Goal: Information Seeking & Learning: Learn about a topic

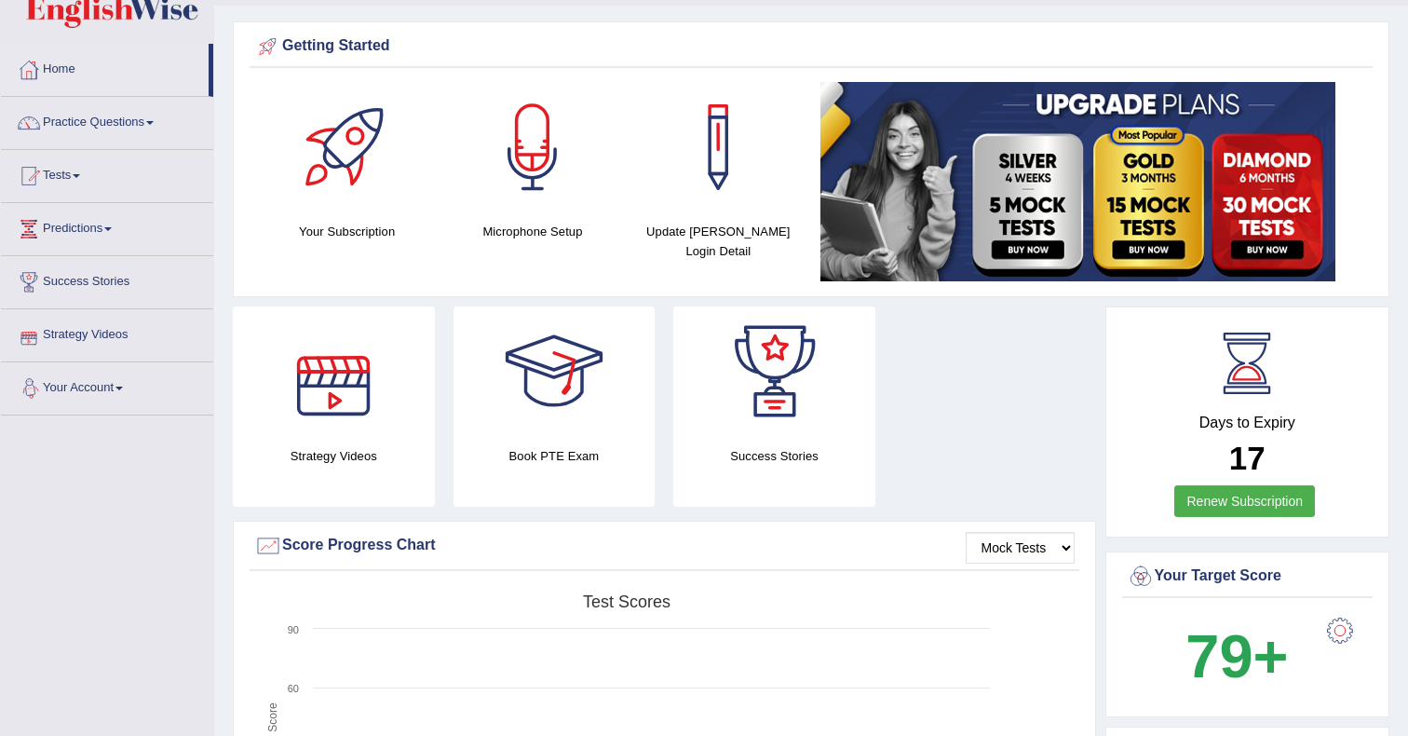
scroll to position [27, 0]
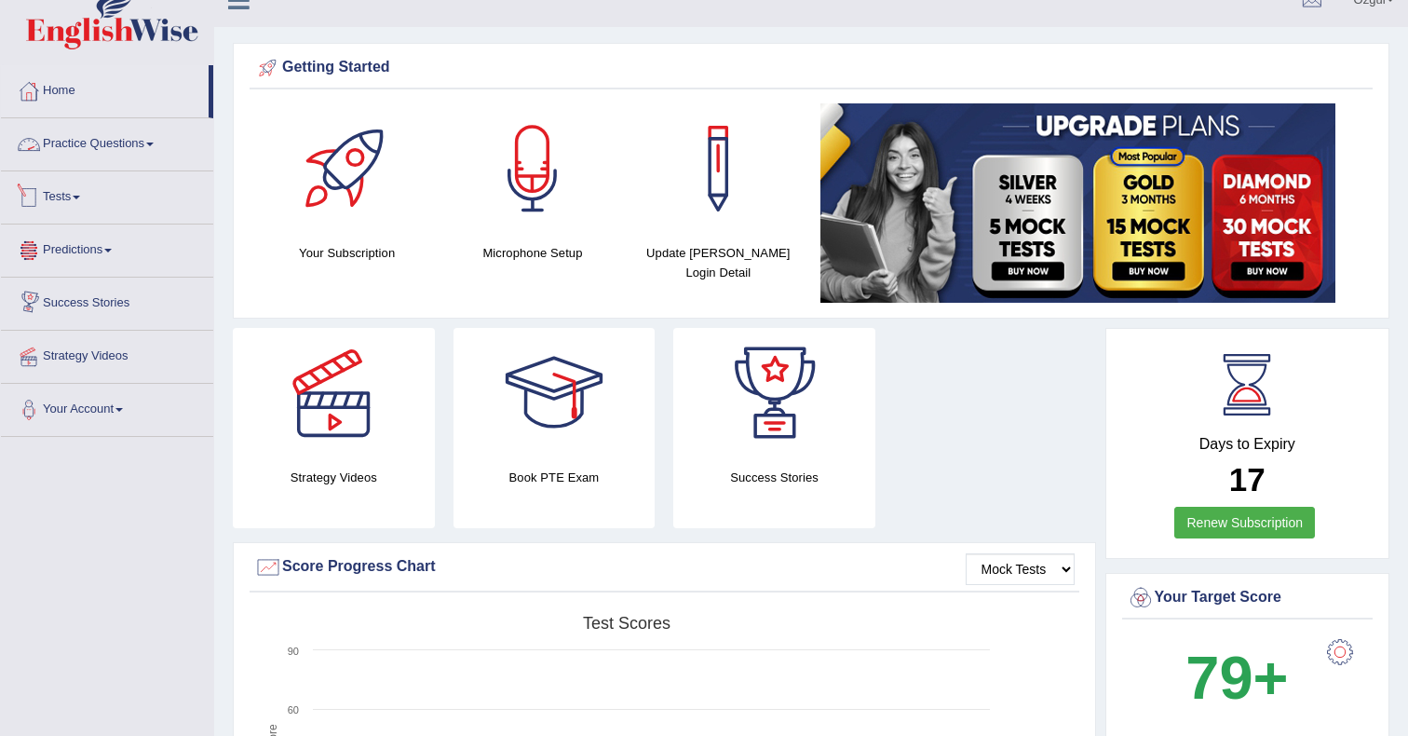
click at [121, 156] on link "Practice Questions" at bounding box center [107, 141] width 212 height 47
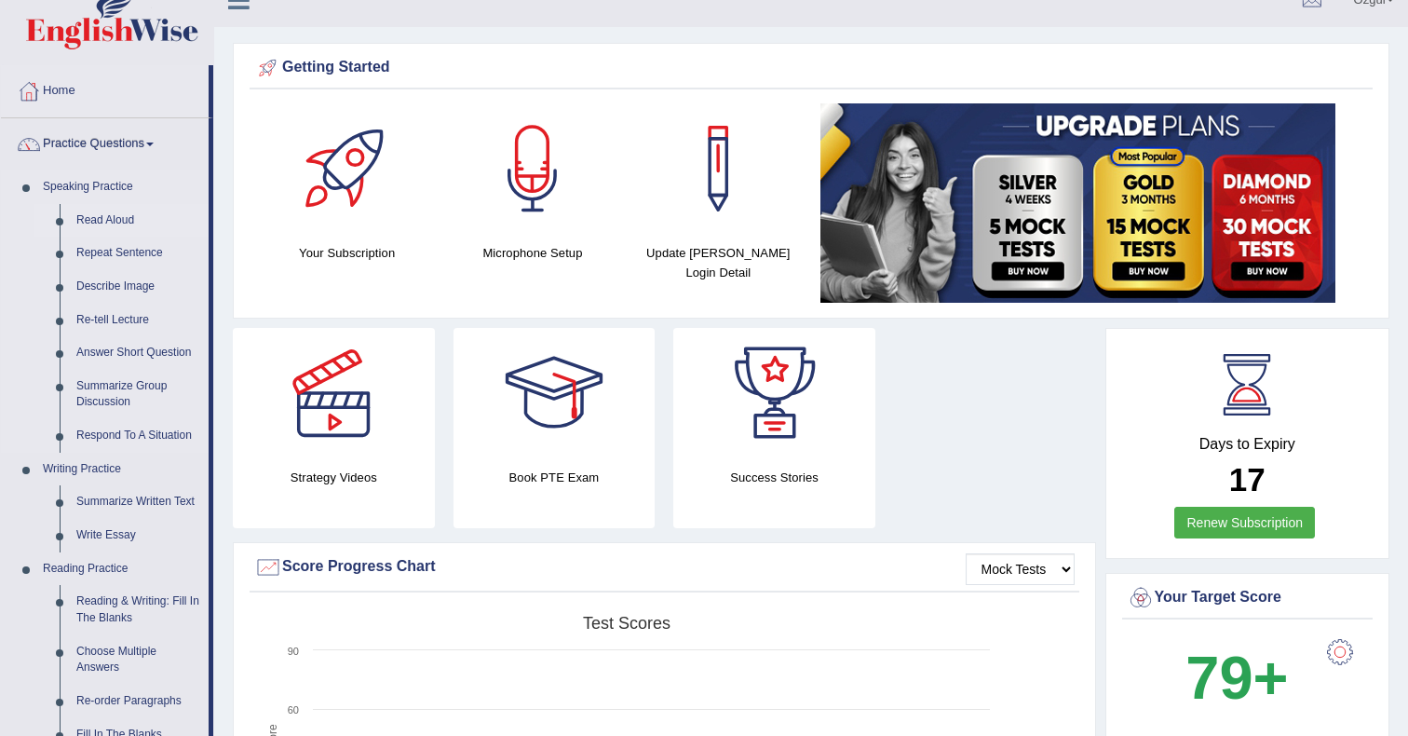
click at [108, 213] on link "Read Aloud" at bounding box center [138, 221] width 141 height 34
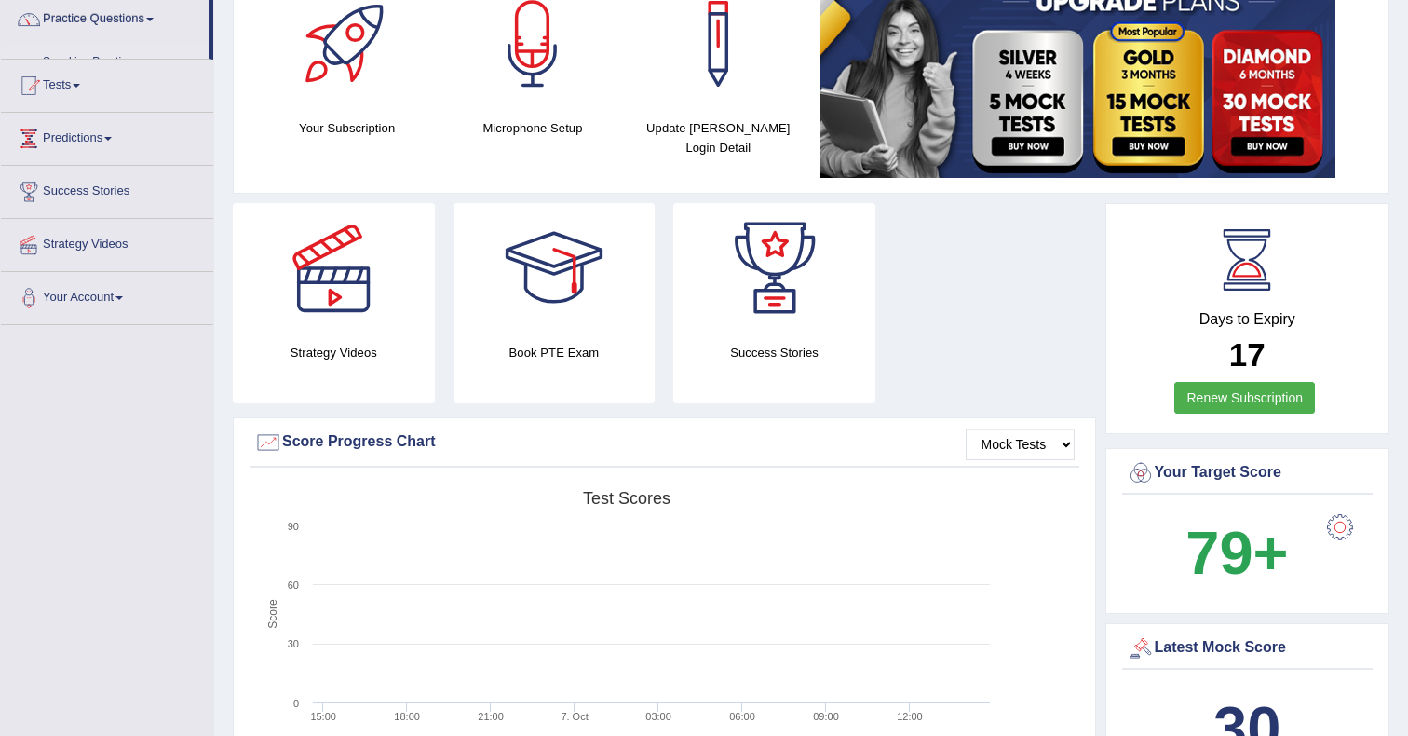
scroll to position [157, 0]
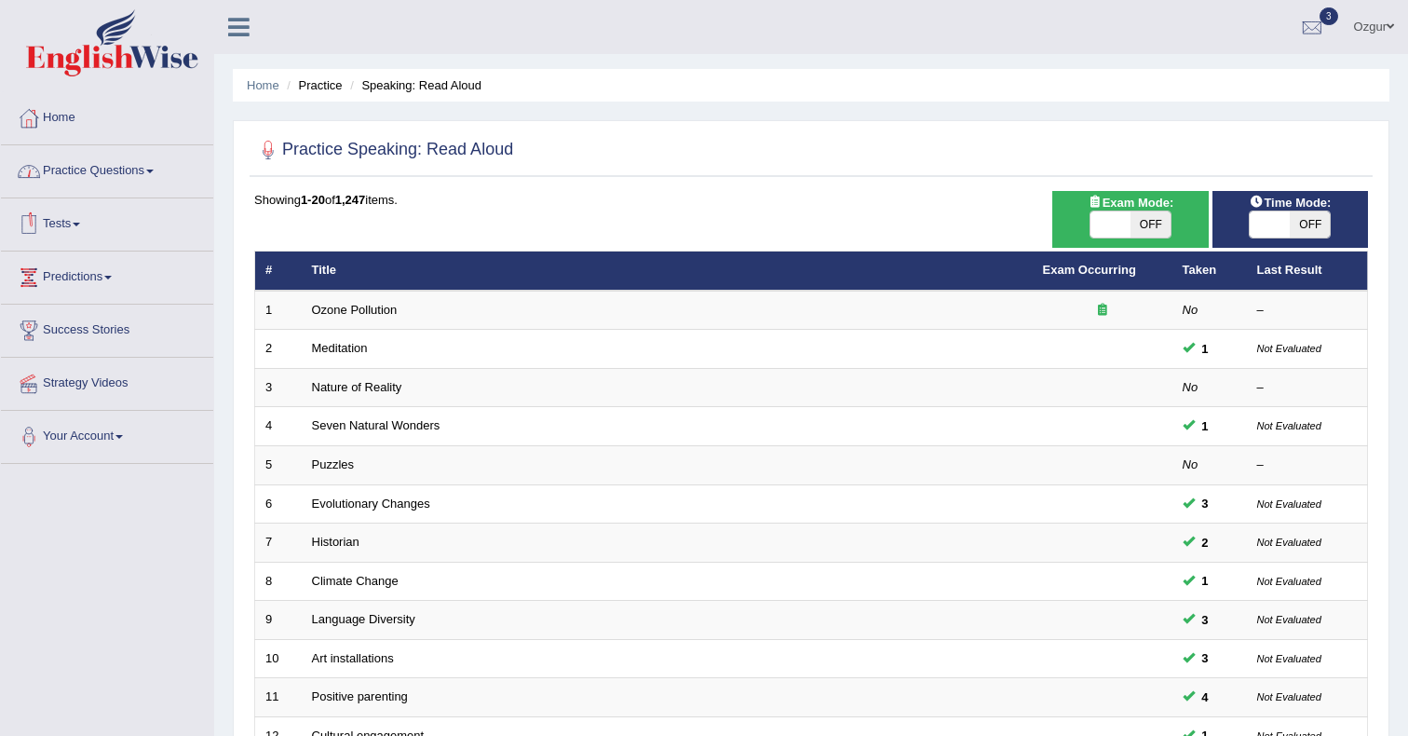
click at [146, 176] on link "Practice Questions" at bounding box center [107, 168] width 212 height 47
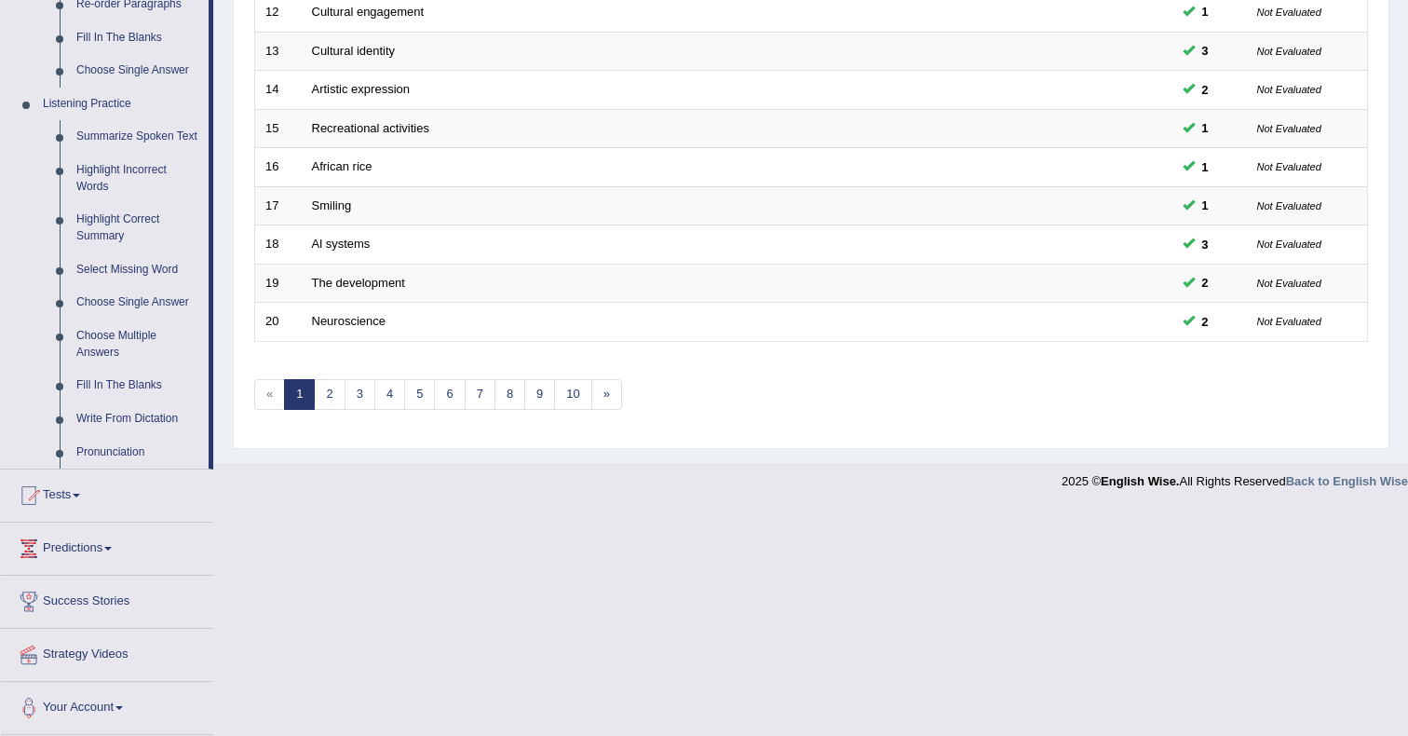
scroll to position [738, 0]
click at [62, 496] on link "Tests" at bounding box center [107, 492] width 212 height 47
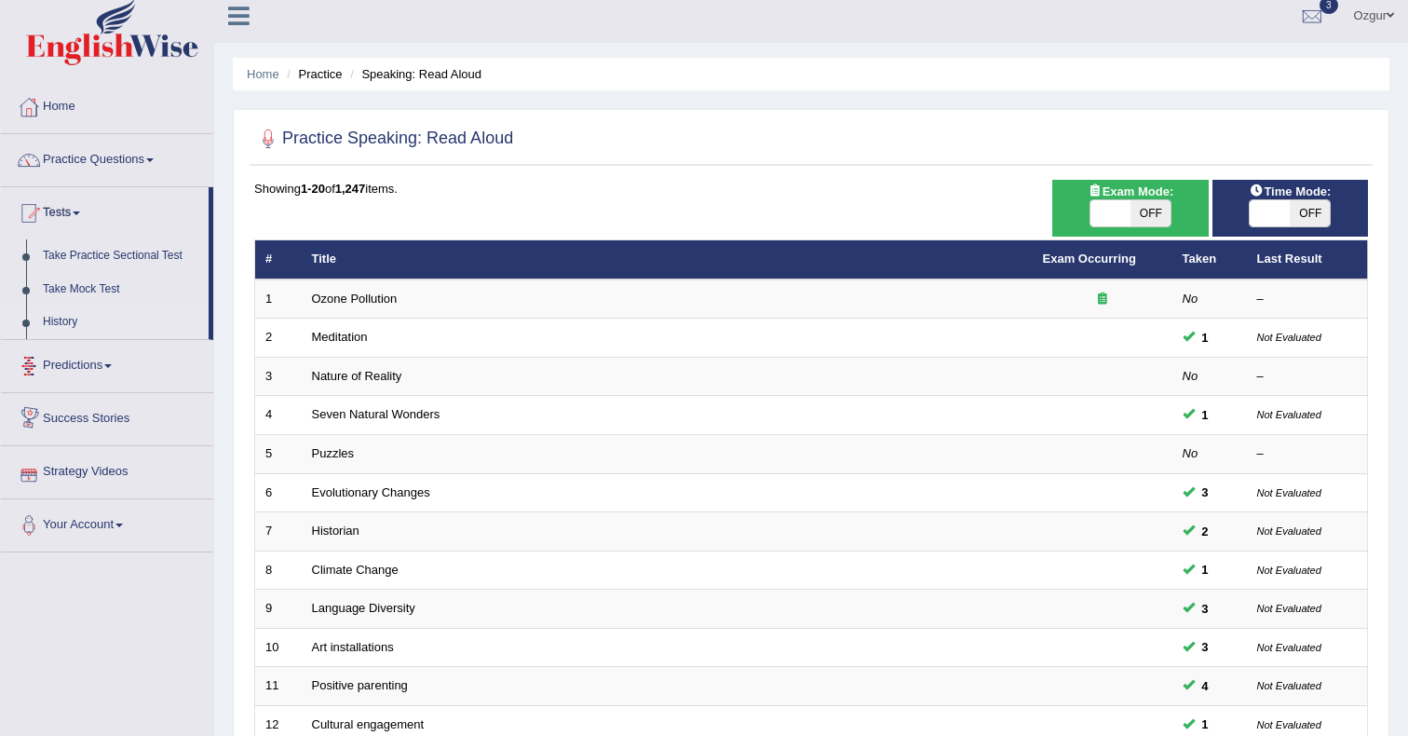
scroll to position [0, 0]
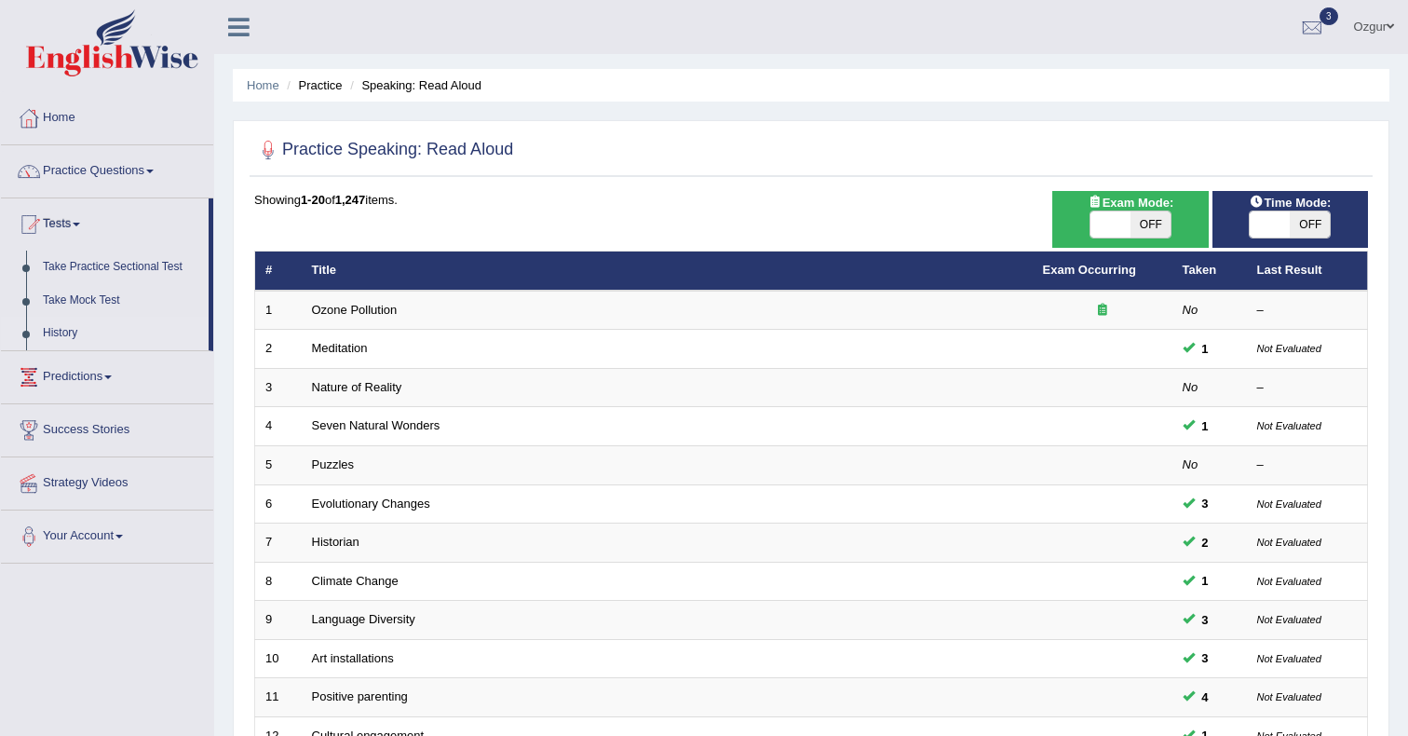
click at [49, 332] on link "History" at bounding box center [121, 334] width 174 height 34
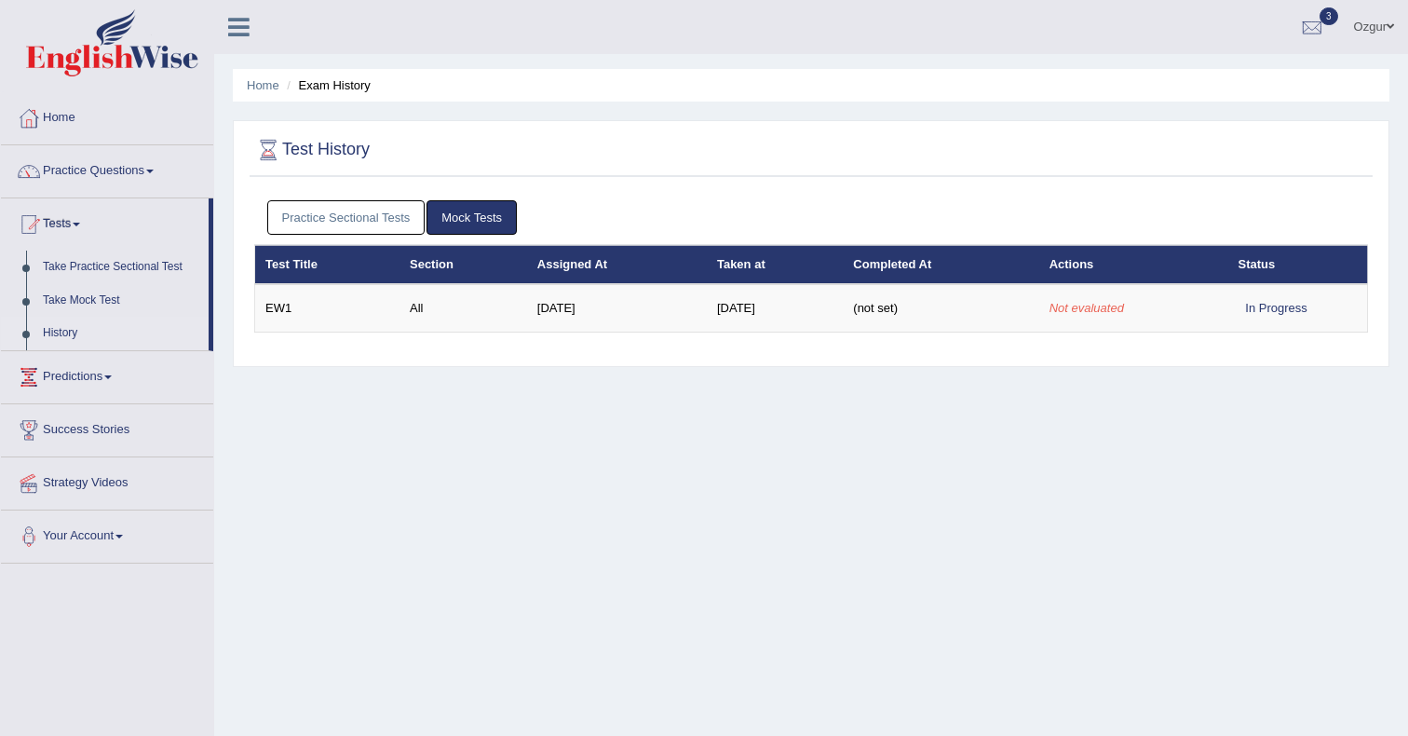
click at [327, 242] on div "Practice Sectional Tests Mock Tests" at bounding box center [811, 218] width 1114 height 54
click at [373, 217] on link "Practice Sectional Tests" at bounding box center [346, 217] width 158 height 34
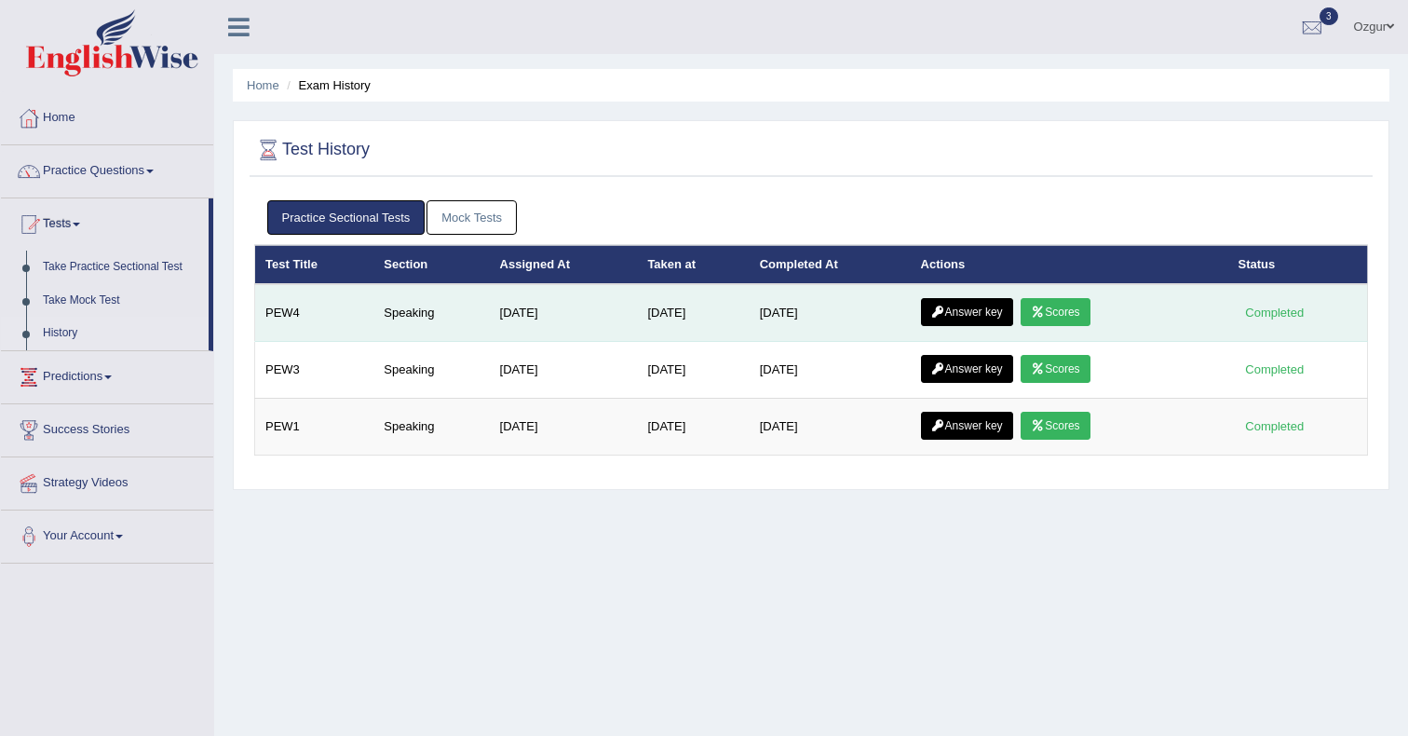
click at [1079, 307] on link "Scores" at bounding box center [1055, 312] width 69 height 28
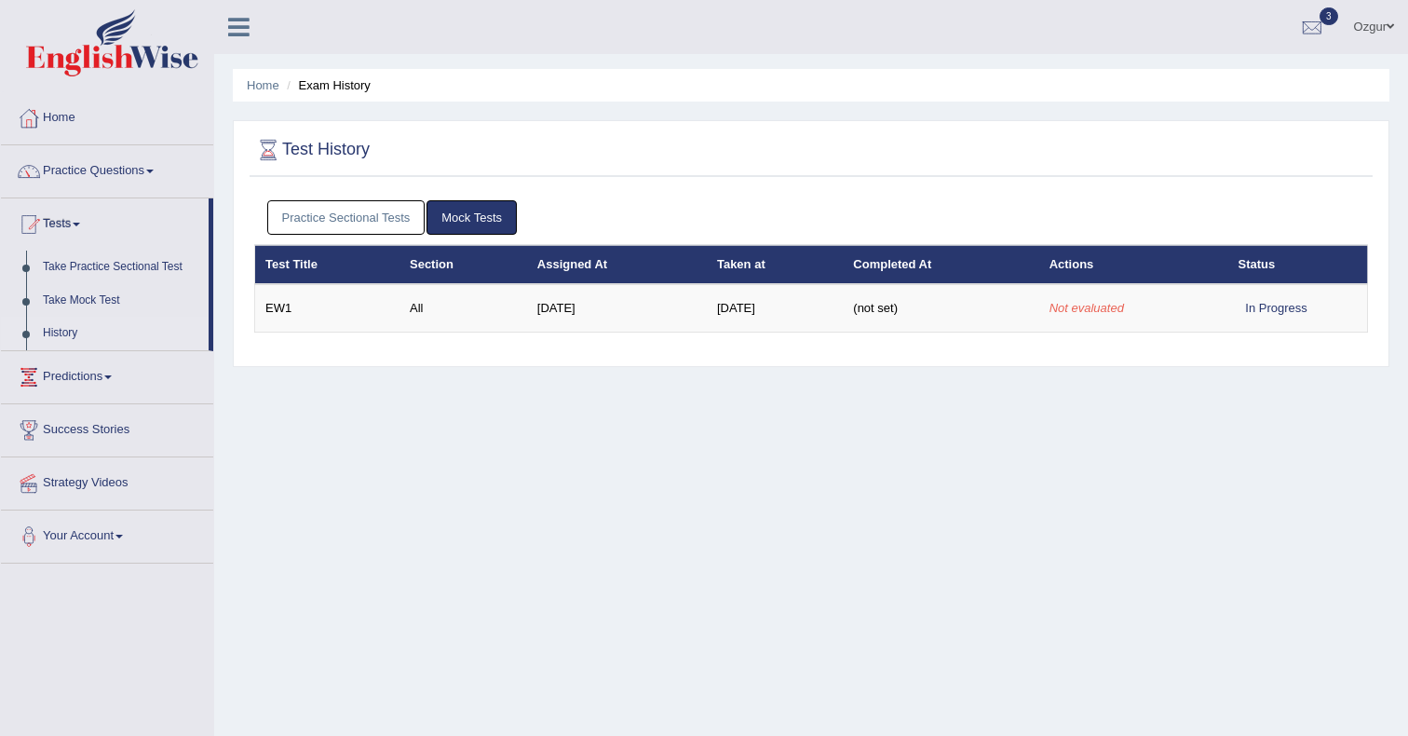
click at [353, 208] on link "Practice Sectional Tests" at bounding box center [346, 217] width 158 height 34
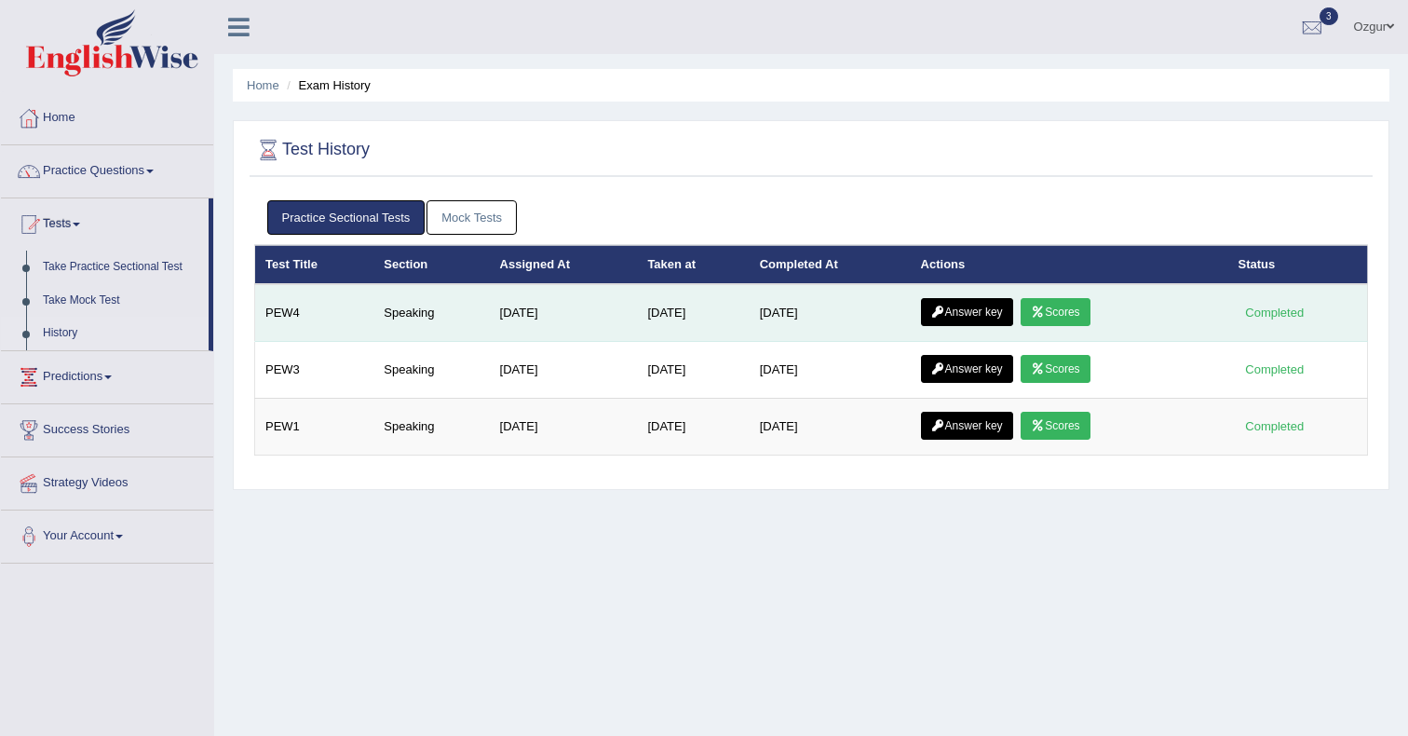
click at [990, 322] on link "Answer key" at bounding box center [967, 312] width 92 height 28
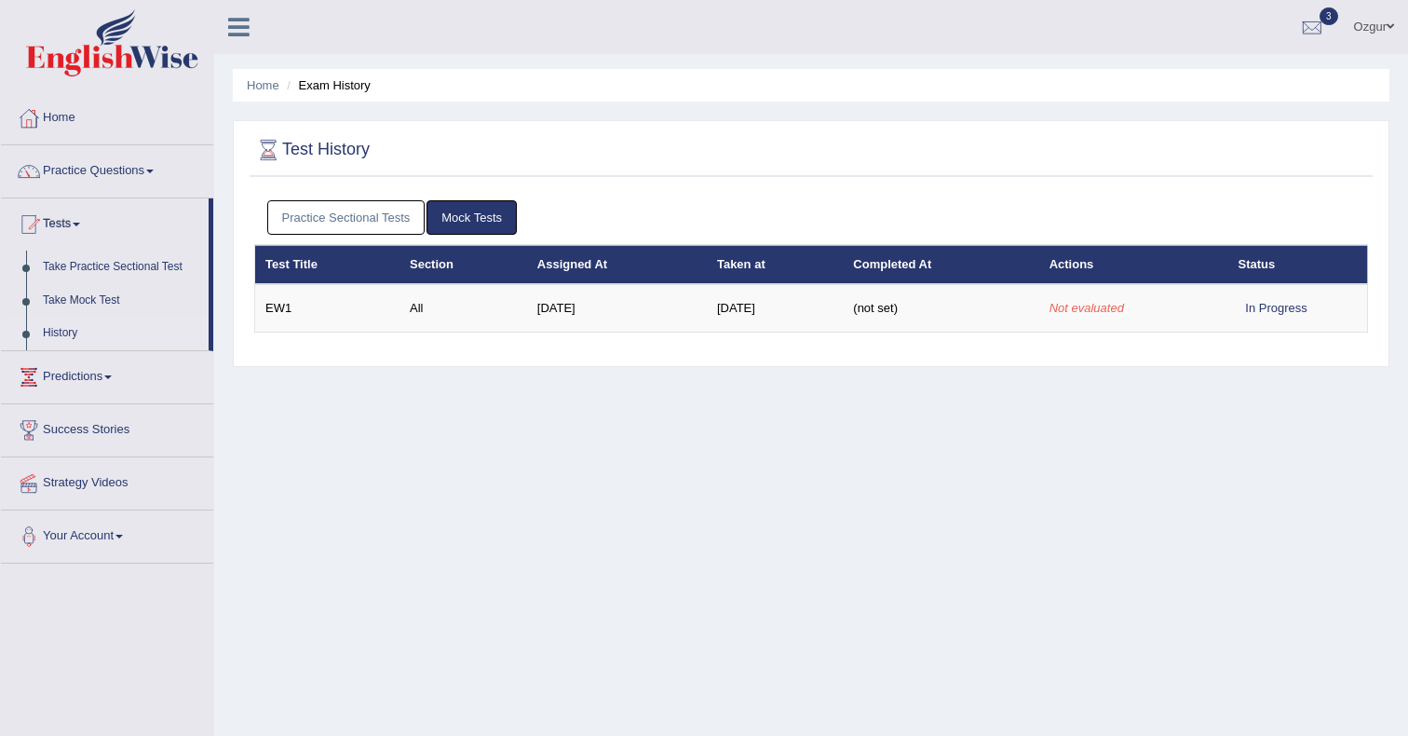
click at [345, 220] on link "Practice Sectional Tests" at bounding box center [346, 217] width 158 height 34
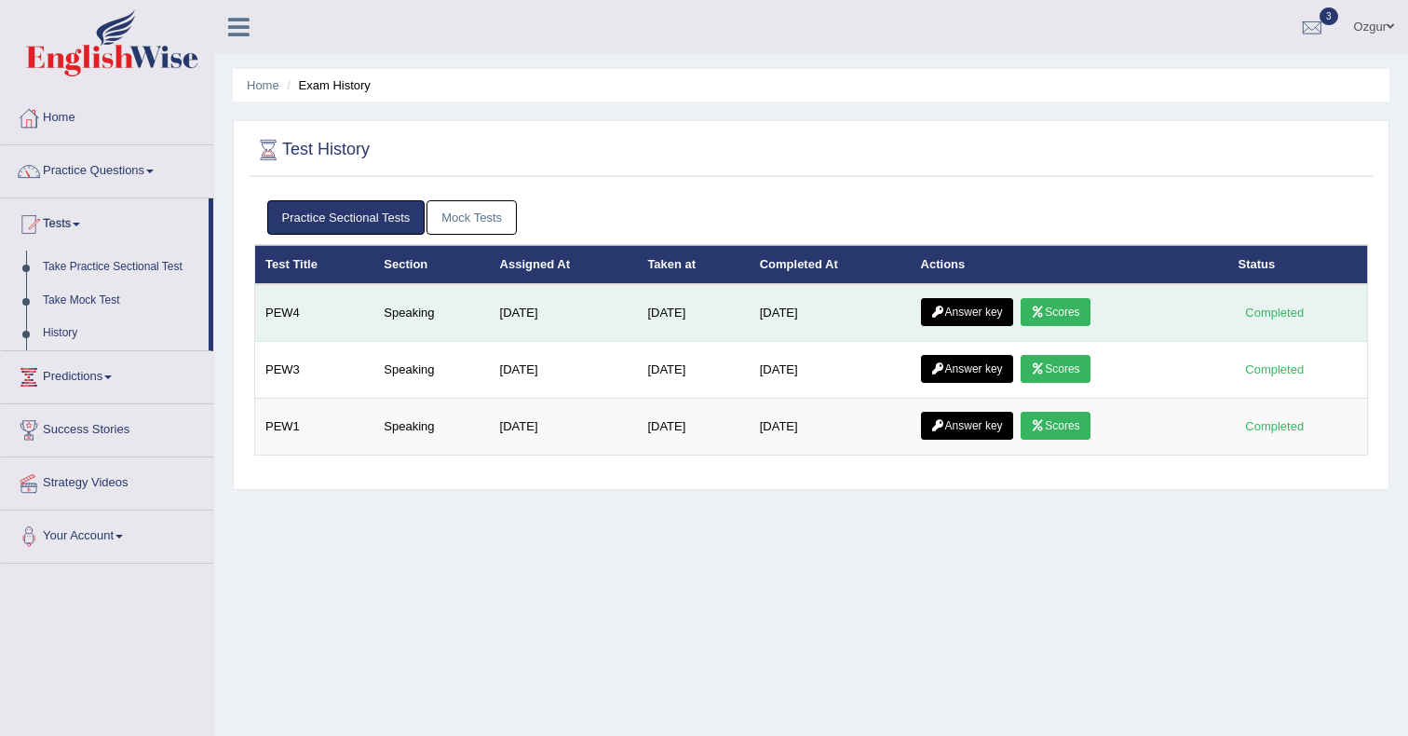
click at [1074, 321] on link "Scores" at bounding box center [1055, 312] width 69 height 28
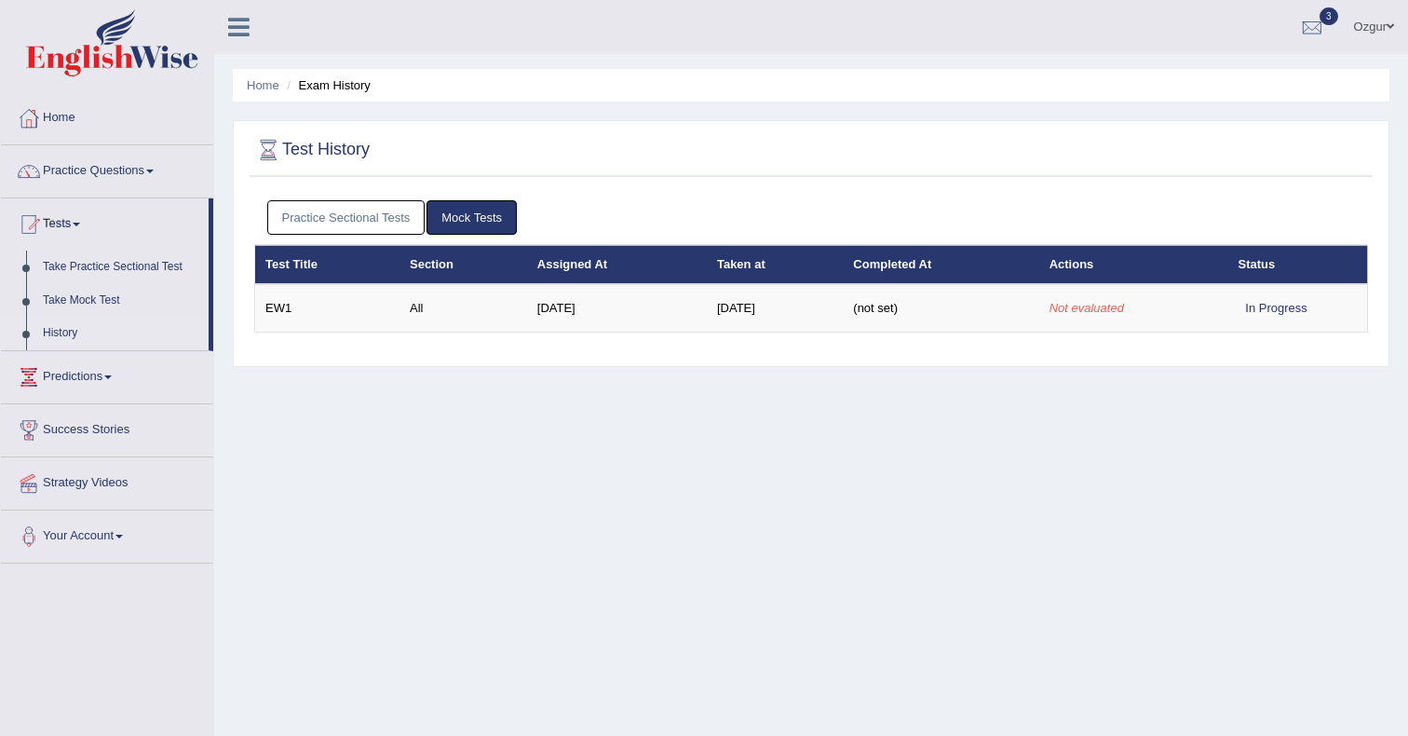
click at [377, 211] on link "Practice Sectional Tests" at bounding box center [346, 217] width 158 height 34
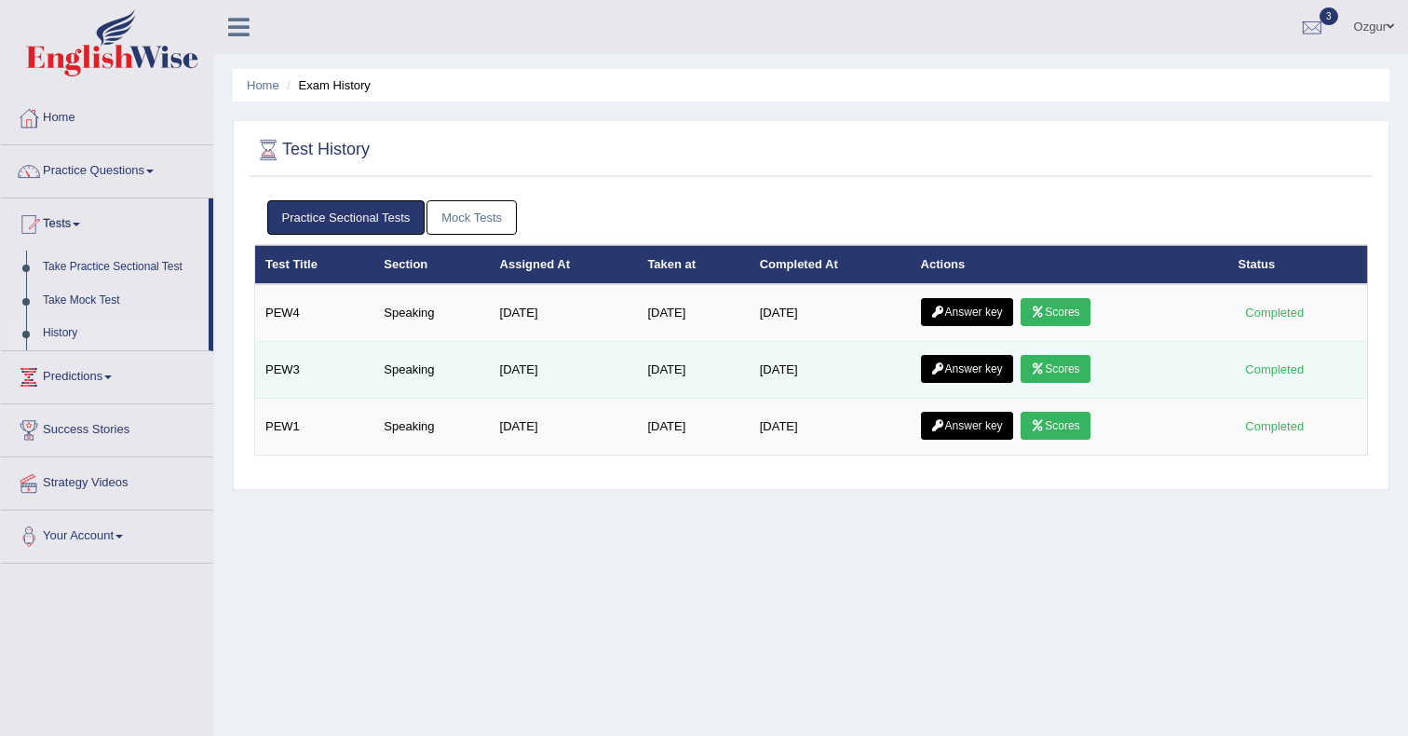
click at [1059, 374] on link "Scores" at bounding box center [1055, 369] width 69 height 28
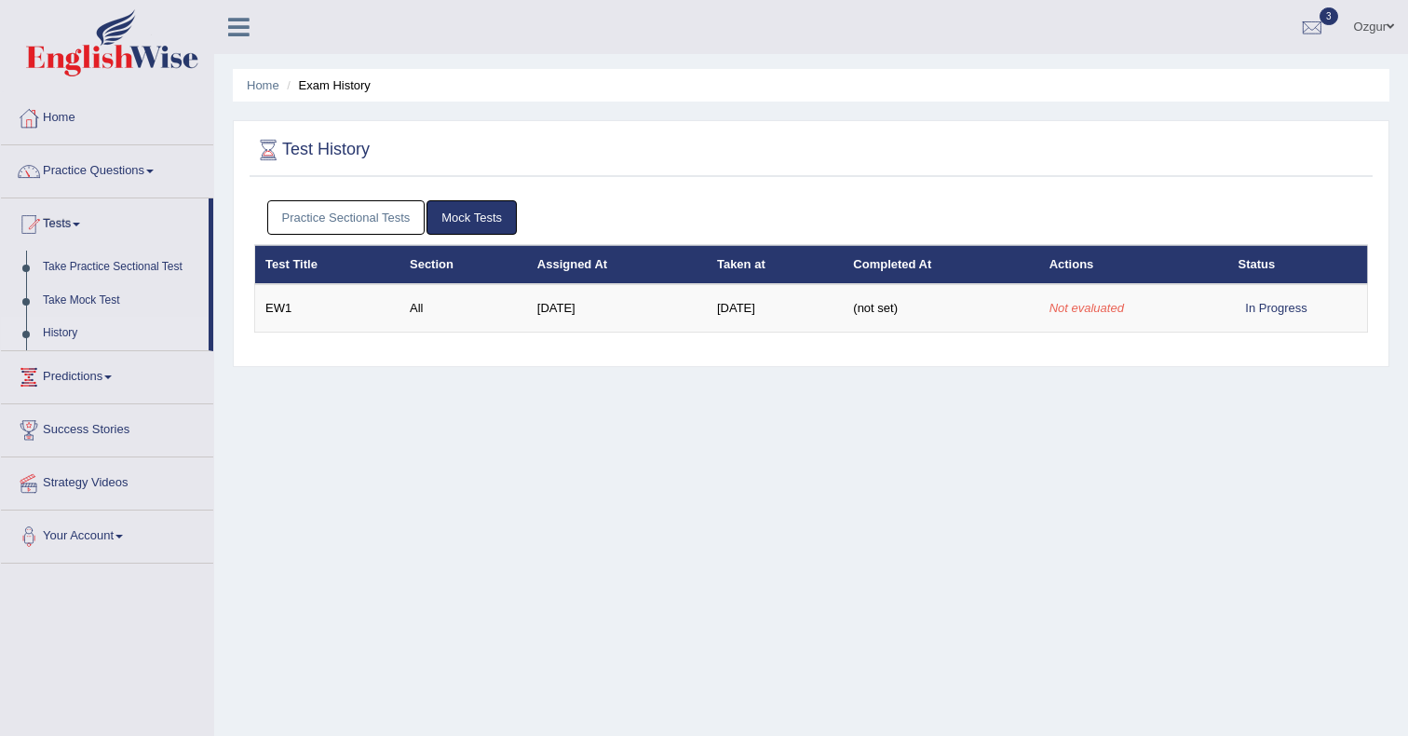
click at [351, 213] on link "Practice Sectional Tests" at bounding box center [346, 217] width 158 height 34
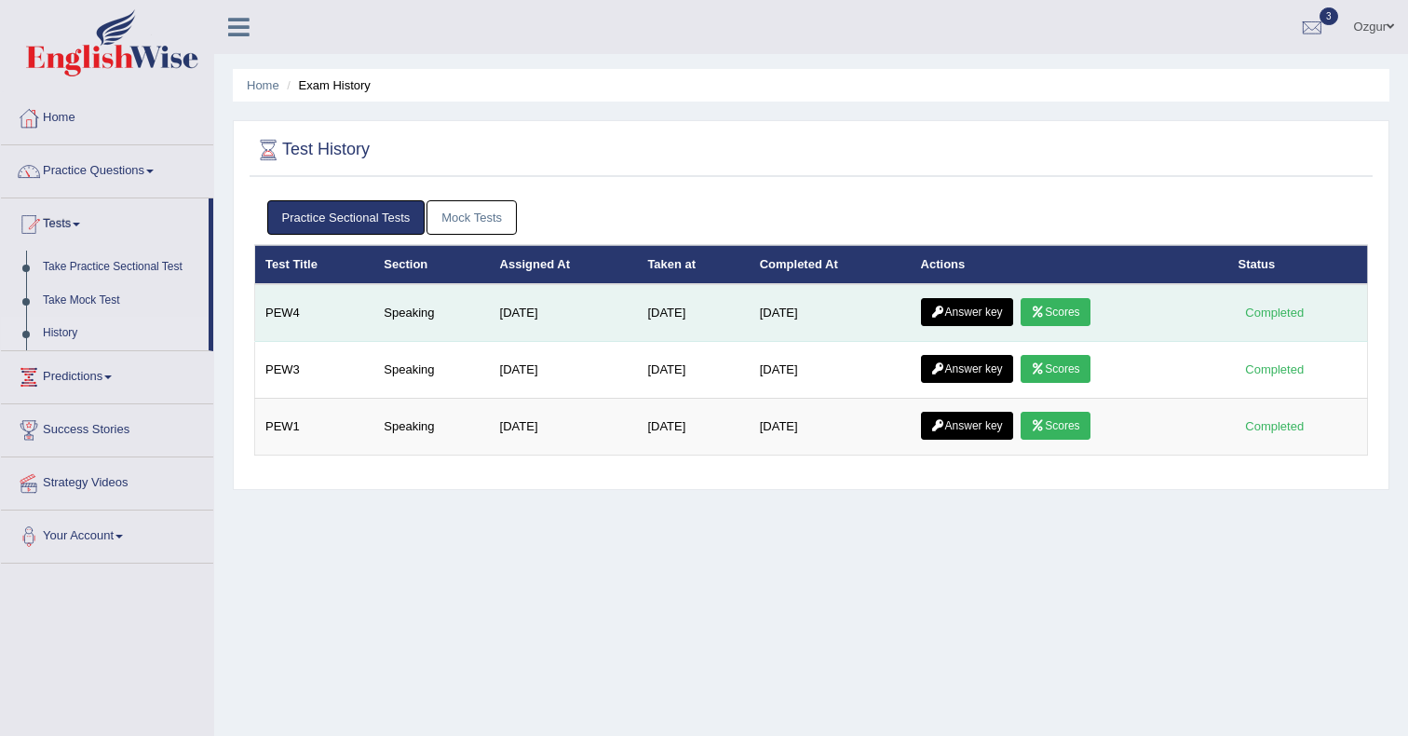
click at [1075, 309] on link "Scores" at bounding box center [1055, 312] width 69 height 28
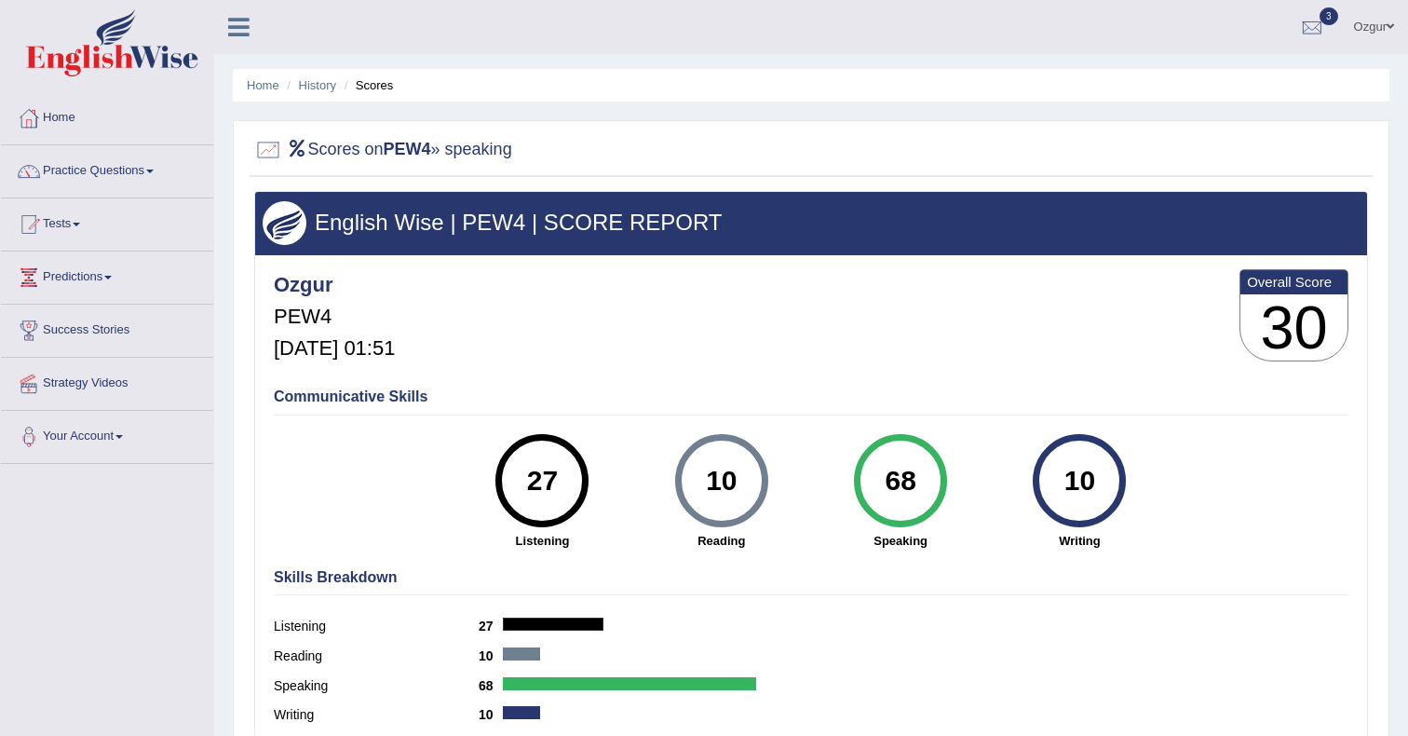
click at [625, 294] on div "Ozgur PEW4 [DATE] 01:51 Overall Score 30" at bounding box center [811, 320] width 1084 height 111
click at [265, 88] on link "Home" at bounding box center [263, 85] width 33 height 14
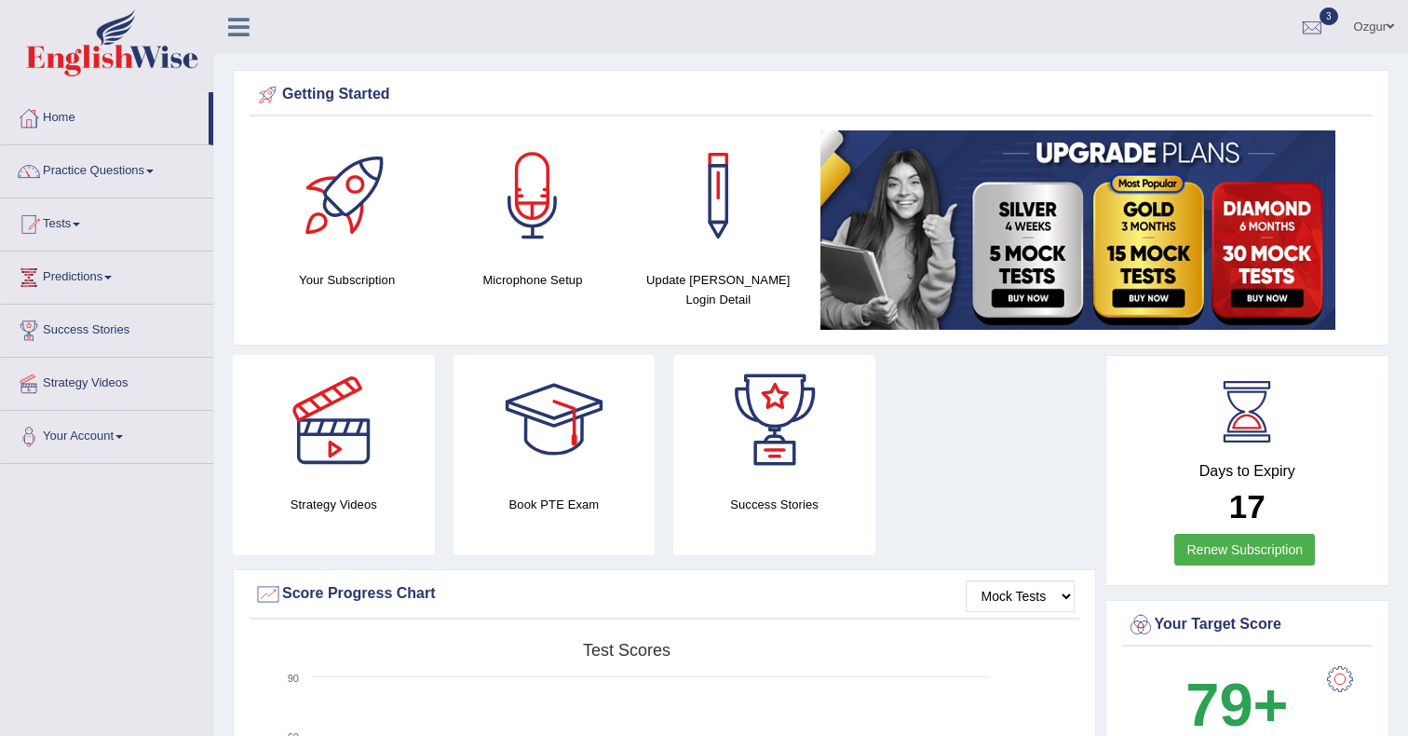
click at [110, 180] on link "Practice Questions" at bounding box center [107, 168] width 212 height 47
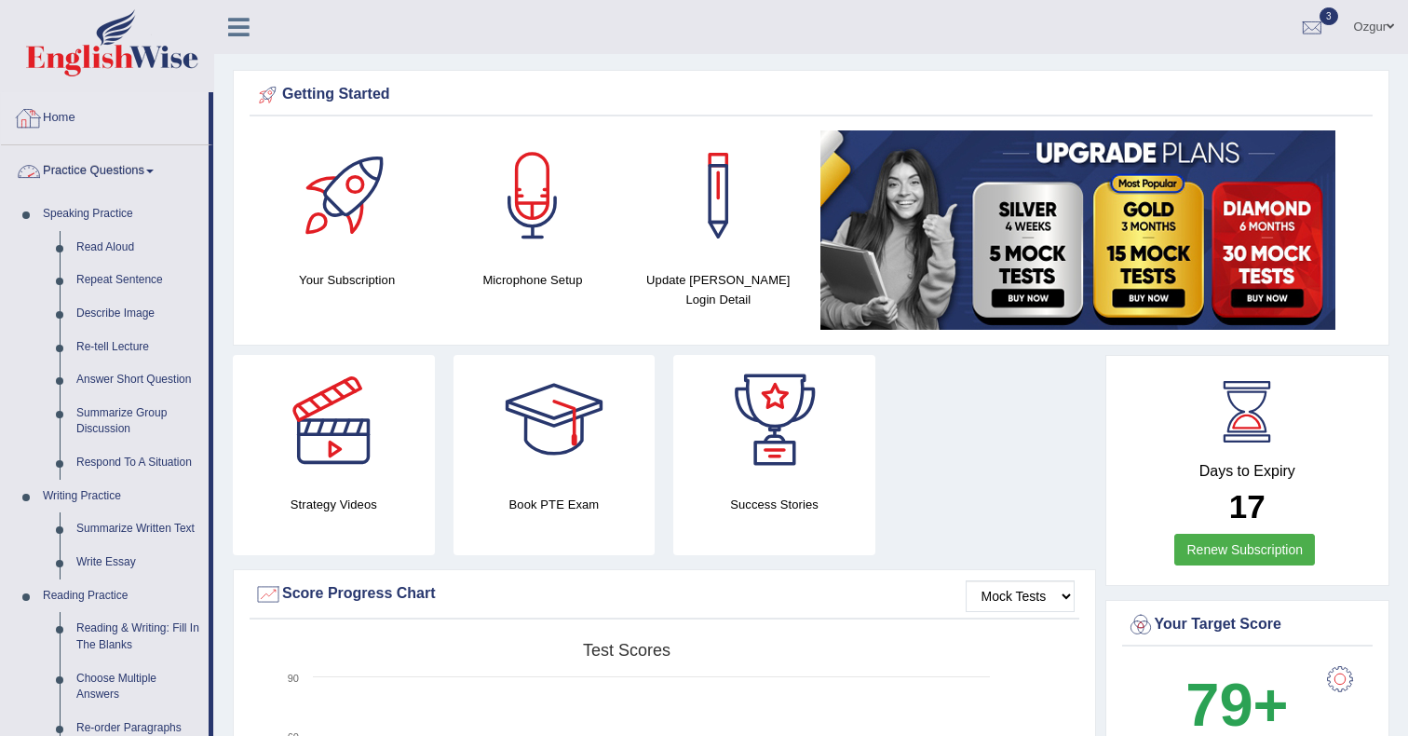
click at [128, 187] on link "Practice Questions" at bounding box center [105, 168] width 208 height 47
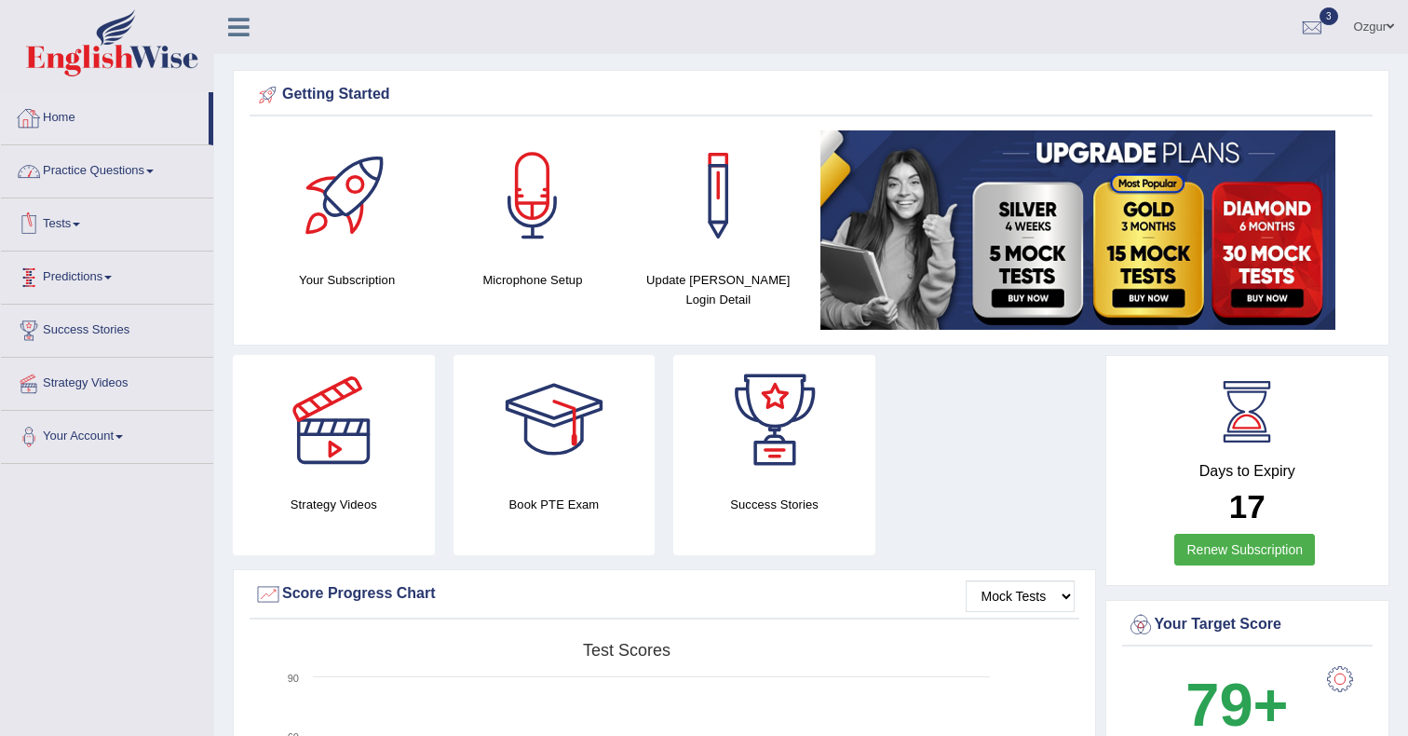
click at [88, 169] on link "Practice Questions" at bounding box center [107, 168] width 212 height 47
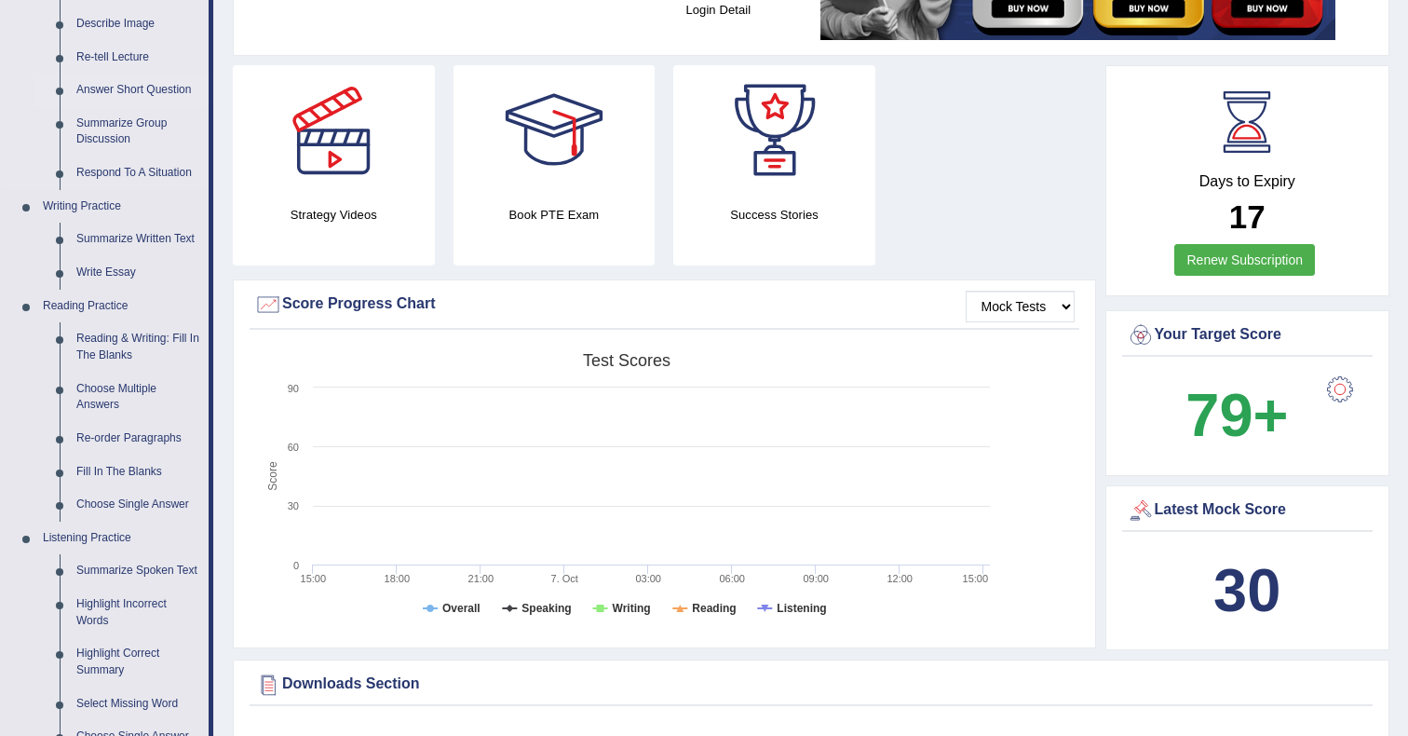
scroll to position [300, 0]
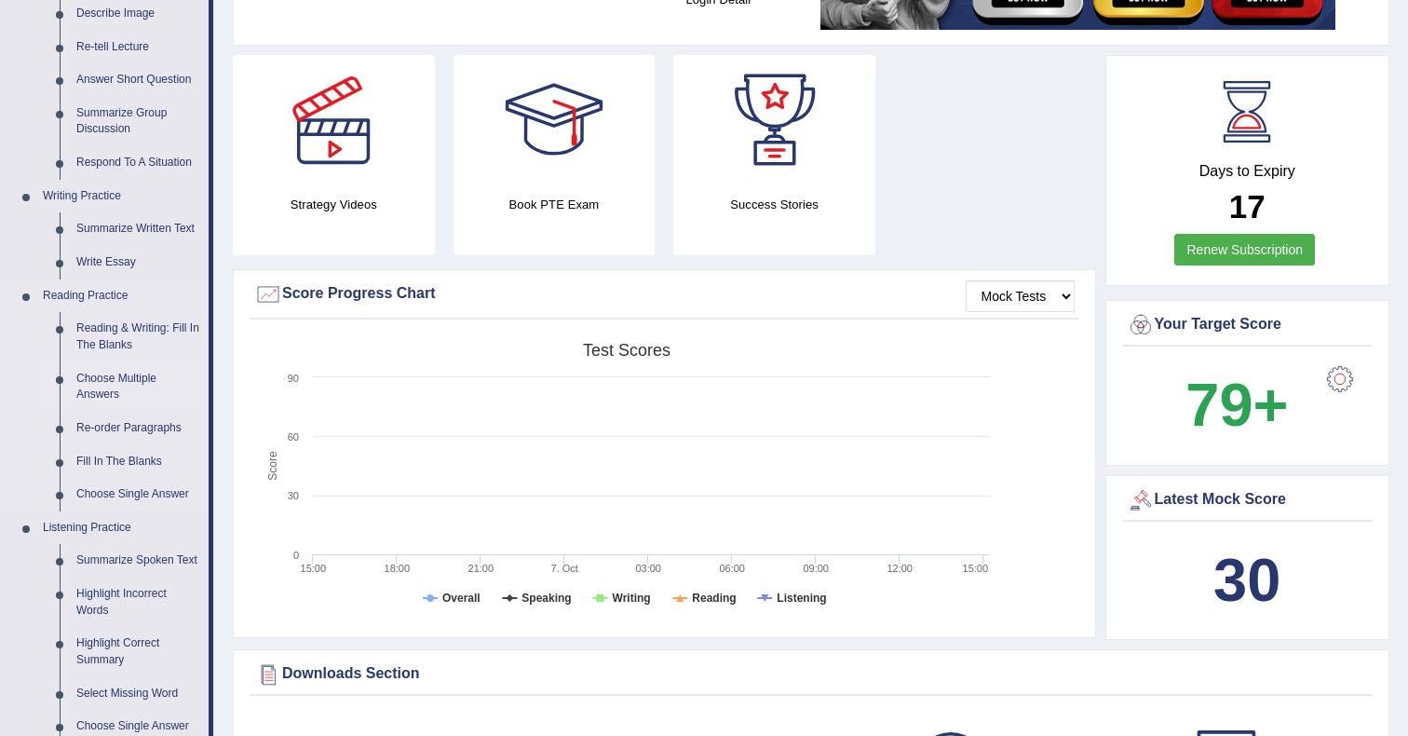
click at [136, 395] on link "Choose Multiple Answers" at bounding box center [138, 386] width 141 height 49
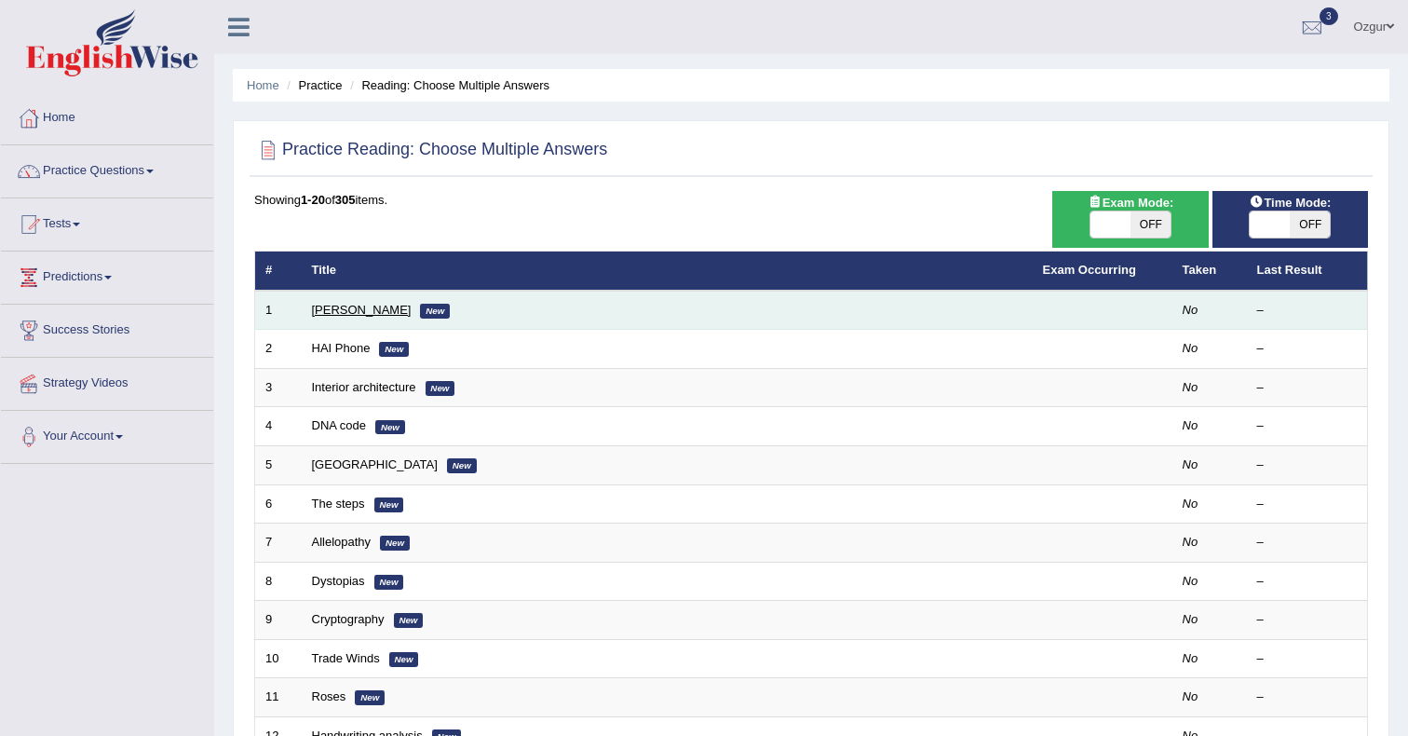
click at [359, 308] on link "[PERSON_NAME]" at bounding box center [362, 310] width 100 height 14
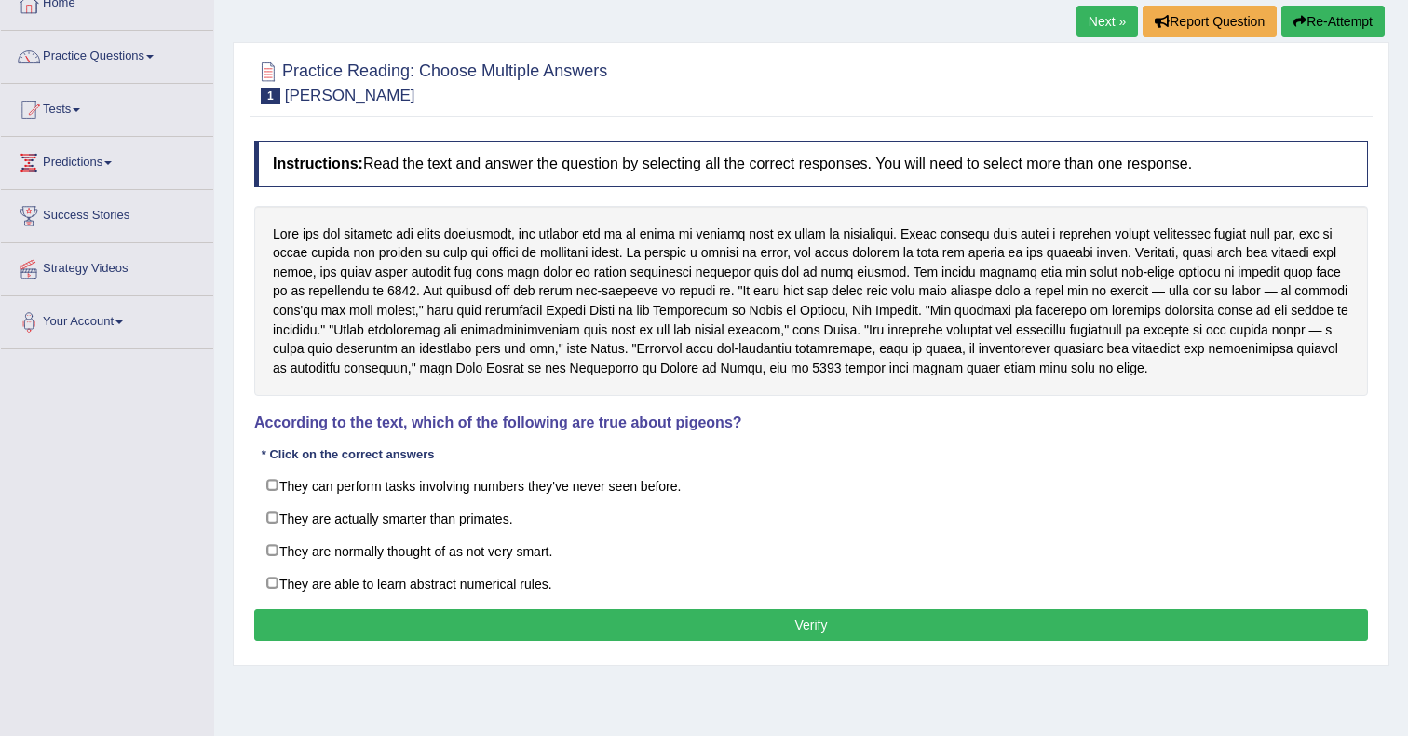
scroll to position [116, 0]
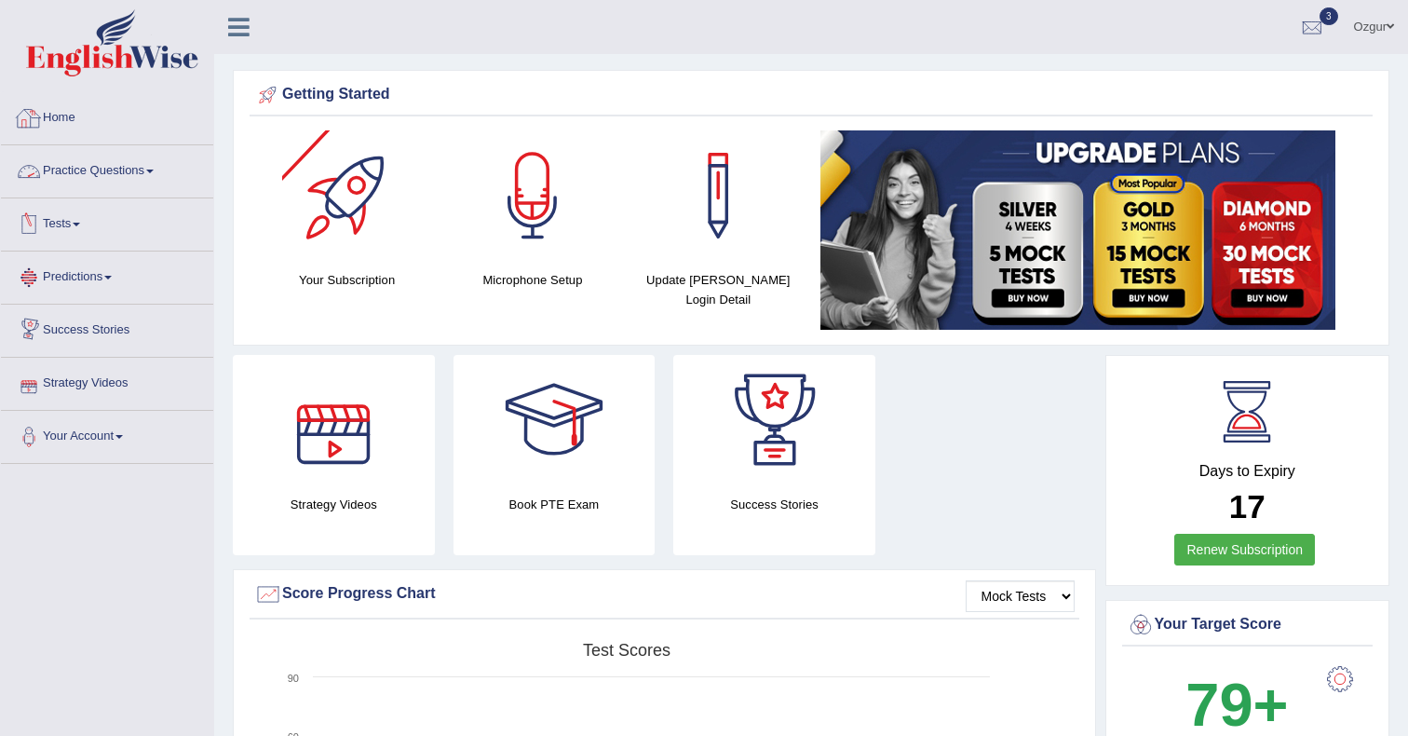
click at [104, 156] on link "Practice Questions" at bounding box center [107, 168] width 212 height 47
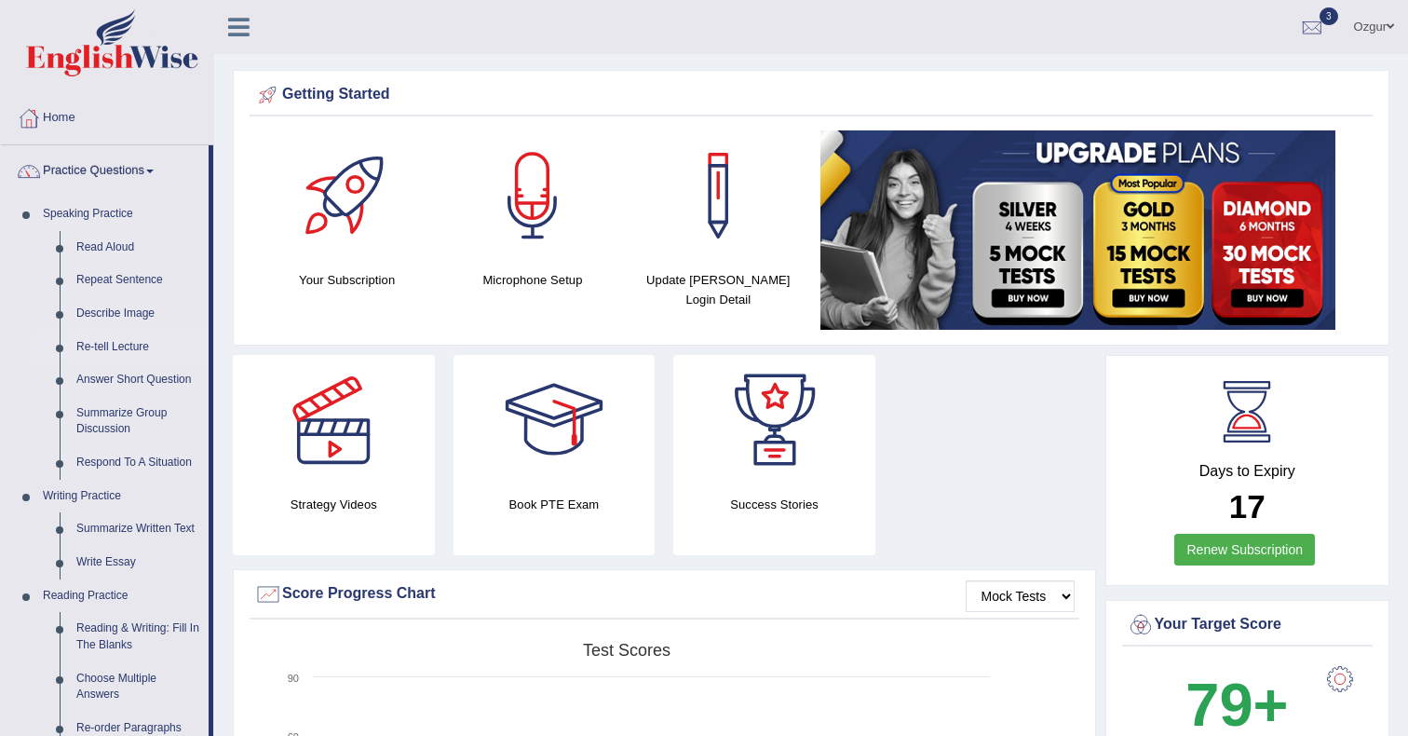
click at [136, 352] on link "Re-tell Lecture" at bounding box center [138, 348] width 141 height 34
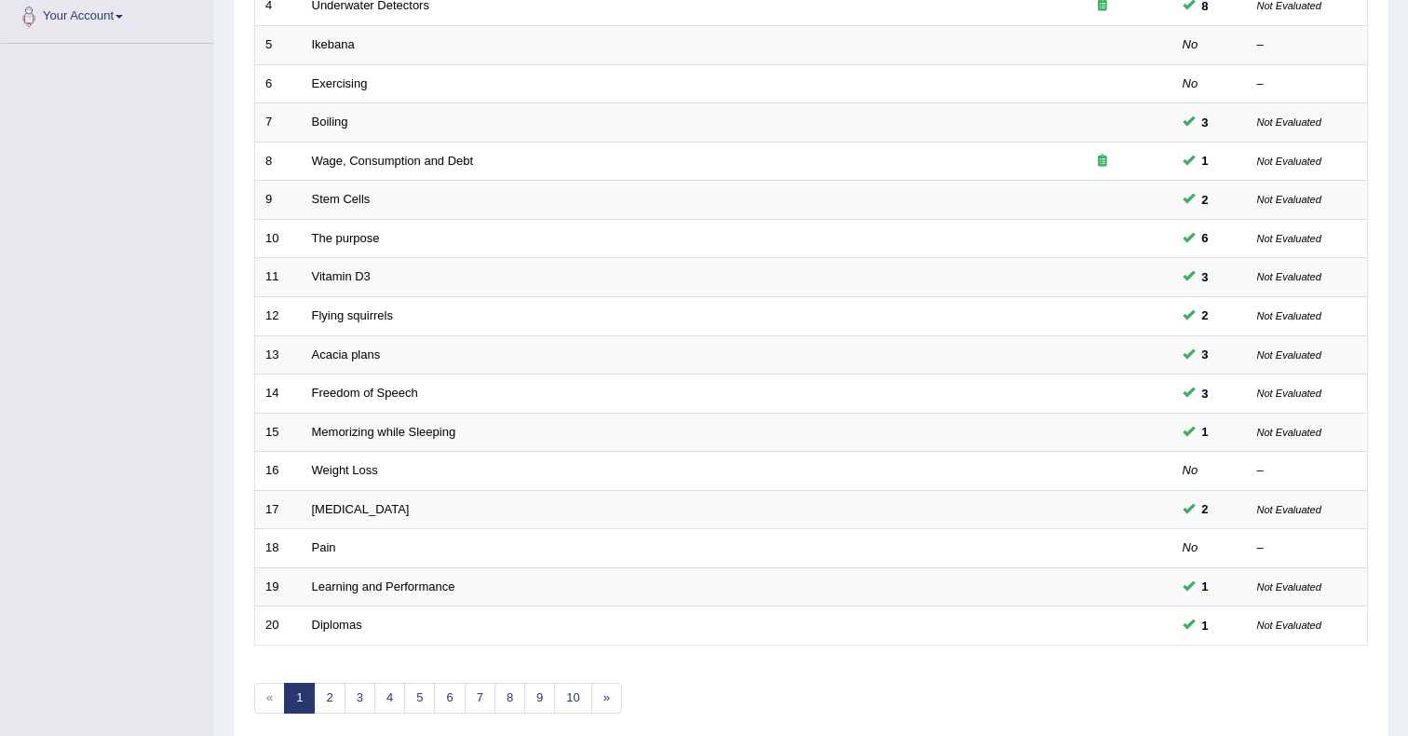
scroll to position [497, 0]
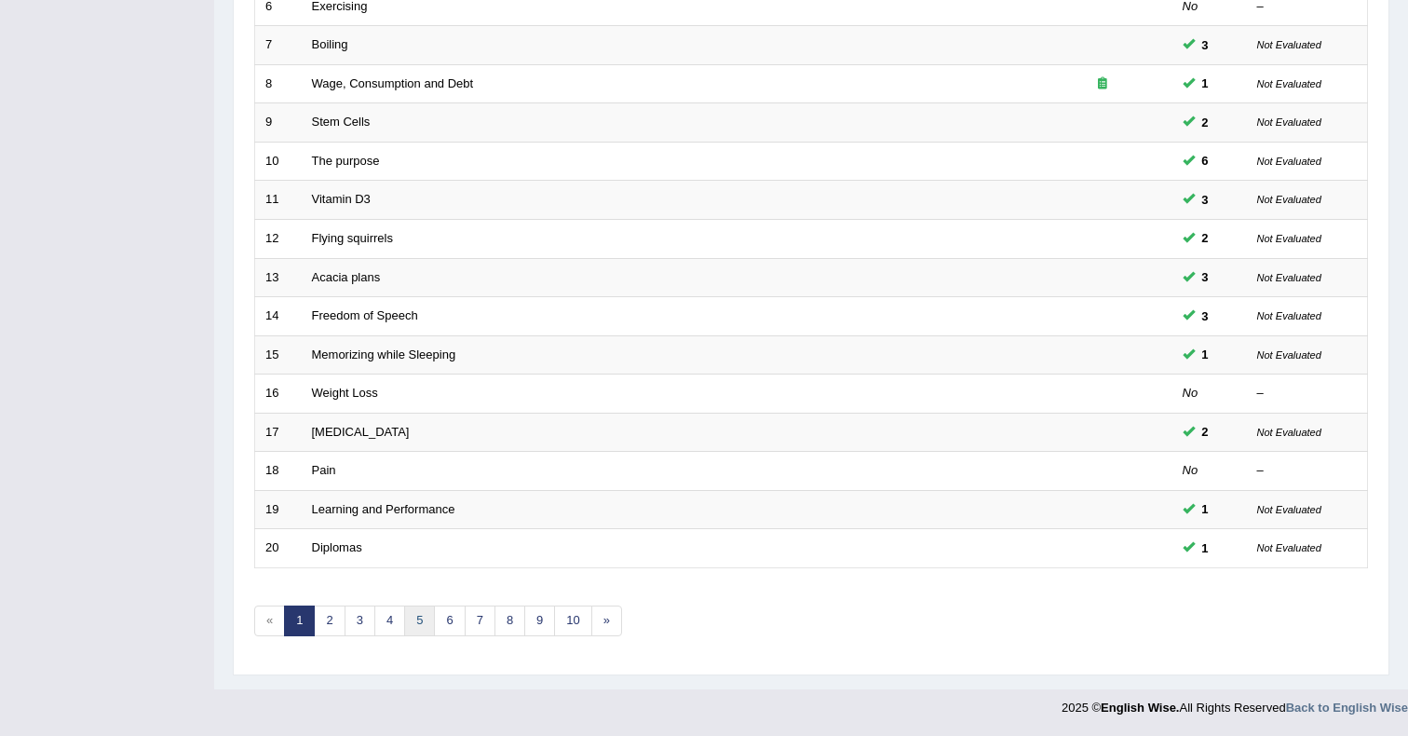
click at [417, 630] on link "5" at bounding box center [419, 620] width 31 height 31
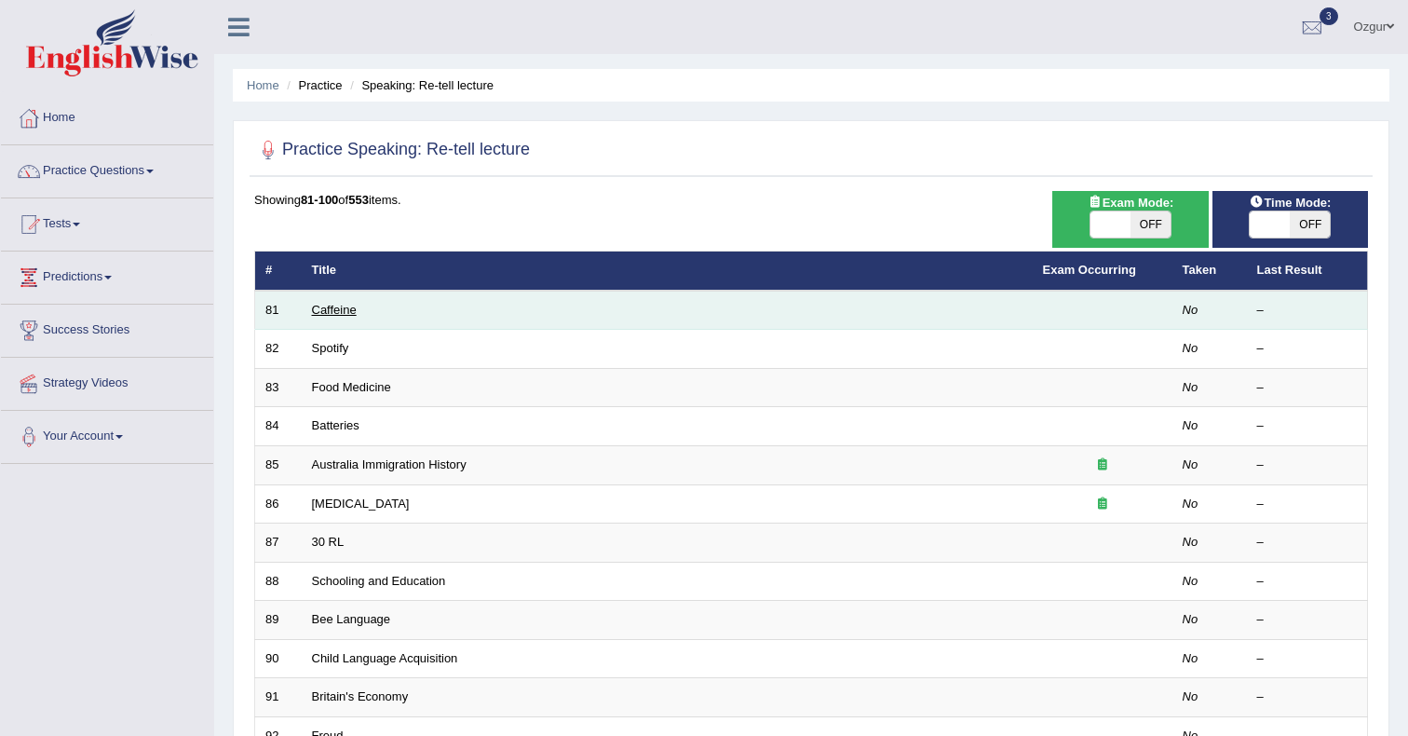
click at [342, 315] on link "Caffeine" at bounding box center [334, 310] width 45 height 14
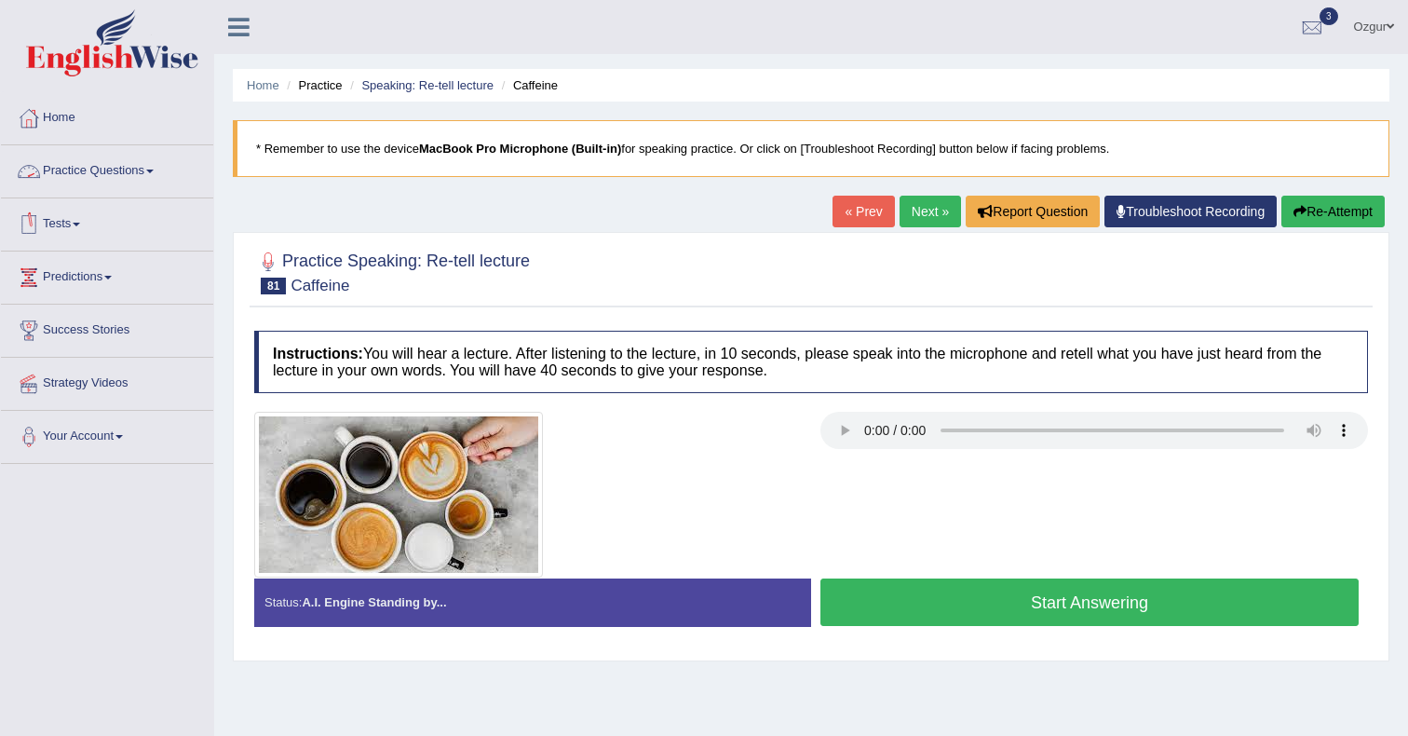
click at [81, 165] on link "Practice Questions" at bounding box center [107, 168] width 212 height 47
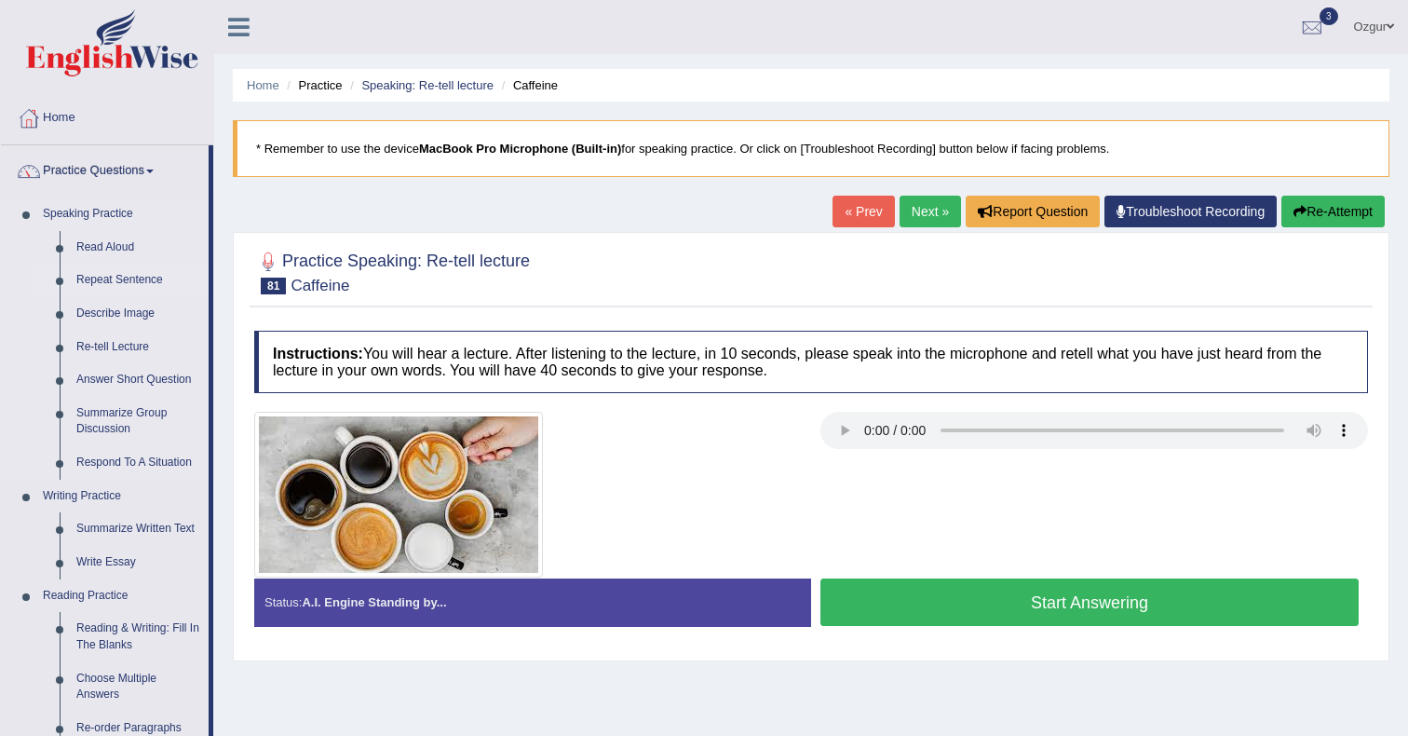
click at [119, 284] on link "Repeat Sentence" at bounding box center [138, 281] width 141 height 34
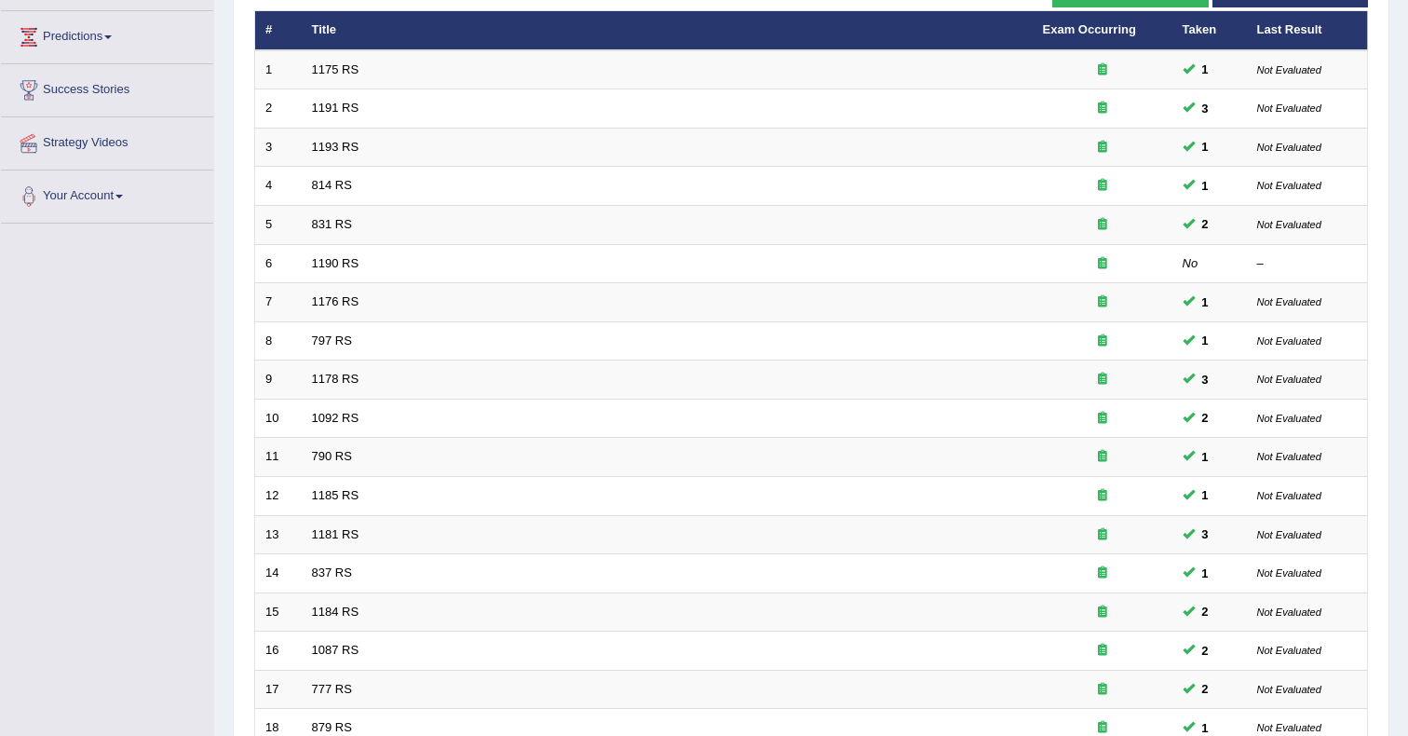
scroll to position [497, 0]
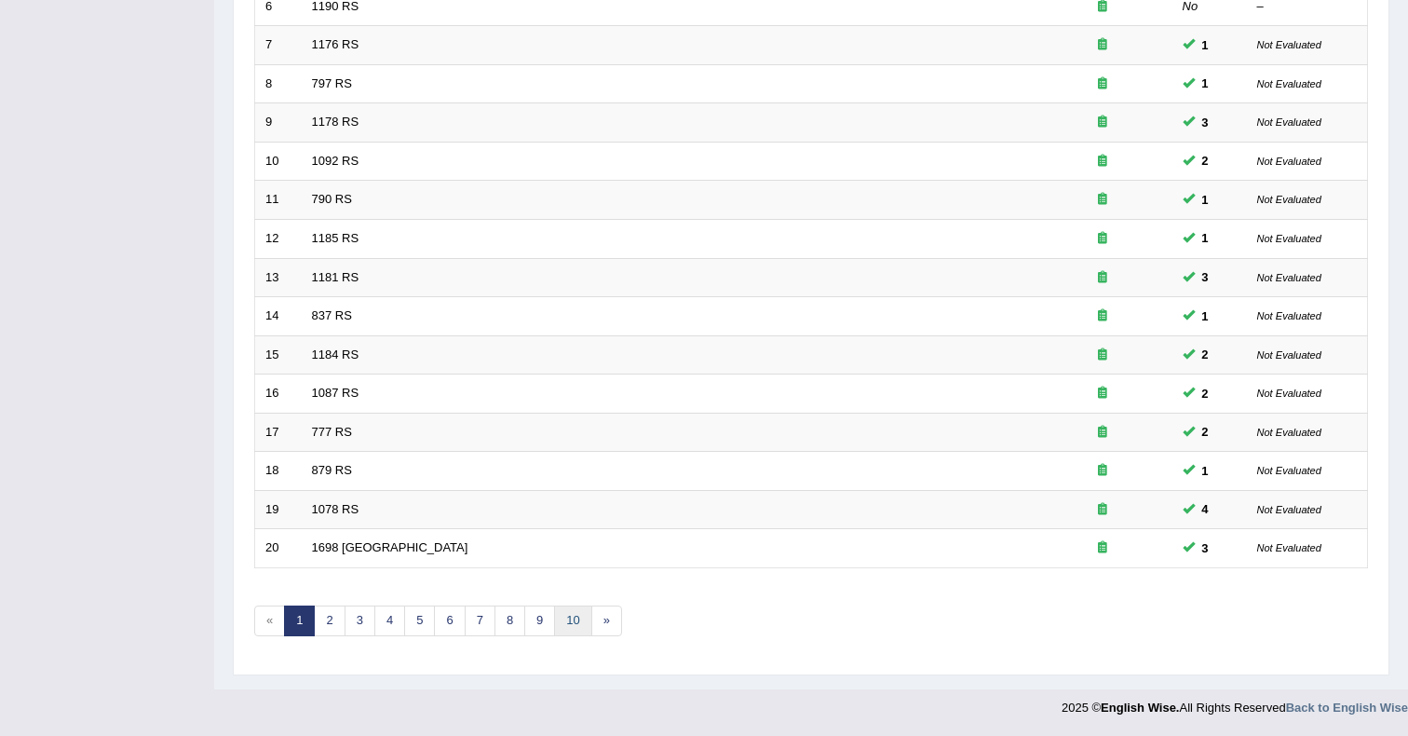
click at [582, 634] on link "10" at bounding box center [572, 620] width 37 height 31
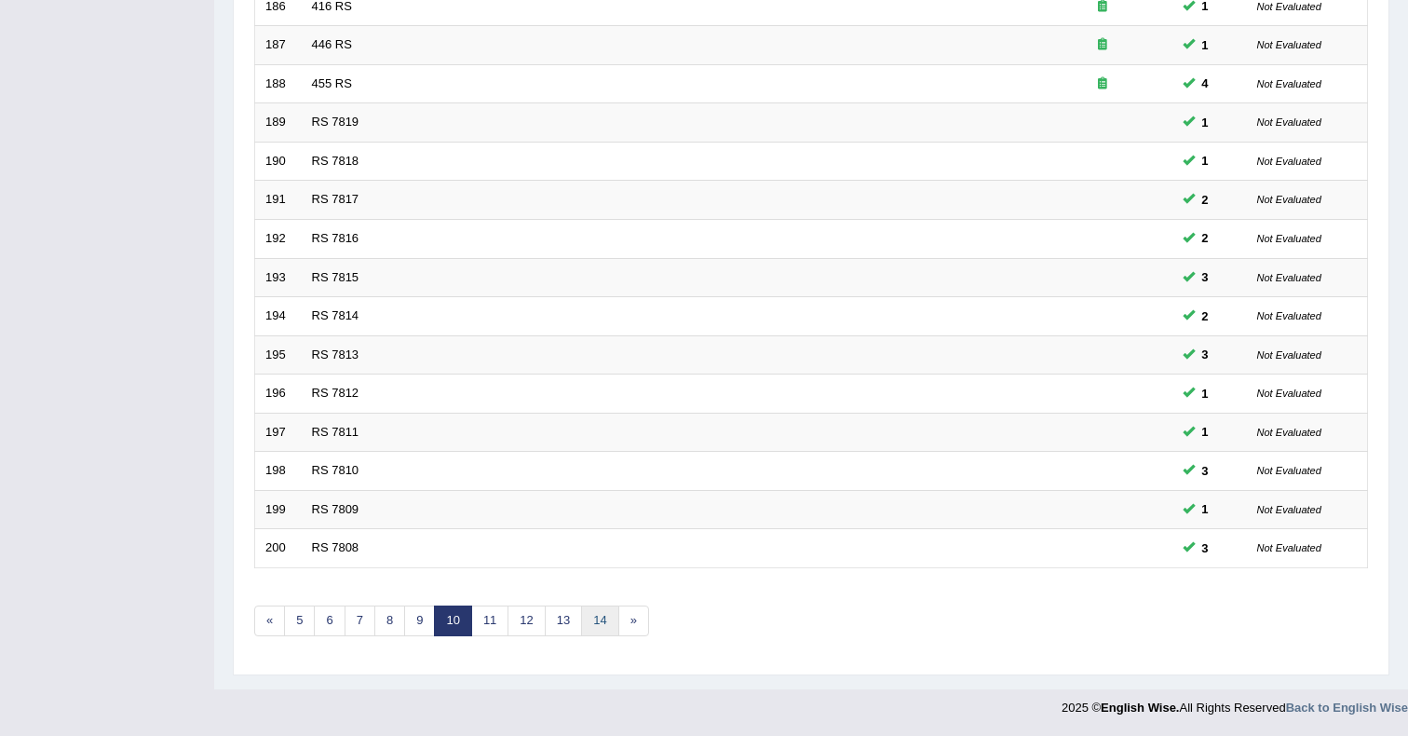
click at [591, 611] on link "14" at bounding box center [599, 620] width 37 height 31
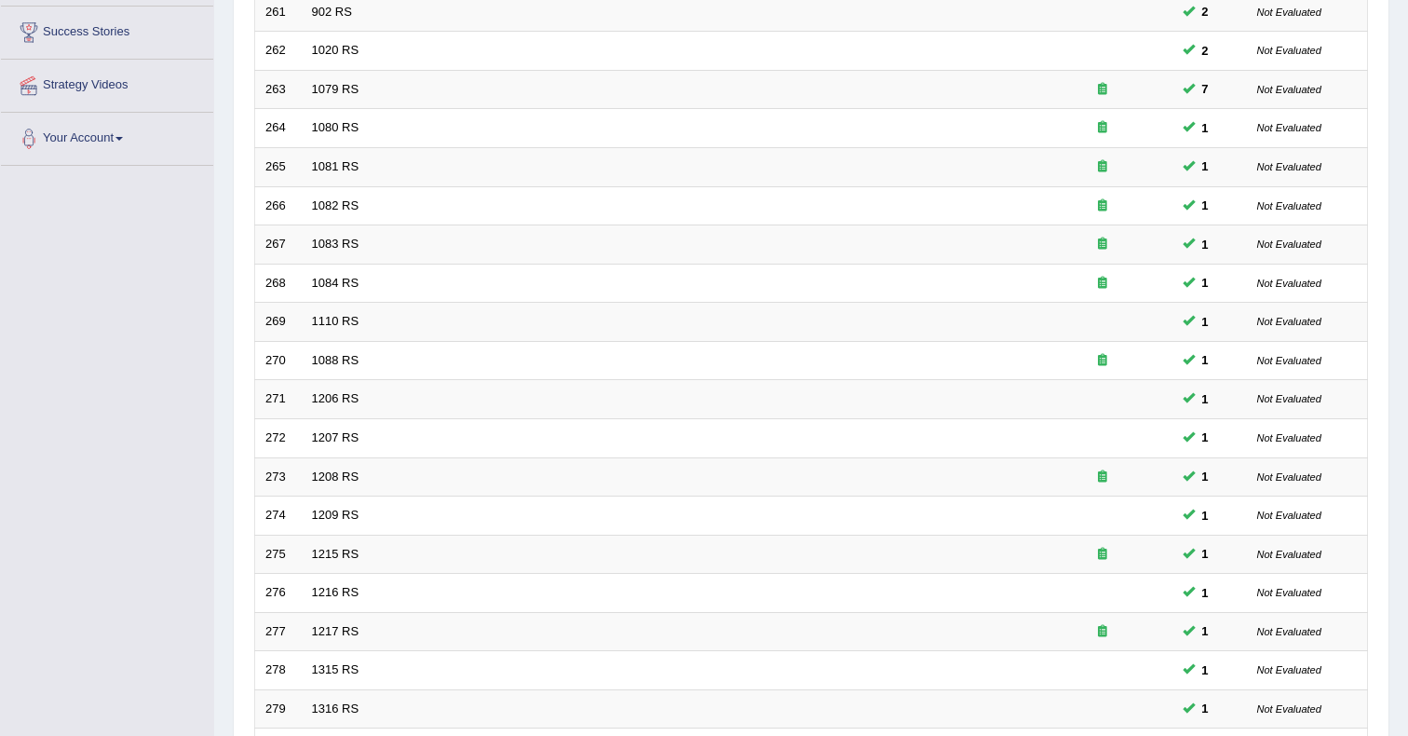
scroll to position [497, 0]
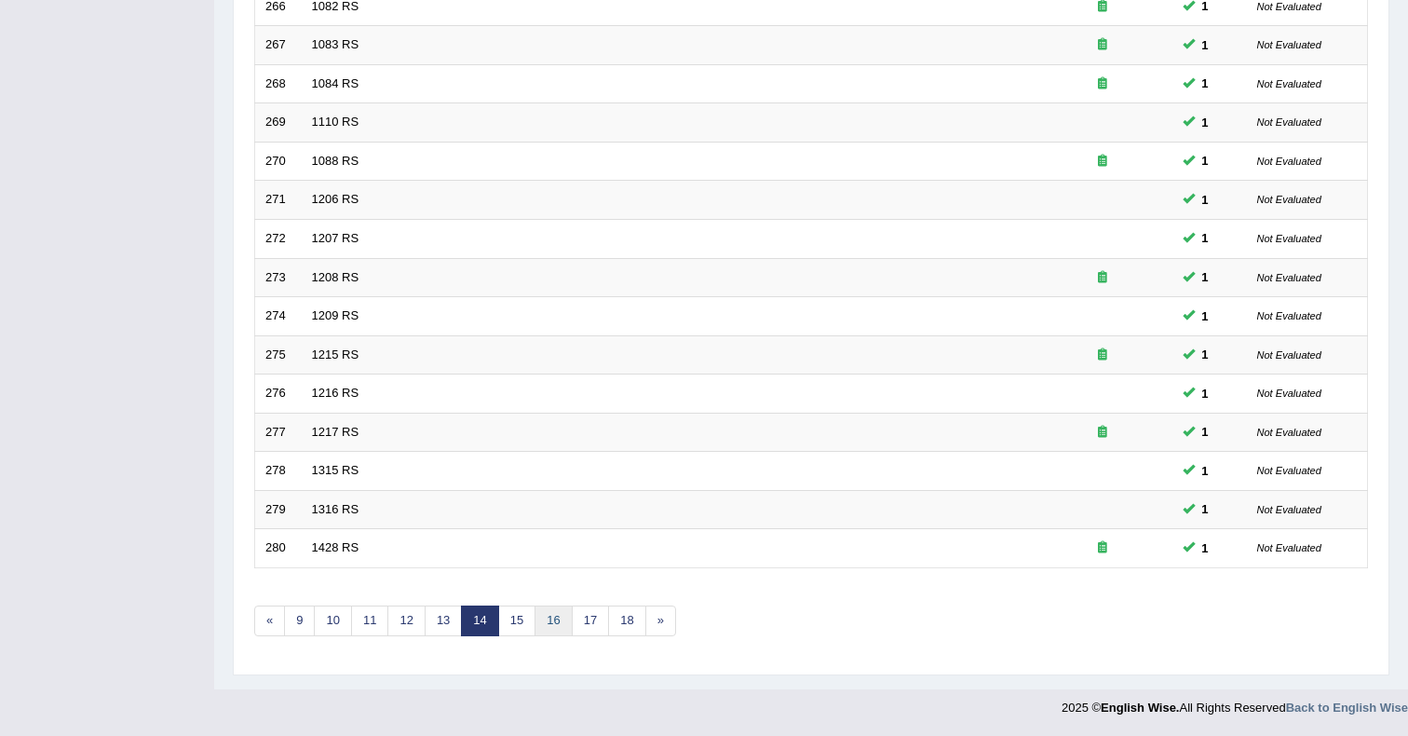
click at [550, 619] on link "16" at bounding box center [553, 620] width 37 height 31
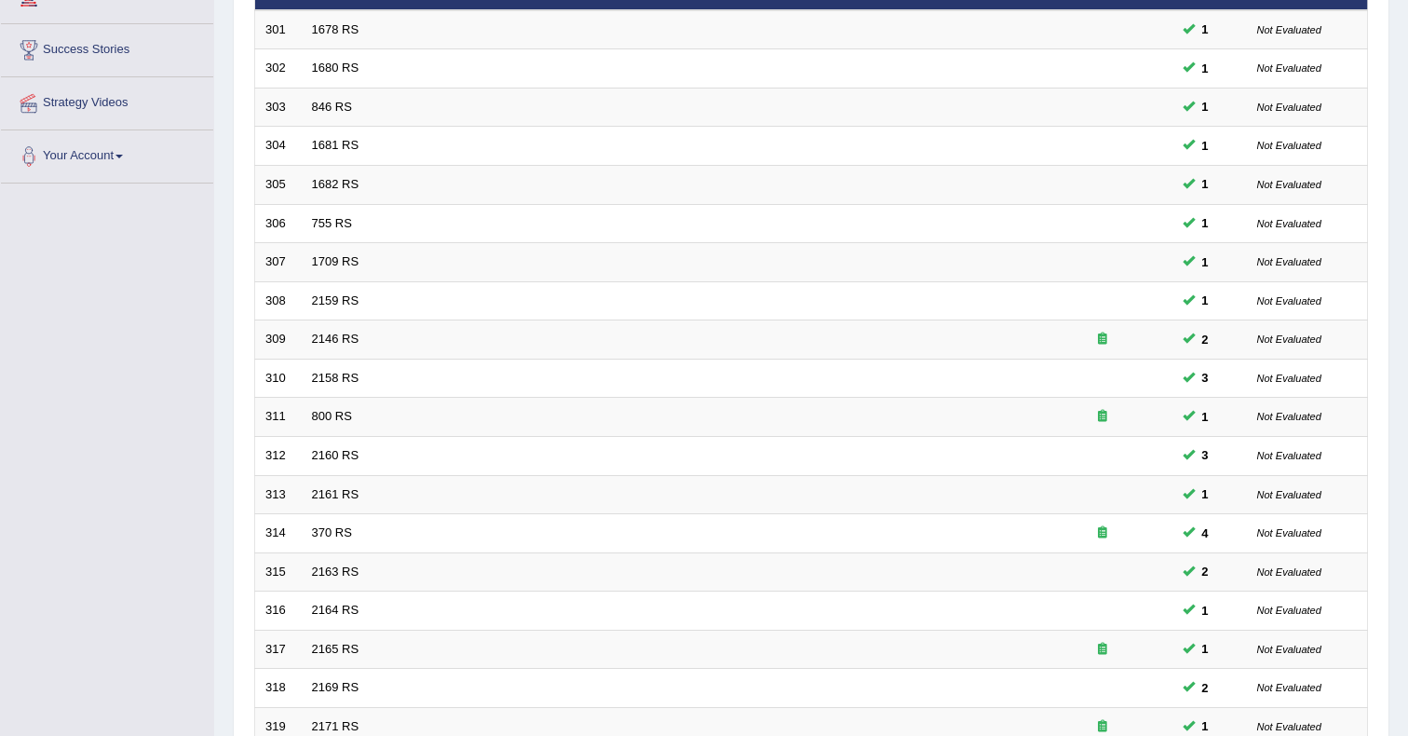
scroll to position [497, 0]
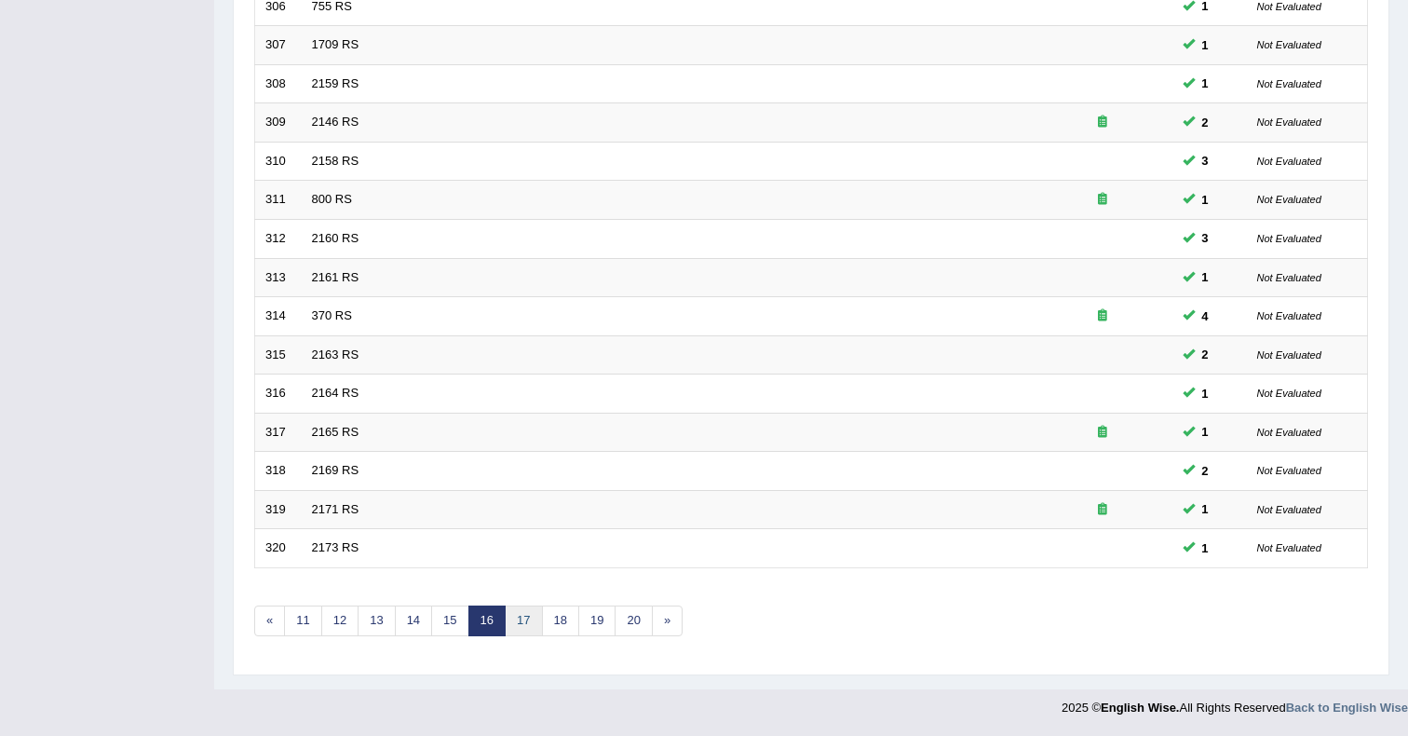
click at [534, 619] on link "17" at bounding box center [523, 620] width 37 height 31
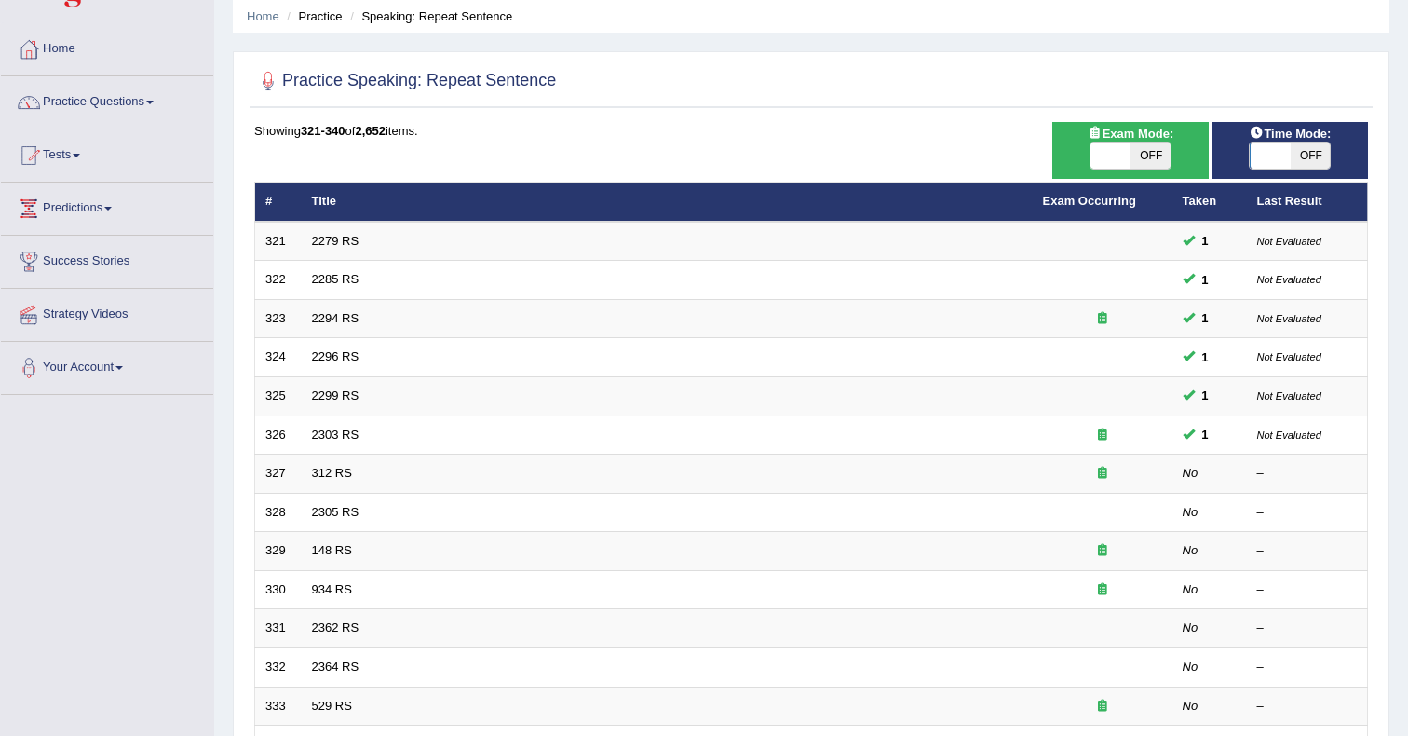
scroll to position [78, 0]
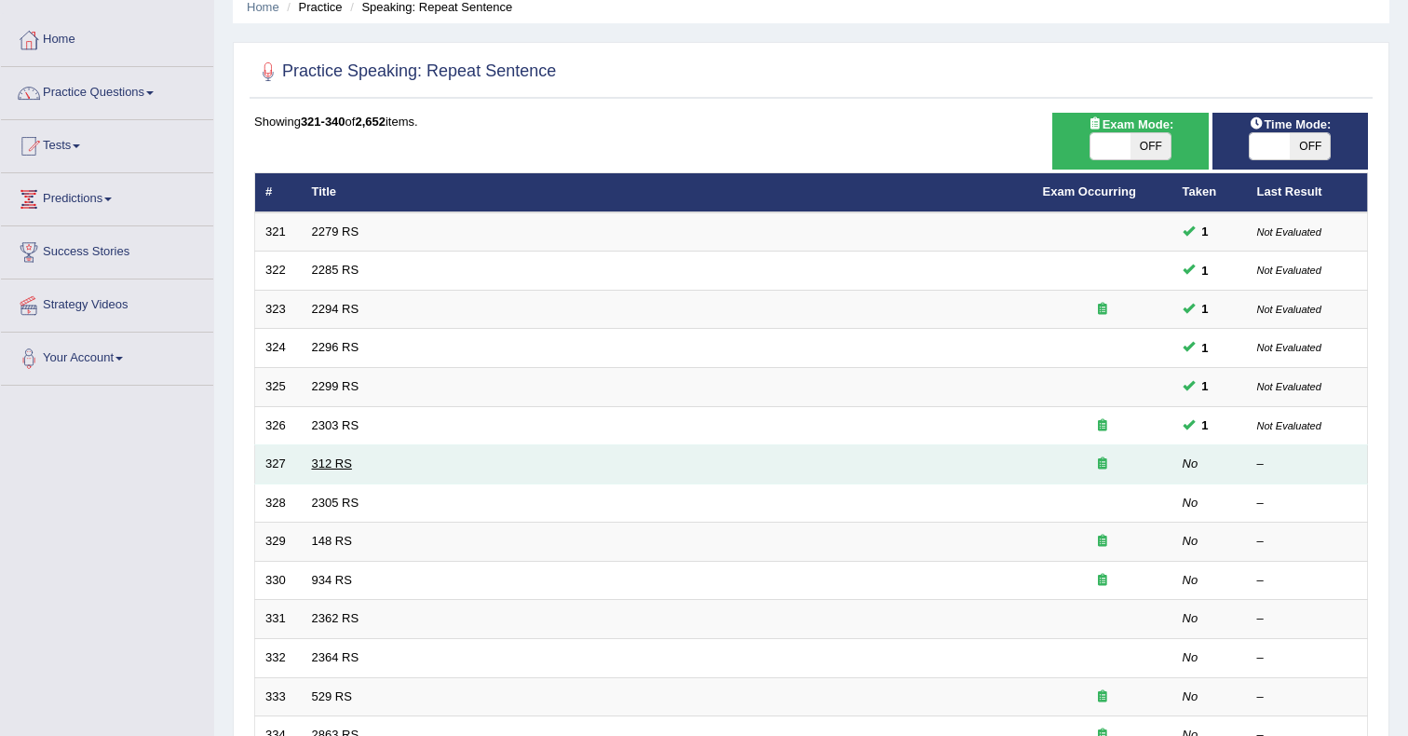
click at [323, 465] on link "312 RS" at bounding box center [332, 463] width 40 height 14
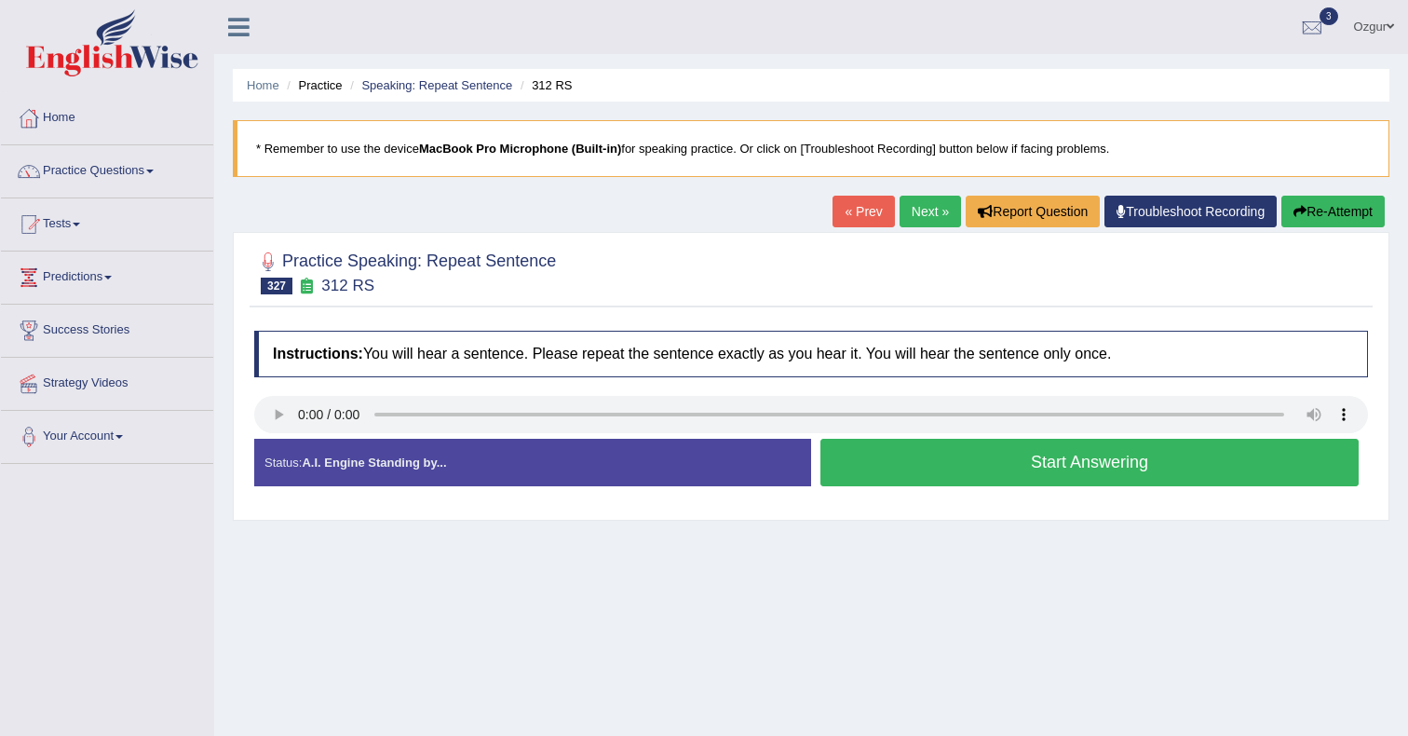
click at [987, 466] on button "Start Answering" at bounding box center [1090, 463] width 538 height 48
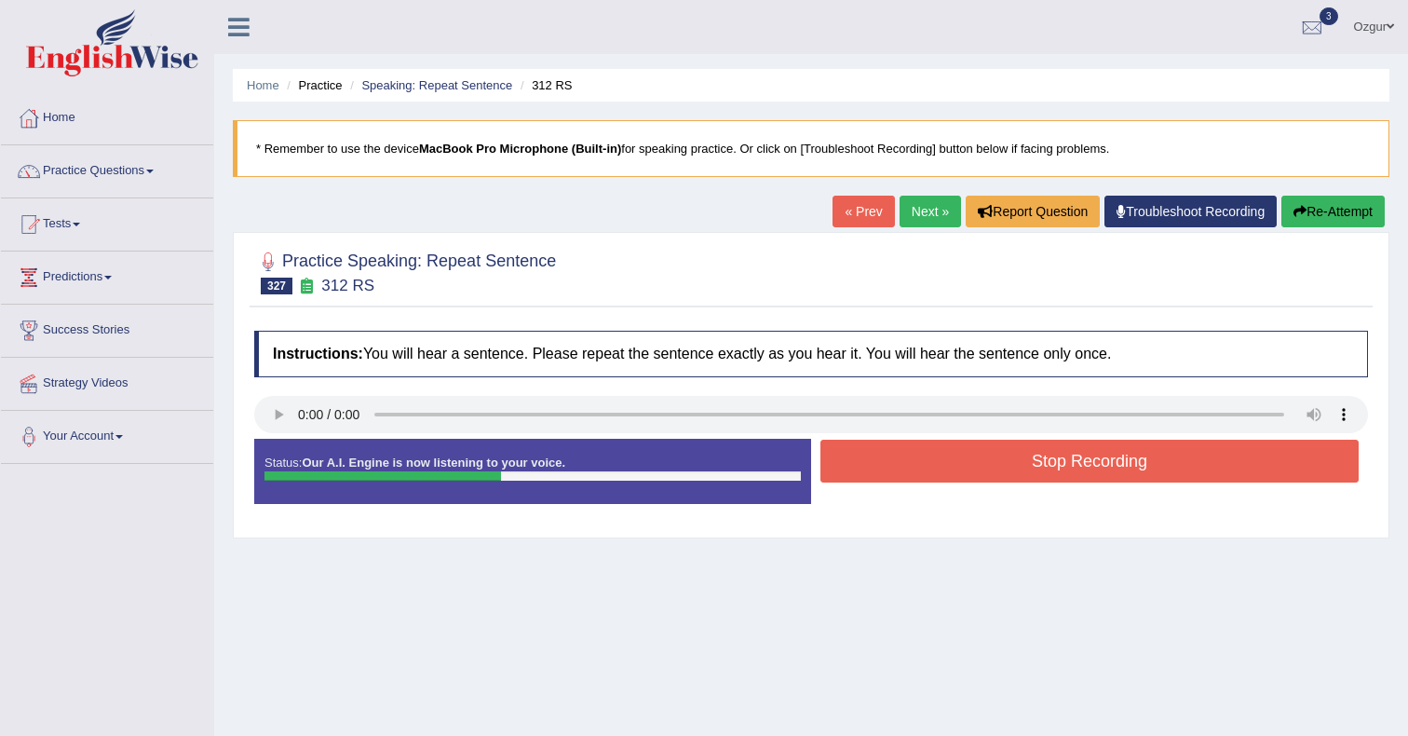
click at [1014, 466] on button "Stop Recording" at bounding box center [1090, 461] width 538 height 43
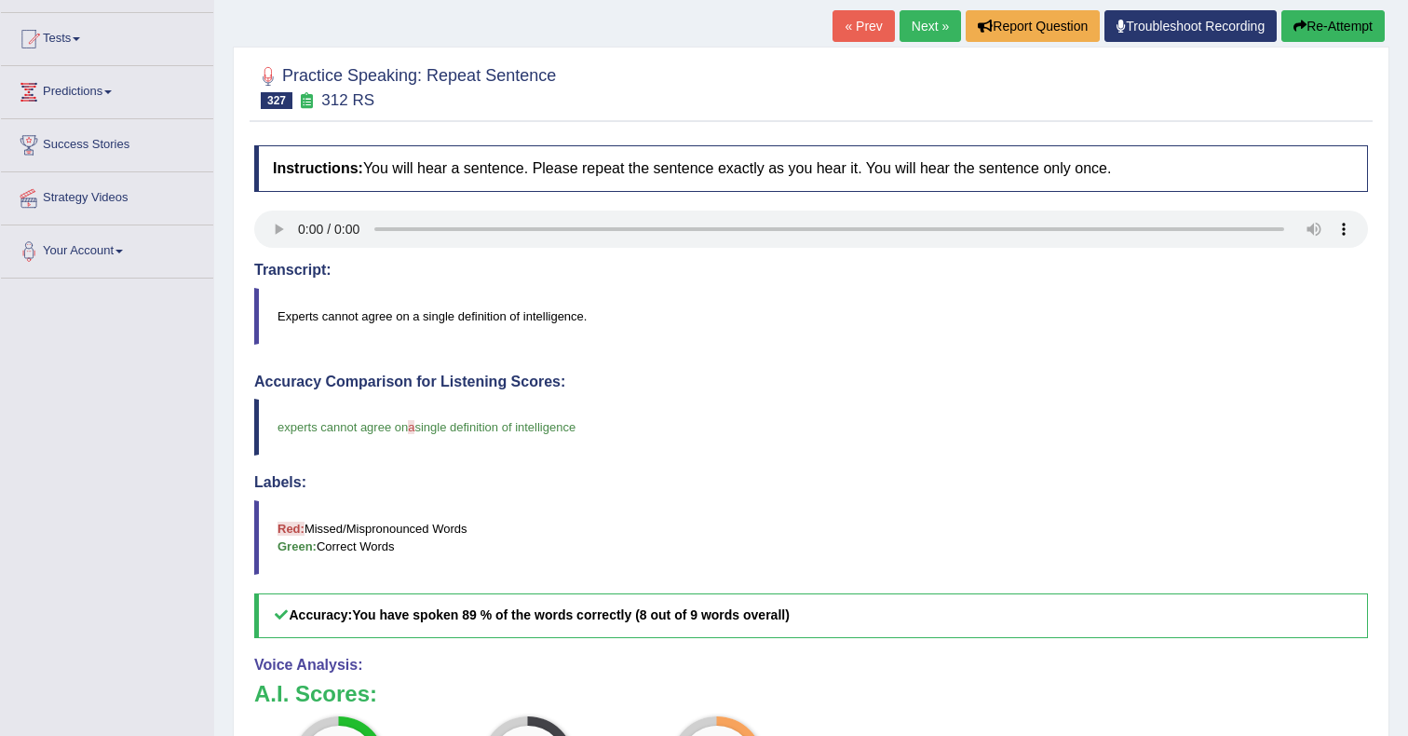
scroll to position [16, 0]
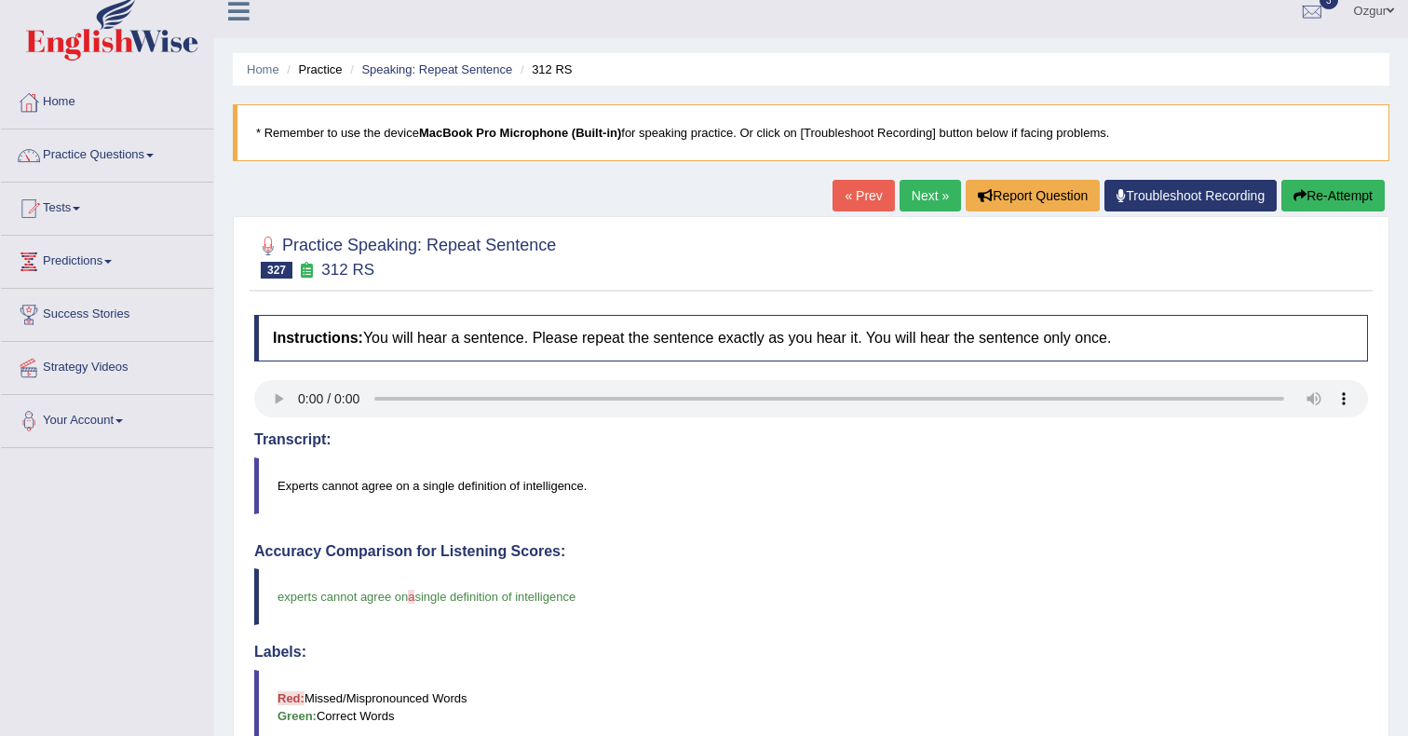
click at [905, 196] on link "Next »" at bounding box center [930, 196] width 61 height 32
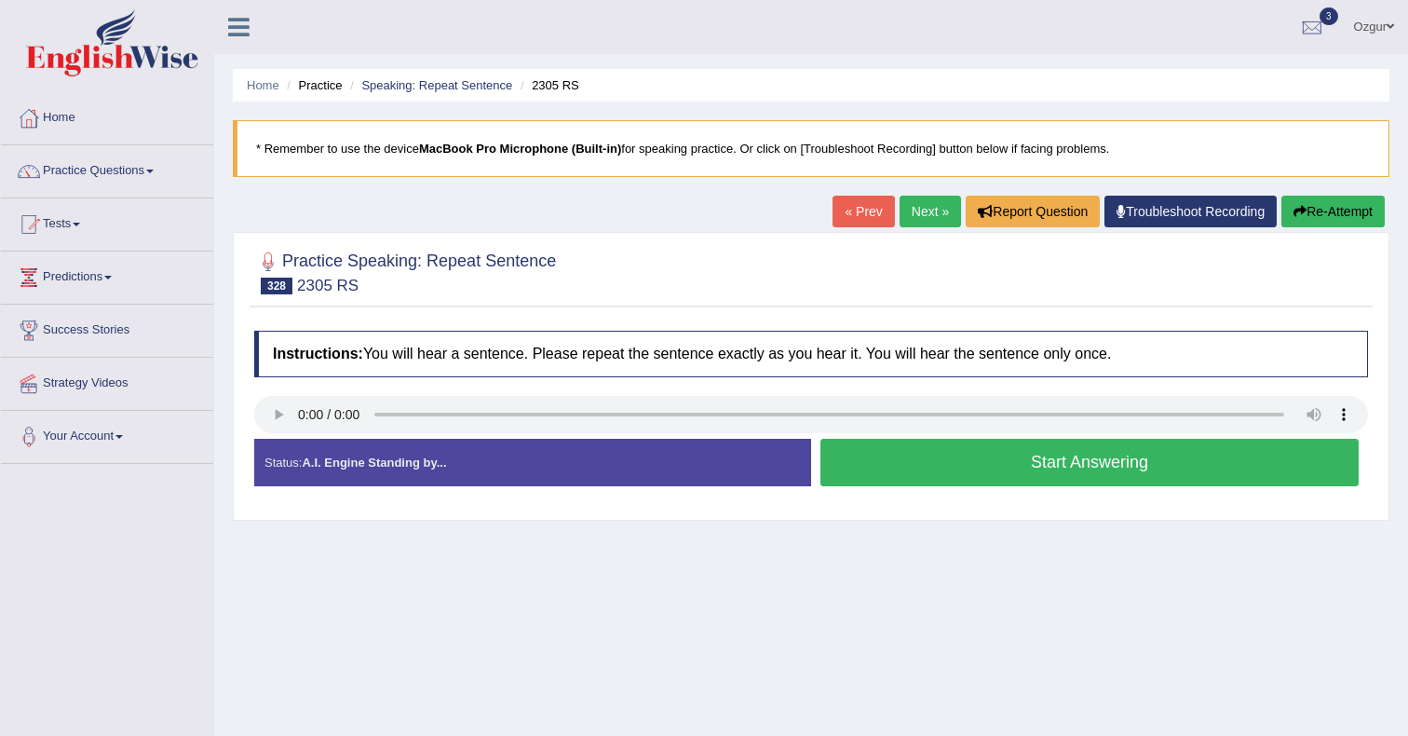
click at [847, 464] on button "Start Answering" at bounding box center [1090, 463] width 538 height 48
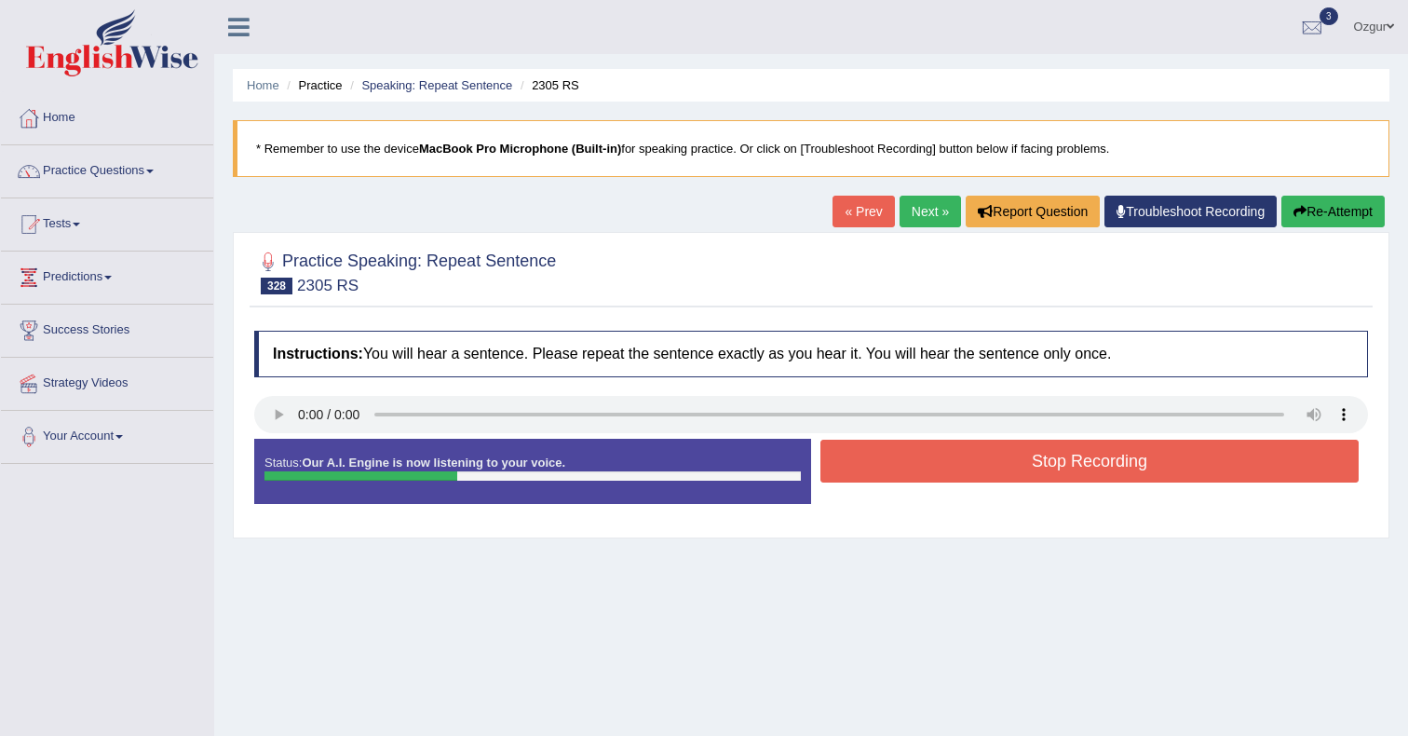
click at [917, 478] on button "Stop Recording" at bounding box center [1090, 461] width 538 height 43
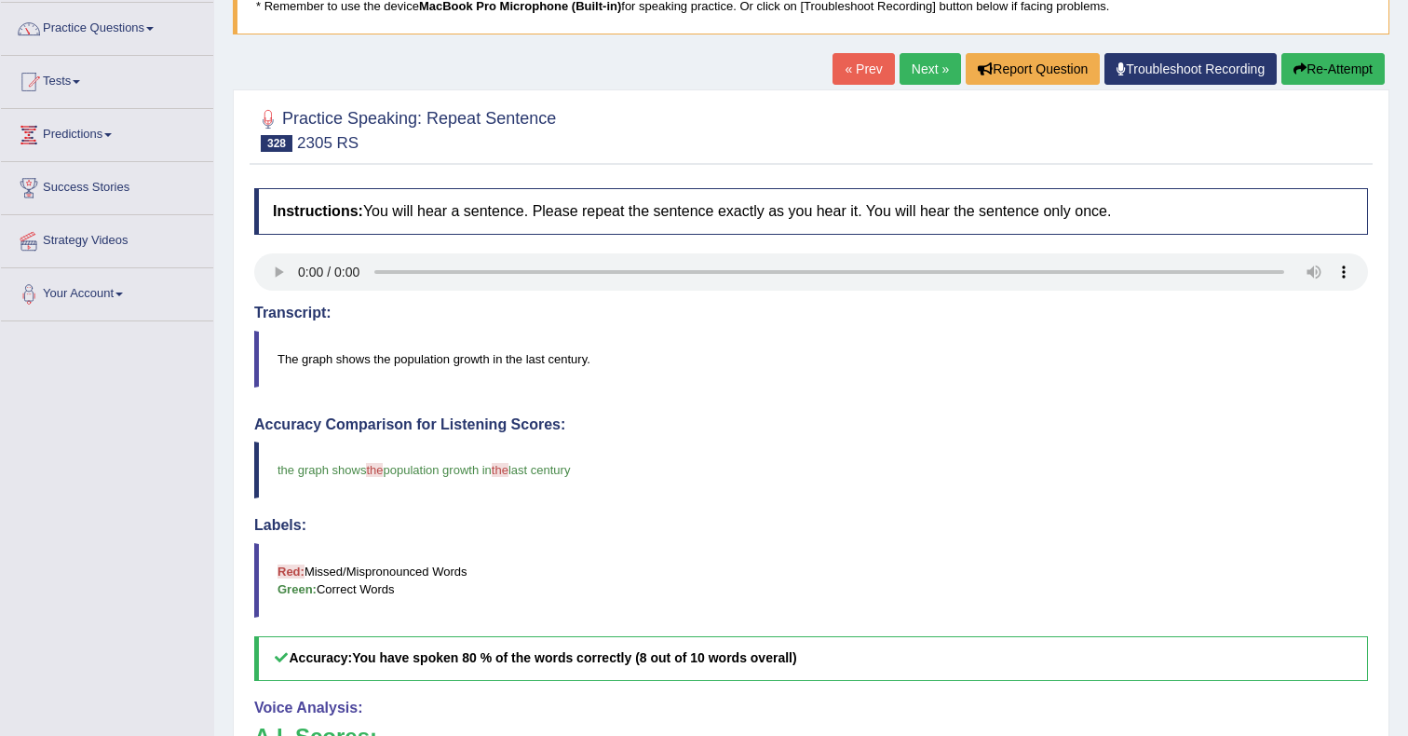
scroll to position [55, 0]
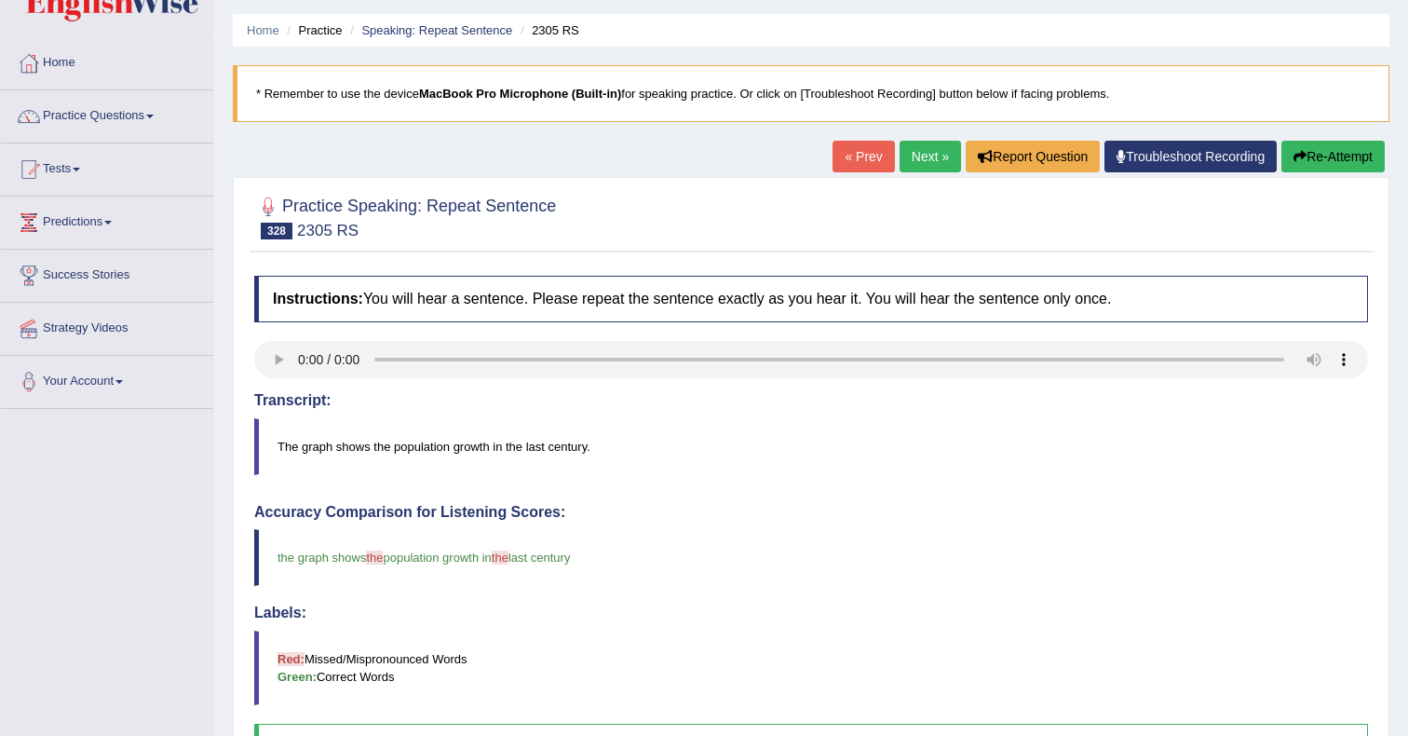
click at [919, 158] on link "Next »" at bounding box center [930, 157] width 61 height 32
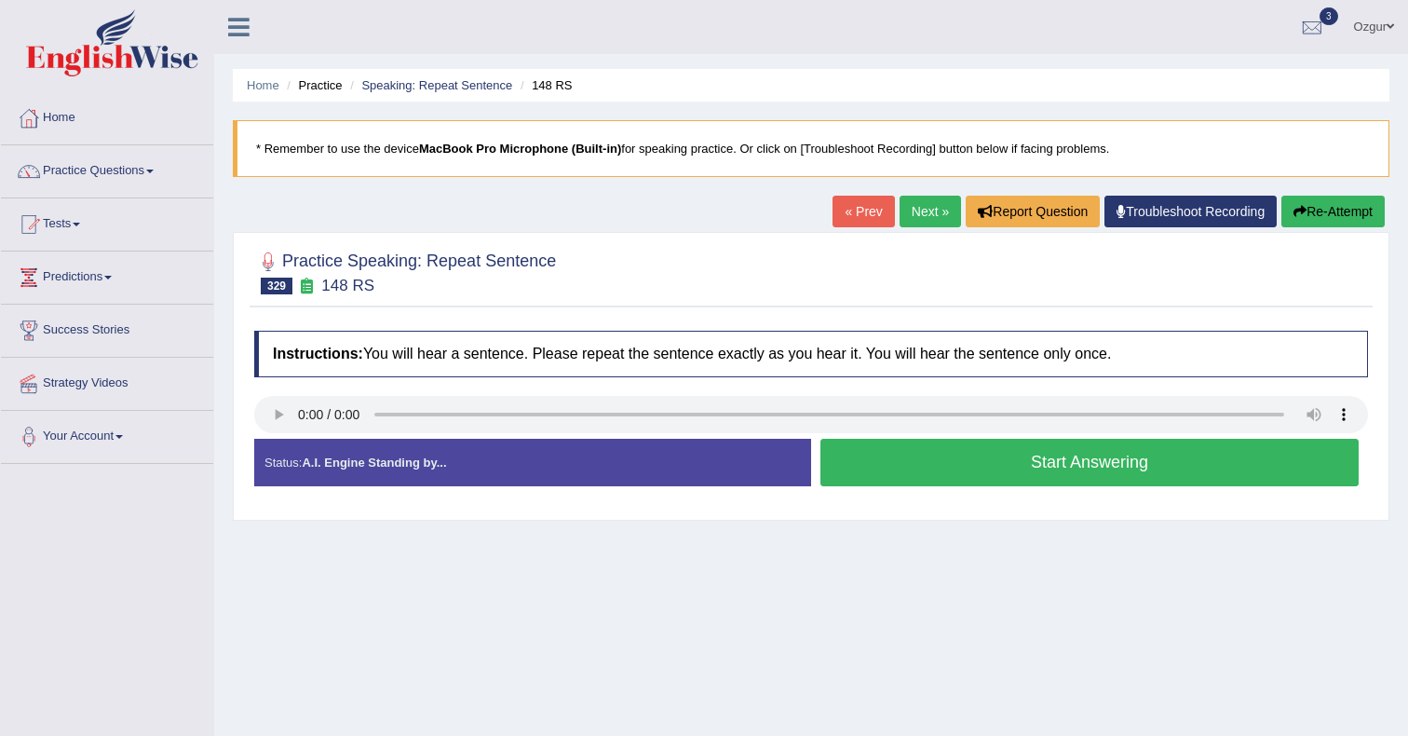
click at [1001, 465] on button "Start Answering" at bounding box center [1090, 463] width 538 height 48
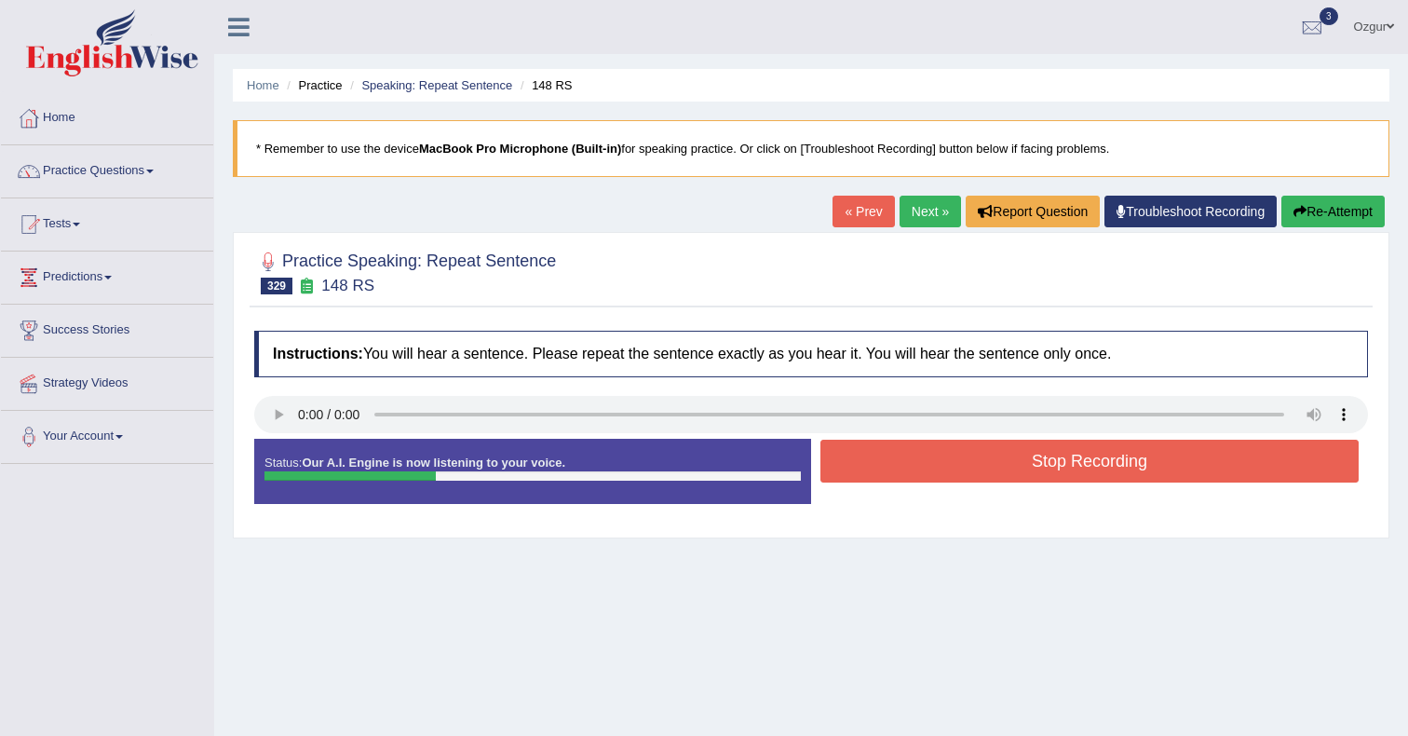
click at [966, 445] on button "Stop Recording" at bounding box center [1090, 461] width 538 height 43
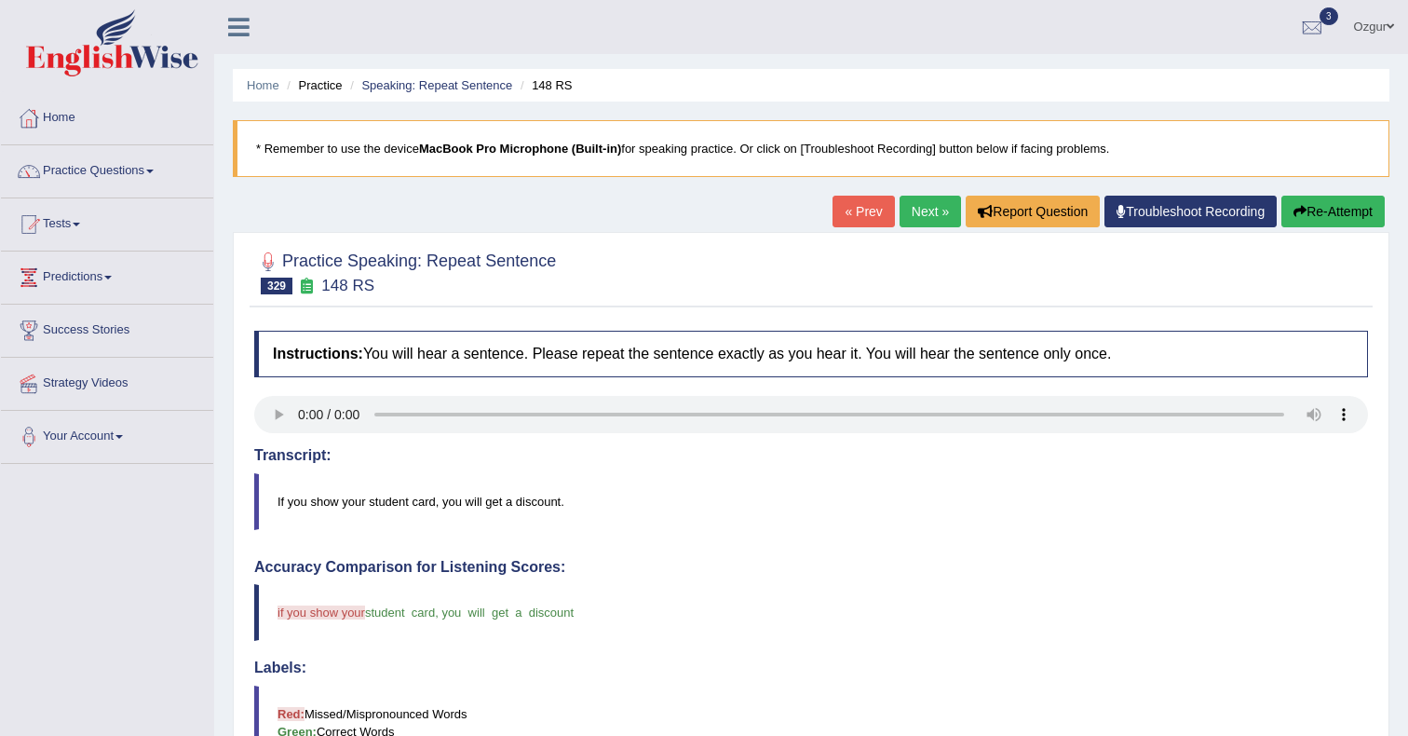
click at [947, 203] on link "Next »" at bounding box center [930, 212] width 61 height 32
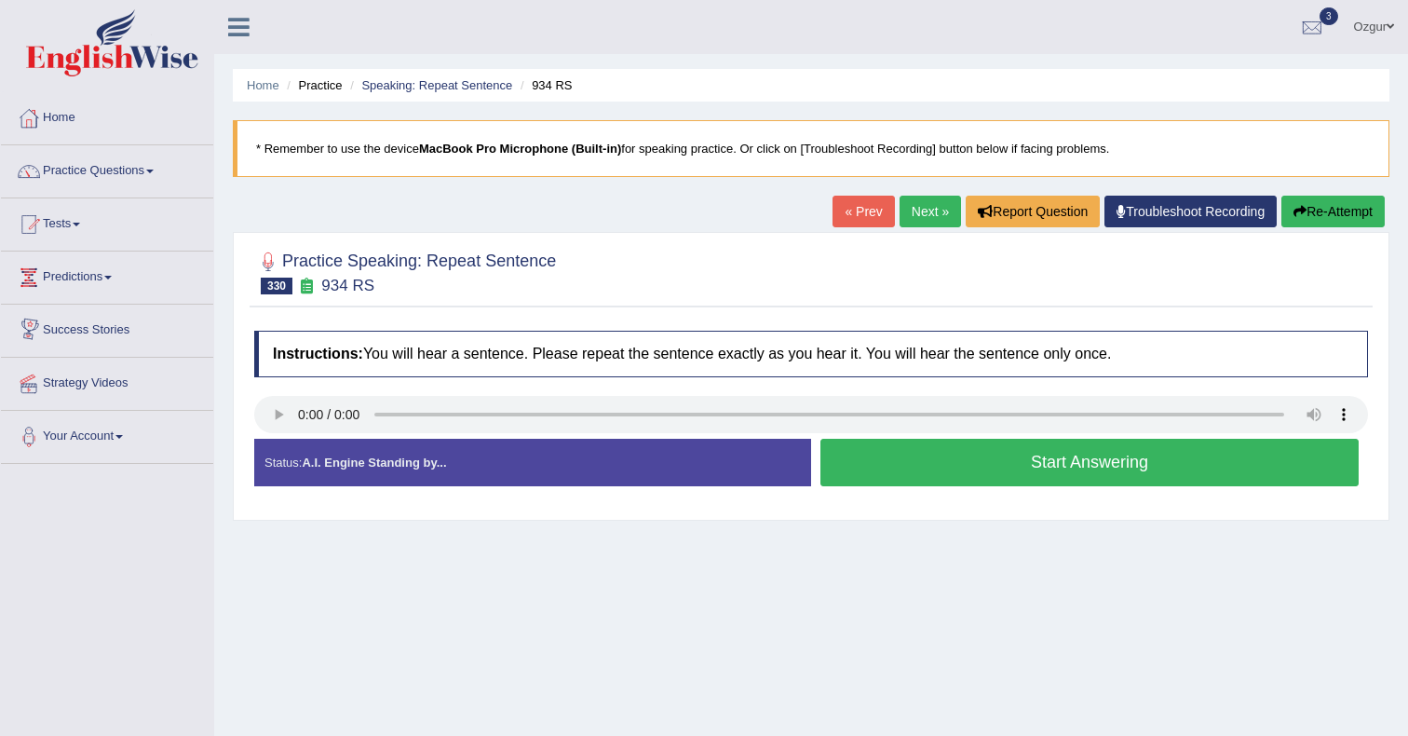
click at [946, 473] on button "Start Answering" at bounding box center [1090, 463] width 538 height 48
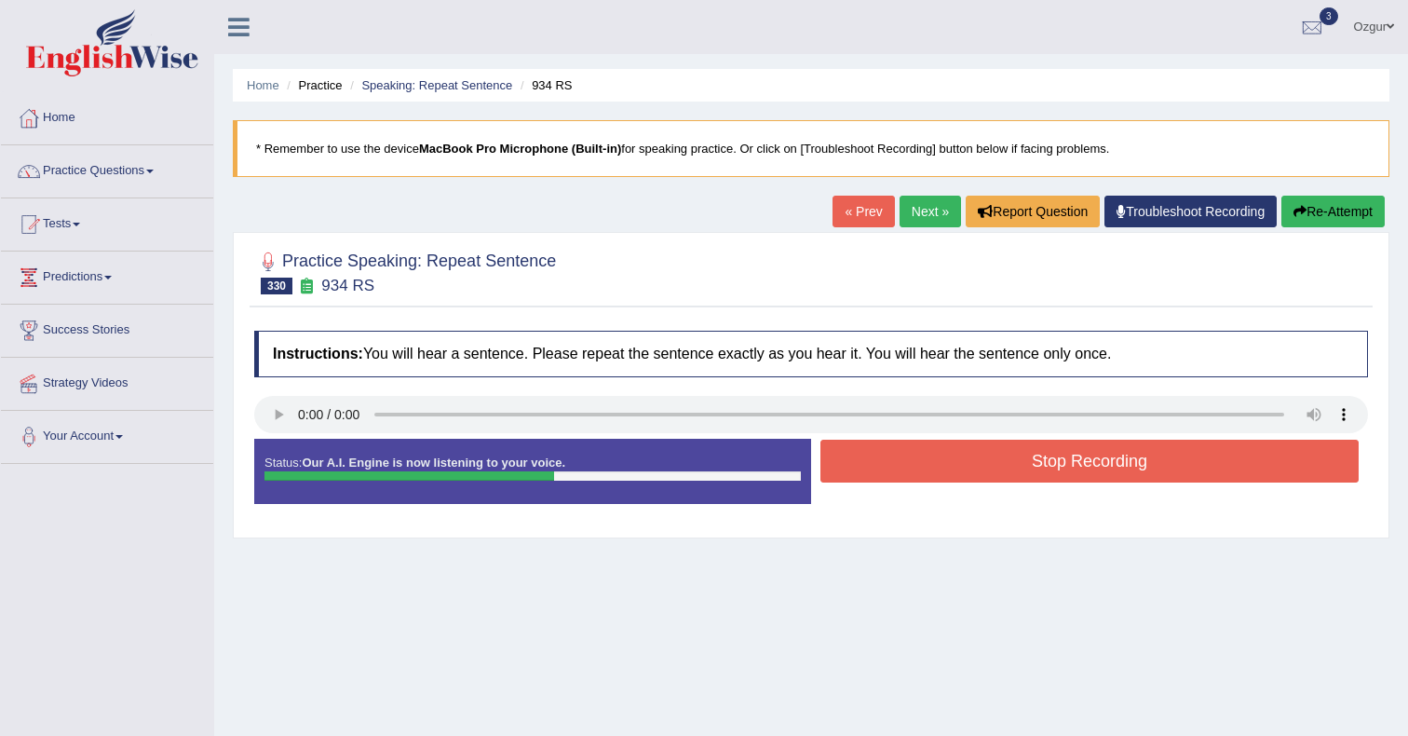
click at [906, 458] on button "Stop Recording" at bounding box center [1090, 461] width 538 height 43
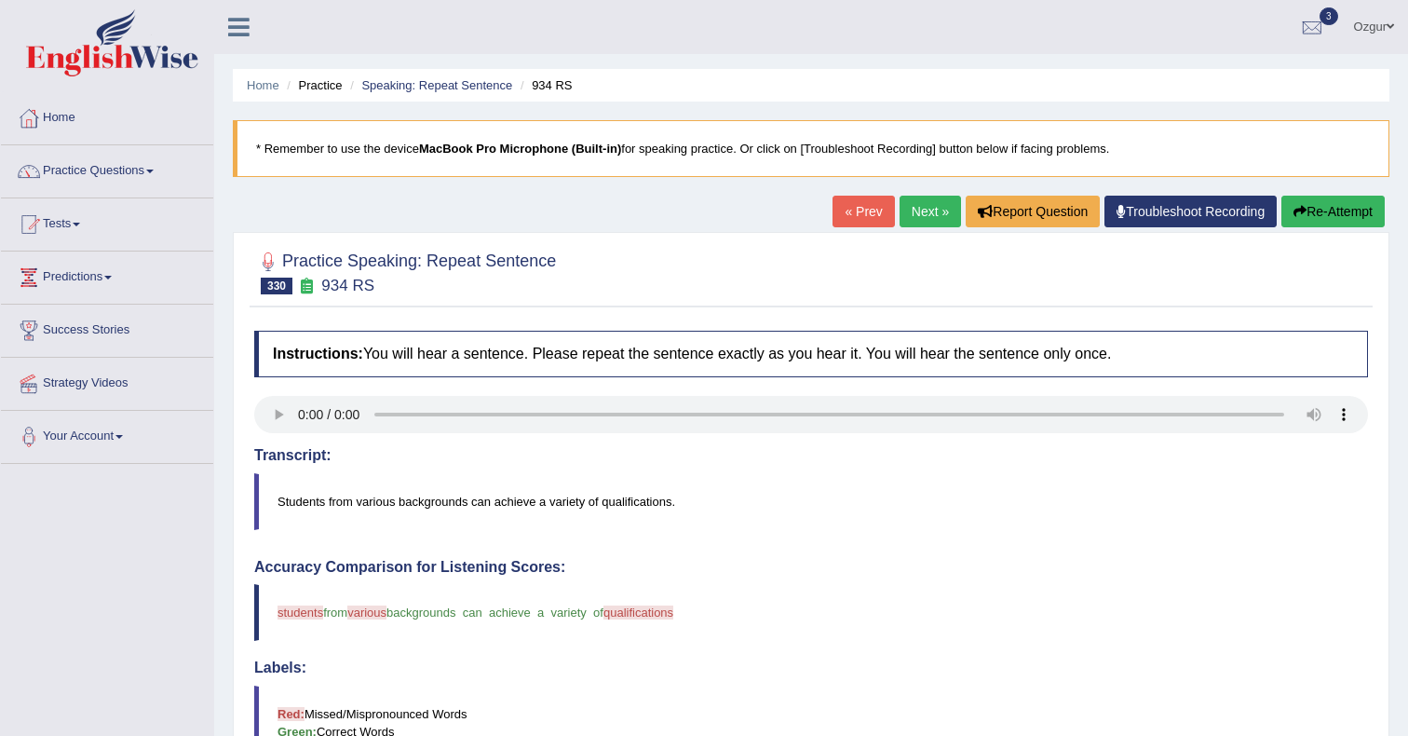
click at [915, 193] on div "Home Practice Speaking: Repeat Sentence 934 RS * Remember to use the device Mac…" at bounding box center [811, 606] width 1194 height 1213
click at [914, 219] on link "Next »" at bounding box center [930, 212] width 61 height 32
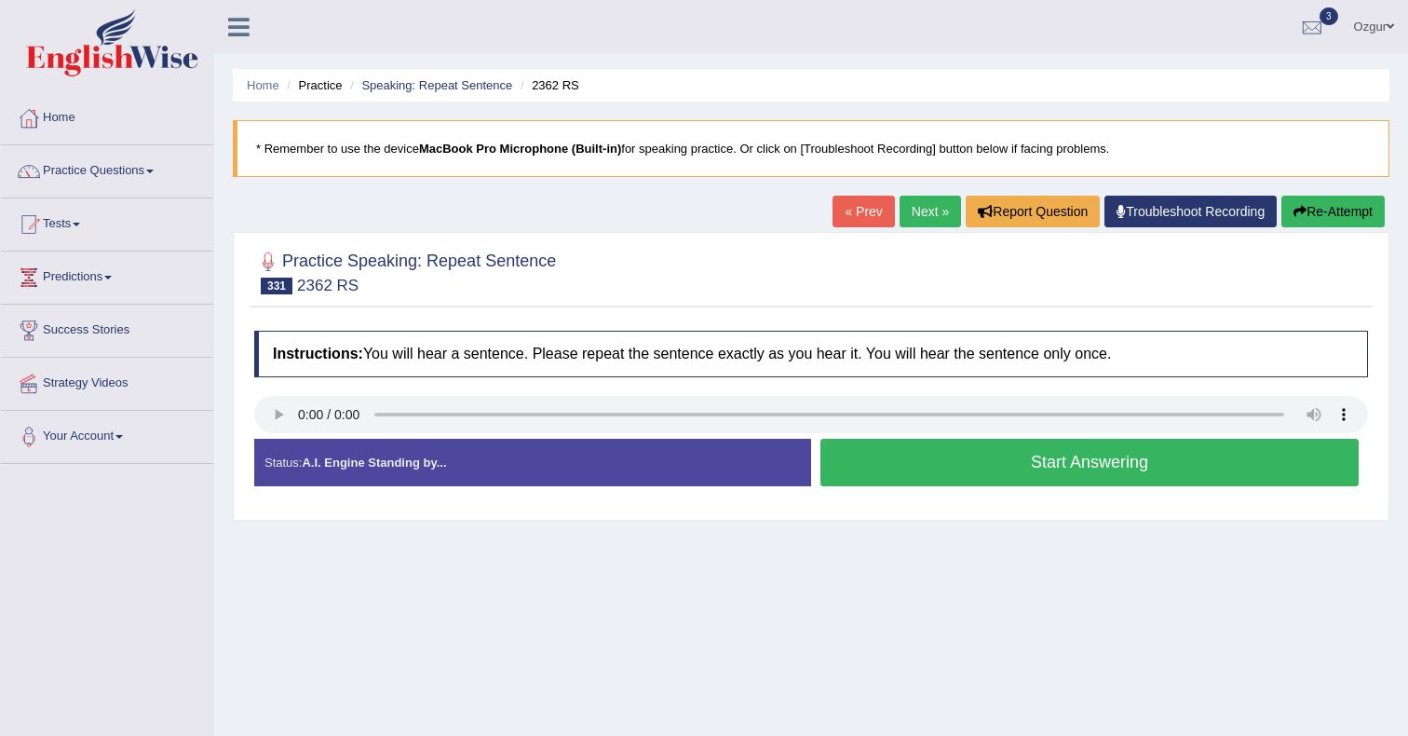
click at [897, 469] on button "Start Answering" at bounding box center [1090, 463] width 538 height 48
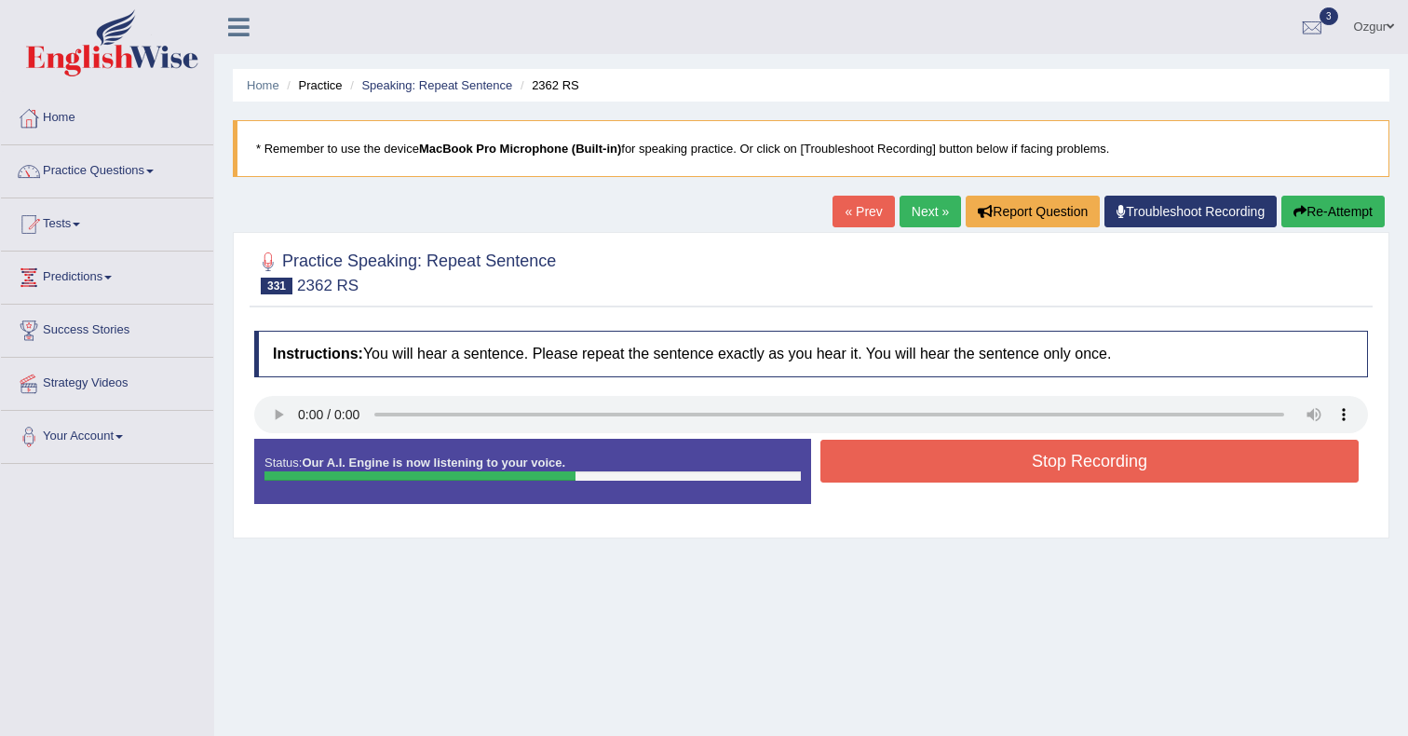
click at [864, 469] on button "Stop Recording" at bounding box center [1090, 461] width 538 height 43
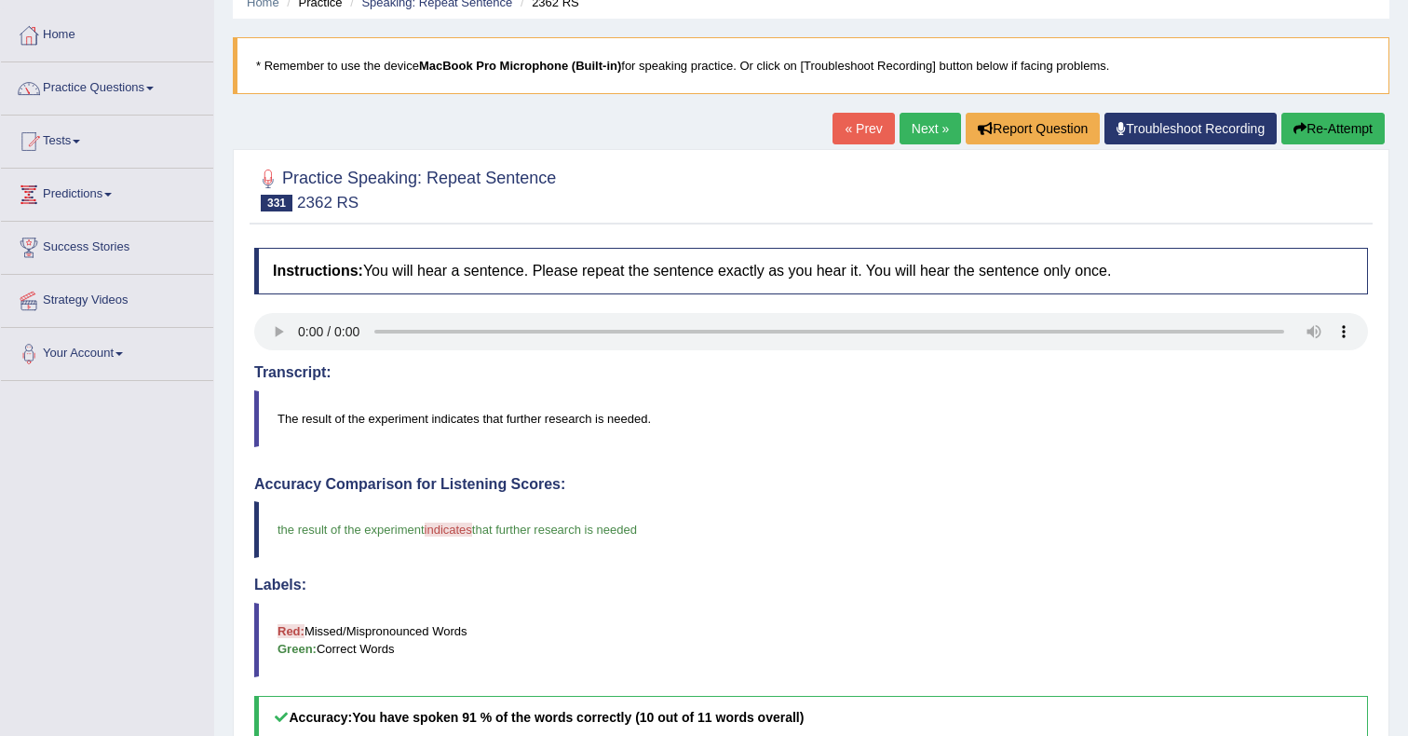
scroll to position [29, 0]
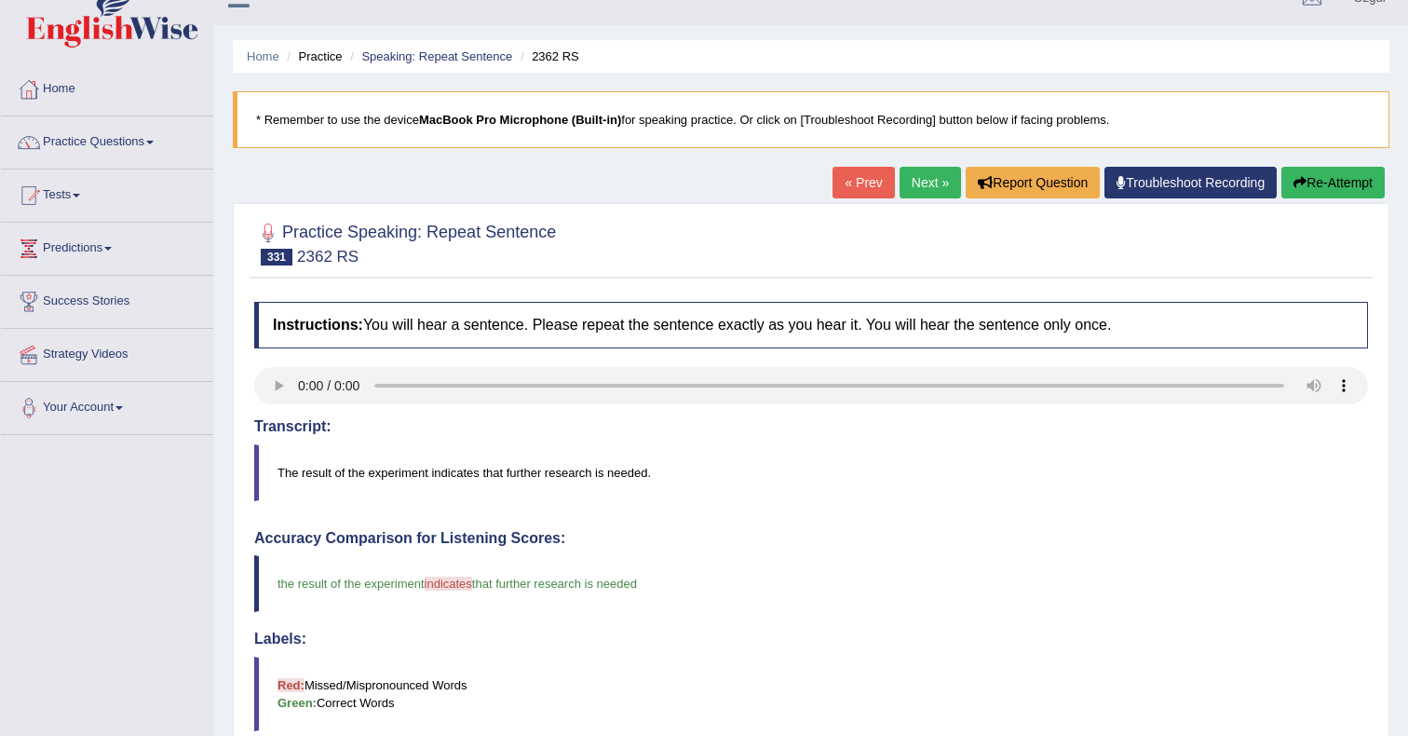
click at [915, 180] on link "Next »" at bounding box center [930, 183] width 61 height 32
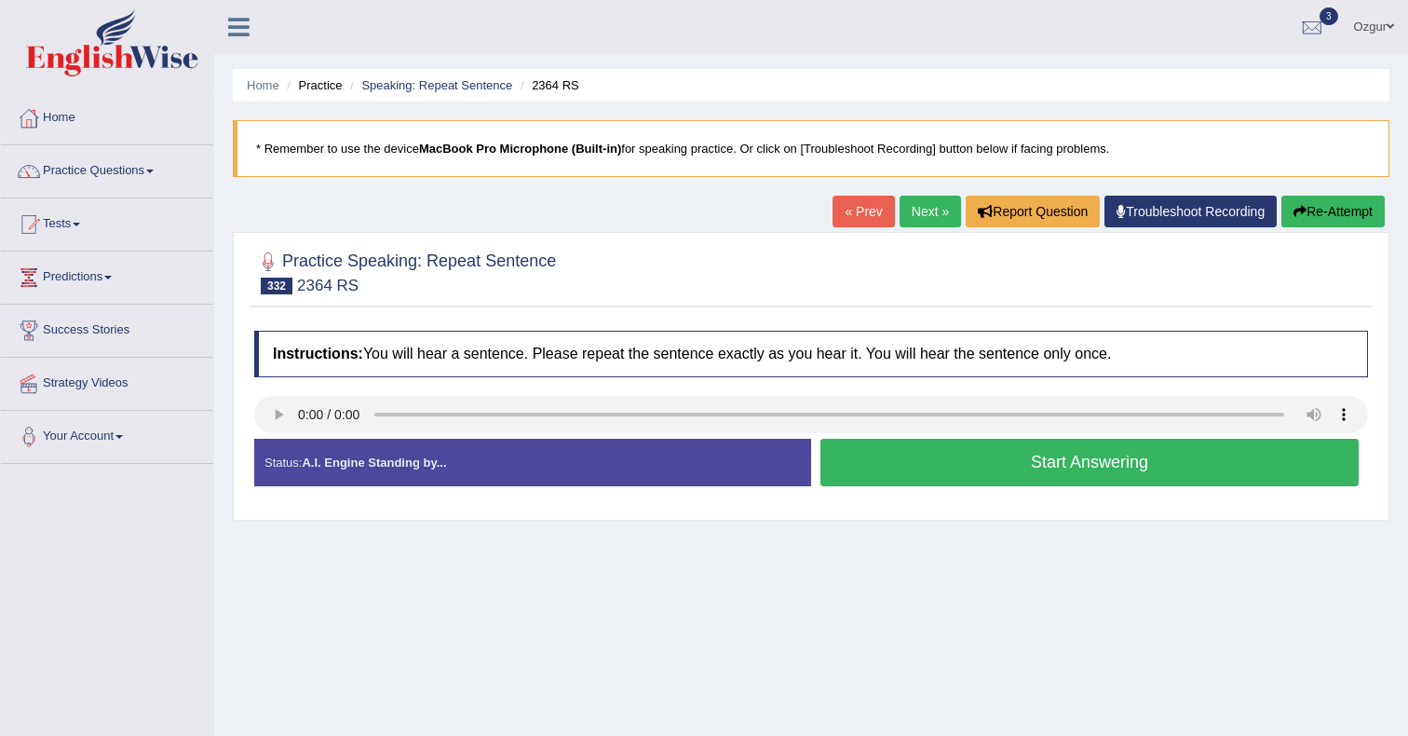
click at [939, 470] on button "Start Answering" at bounding box center [1090, 463] width 538 height 48
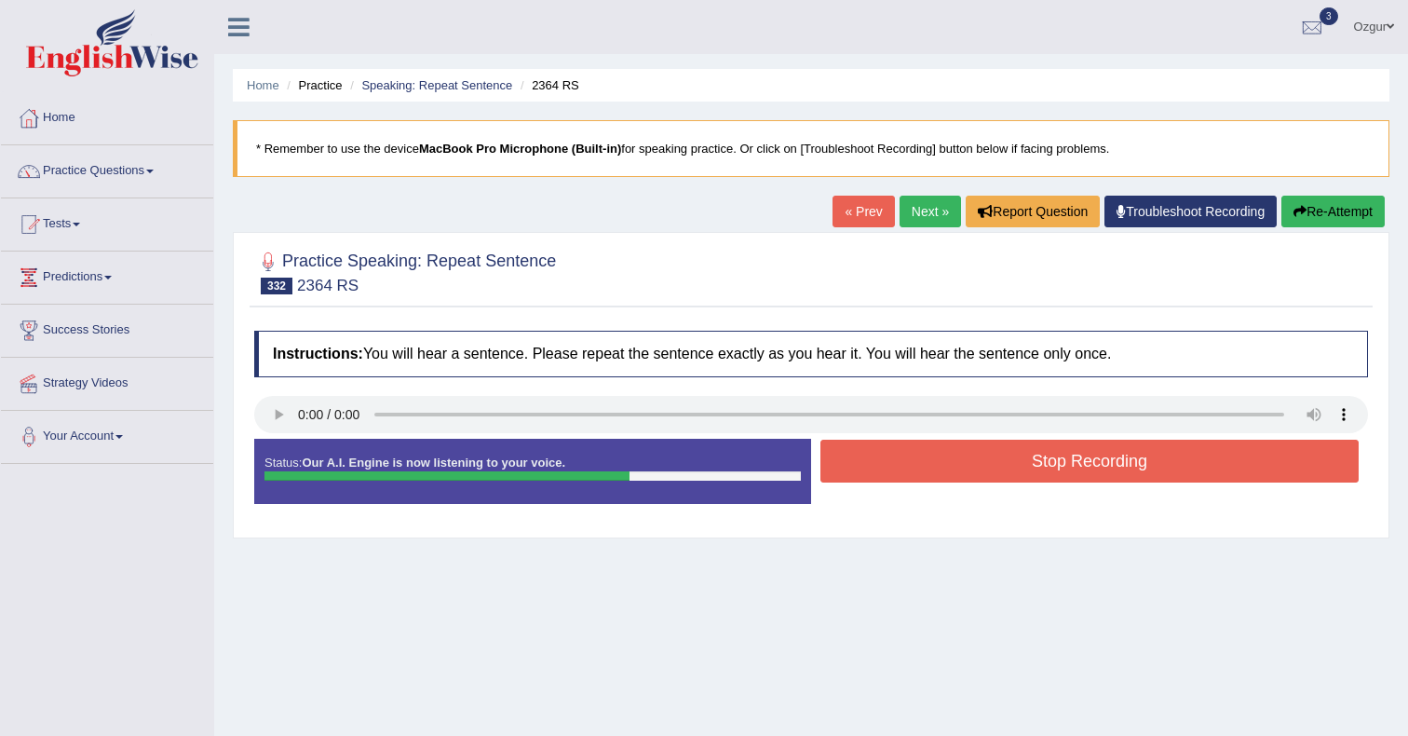
click at [1043, 450] on button "Stop Recording" at bounding box center [1090, 461] width 538 height 43
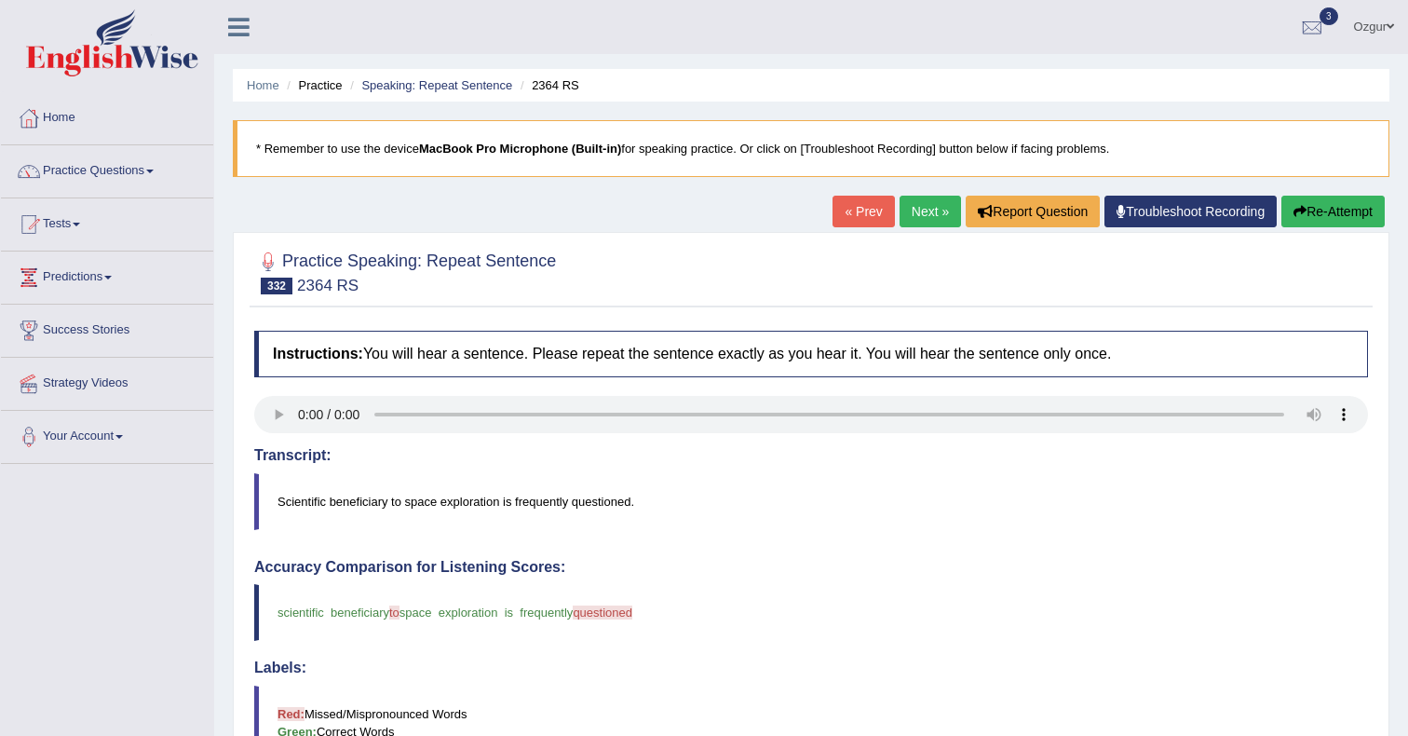
click at [916, 195] on div "Home Practice Speaking: Repeat Sentence 2364 RS * Remember to use the device Ma…" at bounding box center [811, 606] width 1194 height 1213
click at [912, 207] on link "Next »" at bounding box center [930, 212] width 61 height 32
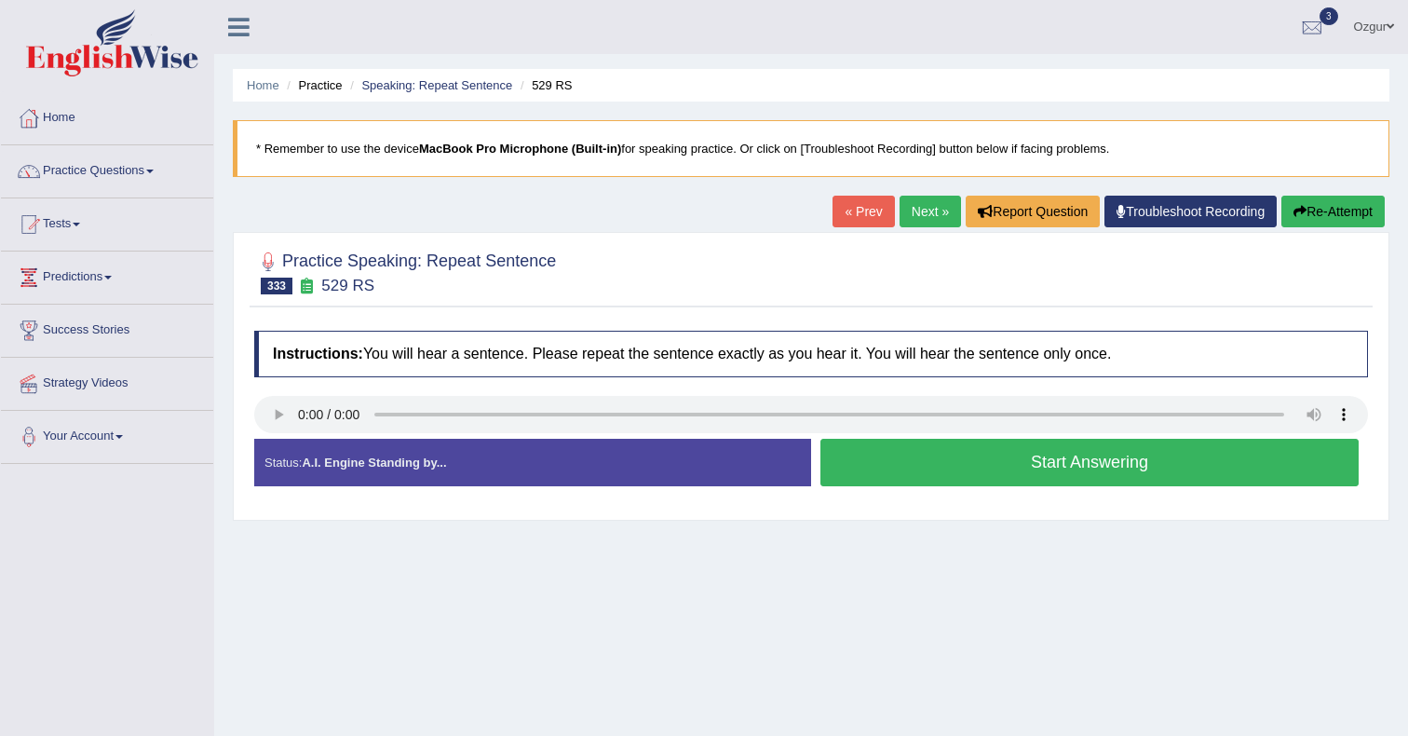
click at [868, 469] on button "Start Answering" at bounding box center [1090, 463] width 538 height 48
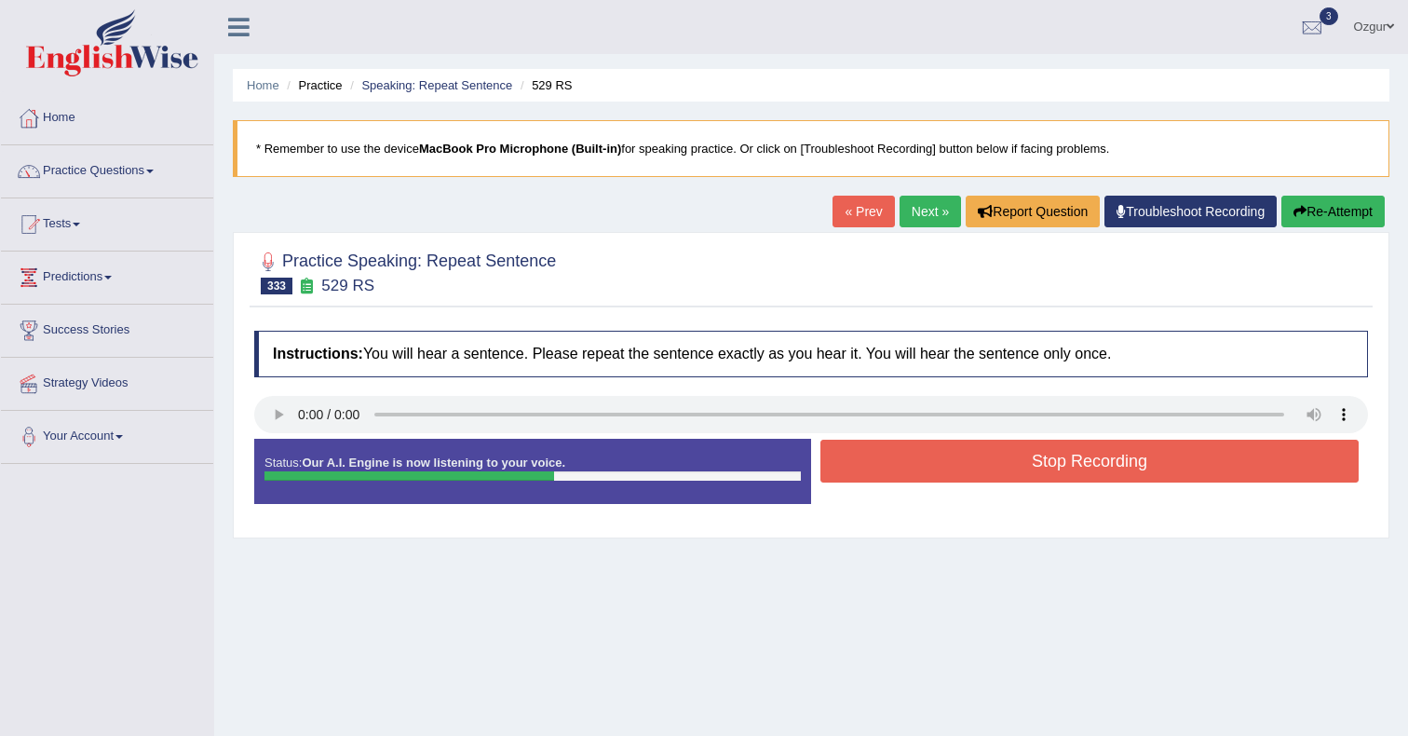
click at [1028, 467] on button "Stop Recording" at bounding box center [1090, 461] width 538 height 43
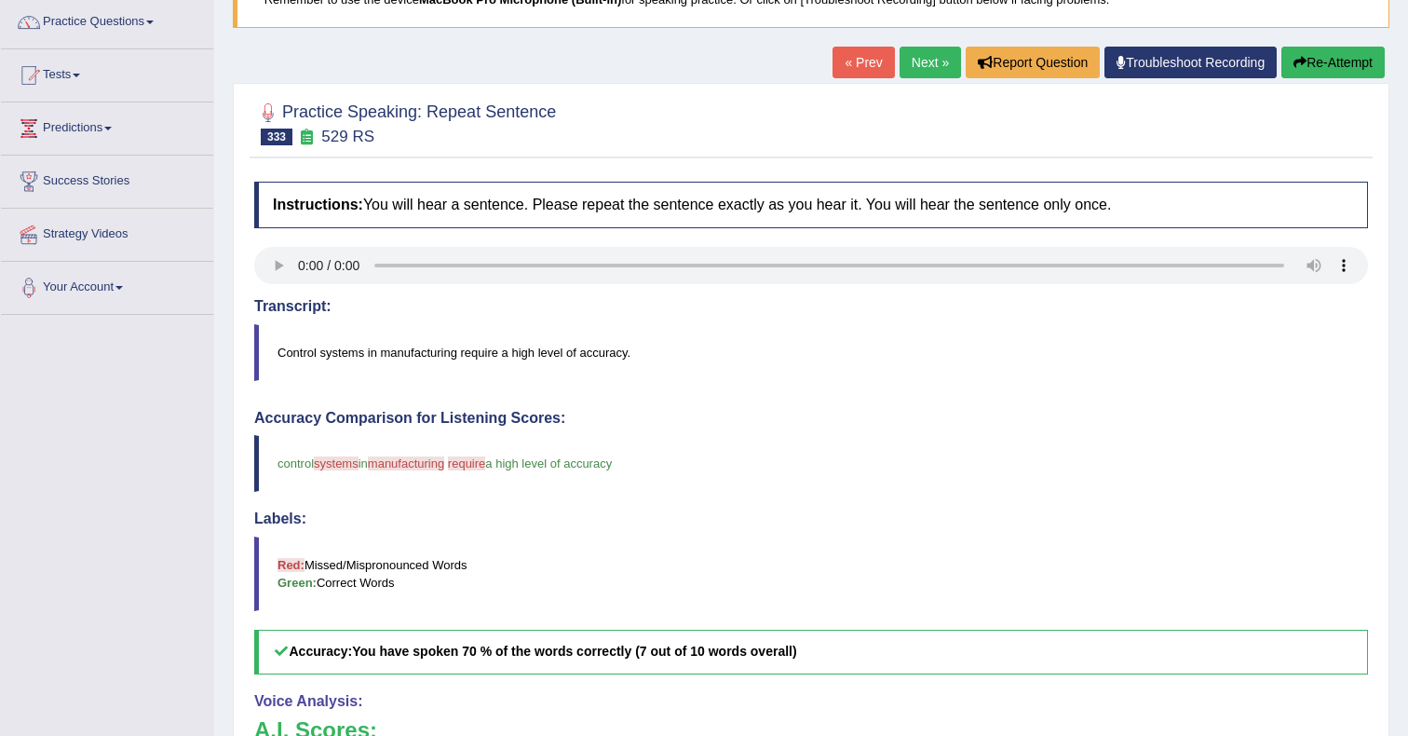
scroll to position [49, 0]
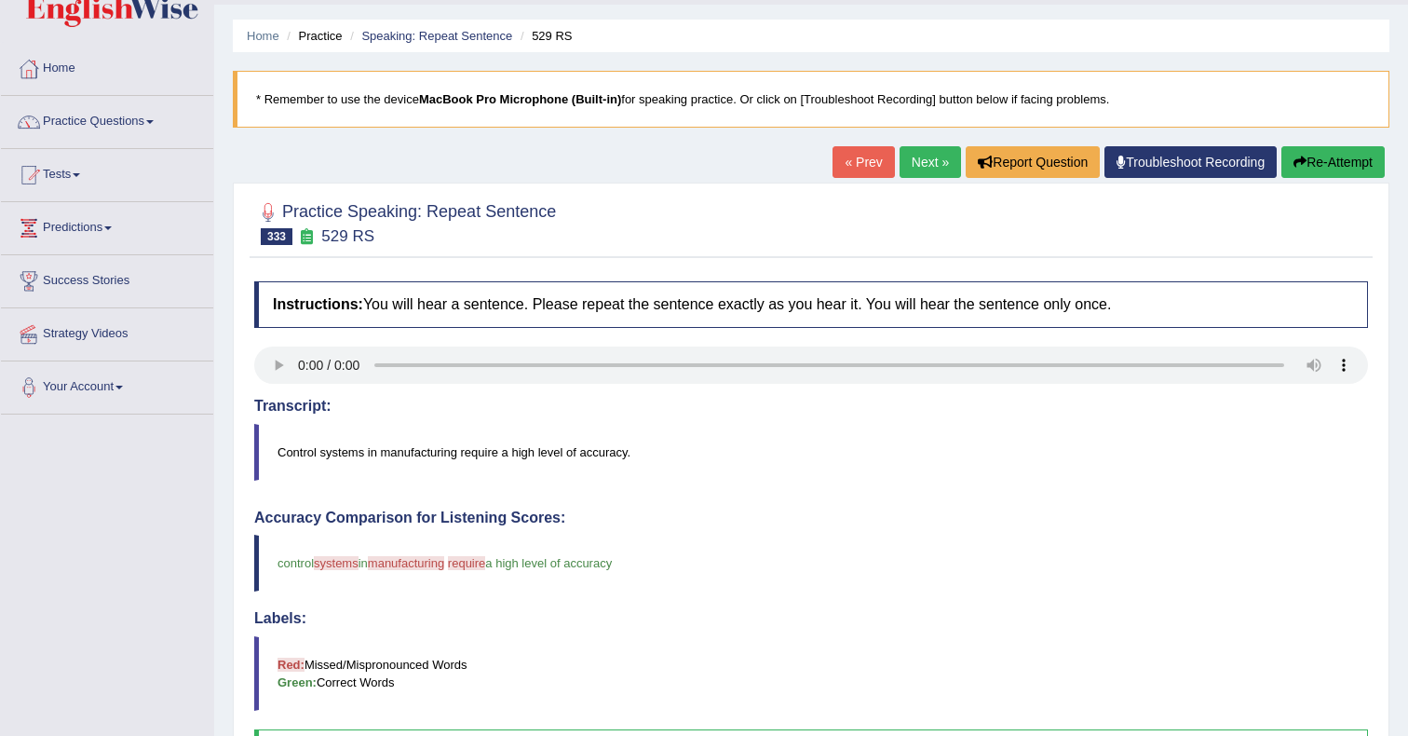
click at [930, 165] on link "Next »" at bounding box center [930, 162] width 61 height 32
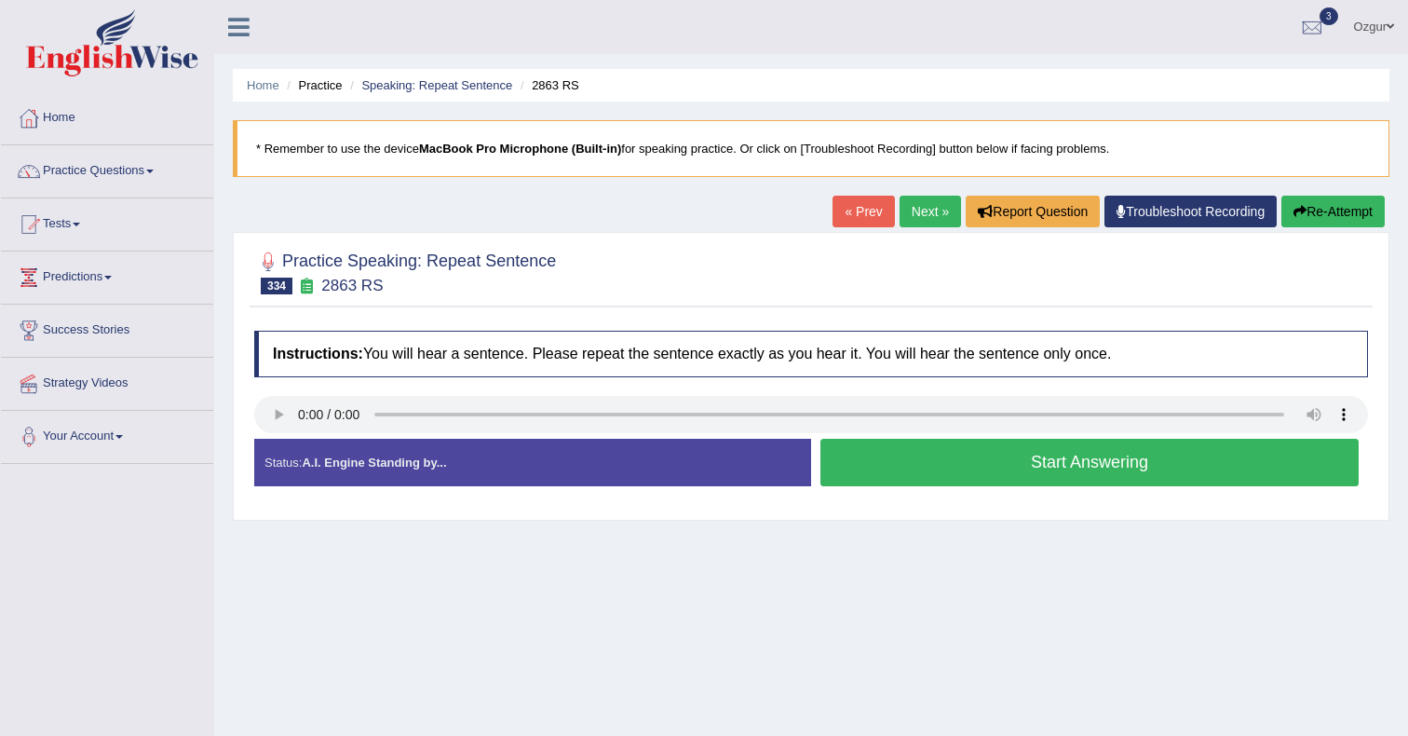
click at [884, 459] on button "Start Answering" at bounding box center [1090, 463] width 538 height 48
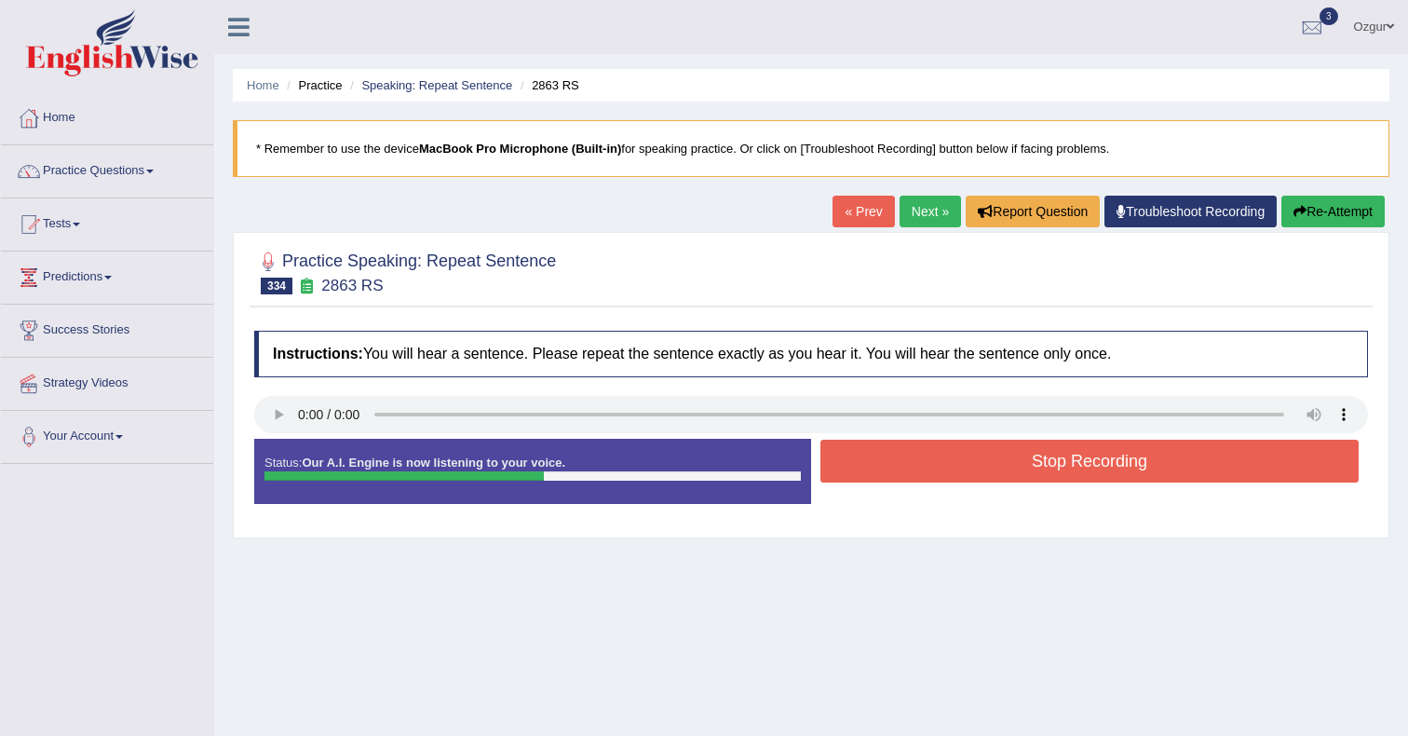
click at [946, 471] on button "Stop Recording" at bounding box center [1090, 461] width 538 height 43
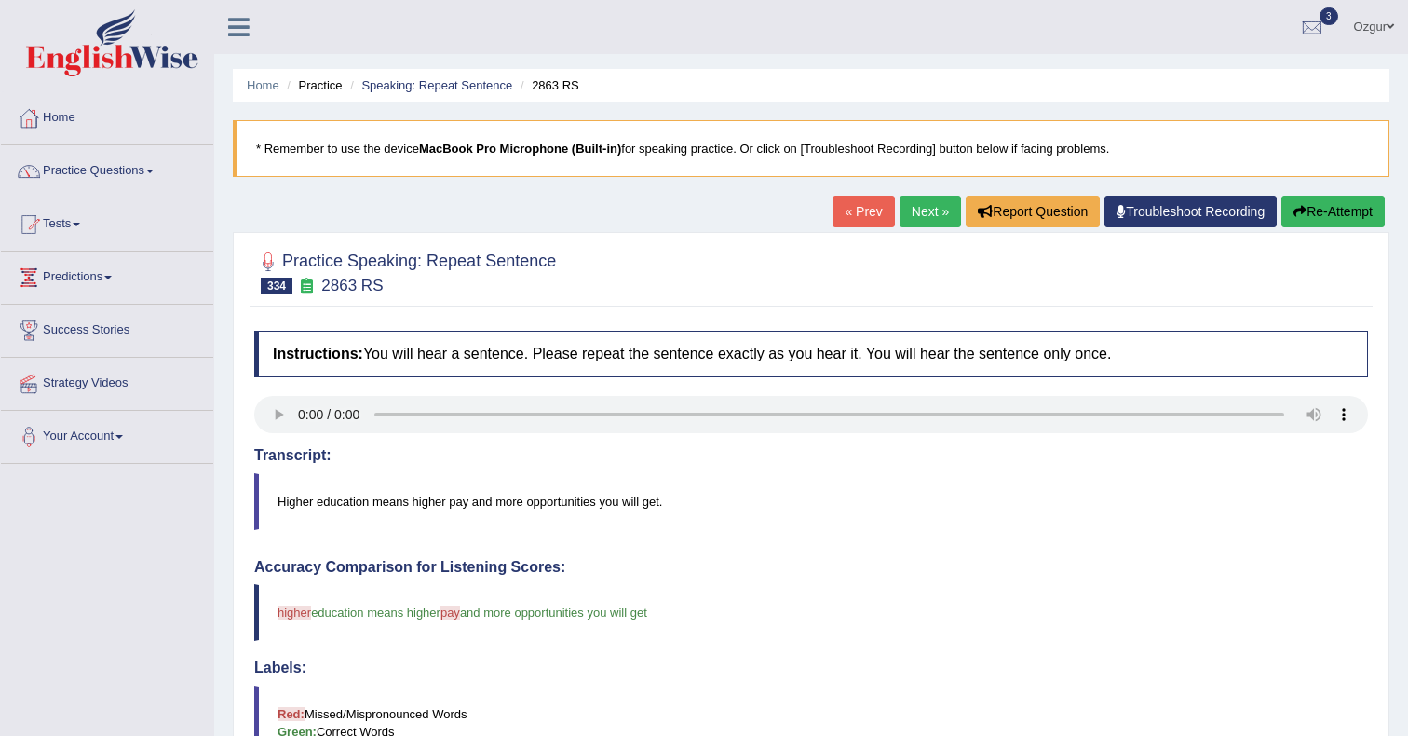
click at [913, 204] on link "Next »" at bounding box center [930, 212] width 61 height 32
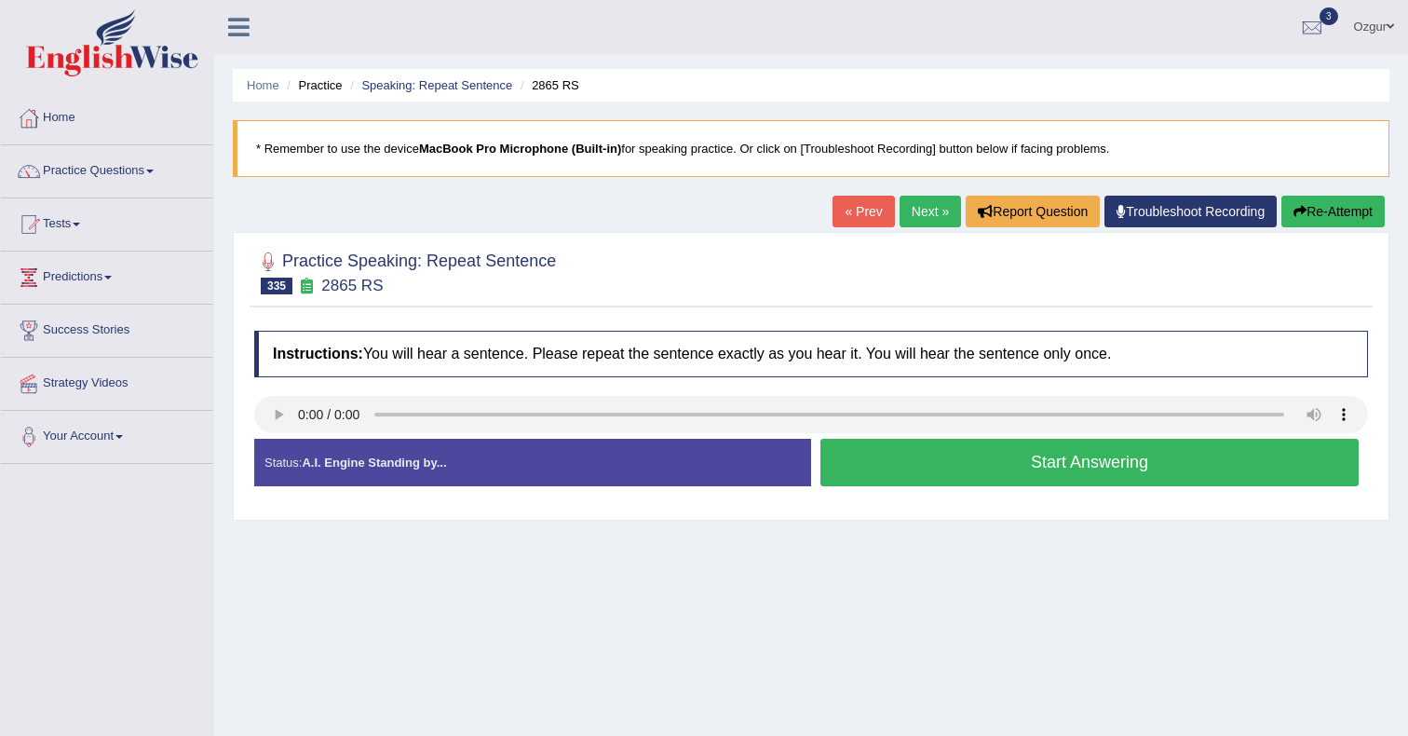
click at [271, 435] on div at bounding box center [811, 417] width 1114 height 42
click at [842, 459] on button "Start Answering" at bounding box center [1090, 463] width 538 height 48
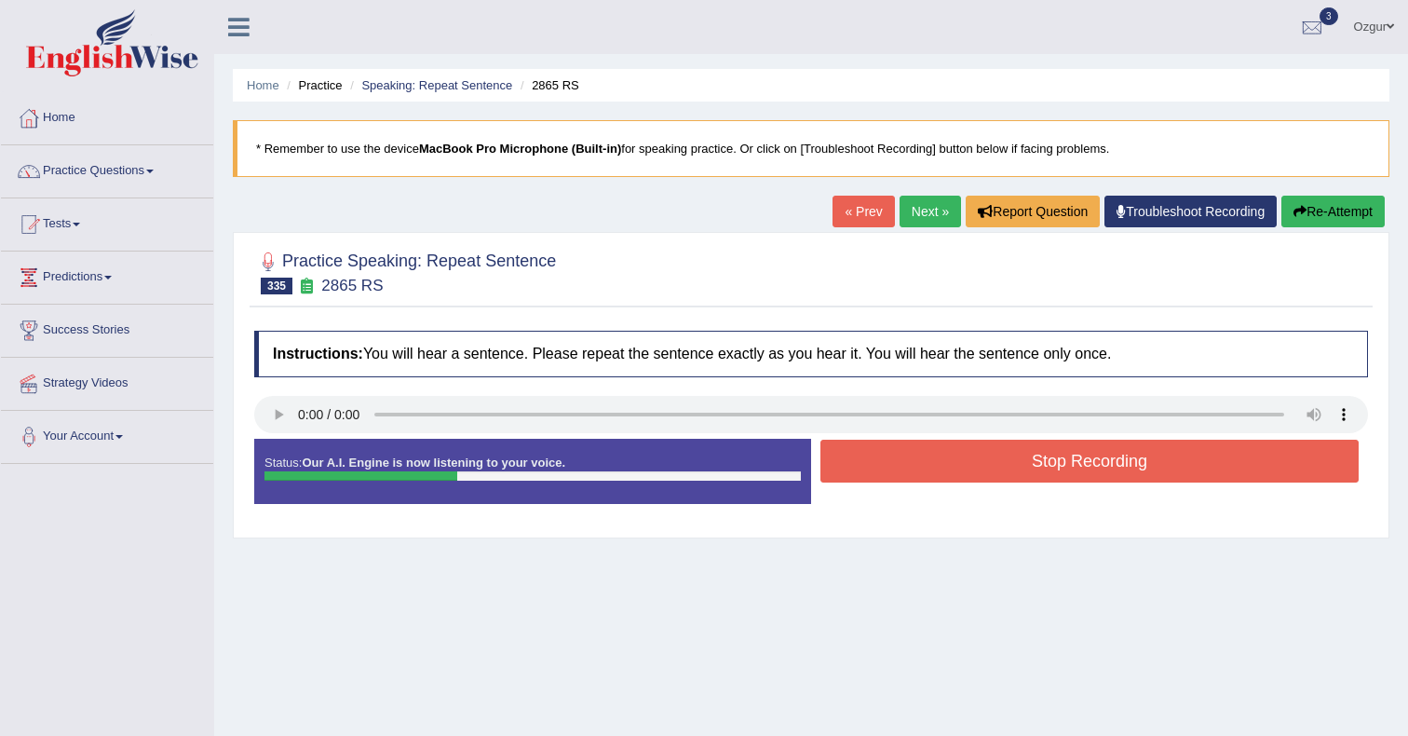
click at [982, 446] on button "Stop Recording" at bounding box center [1090, 461] width 538 height 43
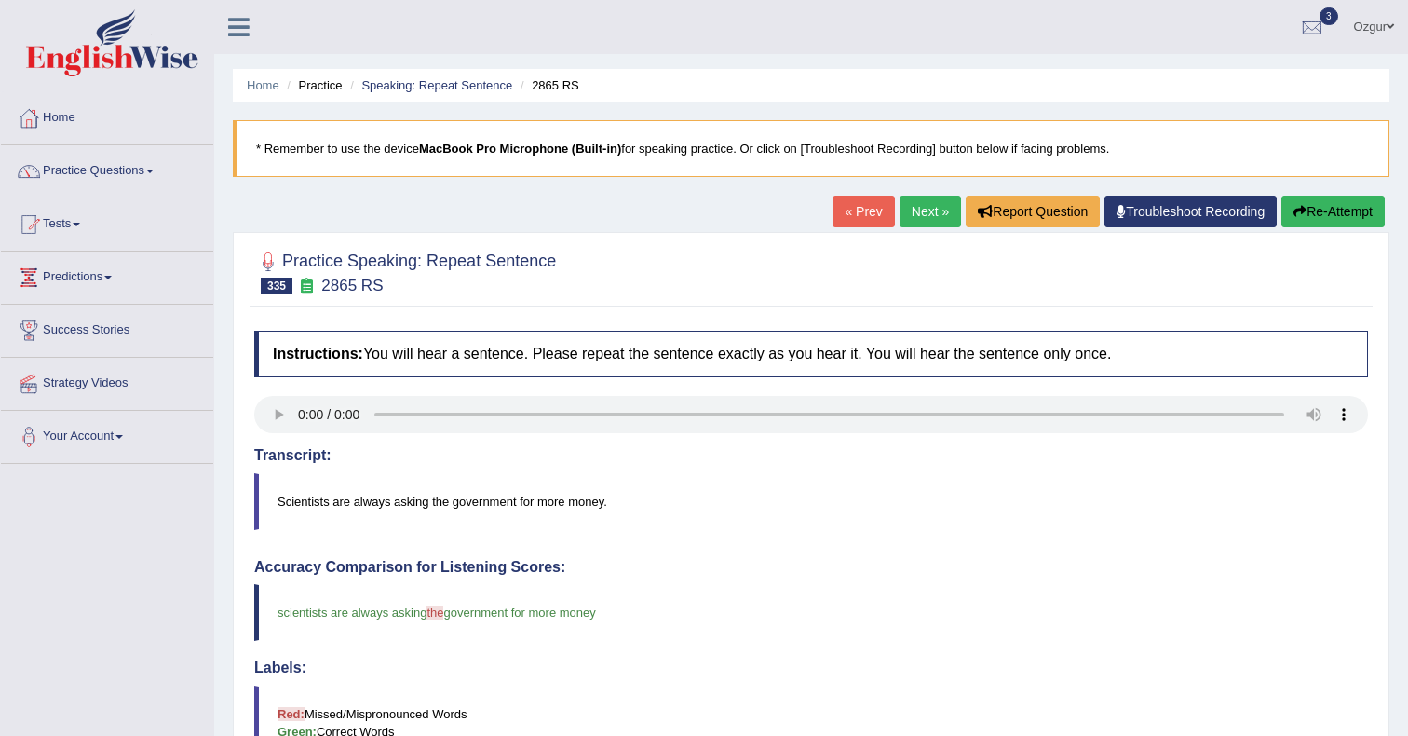
click at [907, 200] on link "Next »" at bounding box center [930, 212] width 61 height 32
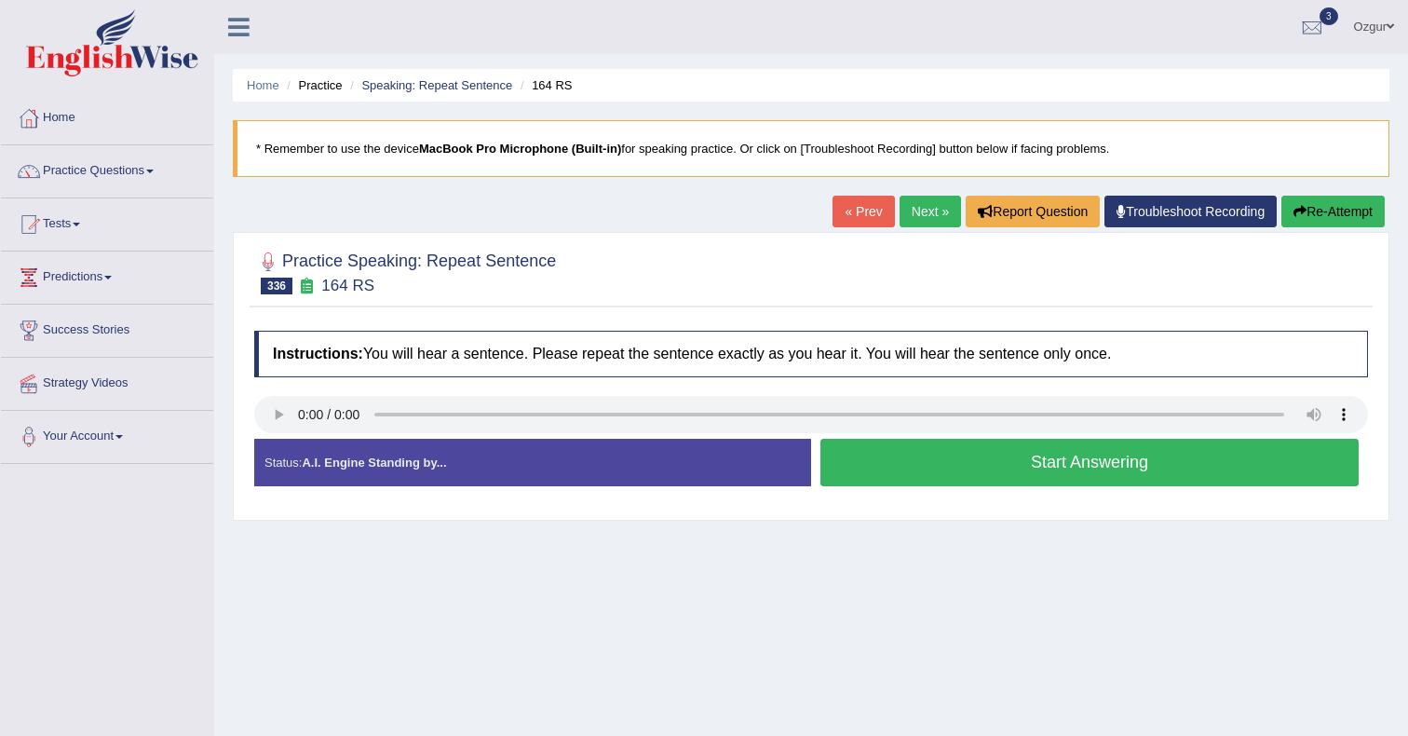
click at [848, 463] on button "Start Answering" at bounding box center [1090, 463] width 538 height 48
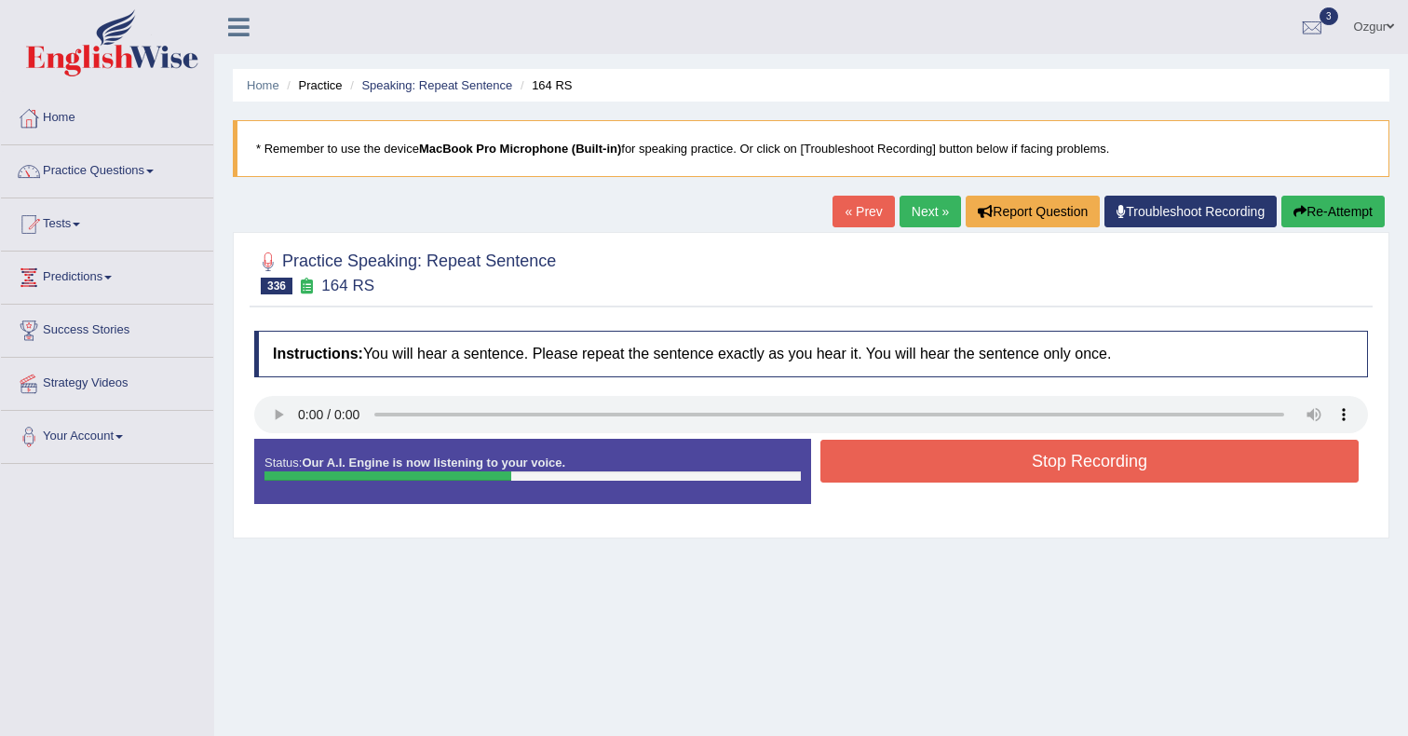
click at [848, 463] on button "Stop Recording" at bounding box center [1090, 461] width 538 height 43
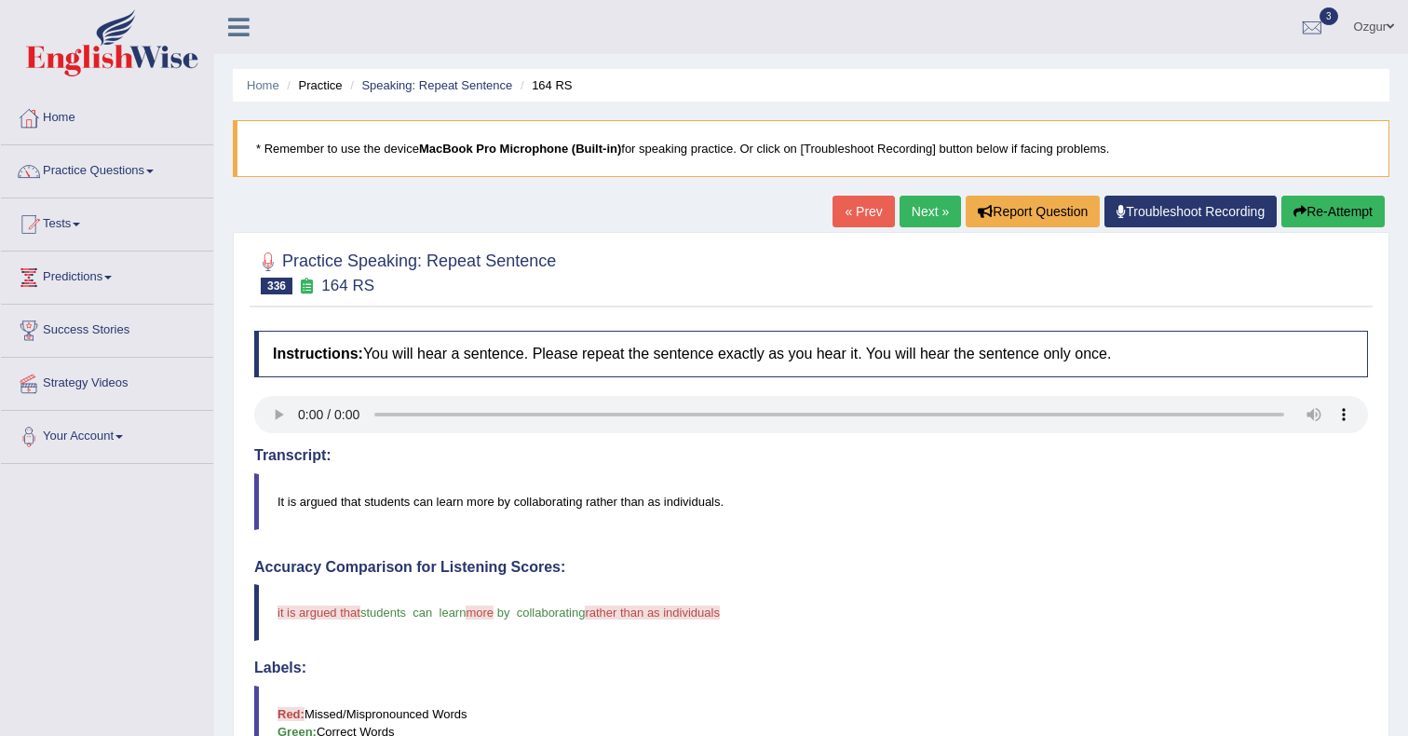
click at [925, 201] on link "Next »" at bounding box center [930, 212] width 61 height 32
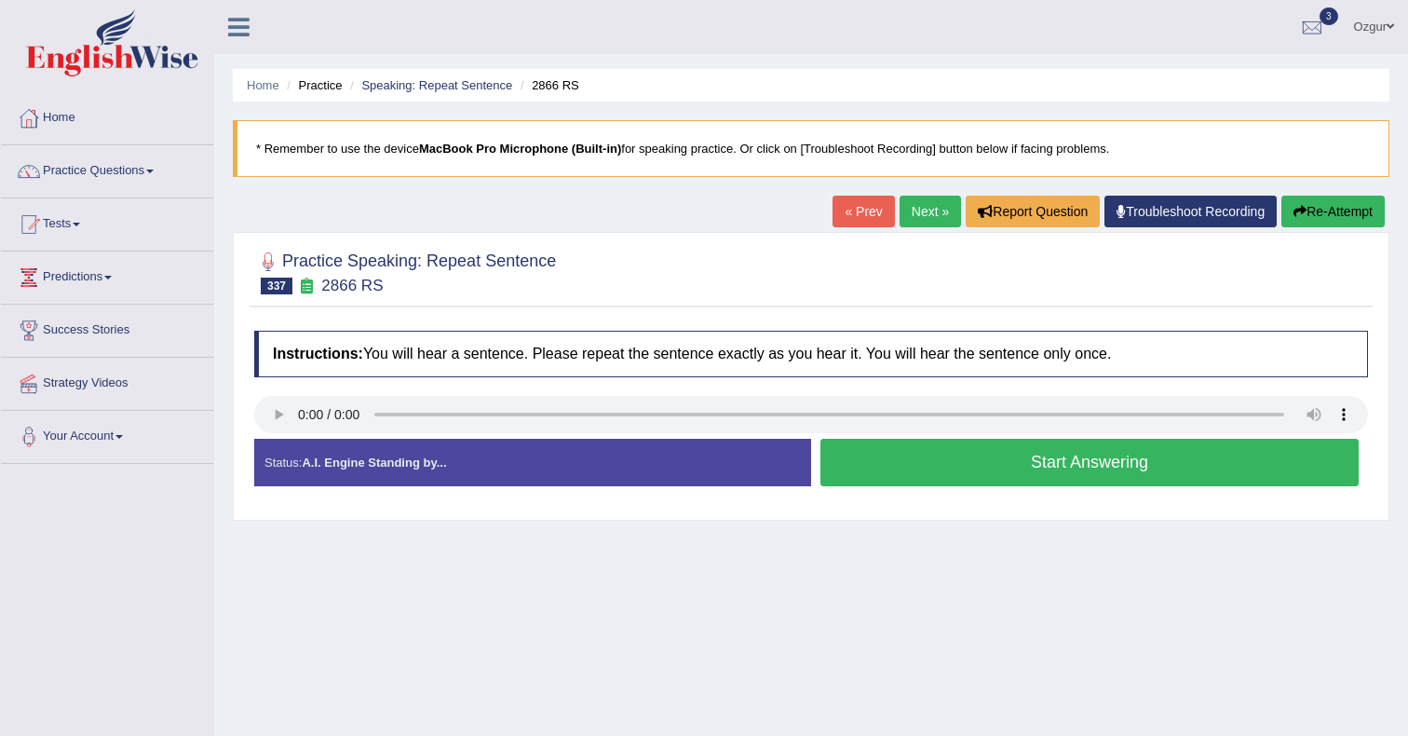
click at [957, 483] on button "Start Answering" at bounding box center [1090, 463] width 538 height 48
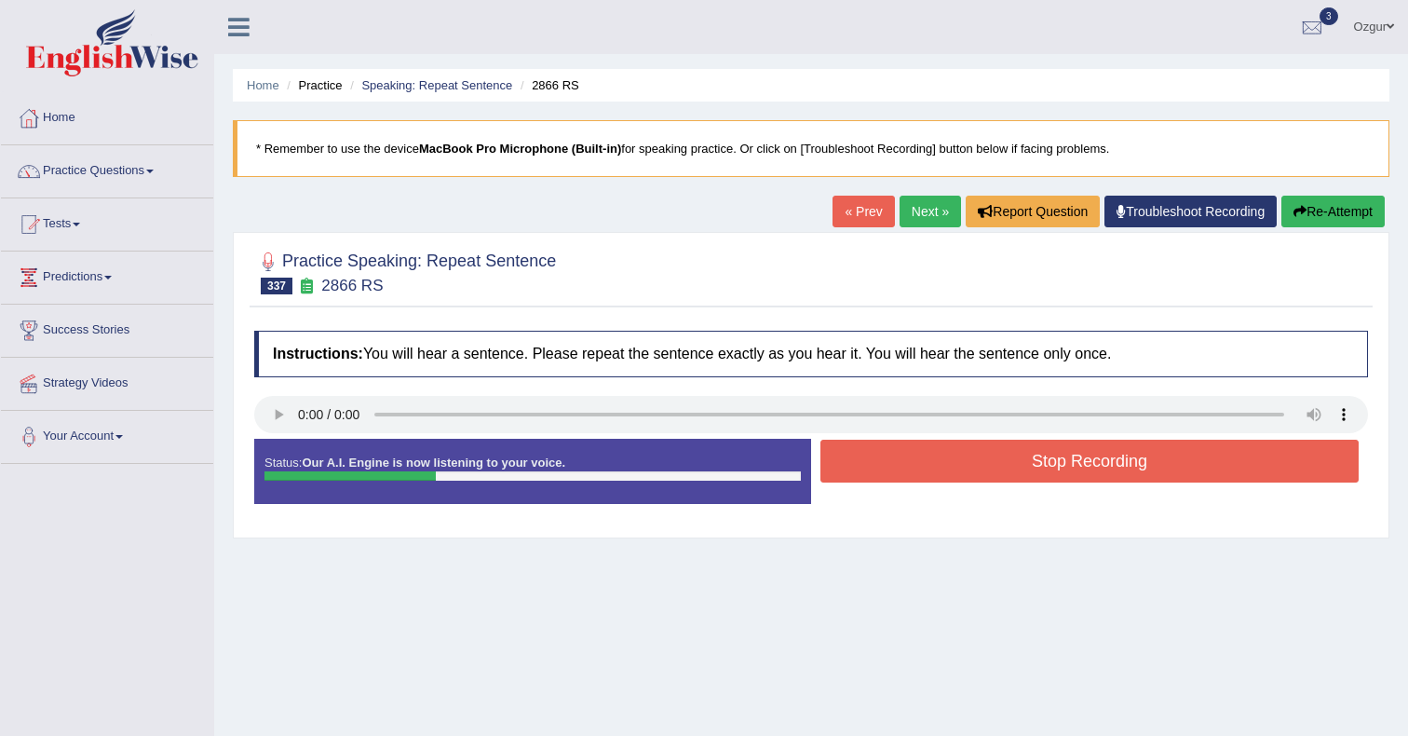
click at [962, 456] on button "Stop Recording" at bounding box center [1090, 461] width 538 height 43
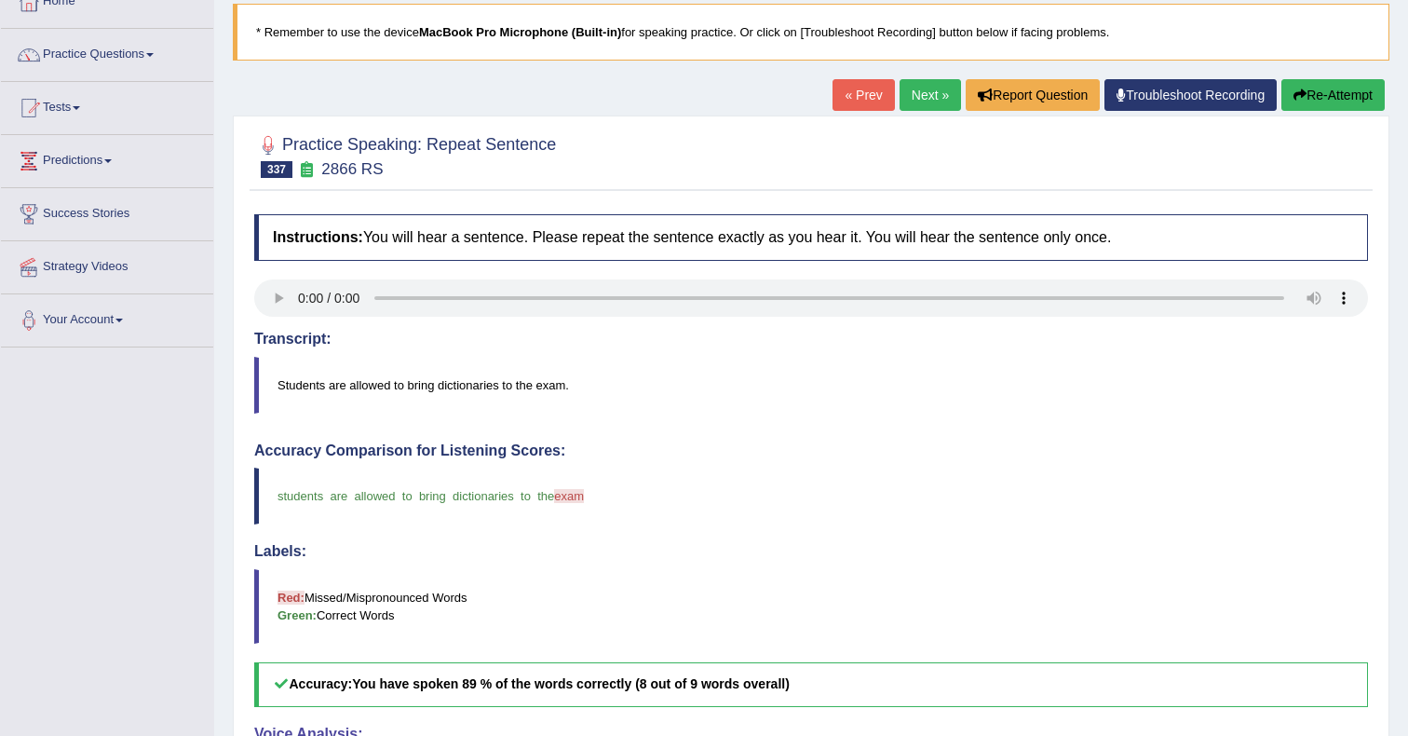
scroll to position [83, 0]
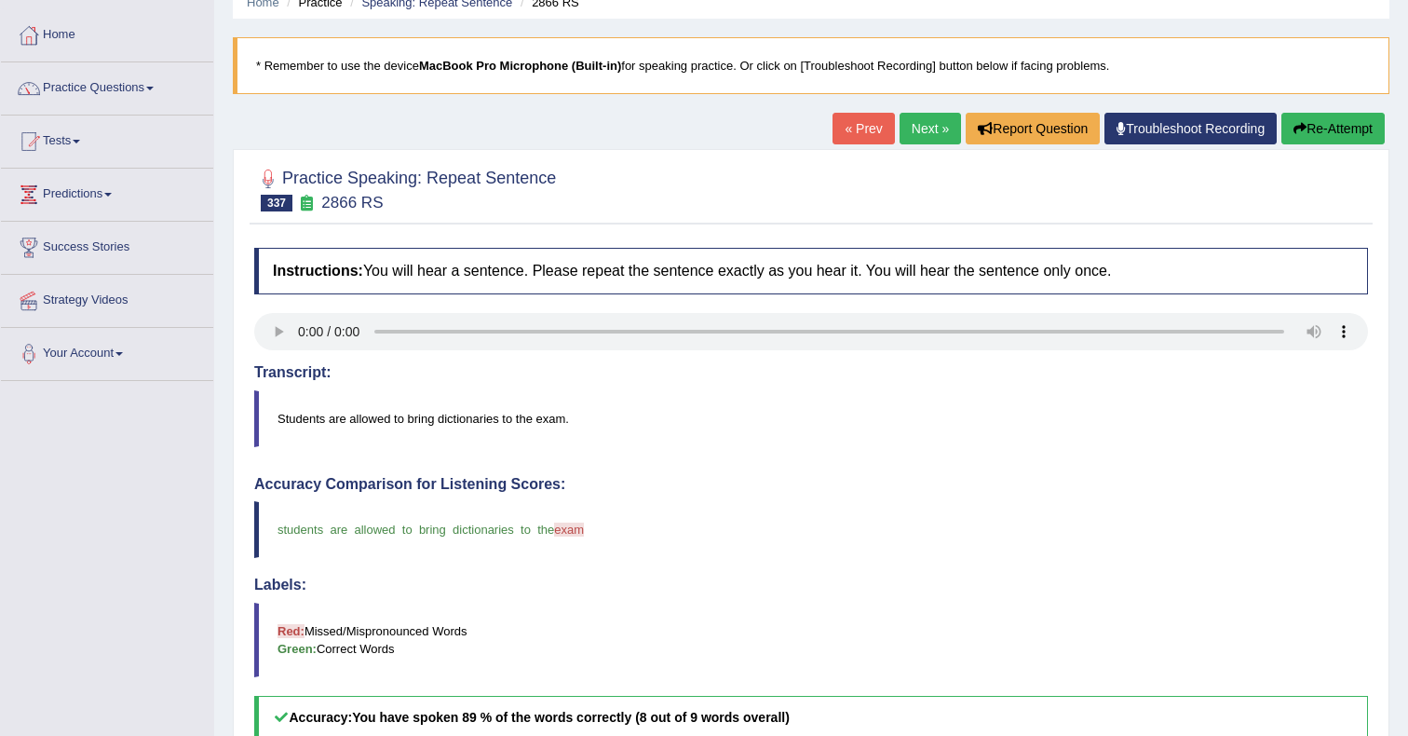
click at [921, 128] on link "Next »" at bounding box center [930, 129] width 61 height 32
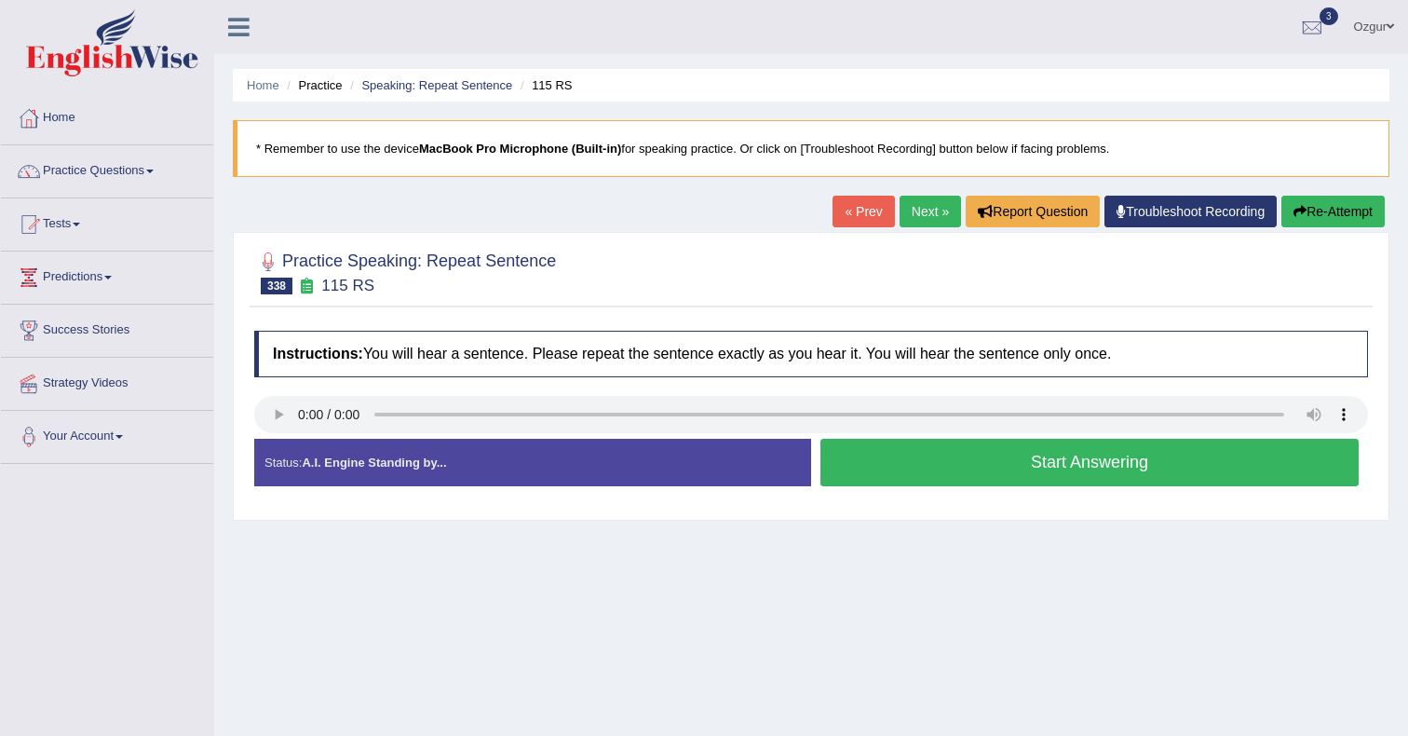
click at [882, 478] on button "Start Answering" at bounding box center [1090, 463] width 538 height 48
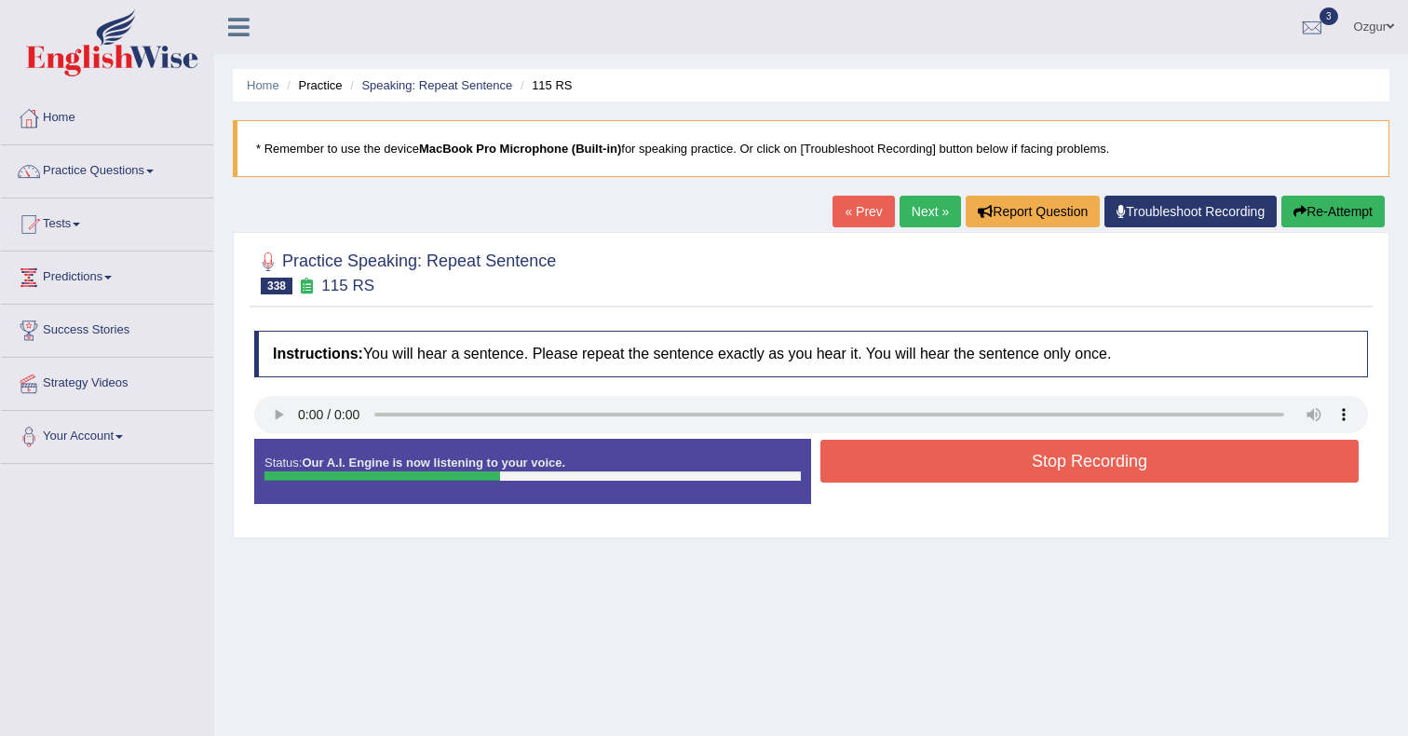
click at [915, 486] on div "Stop Recording" at bounding box center [1089, 464] width 557 height 48
click at [934, 472] on button "Stop Recording" at bounding box center [1090, 461] width 538 height 43
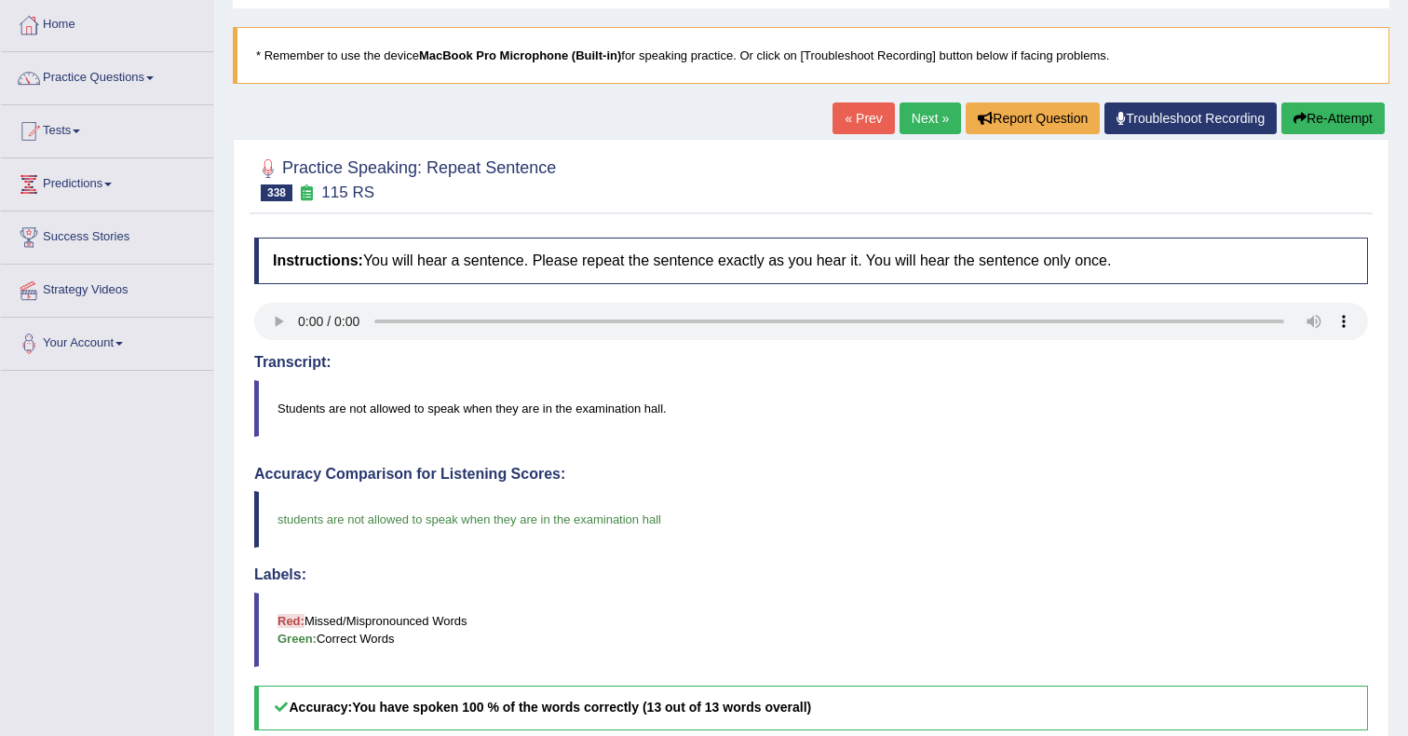
scroll to position [54, 0]
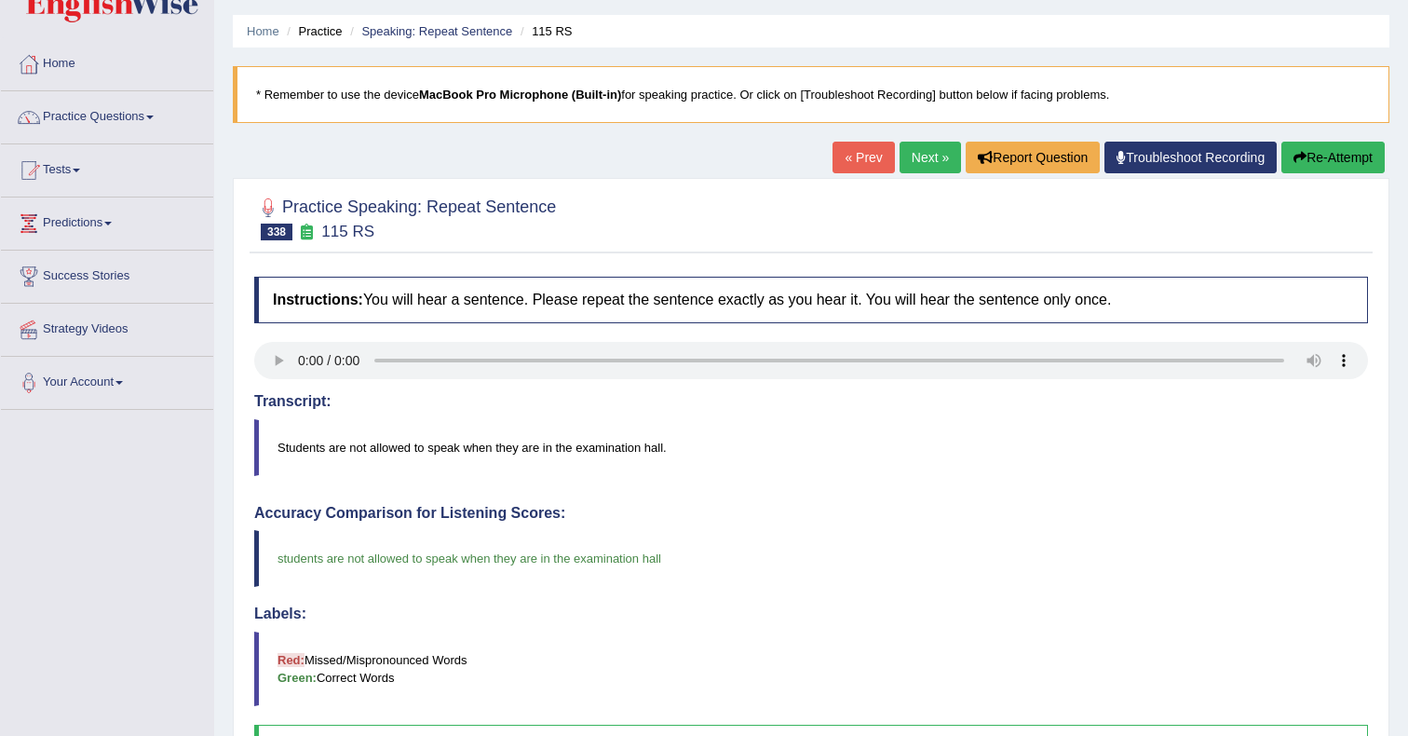
click at [930, 162] on link "Next »" at bounding box center [930, 158] width 61 height 32
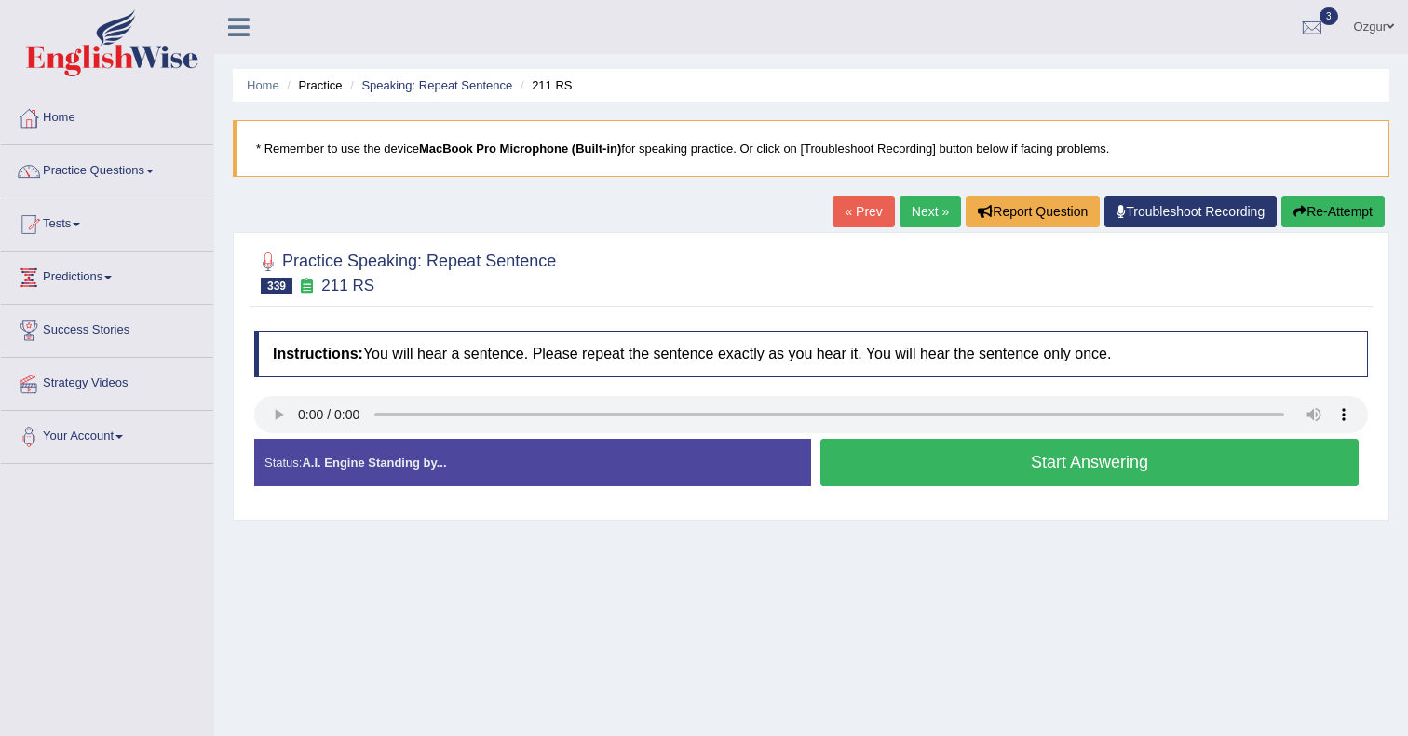
click at [957, 458] on button "Start Answering" at bounding box center [1090, 463] width 538 height 48
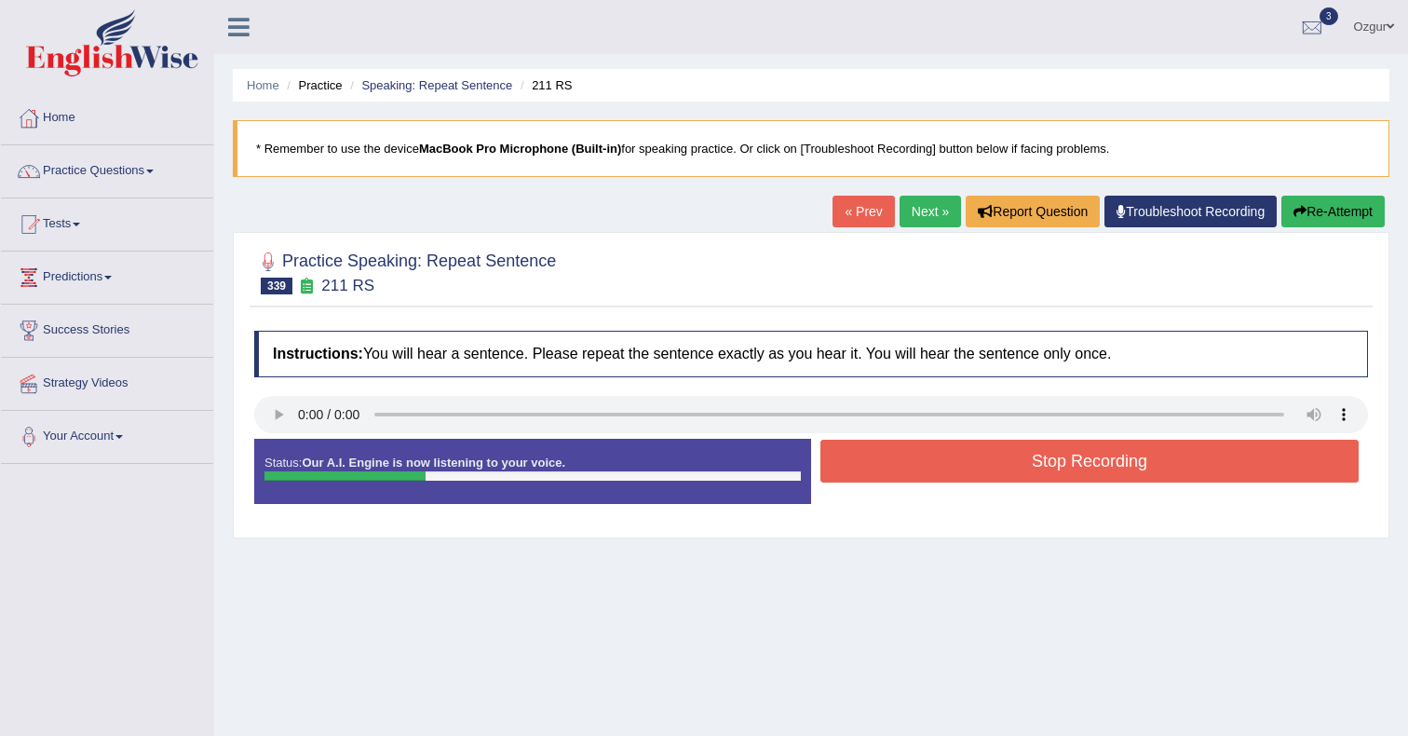
click at [951, 467] on button "Stop Recording" at bounding box center [1090, 461] width 538 height 43
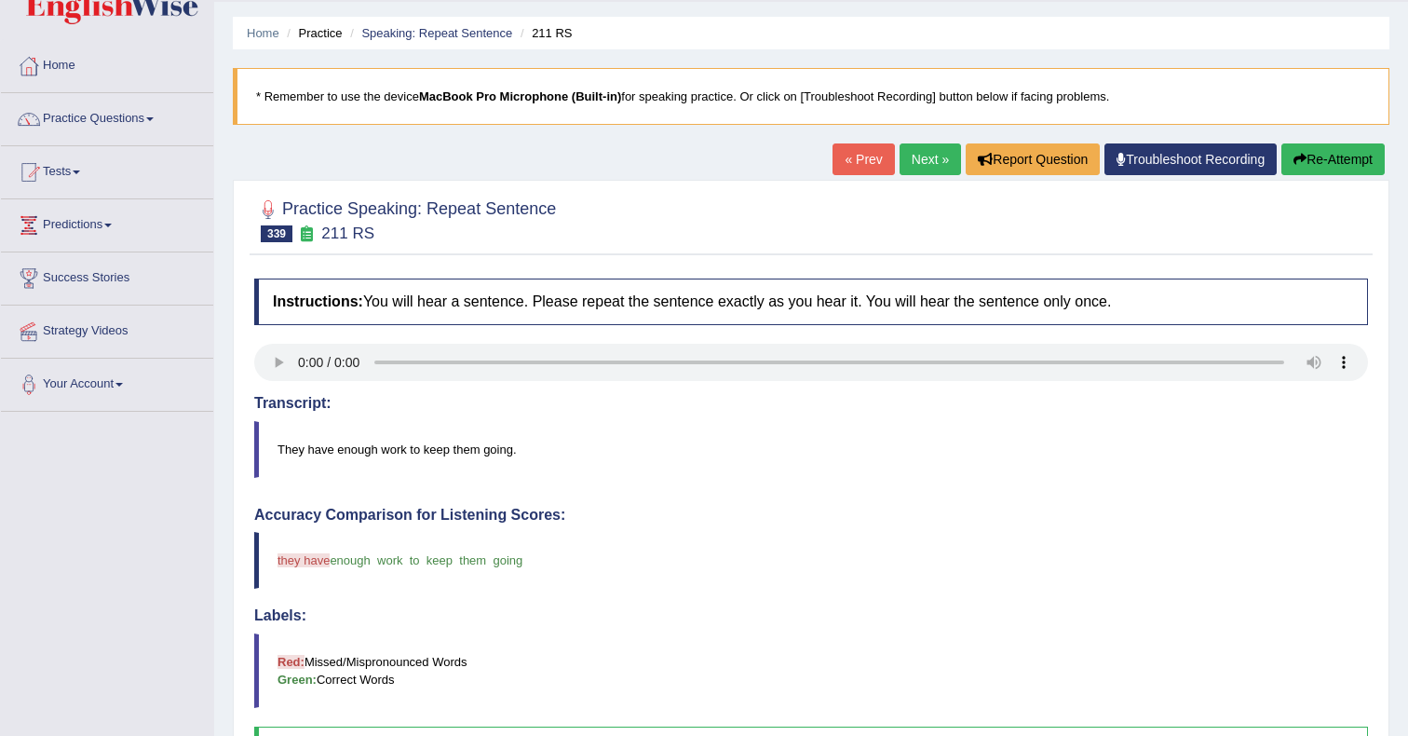
scroll to position [46, 0]
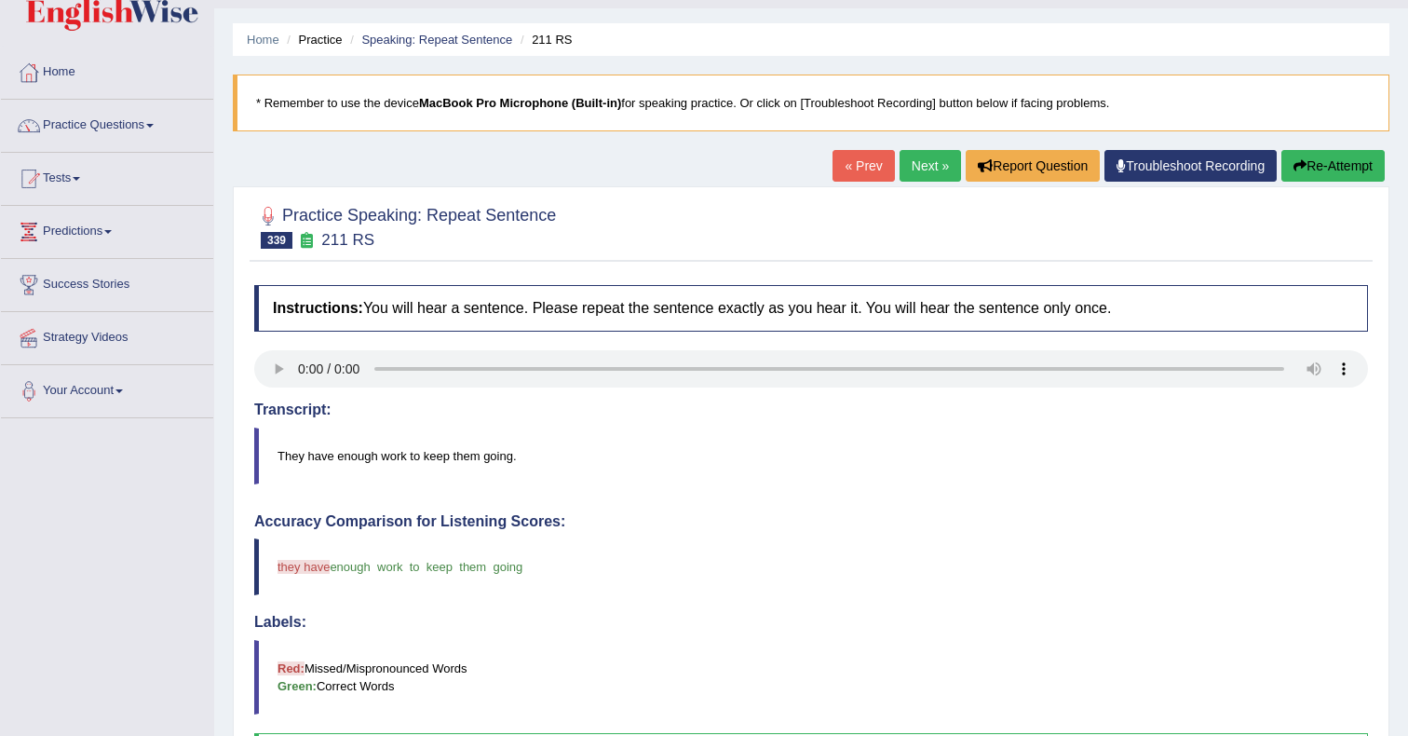
click at [917, 167] on link "Next »" at bounding box center [930, 166] width 61 height 32
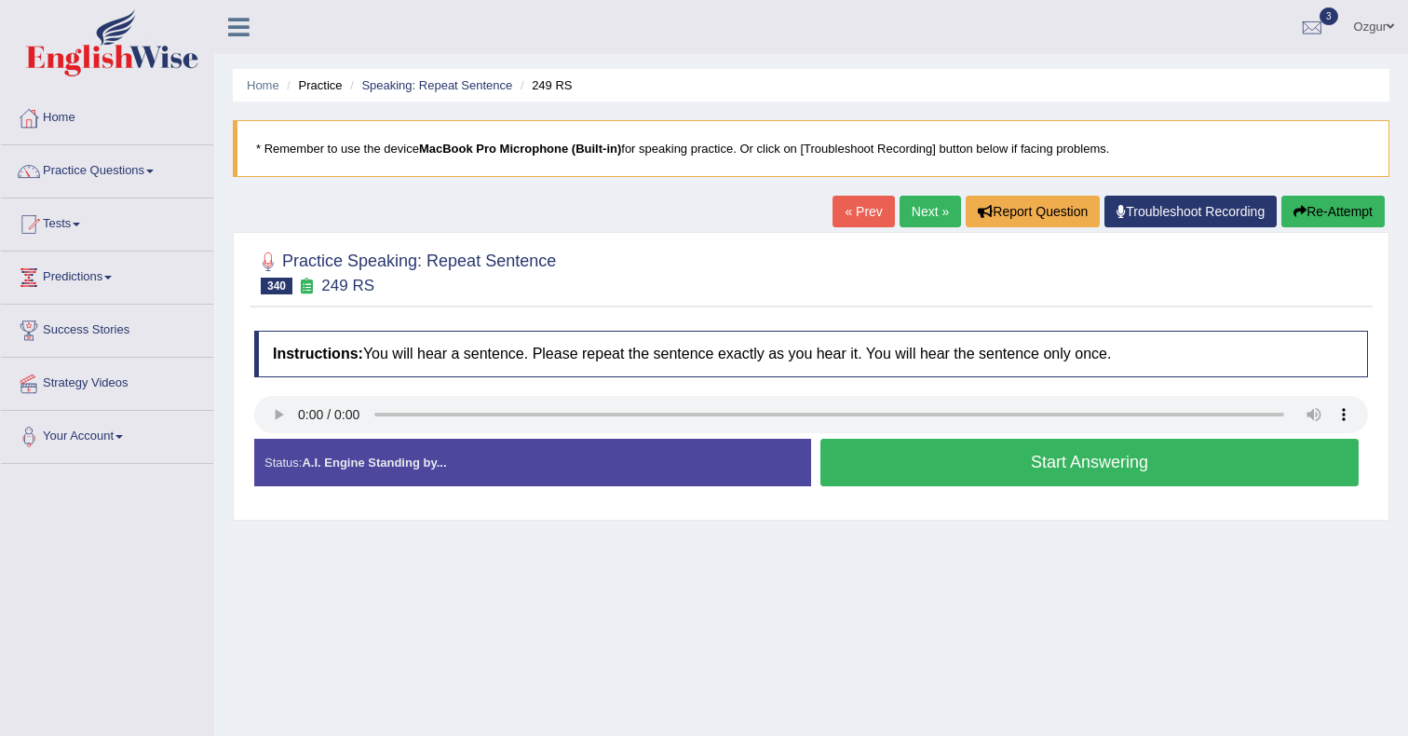
click at [965, 472] on button "Start Answering" at bounding box center [1090, 463] width 538 height 48
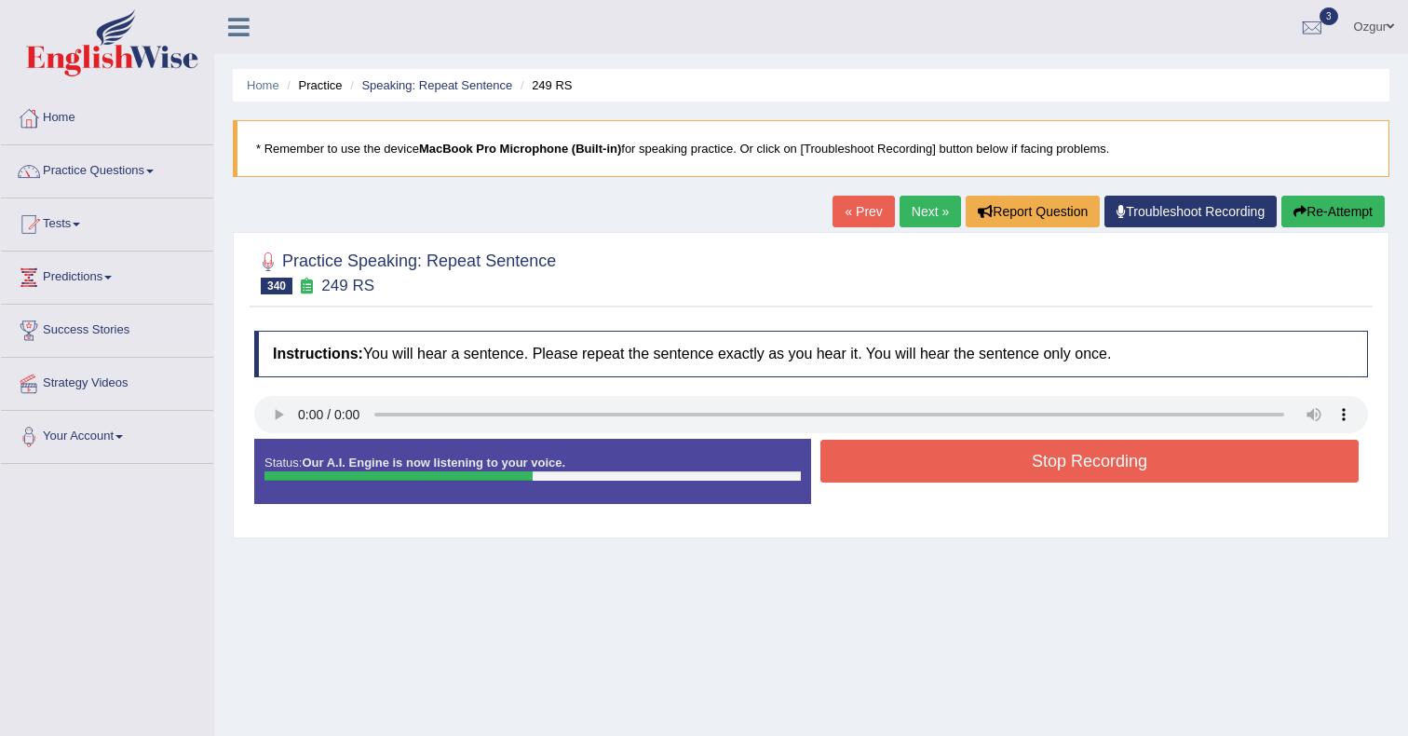
click at [1031, 462] on button "Stop Recording" at bounding box center [1090, 461] width 538 height 43
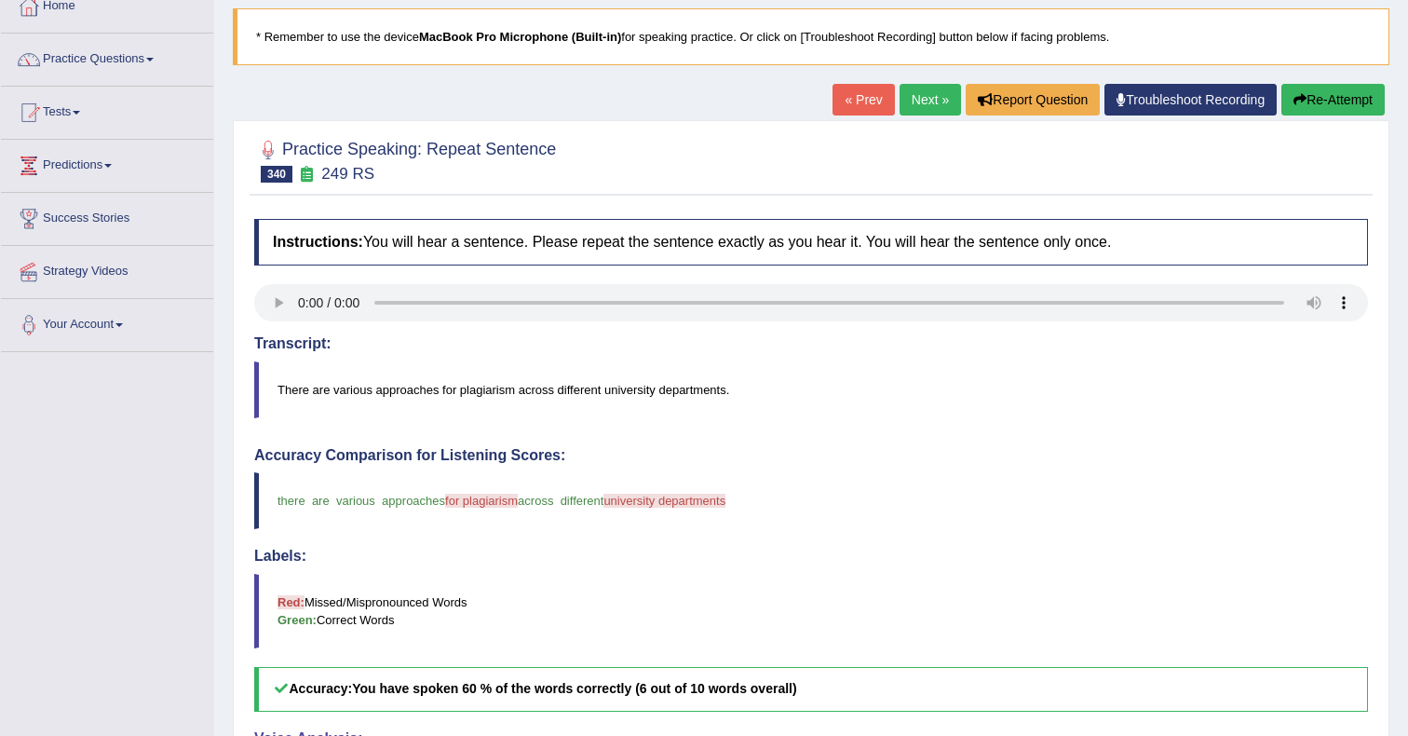
scroll to position [27, 0]
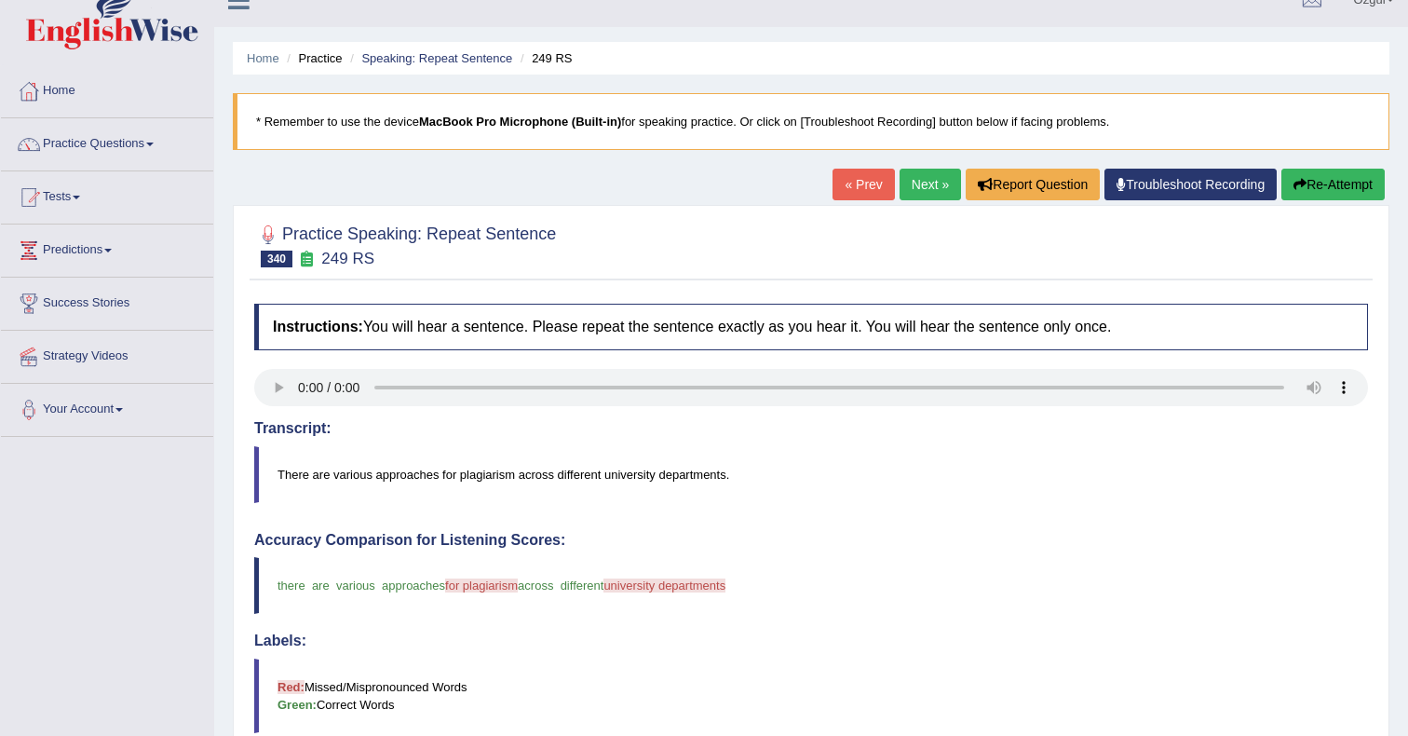
click at [912, 197] on link "Next »" at bounding box center [930, 185] width 61 height 32
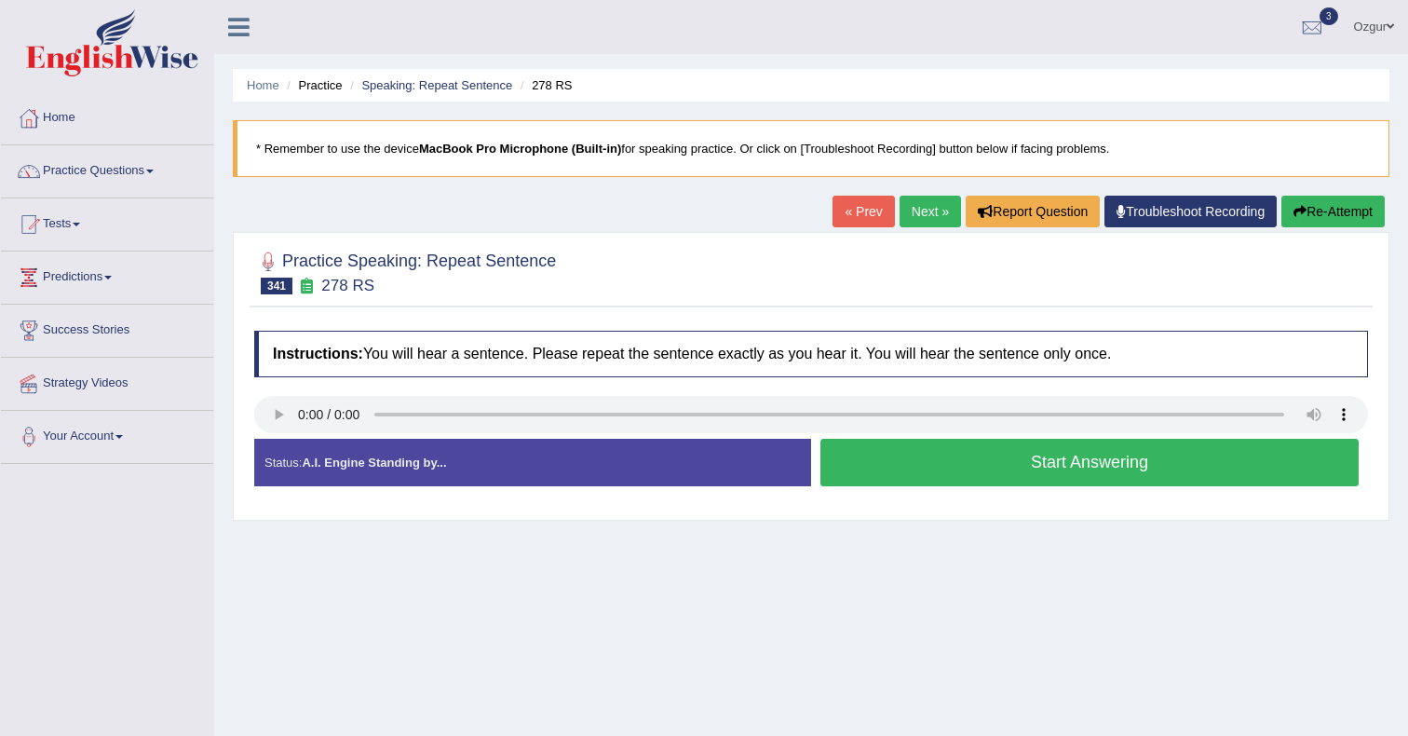
click at [1061, 456] on button "Start Answering" at bounding box center [1090, 463] width 538 height 48
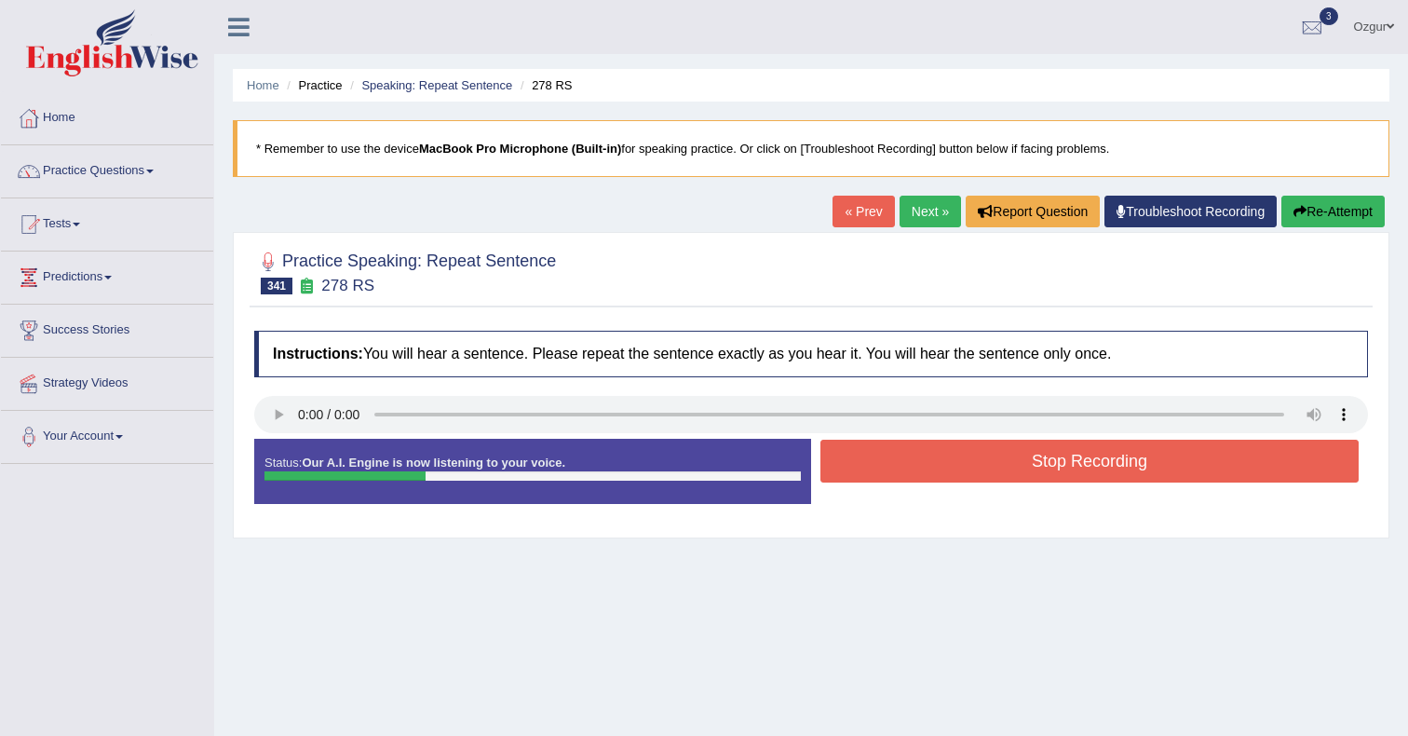
click at [987, 458] on button "Stop Recording" at bounding box center [1090, 461] width 538 height 43
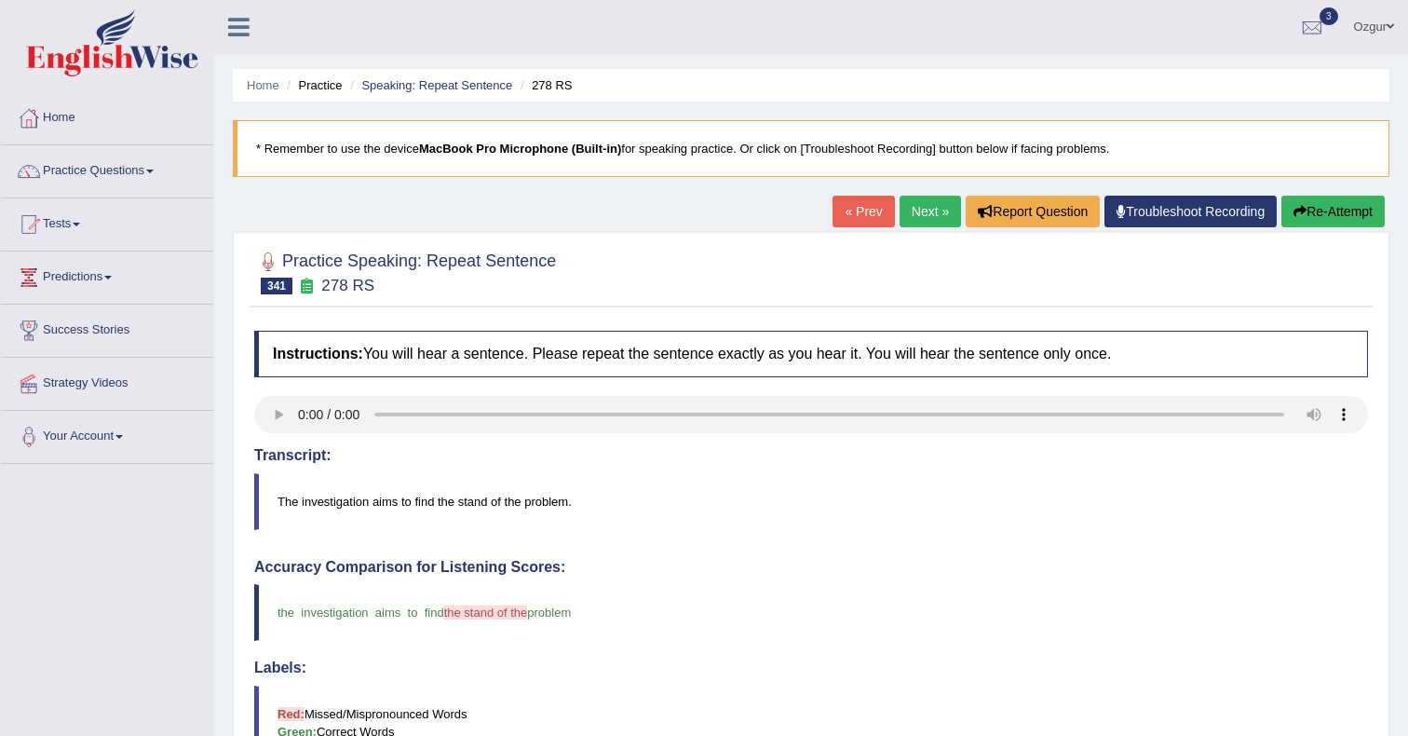
click at [939, 193] on div "Home Practice Speaking: Repeat Sentence 278 RS * Remember to use the device Mac…" at bounding box center [811, 606] width 1194 height 1213
click at [929, 197] on link "Next »" at bounding box center [930, 212] width 61 height 32
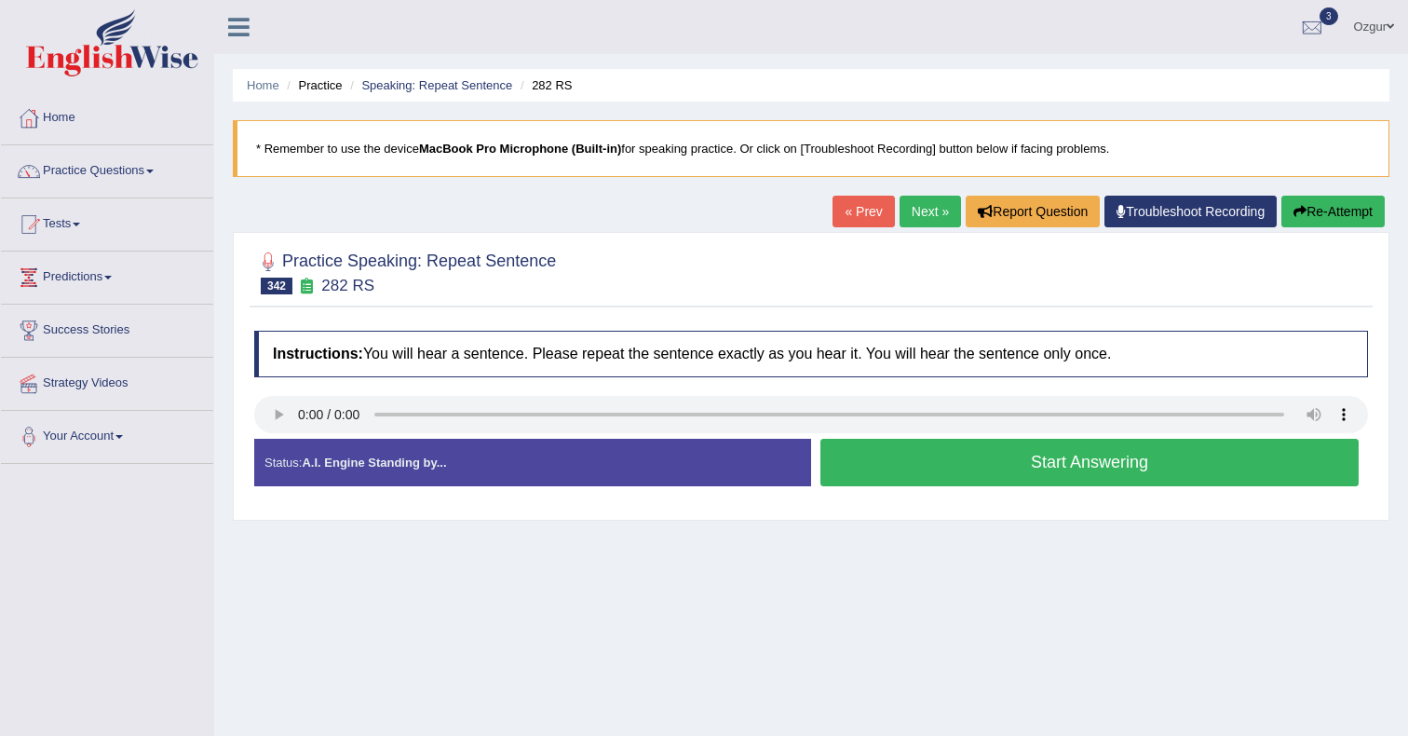
click at [879, 468] on button "Start Answering" at bounding box center [1090, 463] width 538 height 48
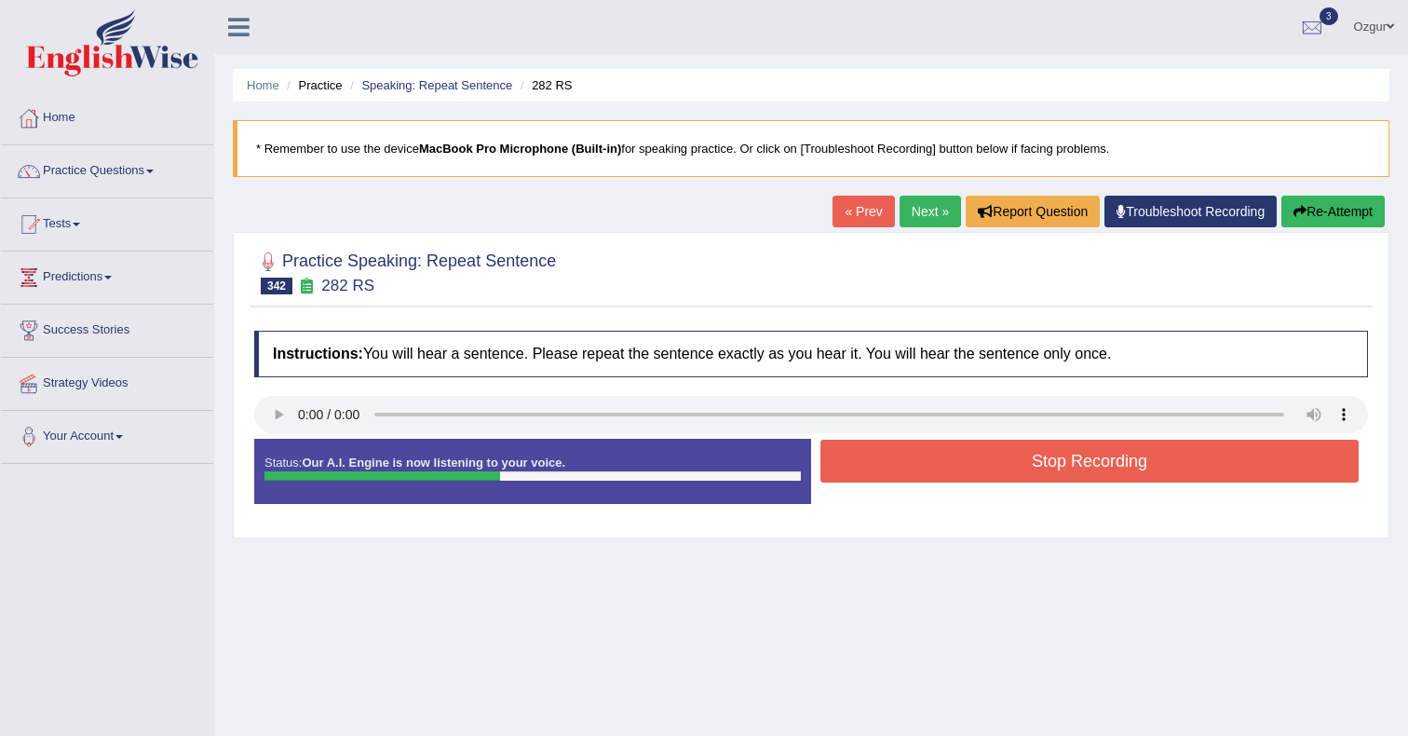
click at [980, 458] on button "Stop Recording" at bounding box center [1090, 461] width 538 height 43
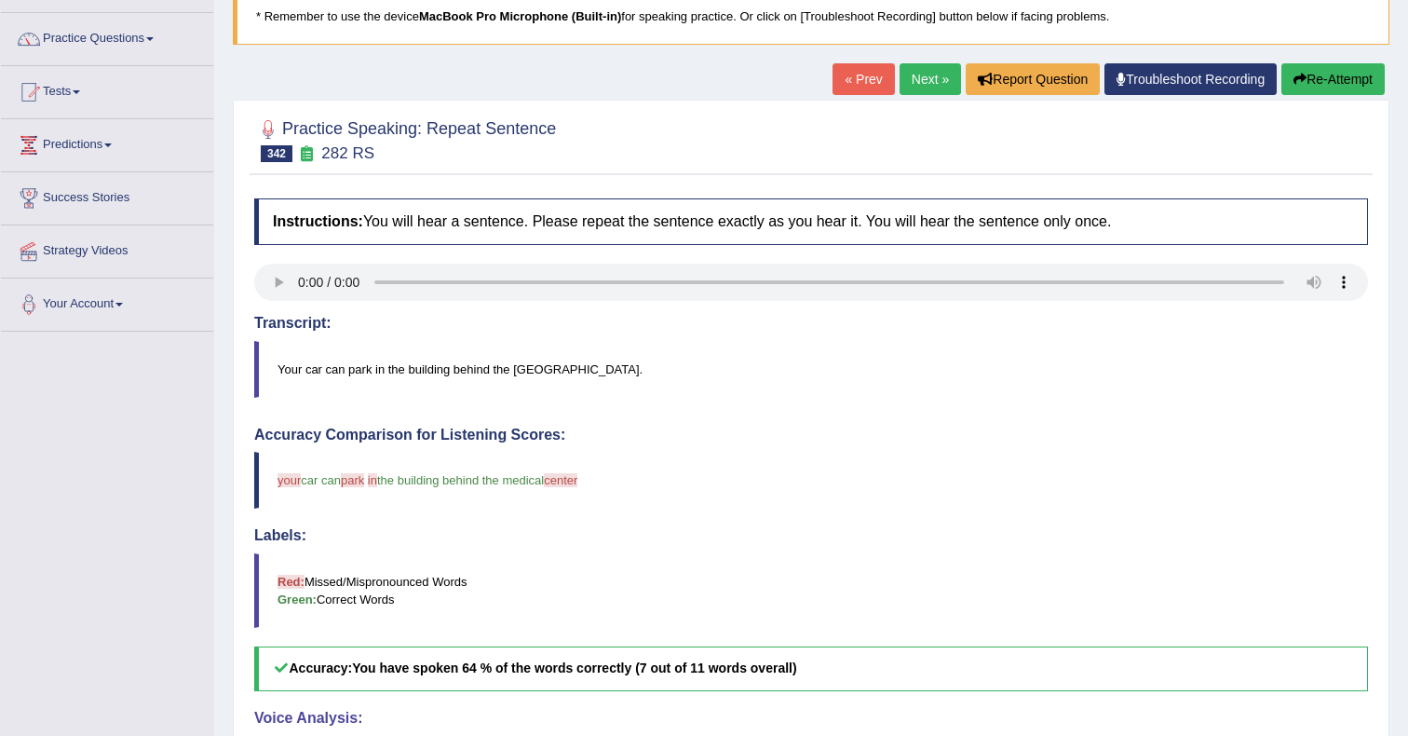
scroll to position [55, 0]
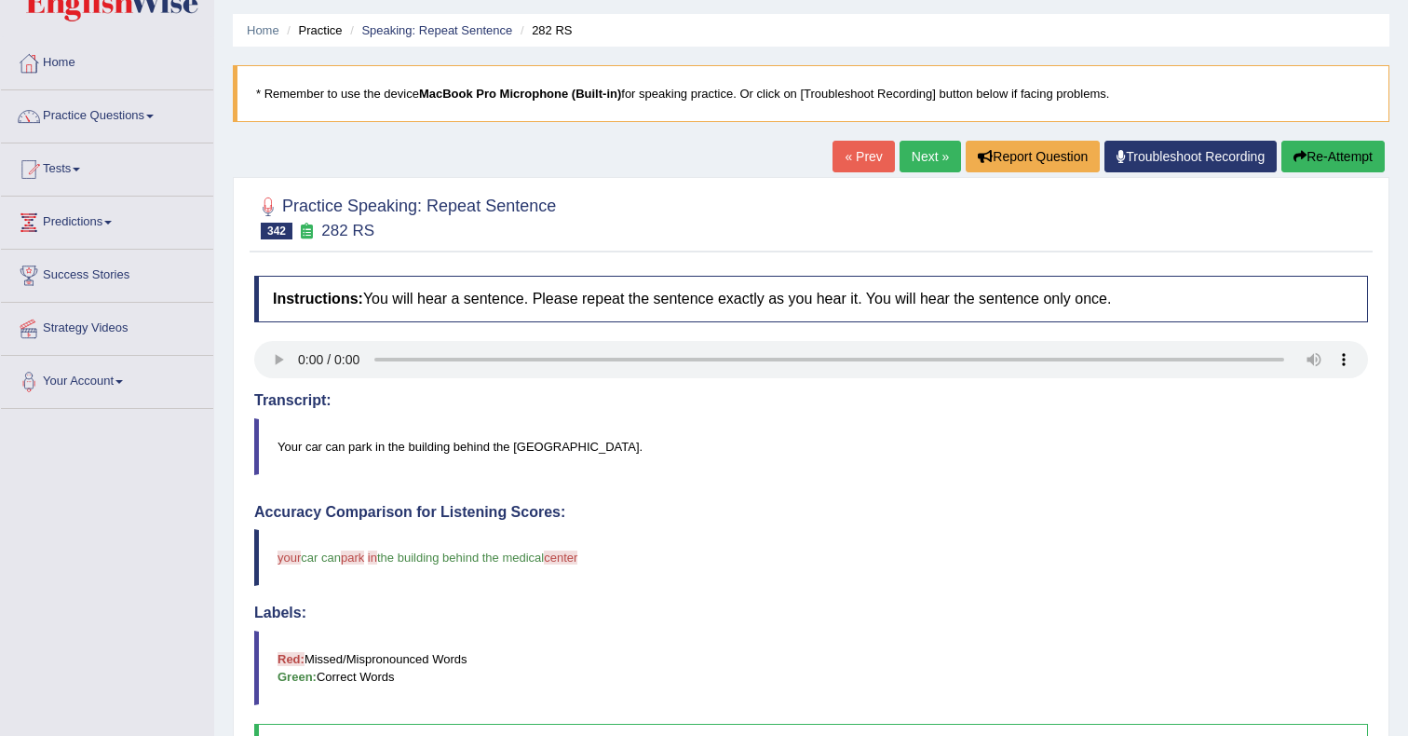
click at [931, 152] on link "Next »" at bounding box center [930, 157] width 61 height 32
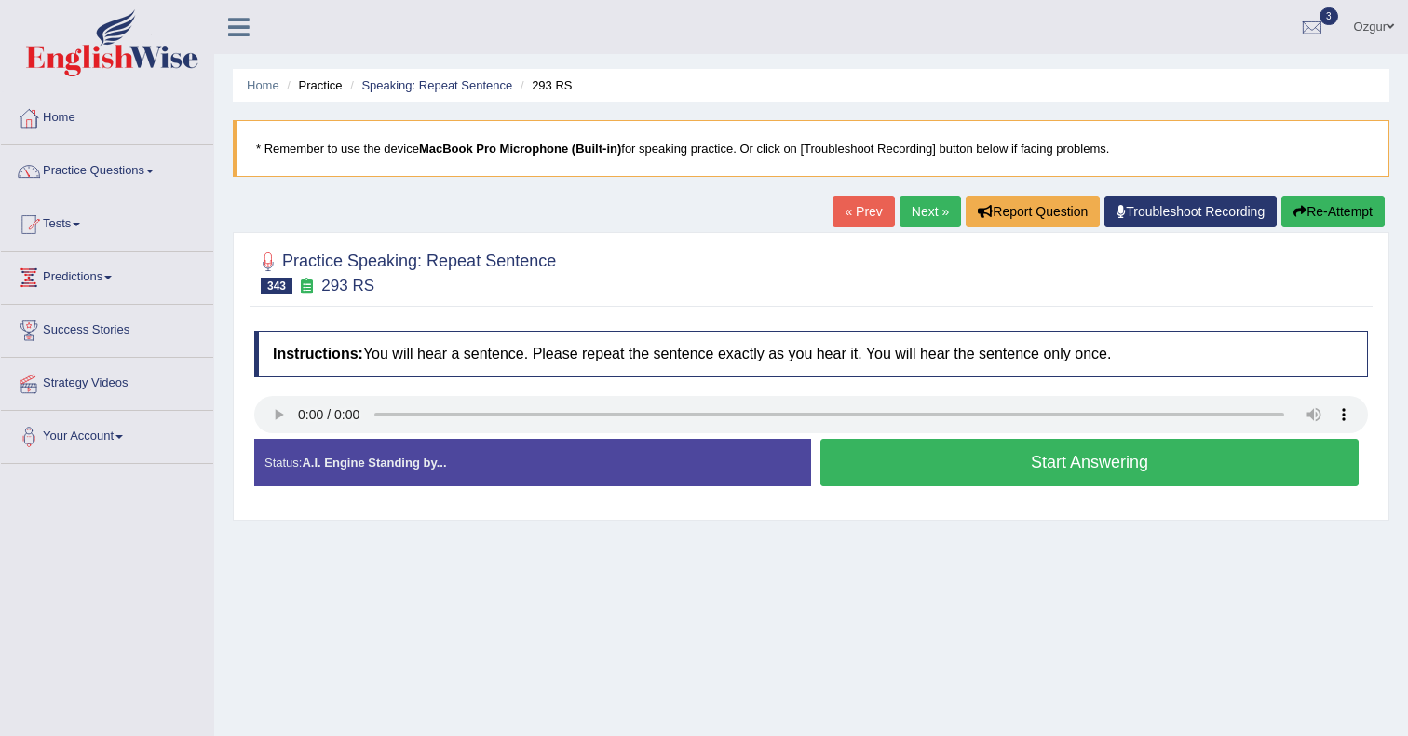
click at [944, 441] on button "Start Answering" at bounding box center [1090, 463] width 538 height 48
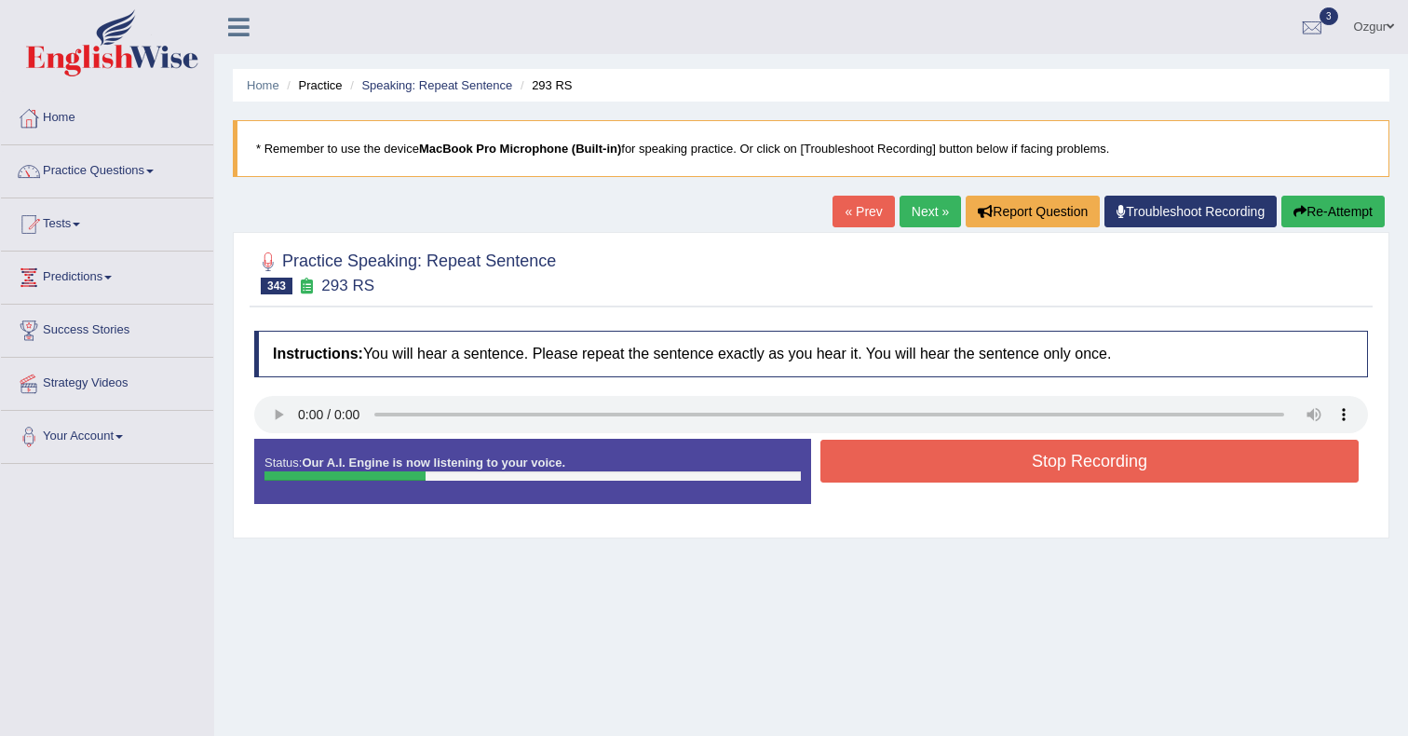
click at [997, 469] on button "Stop Recording" at bounding box center [1090, 461] width 538 height 43
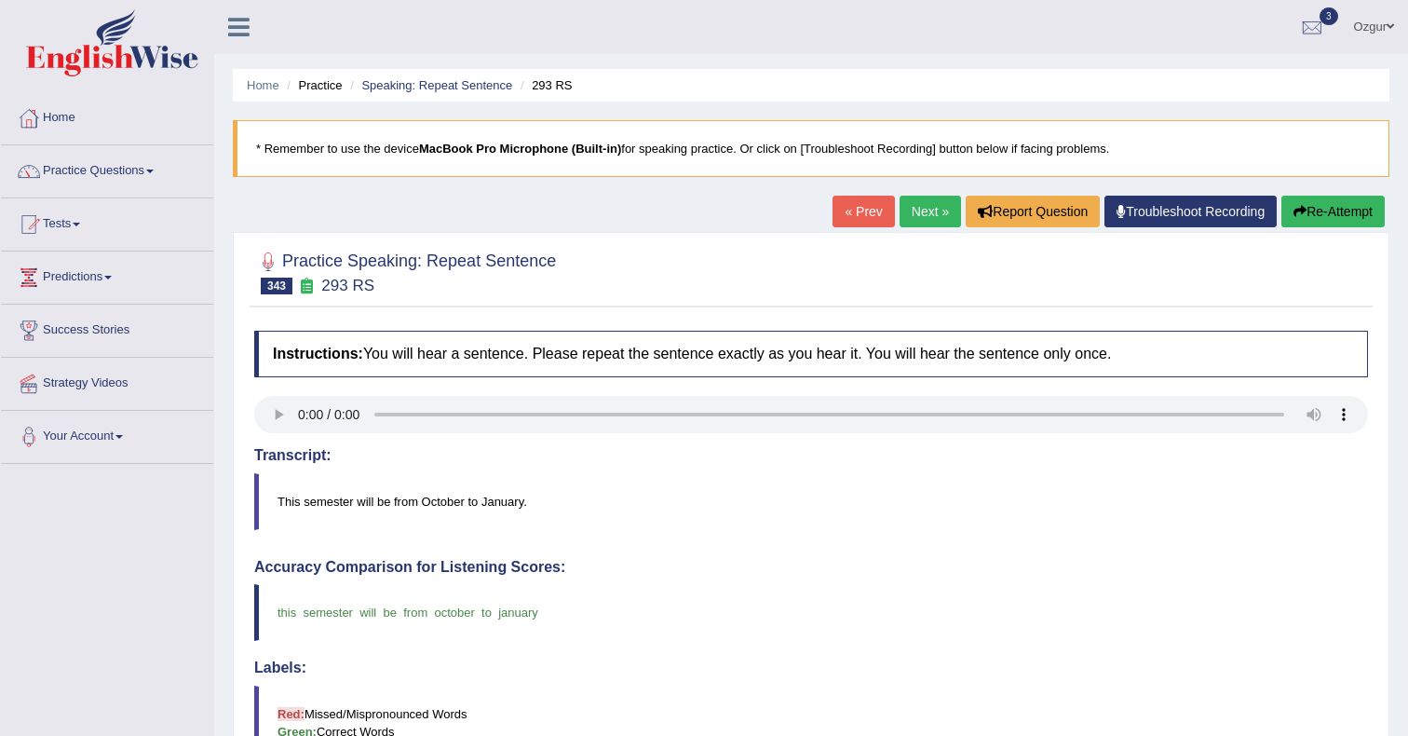
click at [926, 233] on div "Practice Speaking: Repeat Sentence 343 293 RS Instructions: You will hear a sen…" at bounding box center [811, 715] width 1157 height 966
click at [926, 224] on link "Next »" at bounding box center [930, 212] width 61 height 32
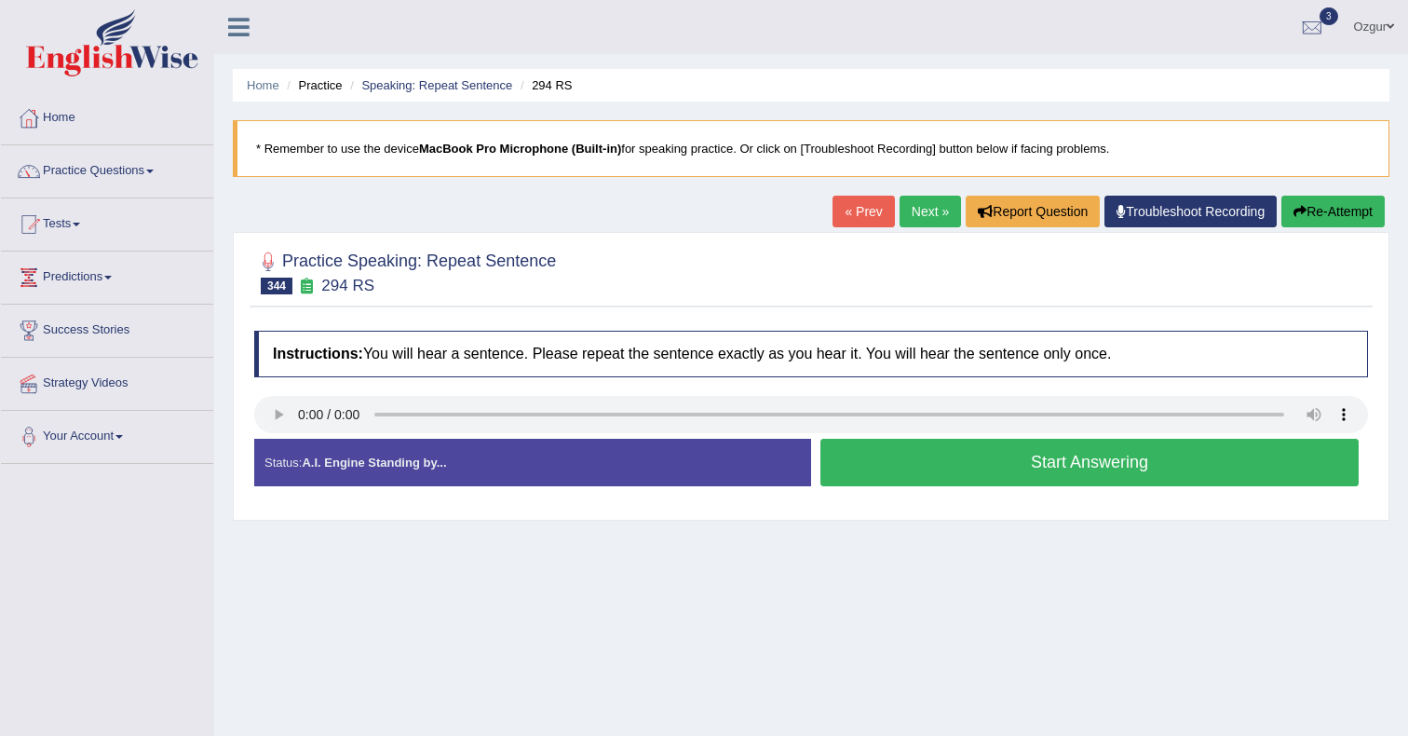
click at [1050, 455] on button "Start Answering" at bounding box center [1090, 463] width 538 height 48
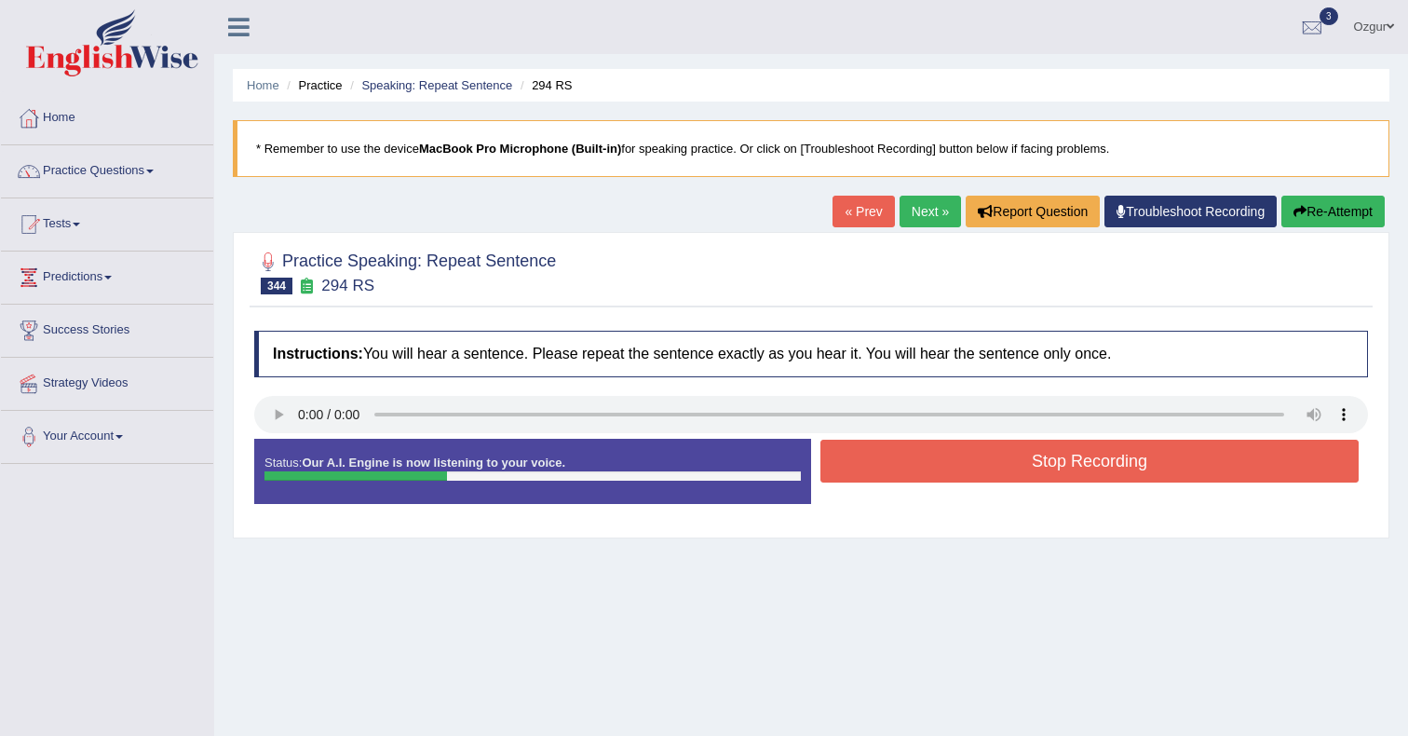
click at [920, 456] on button "Stop Recording" at bounding box center [1090, 461] width 538 height 43
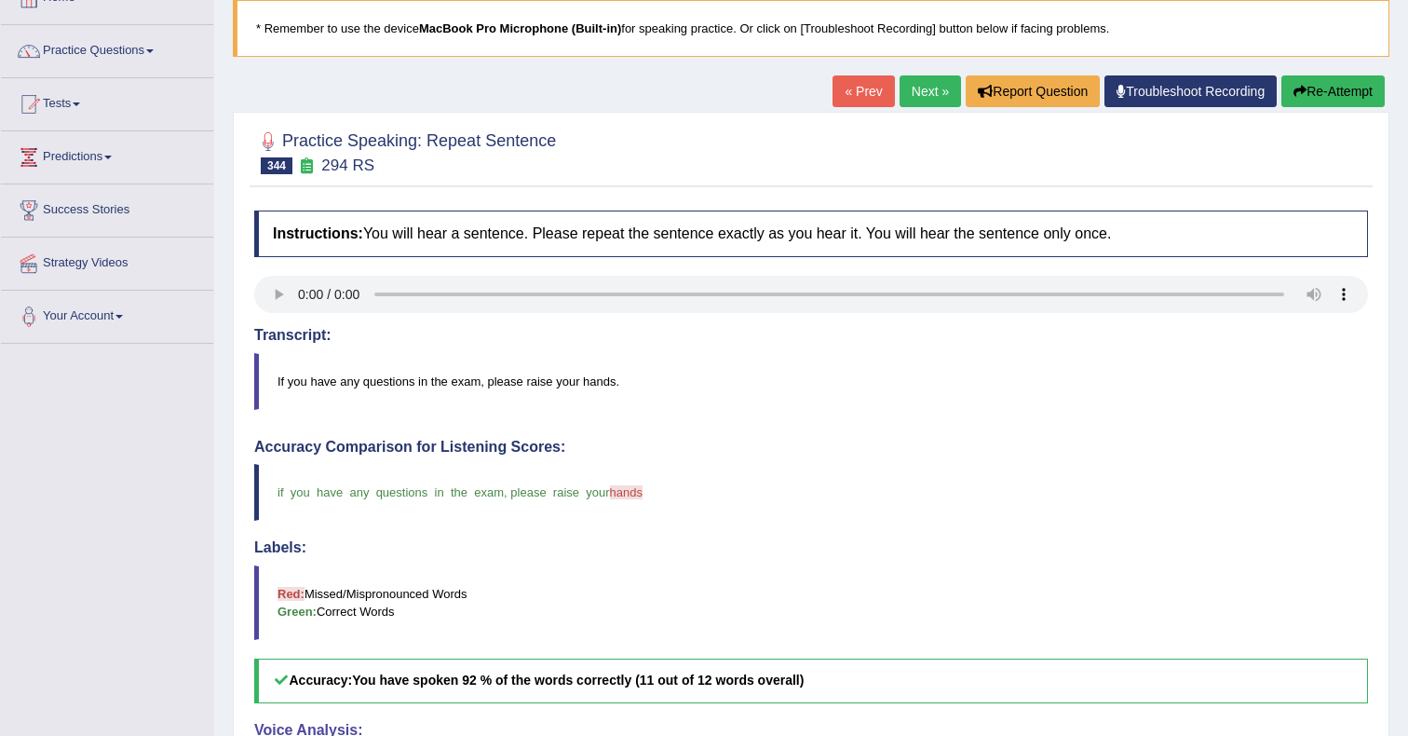
scroll to position [45, 0]
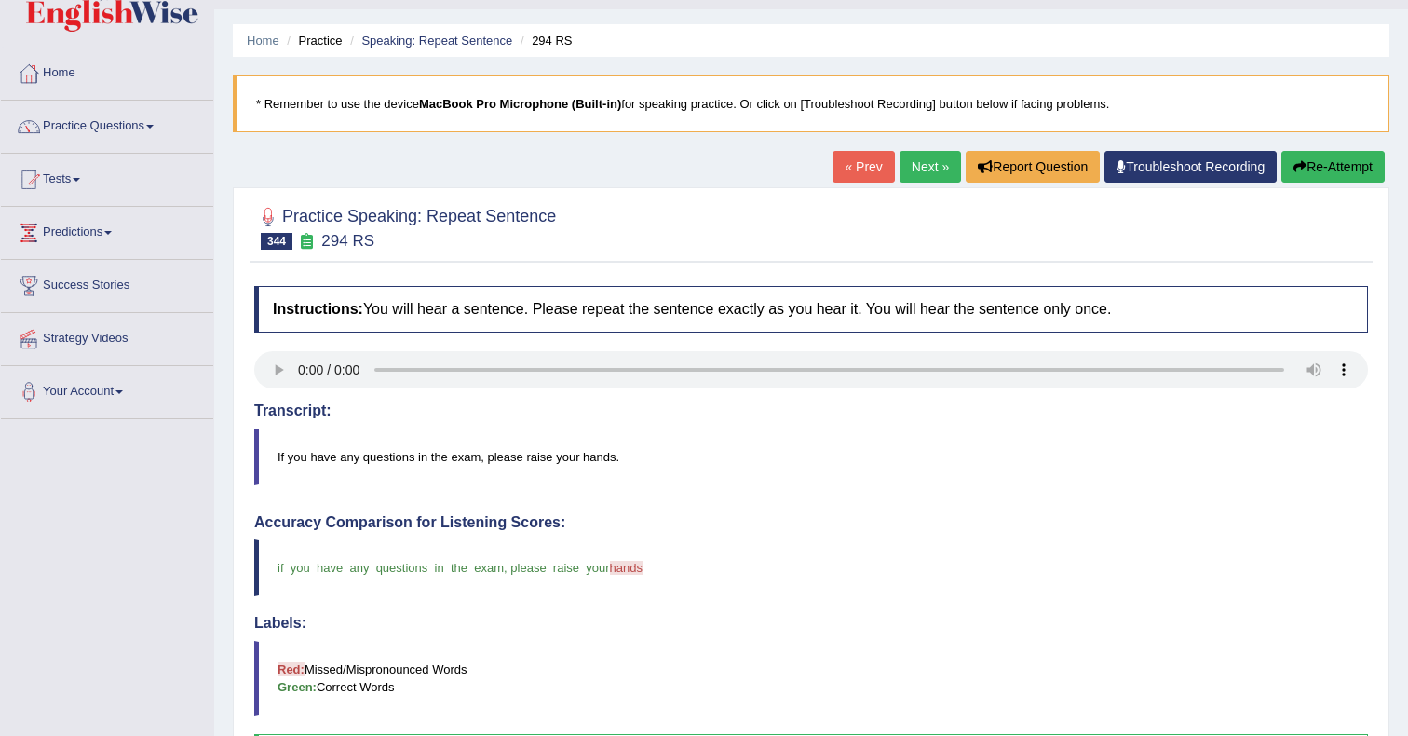
click at [912, 173] on link "Next »" at bounding box center [930, 167] width 61 height 32
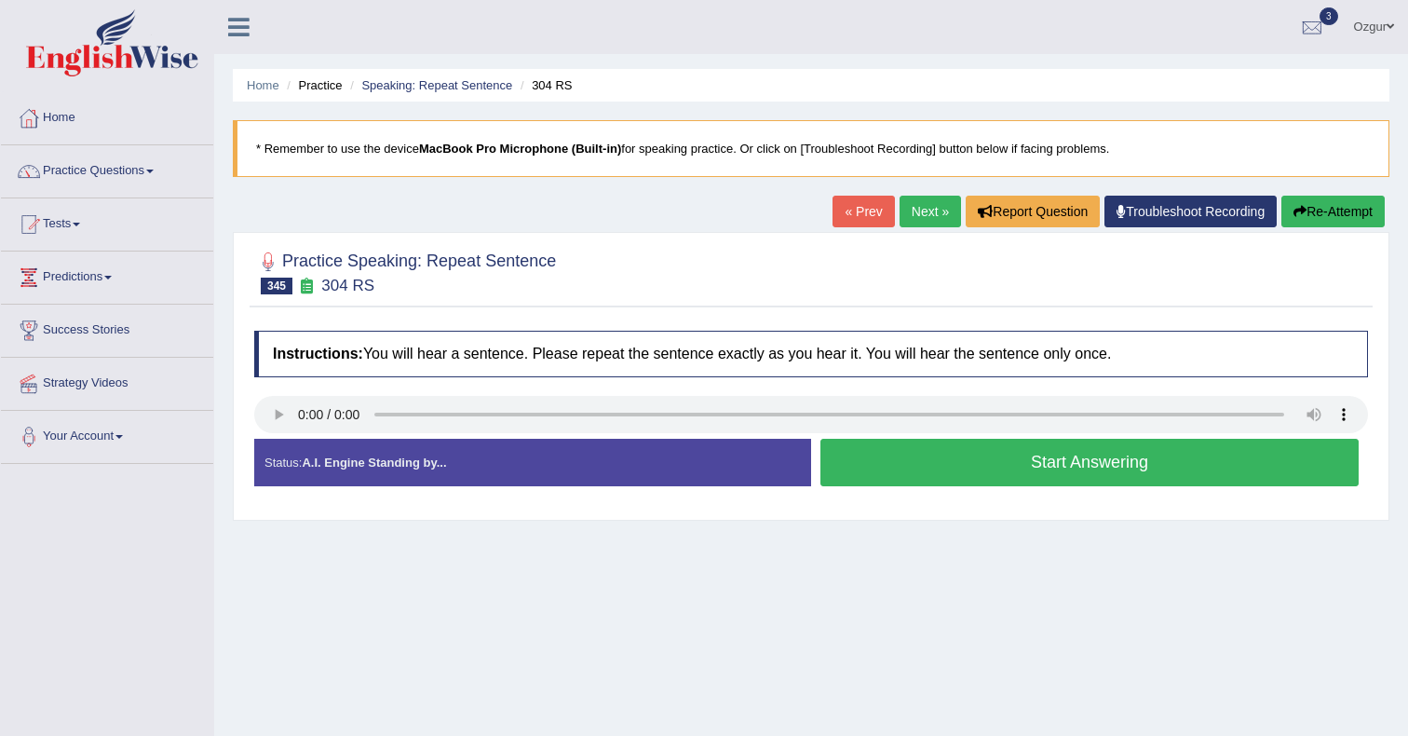
click at [881, 451] on button "Start Answering" at bounding box center [1090, 463] width 538 height 48
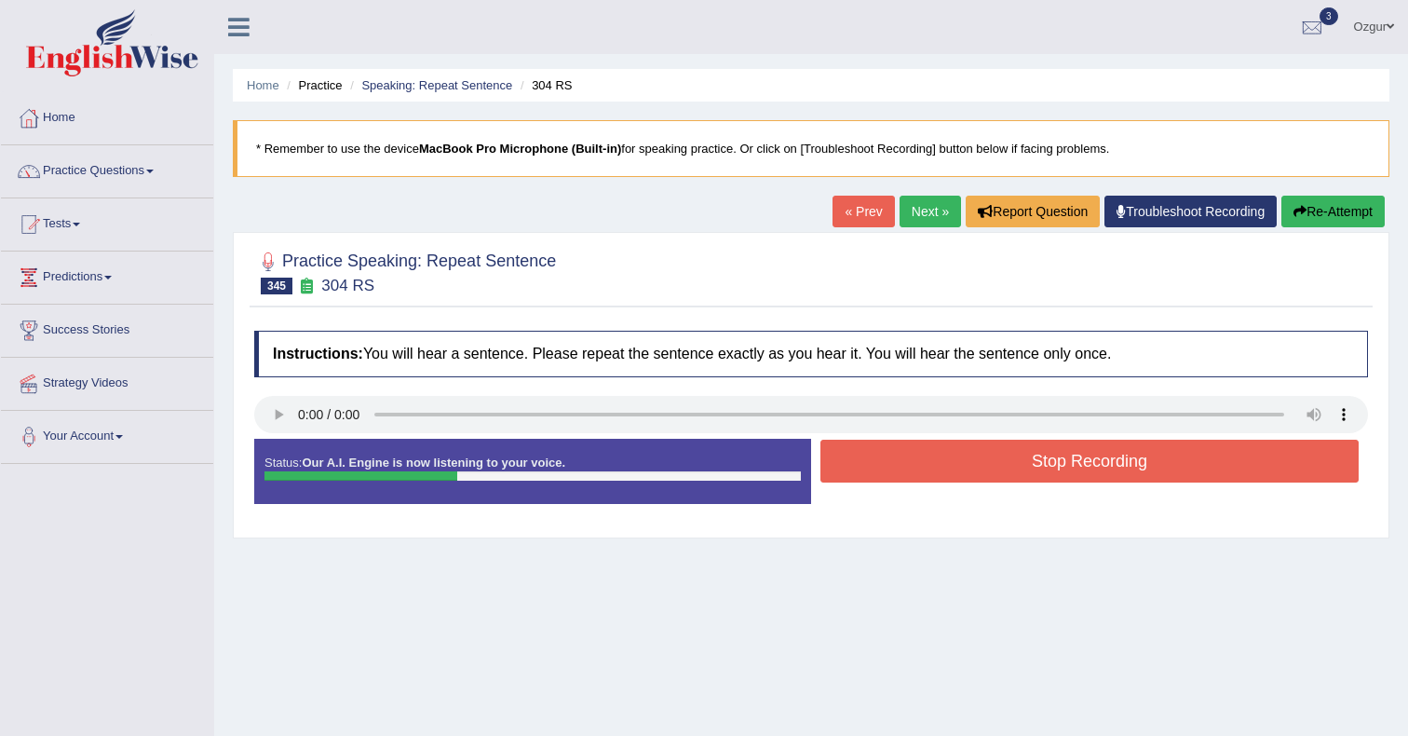
click at [1025, 481] on button "Stop Recording" at bounding box center [1090, 461] width 538 height 43
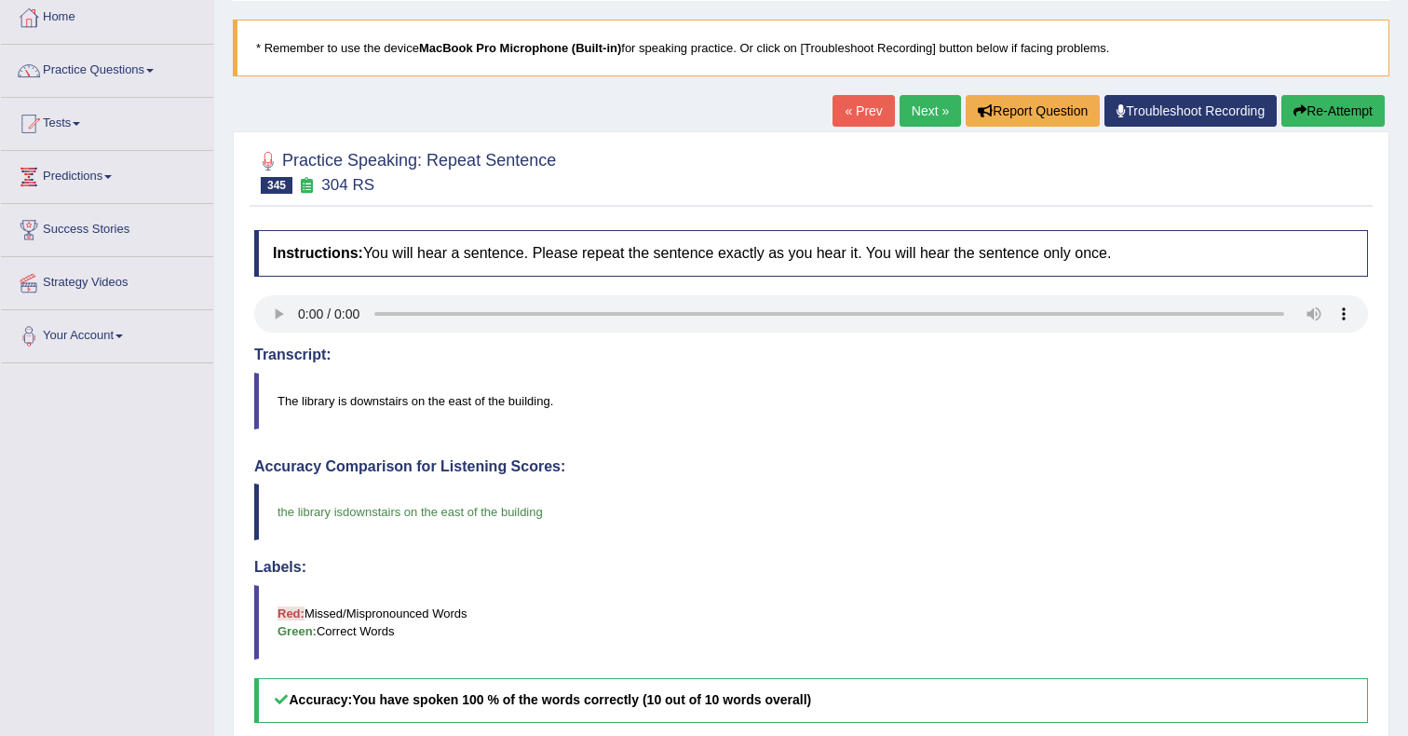
scroll to position [78, 0]
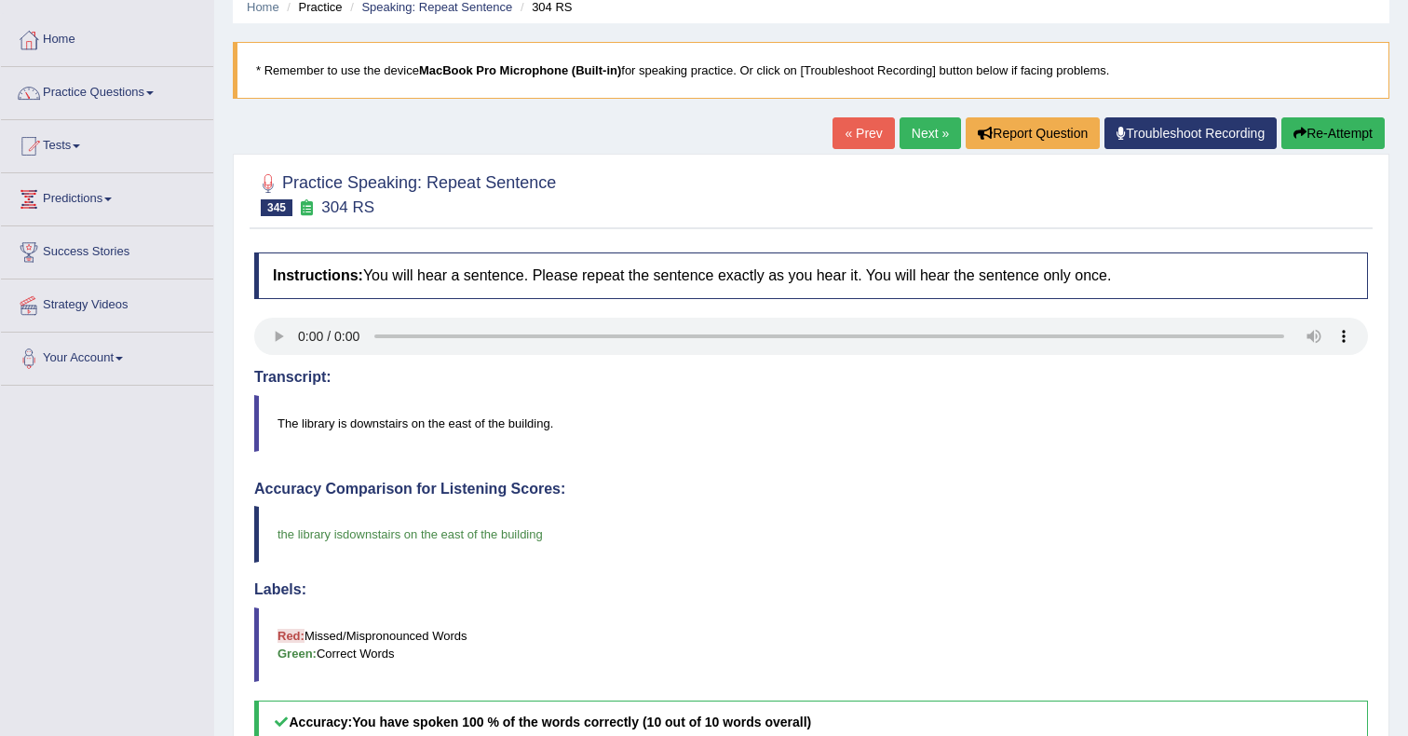
click at [943, 137] on link "Next »" at bounding box center [930, 133] width 61 height 32
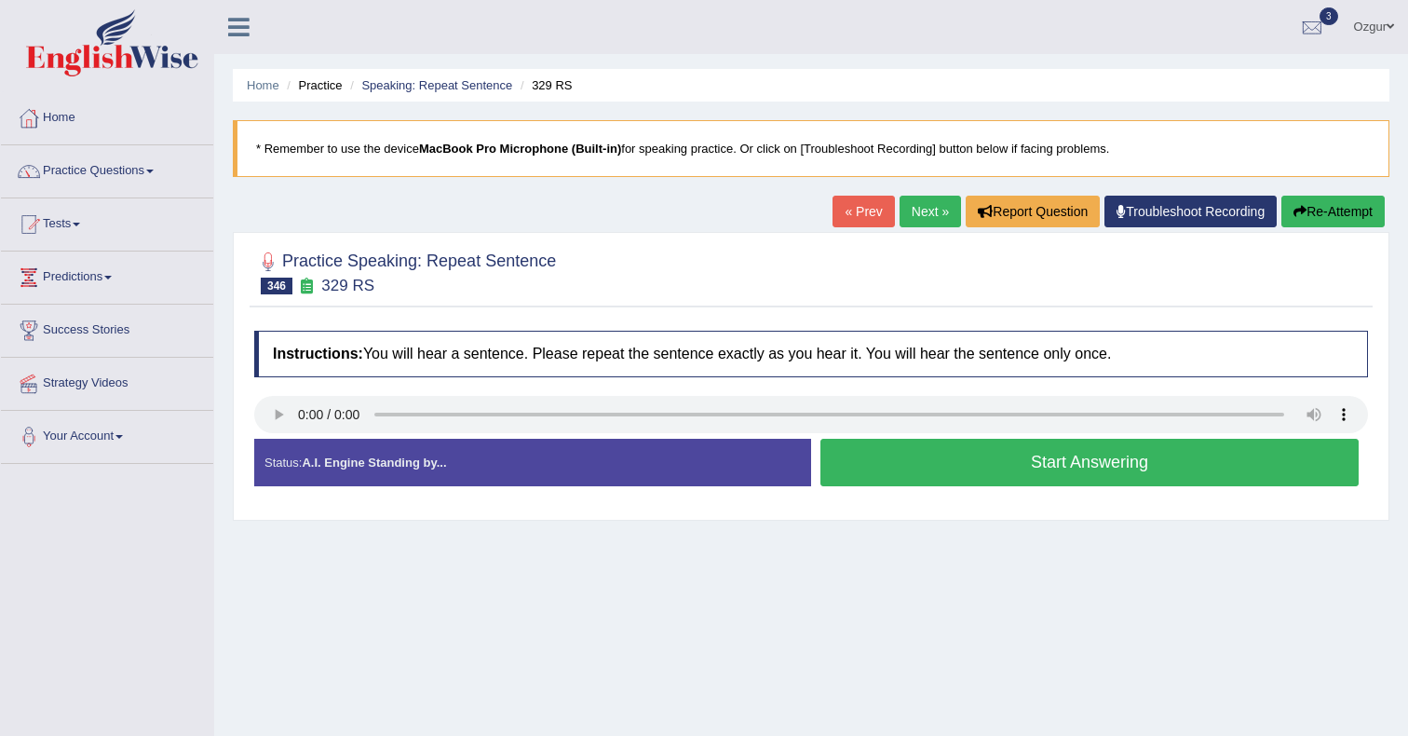
click at [920, 471] on button "Start Answering" at bounding box center [1090, 463] width 538 height 48
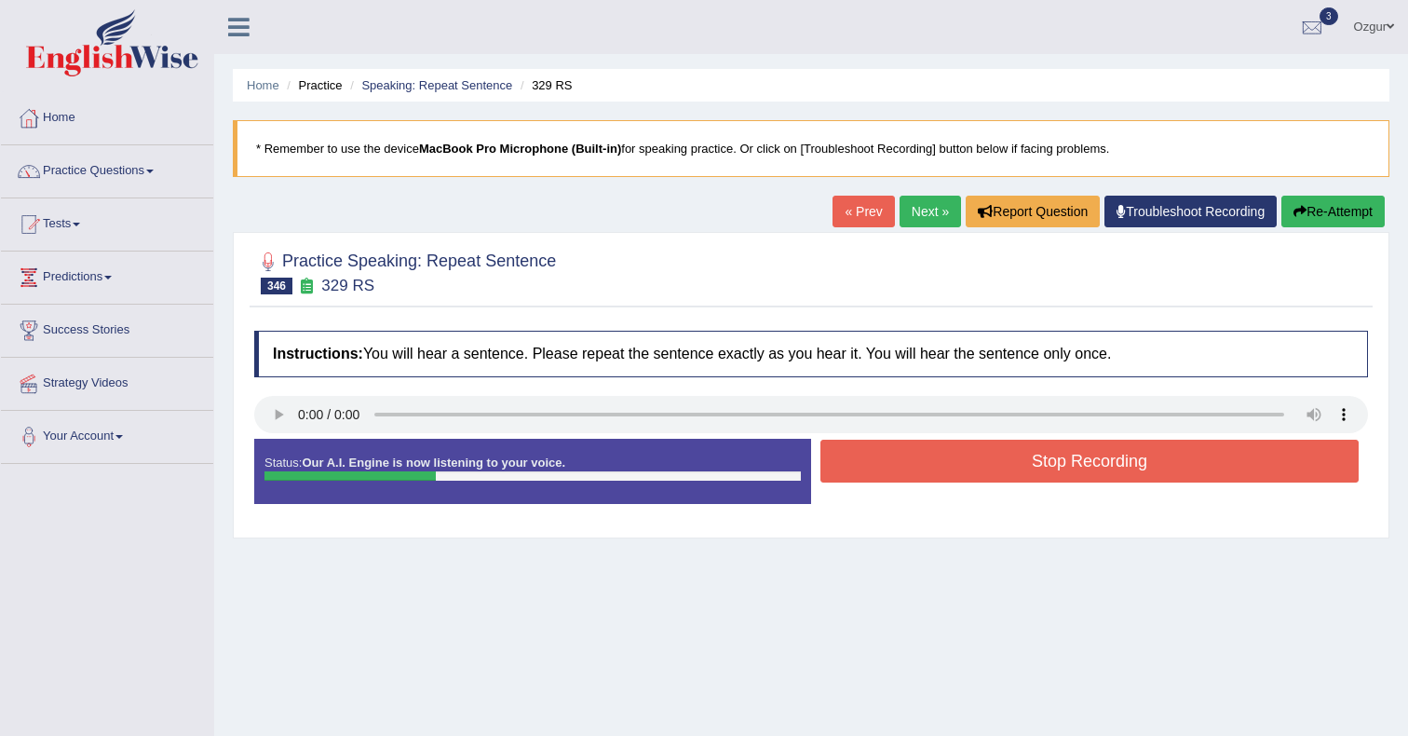
click at [1099, 480] on button "Stop Recording" at bounding box center [1090, 461] width 538 height 43
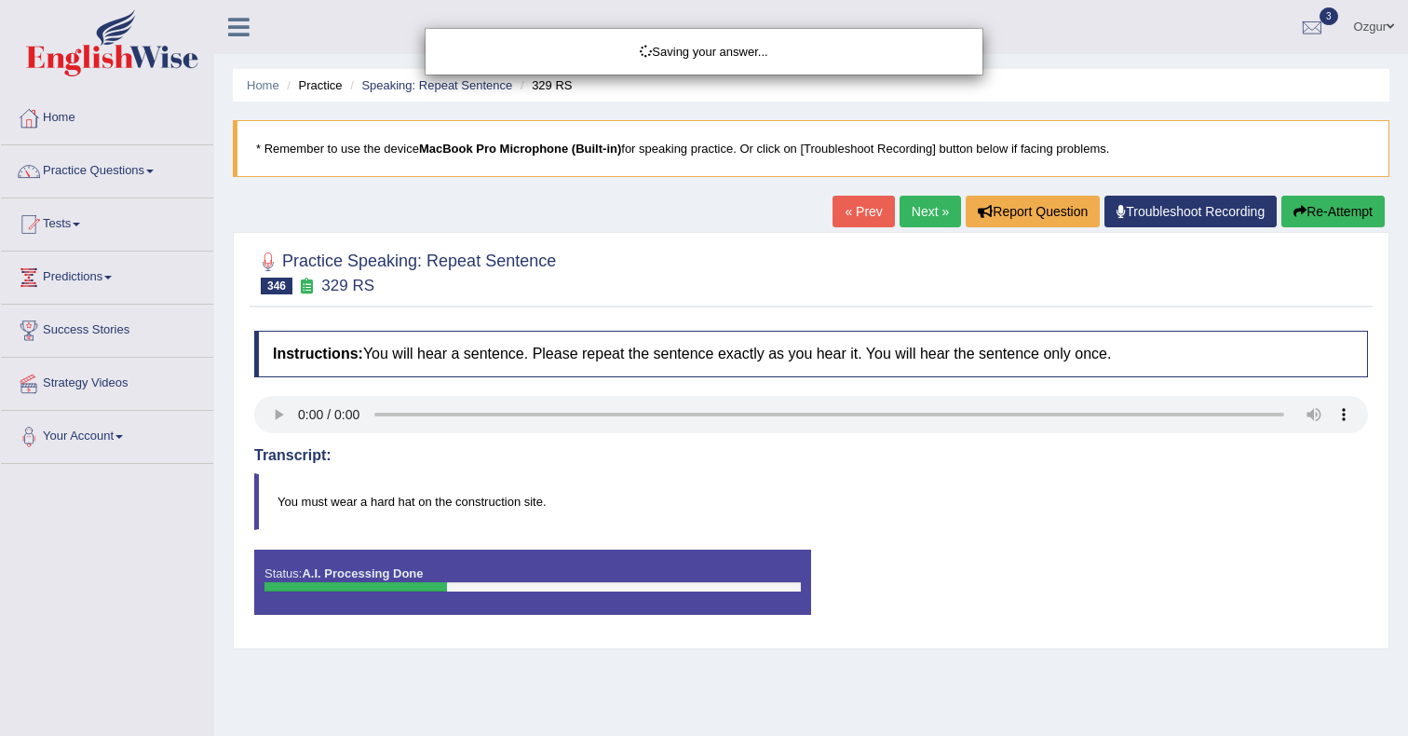
click at [922, 221] on div "Saving your answer..." at bounding box center [704, 368] width 1408 height 736
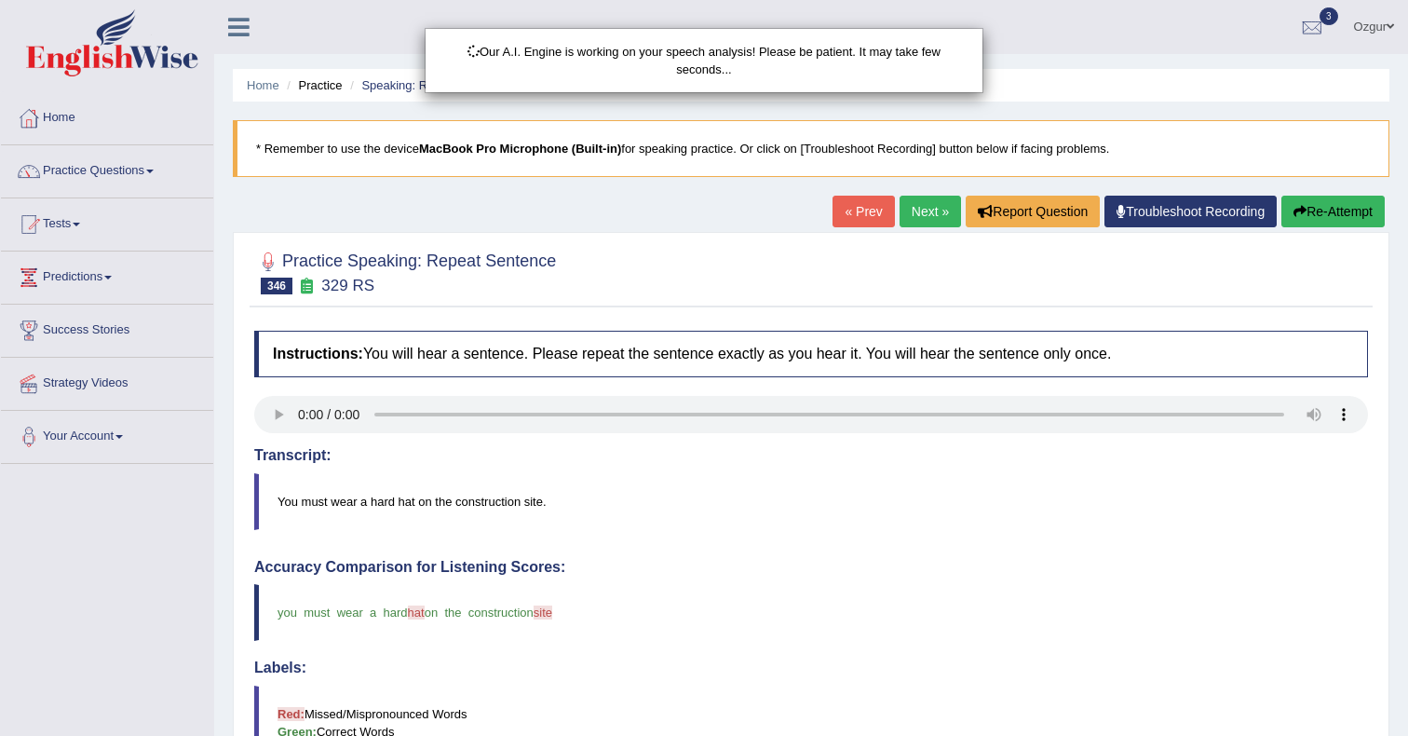
click at [922, 221] on div "Our A.I. Engine is working on your speech analysis! Please be patient. It may t…" at bounding box center [704, 368] width 1408 height 736
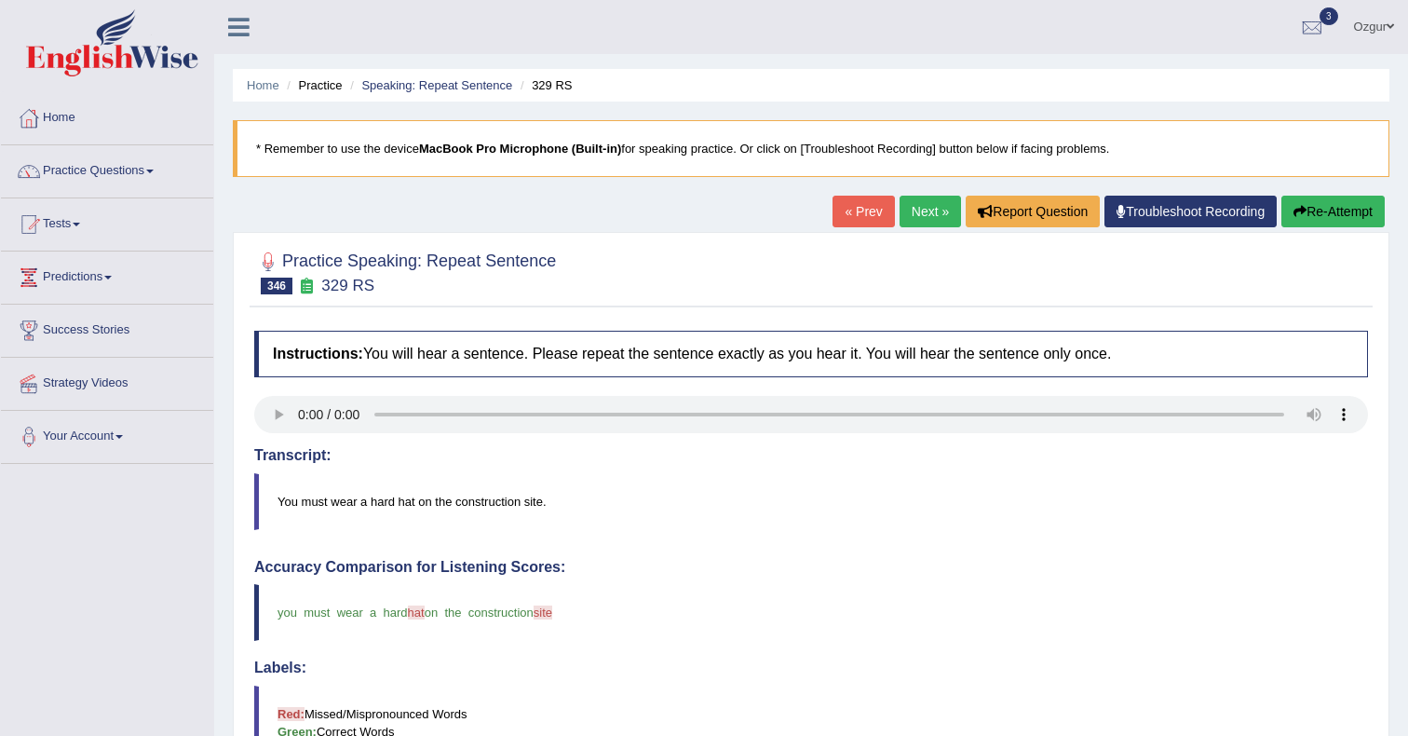
click at [928, 213] on link "Next »" at bounding box center [930, 212] width 61 height 32
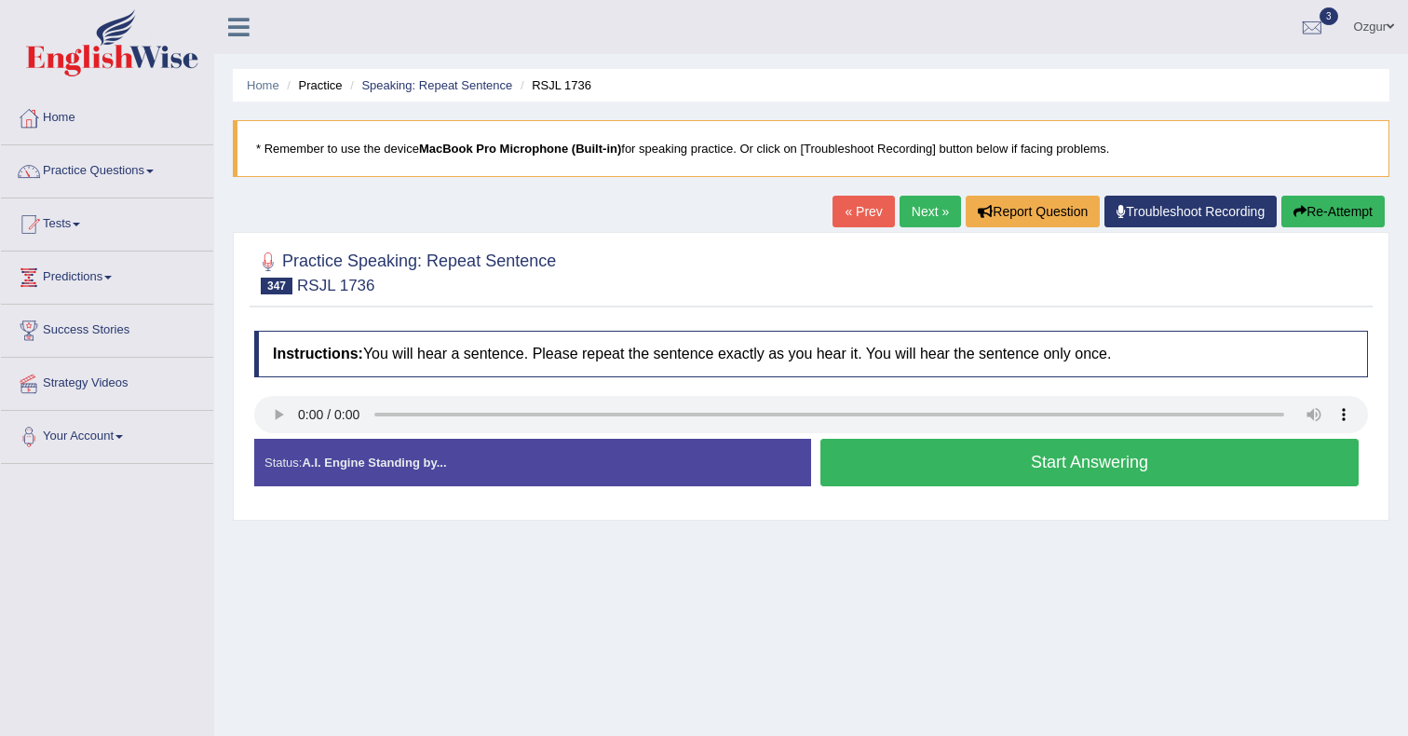
click at [932, 461] on button "Start Answering" at bounding box center [1090, 463] width 538 height 48
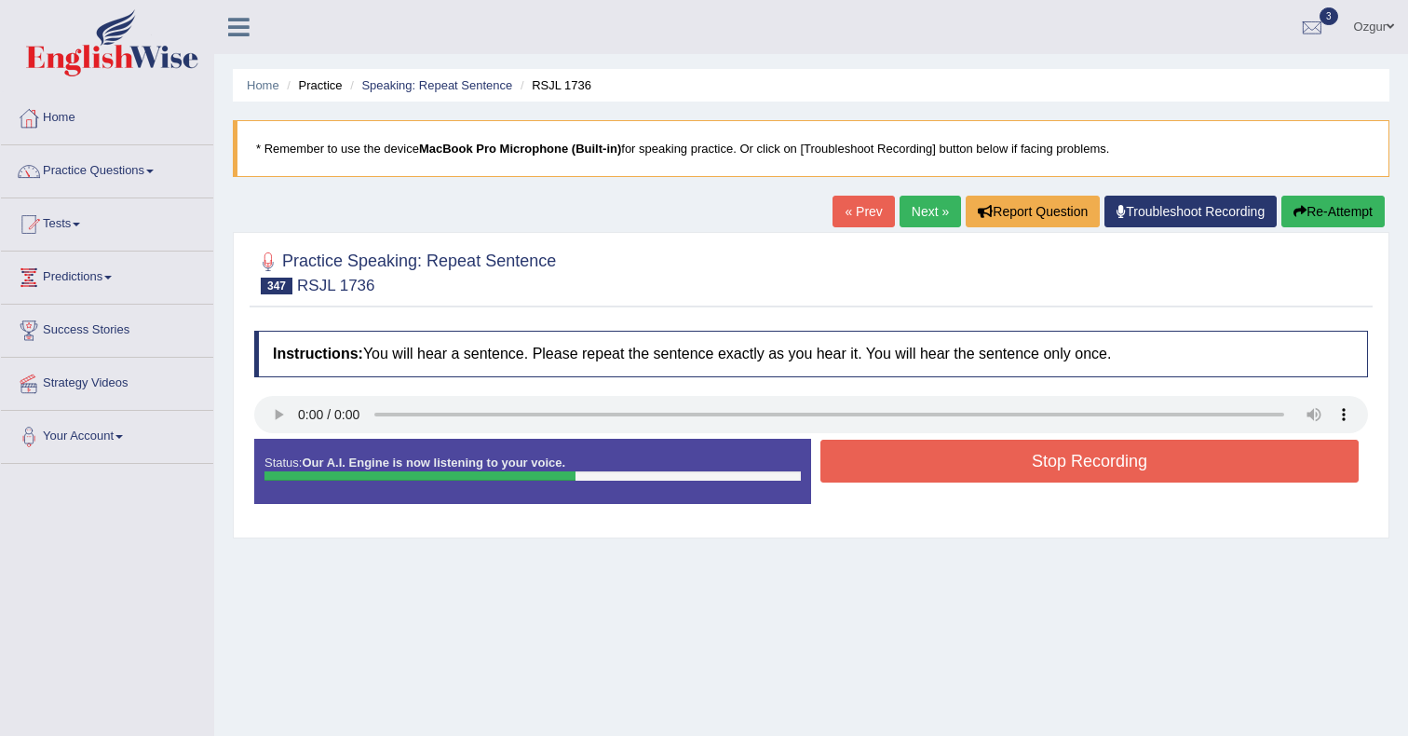
click at [923, 450] on button "Stop Recording" at bounding box center [1090, 461] width 538 height 43
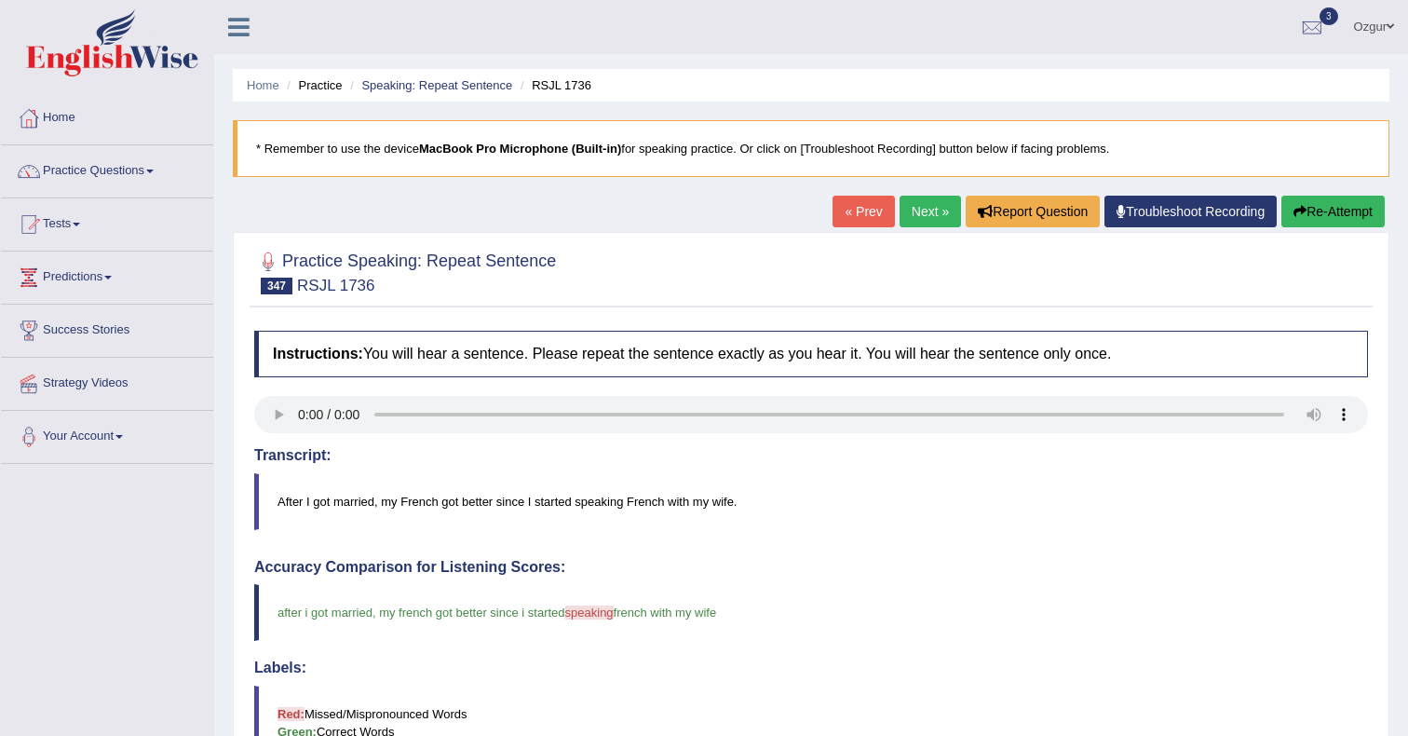
click at [918, 211] on link "Next »" at bounding box center [930, 212] width 61 height 32
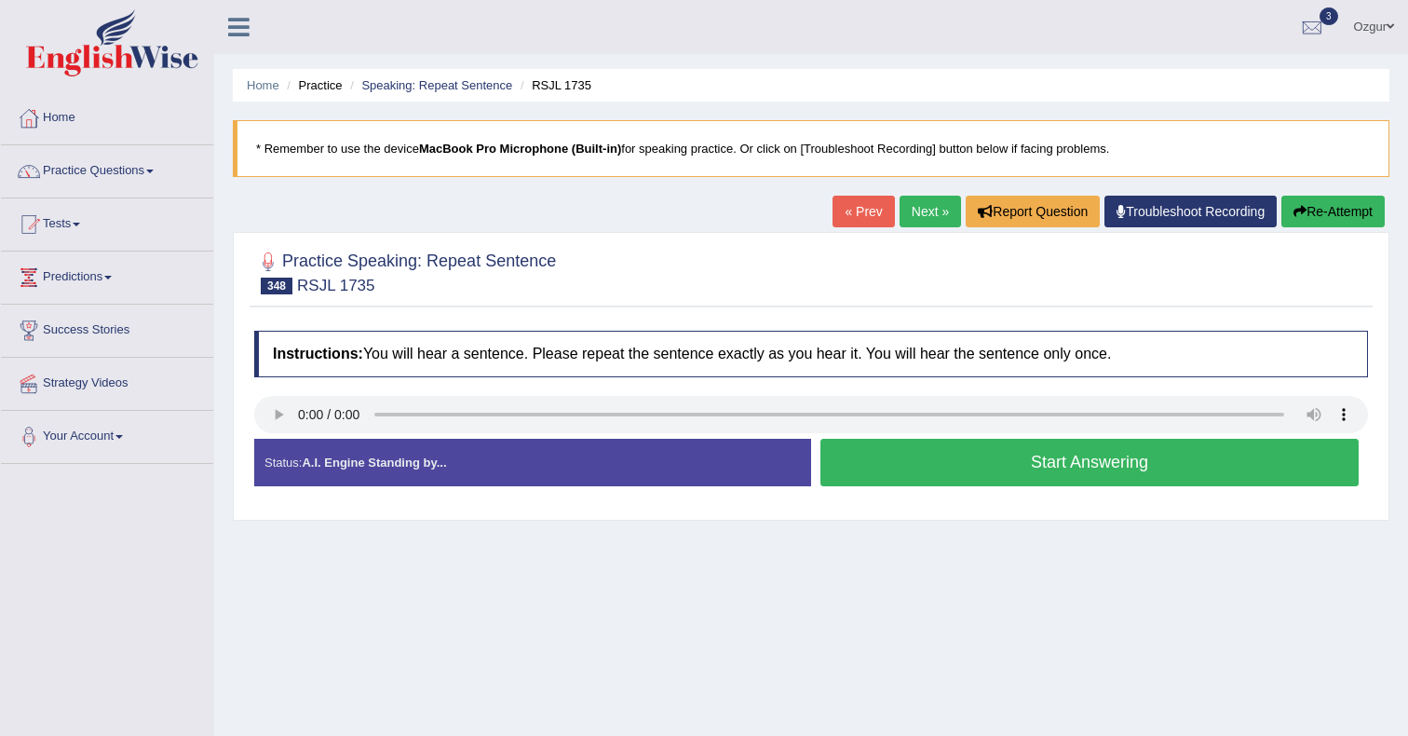
click at [911, 458] on button "Start Answering" at bounding box center [1090, 463] width 538 height 48
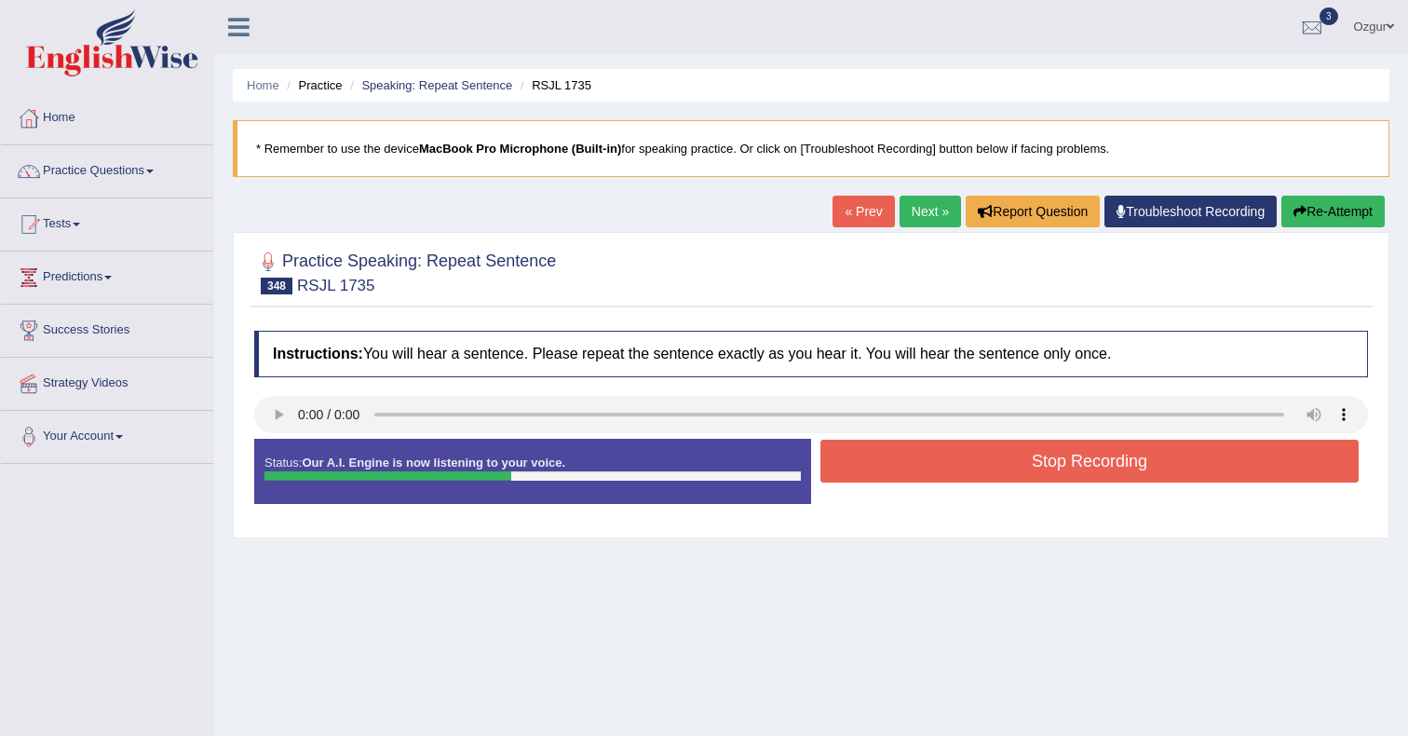
click at [853, 451] on button "Stop Recording" at bounding box center [1090, 461] width 538 height 43
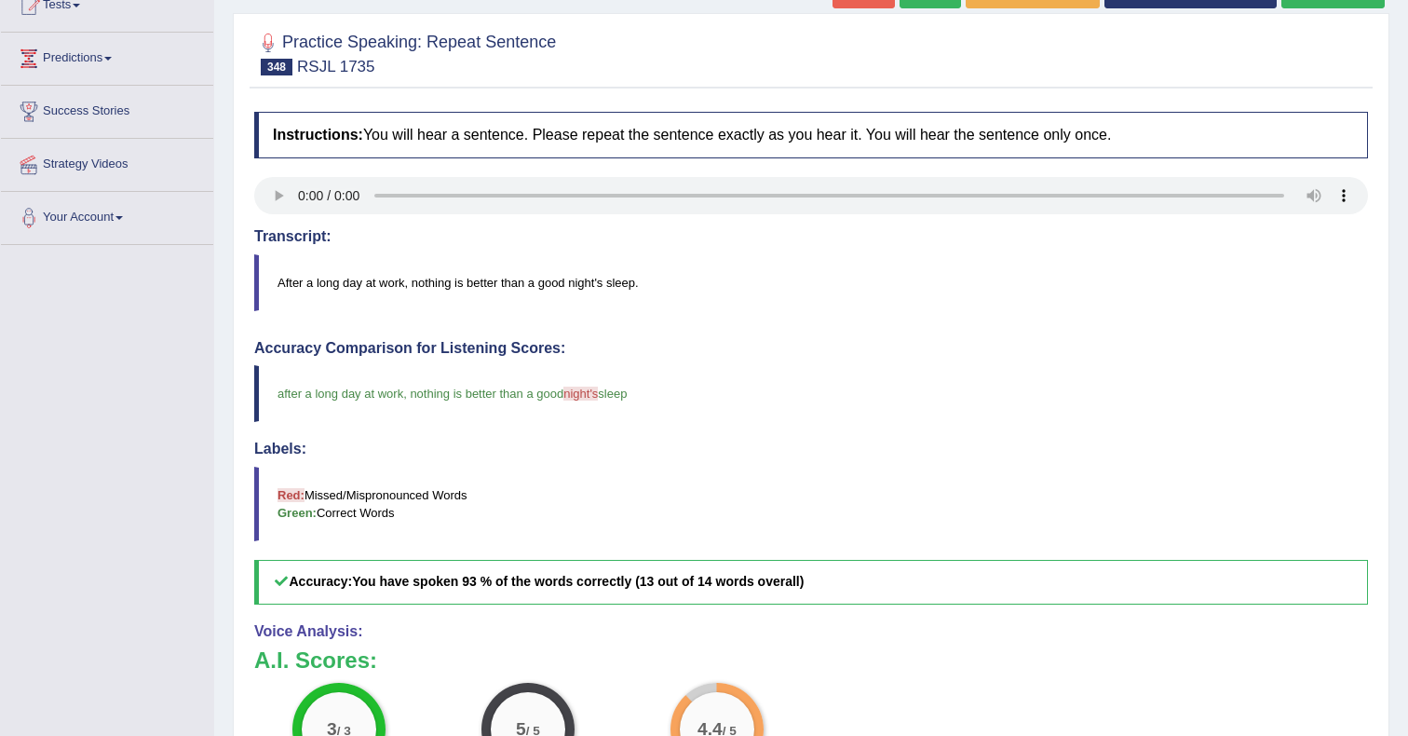
scroll to position [200, 0]
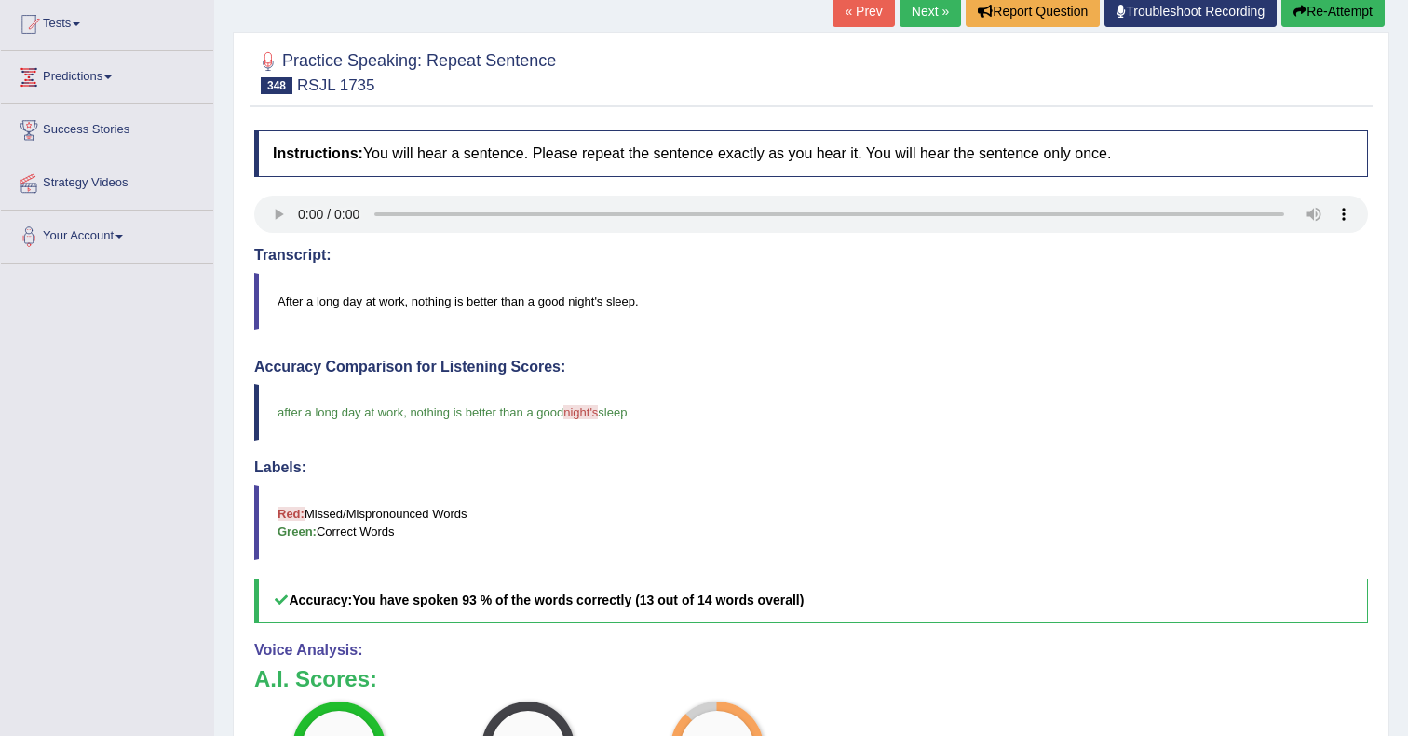
click at [923, 18] on link "Next »" at bounding box center [930, 11] width 61 height 32
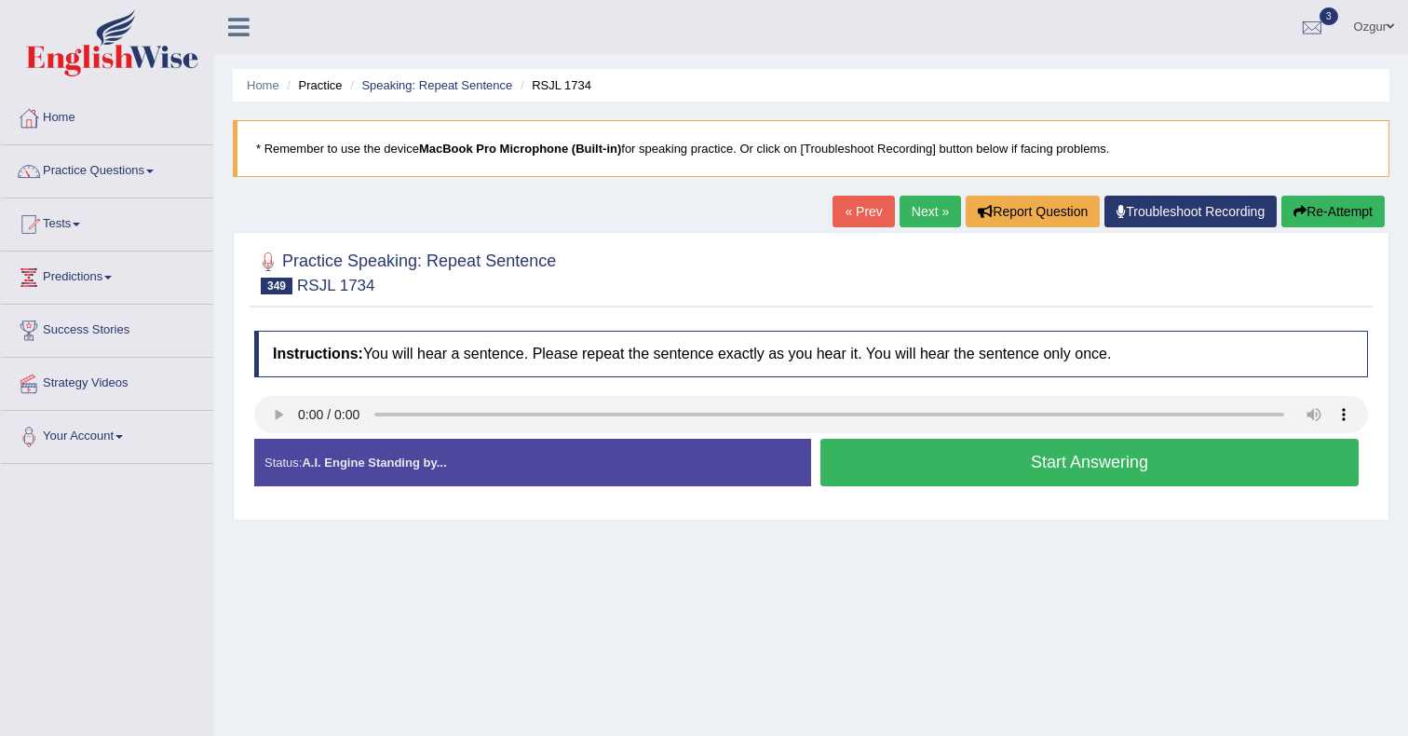
click at [1065, 465] on button "Start Answering" at bounding box center [1090, 463] width 538 height 48
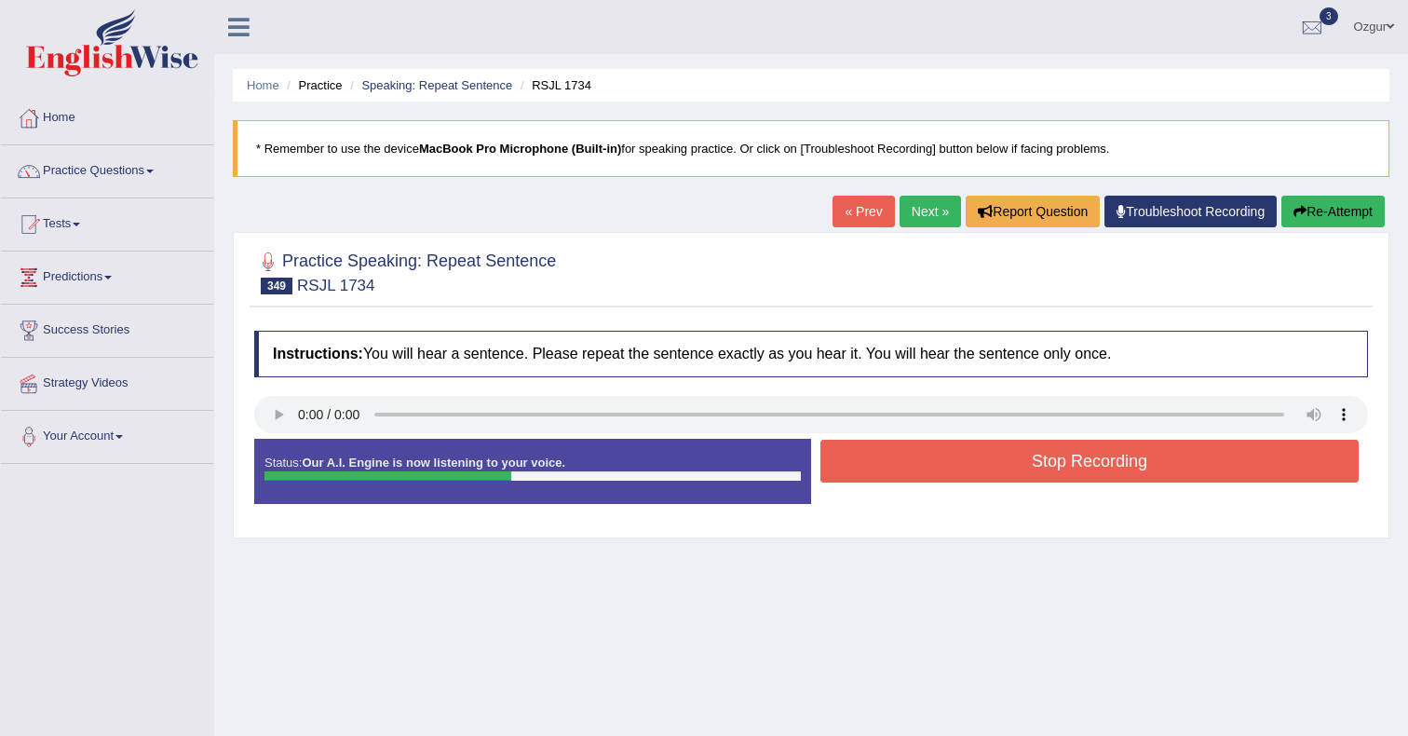
click at [885, 456] on button "Stop Recording" at bounding box center [1090, 461] width 538 height 43
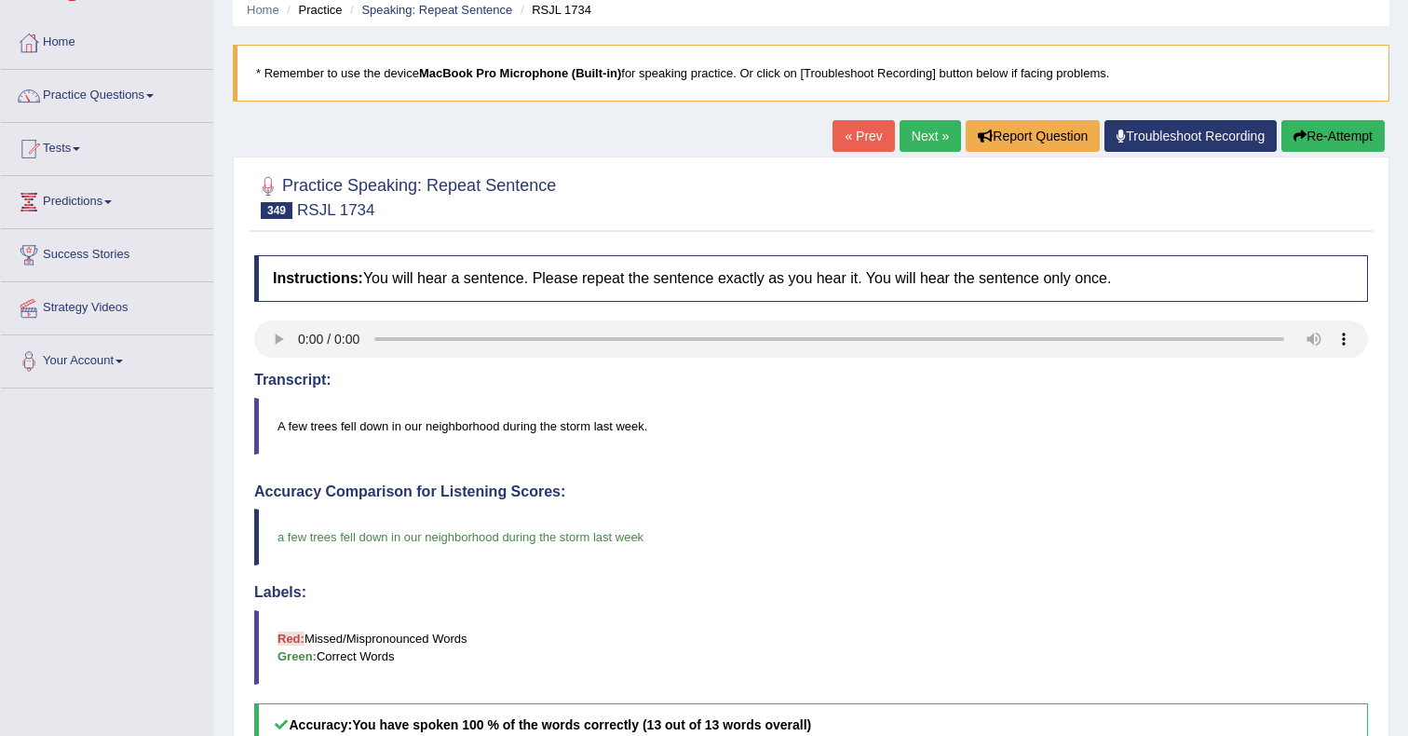
scroll to position [42, 0]
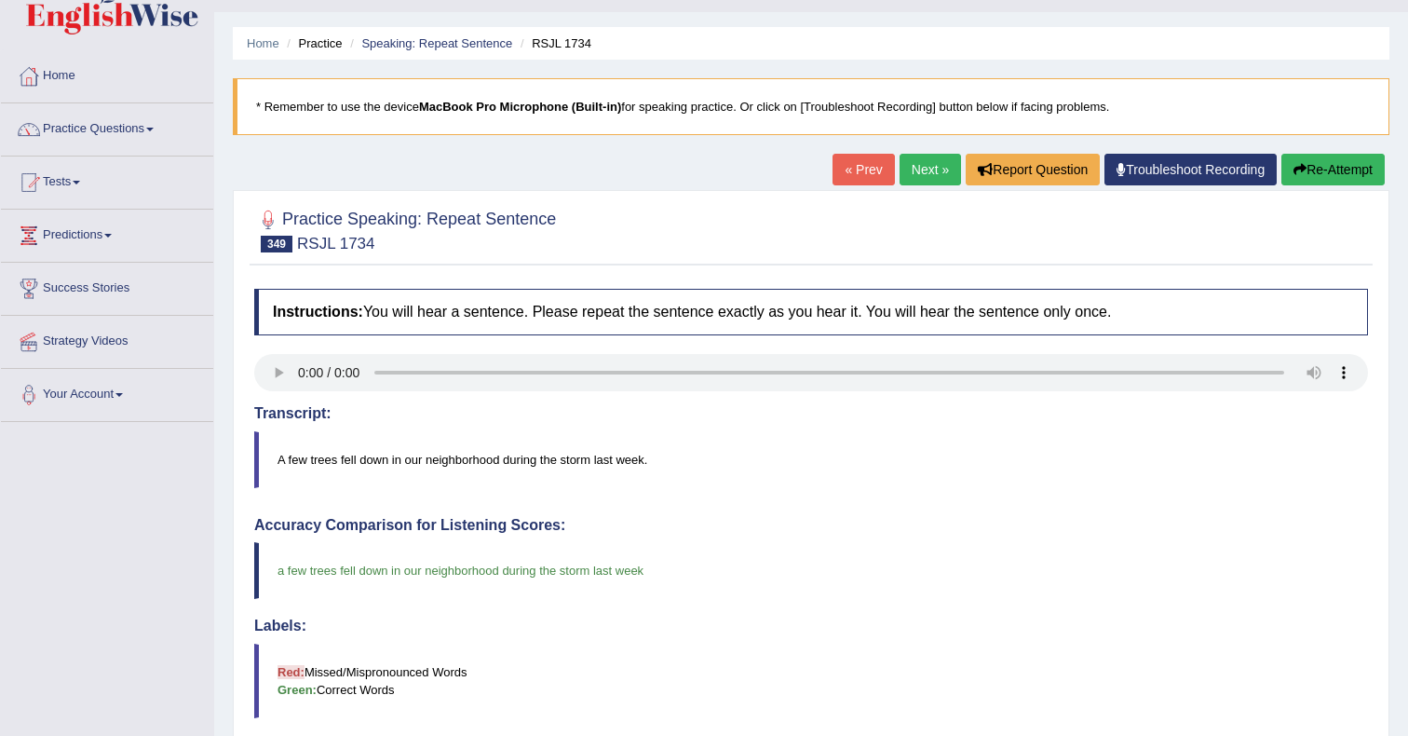
click at [907, 168] on link "Next »" at bounding box center [930, 170] width 61 height 32
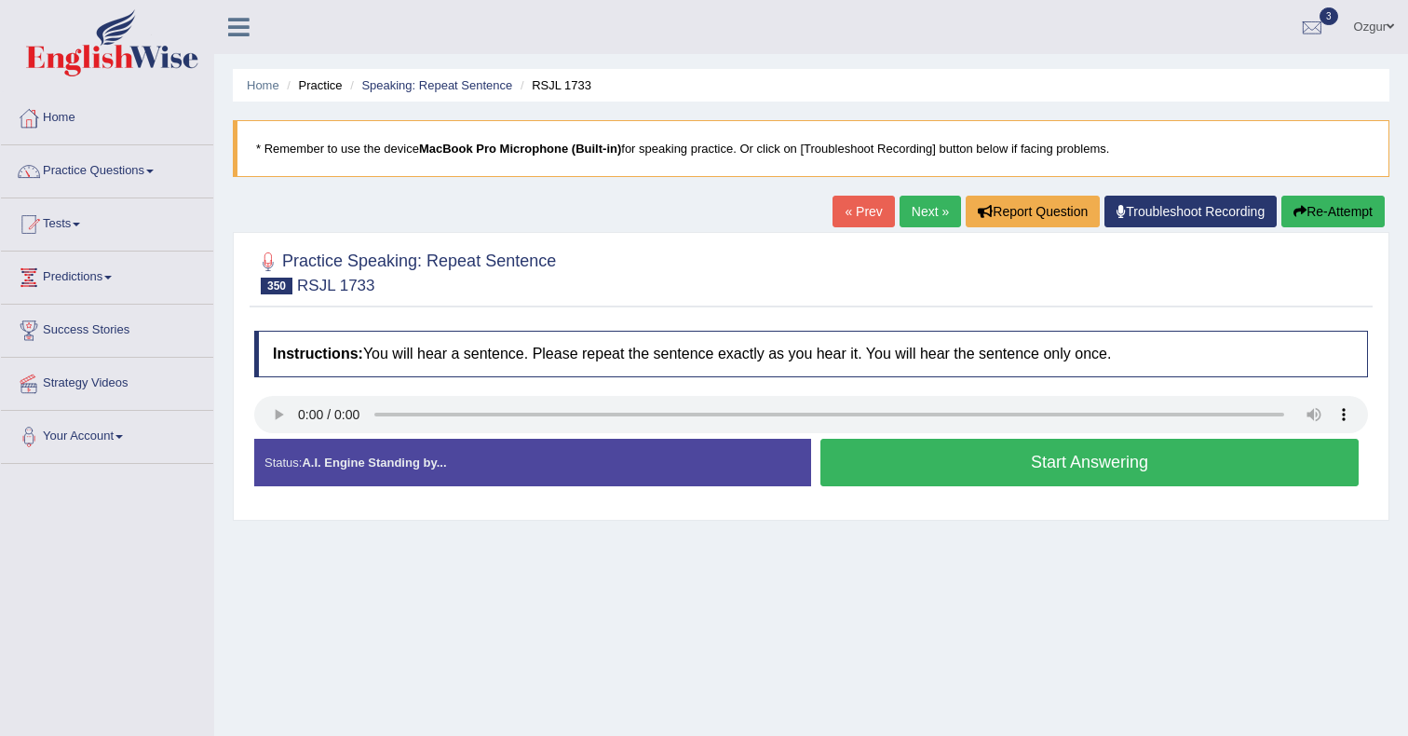
click at [869, 462] on button "Start Answering" at bounding box center [1090, 463] width 538 height 48
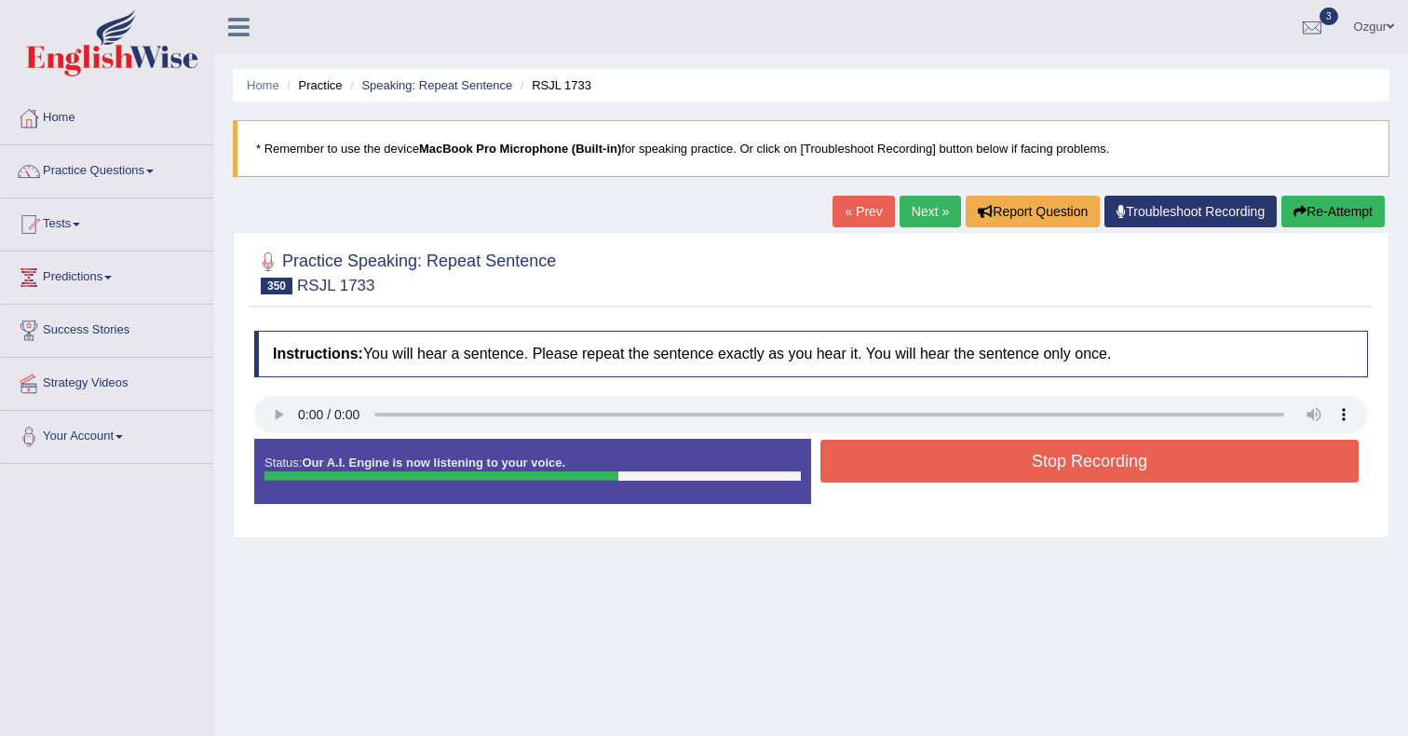
click at [923, 469] on button "Stop Recording" at bounding box center [1090, 461] width 538 height 43
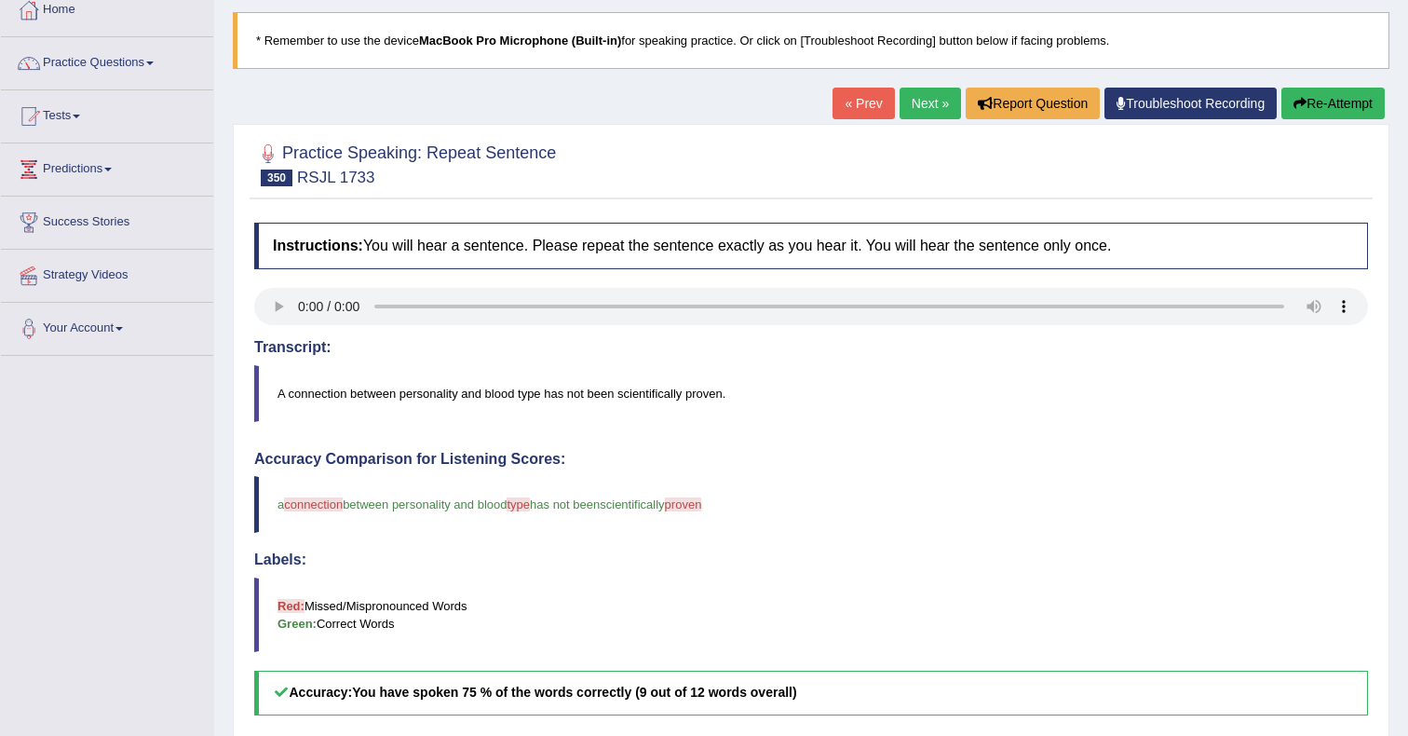
scroll to position [32, 0]
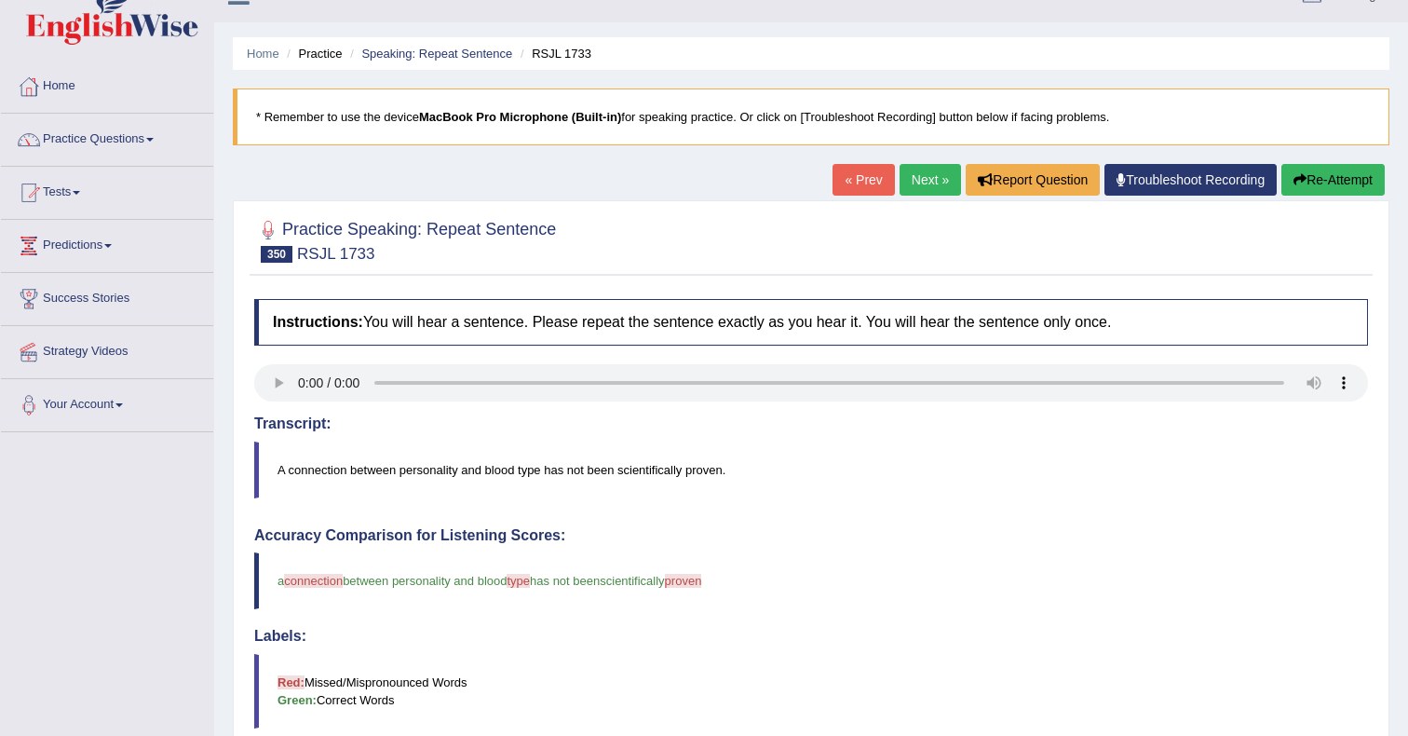
click at [910, 168] on link "Next »" at bounding box center [930, 180] width 61 height 32
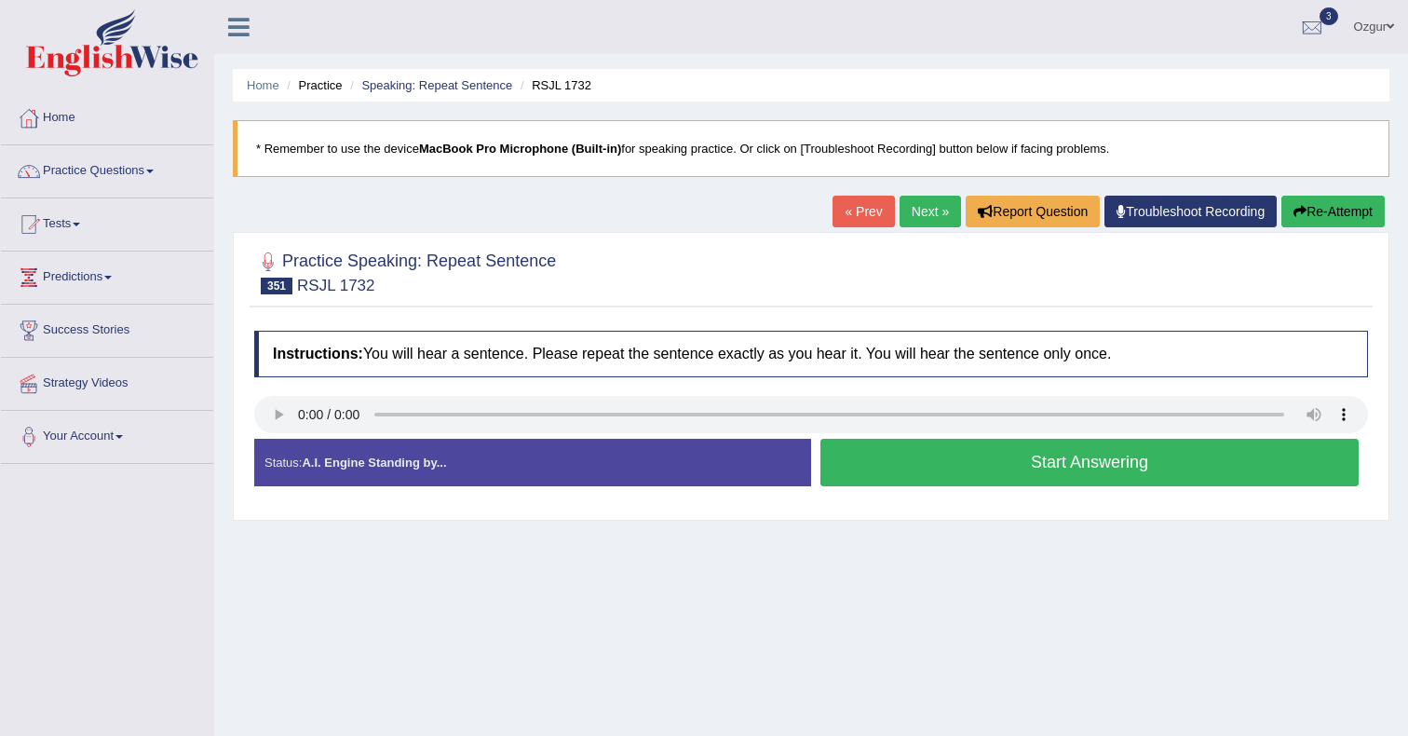
click at [882, 456] on button "Start Answering" at bounding box center [1090, 463] width 538 height 48
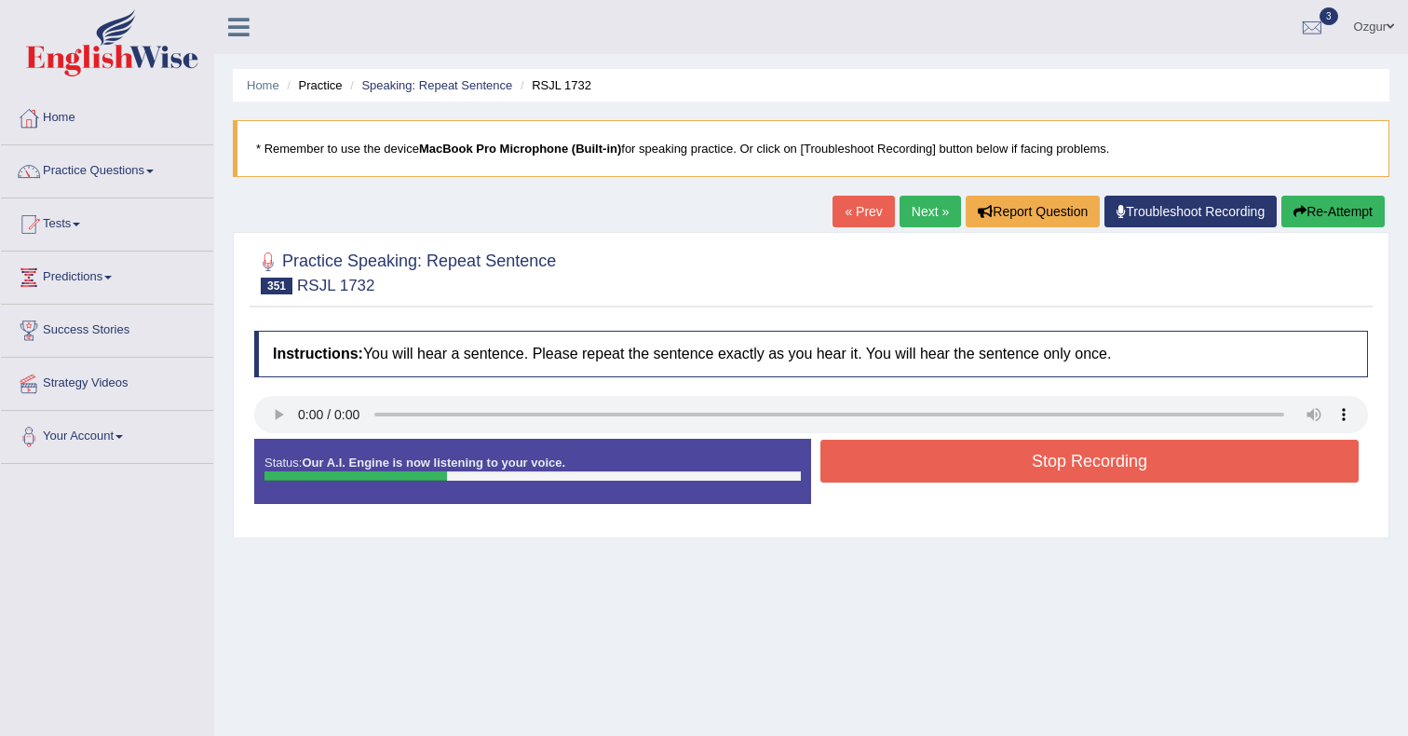
click at [964, 473] on button "Stop Recording" at bounding box center [1090, 461] width 538 height 43
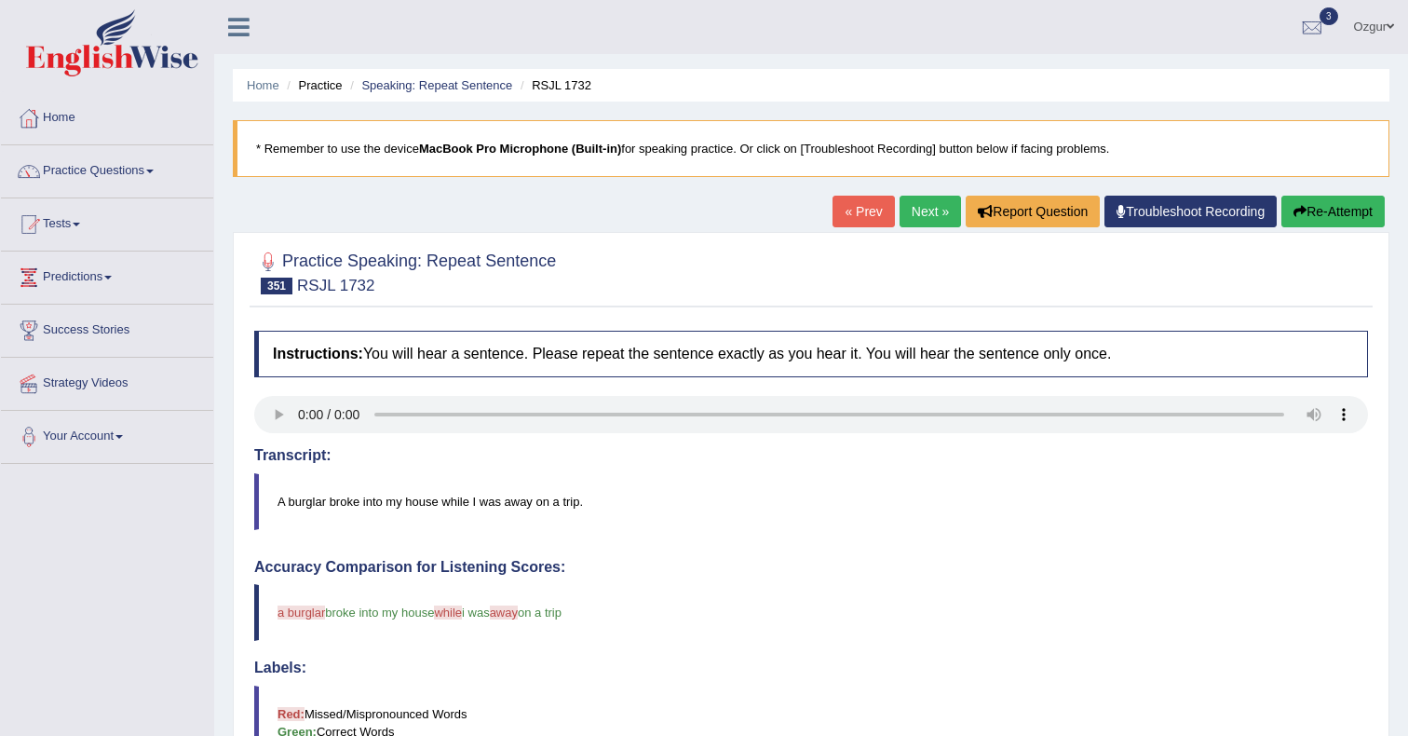
click at [931, 208] on link "Next »" at bounding box center [930, 212] width 61 height 32
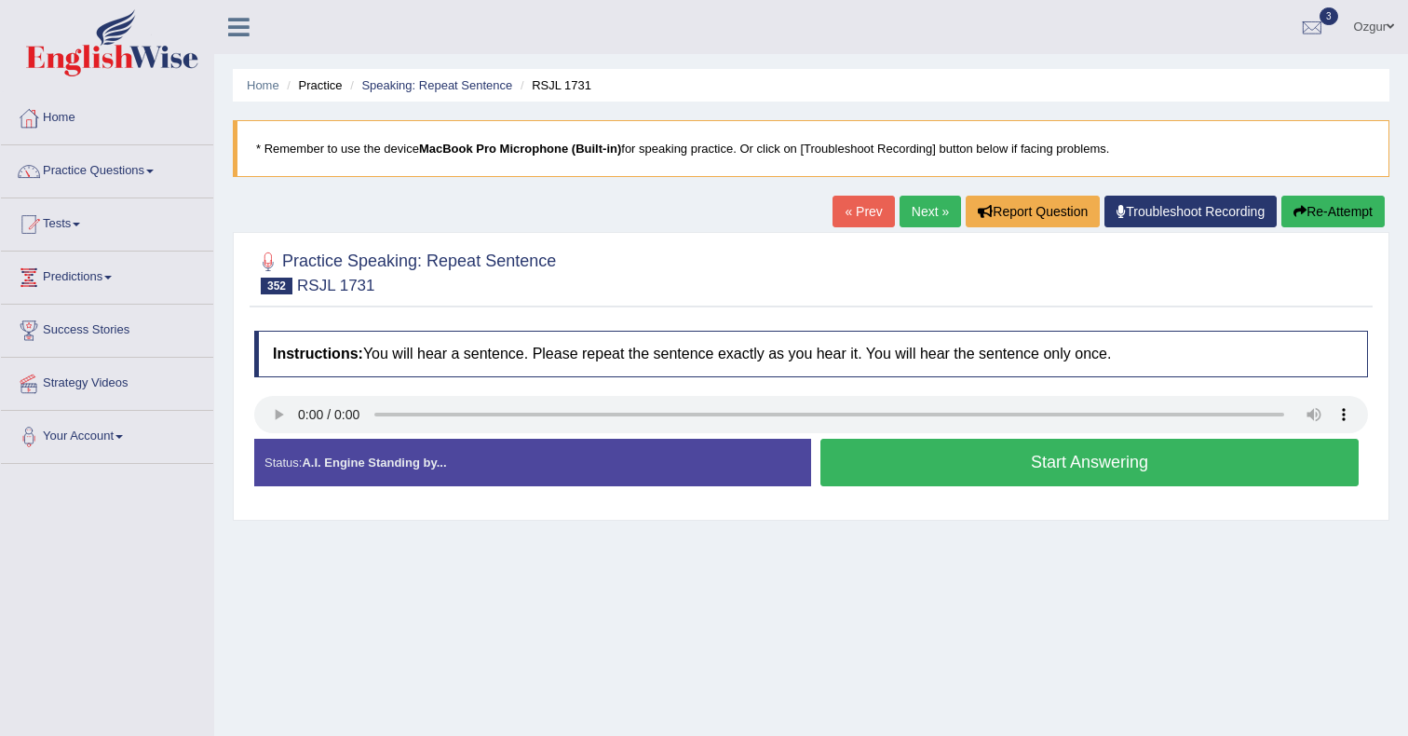
click at [889, 451] on button "Start Answering" at bounding box center [1090, 463] width 538 height 48
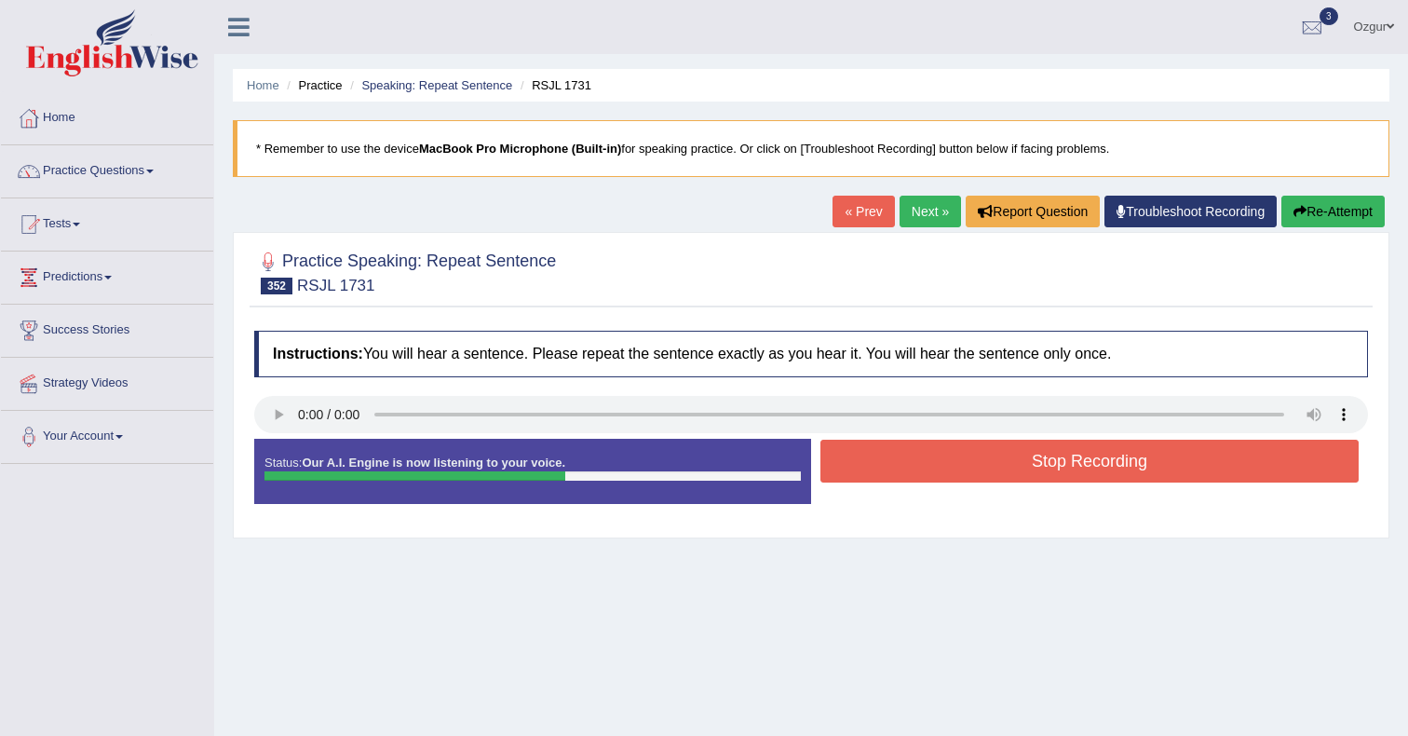
click at [916, 469] on button "Stop Recording" at bounding box center [1090, 461] width 538 height 43
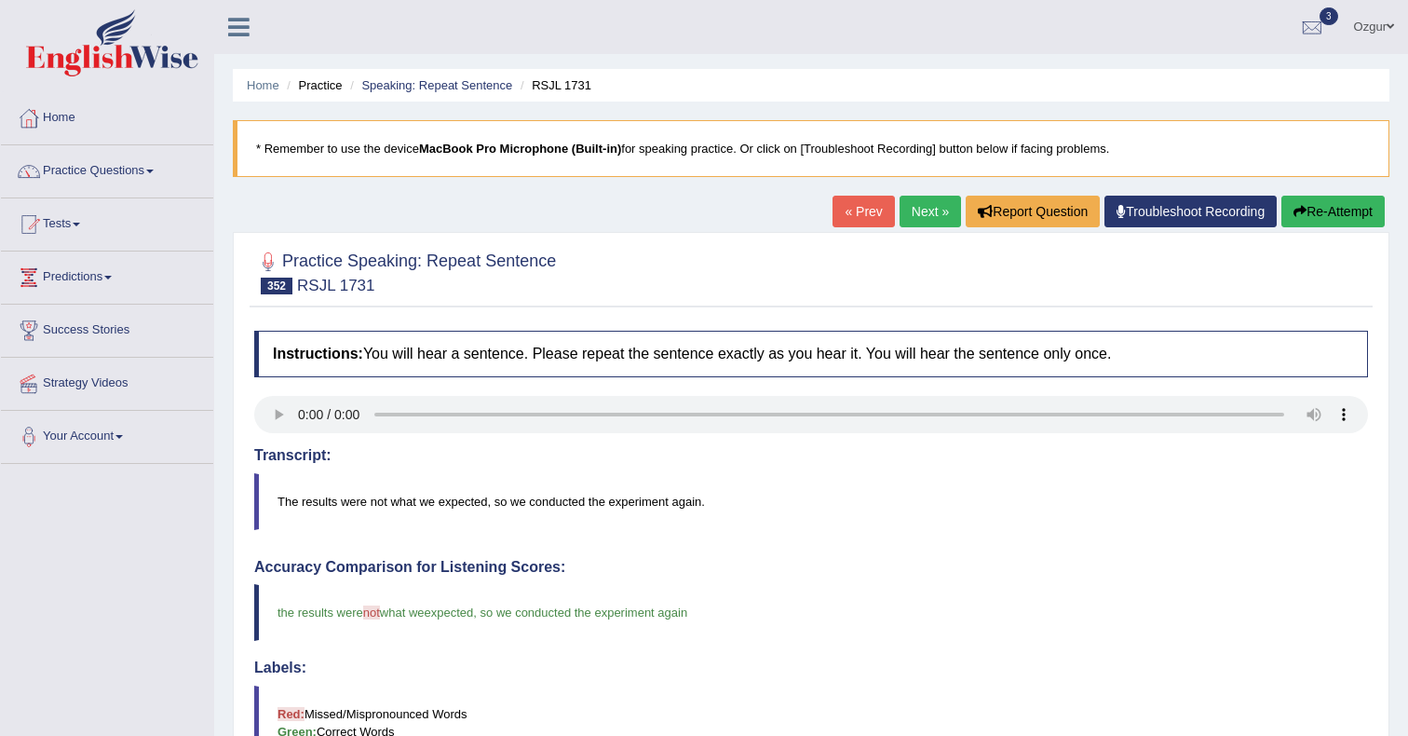
click at [904, 218] on link "Next »" at bounding box center [930, 212] width 61 height 32
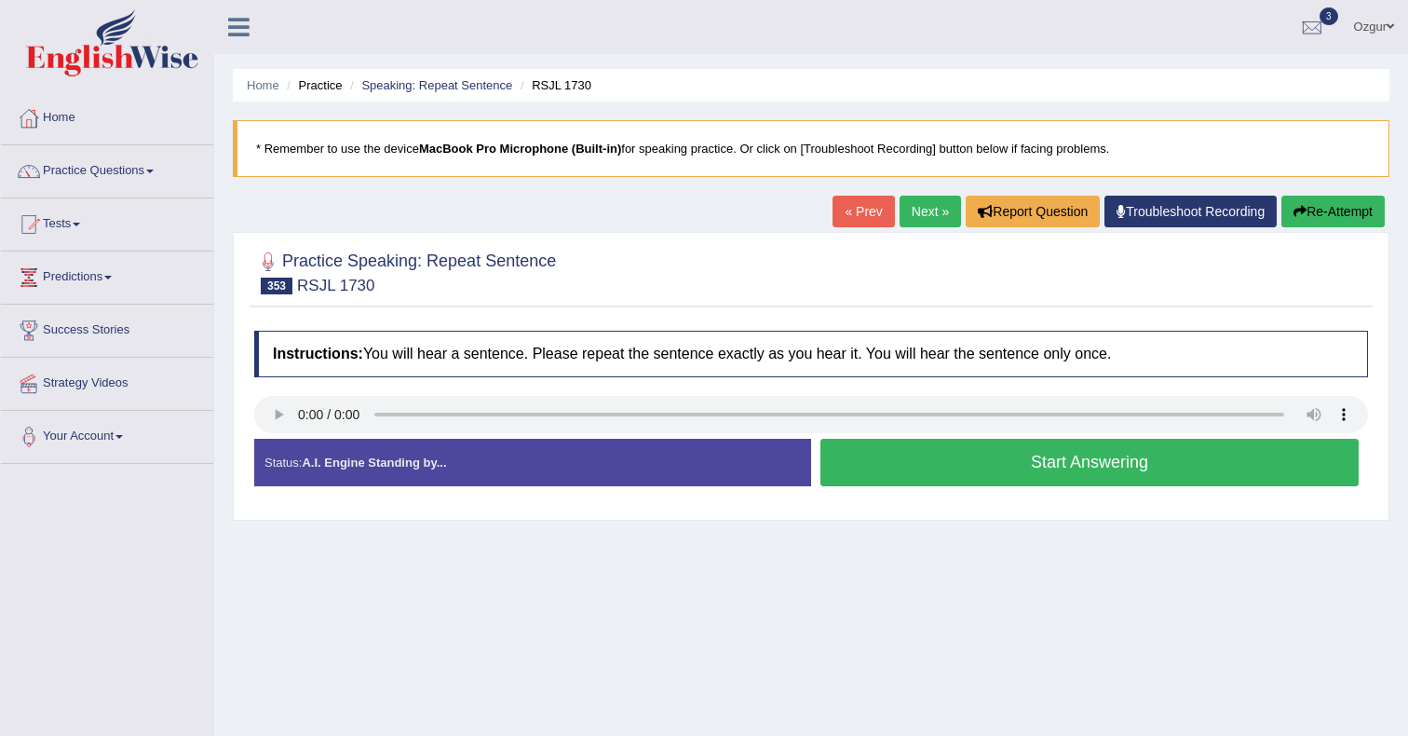
click at [893, 466] on button "Start Answering" at bounding box center [1090, 463] width 538 height 48
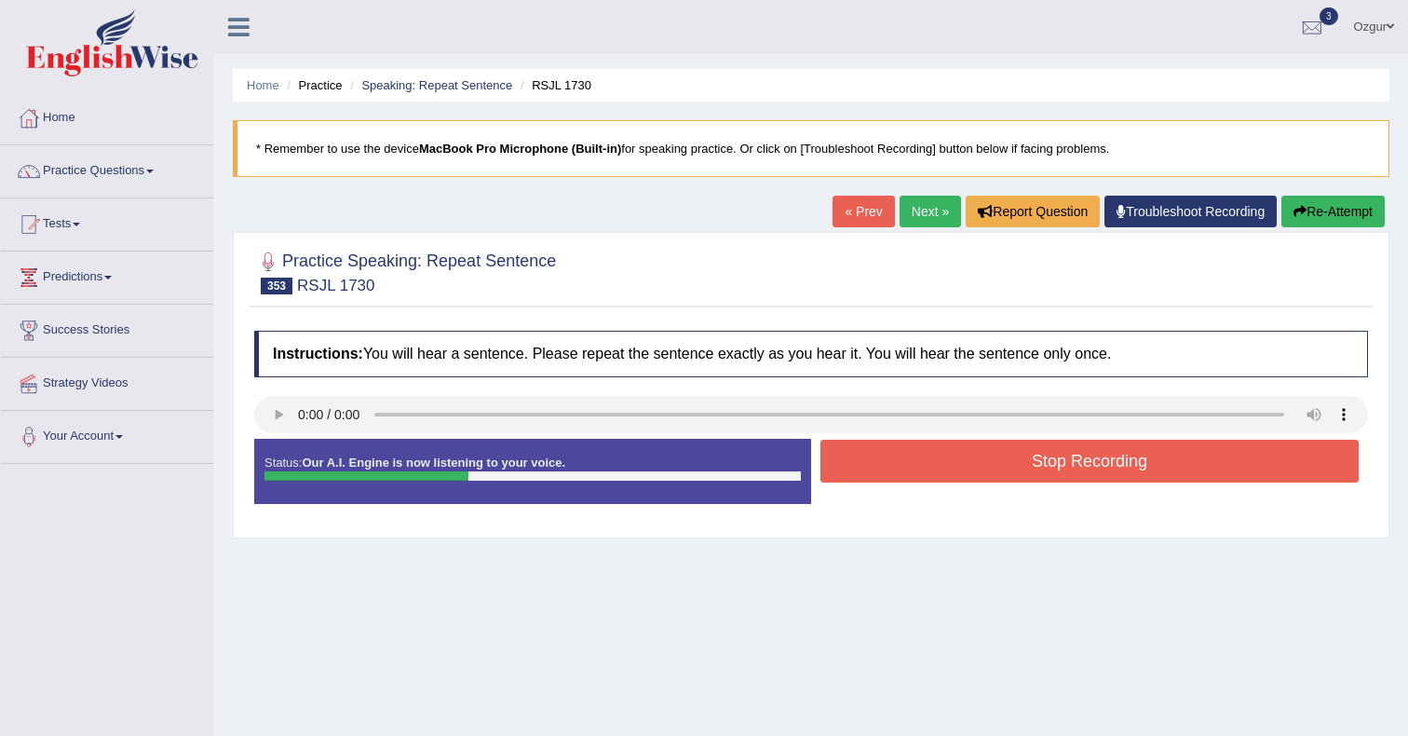
click at [849, 433] on div at bounding box center [811, 417] width 1114 height 42
click at [849, 436] on div at bounding box center [811, 417] width 1114 height 42
drag, startPoint x: 849, startPoint y: 436, endPoint x: 849, endPoint y: 497, distance: 60.5
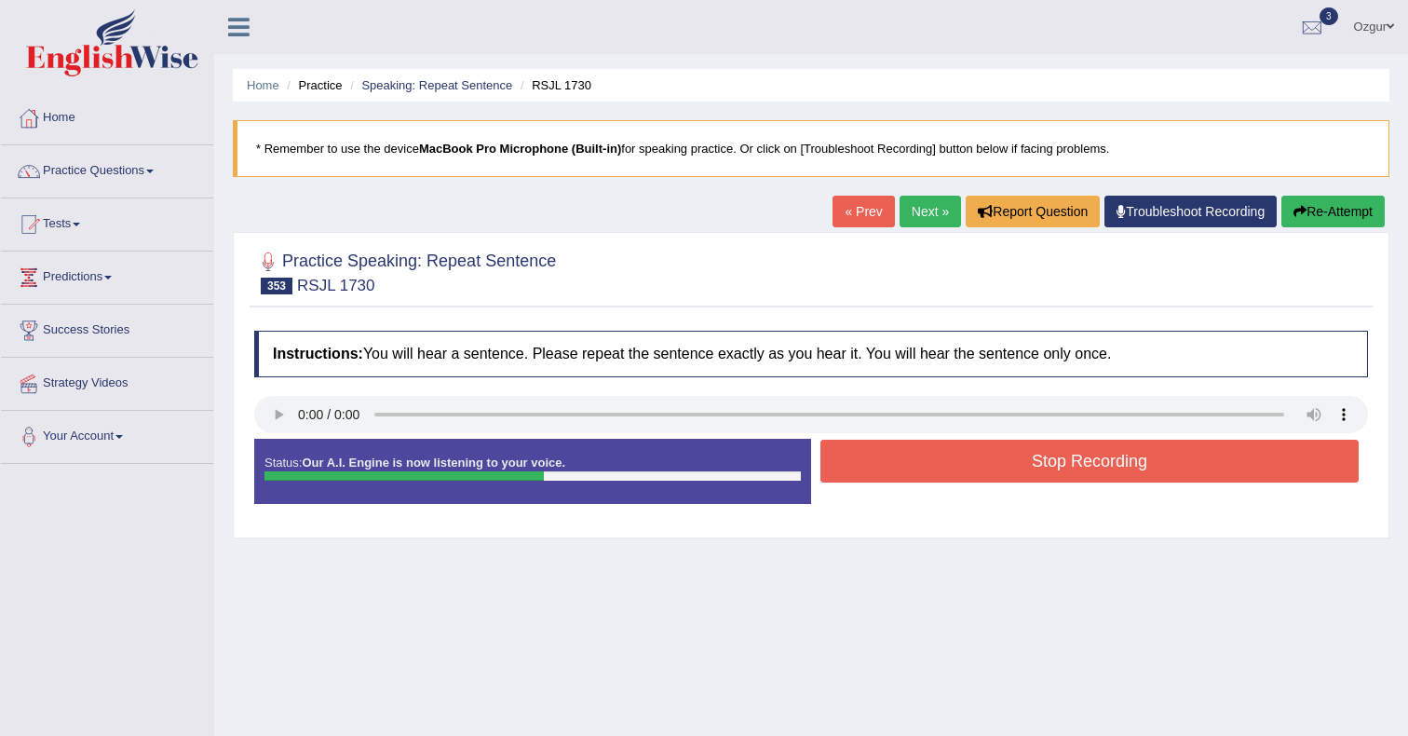
click at [849, 497] on div "Instructions: You will hear a sentence. Please repeat the sentence exactly as y…" at bounding box center [811, 424] width 1123 height 207
drag, startPoint x: 849, startPoint y: 500, endPoint x: 863, endPoint y: 488, distance: 18.5
click at [862, 488] on div "Status: Our A.I. Engine is now listening to your voice. Start Answering Stop Re…" at bounding box center [811, 481] width 1114 height 84
click at [873, 479] on button "Stop Recording" at bounding box center [1090, 461] width 538 height 43
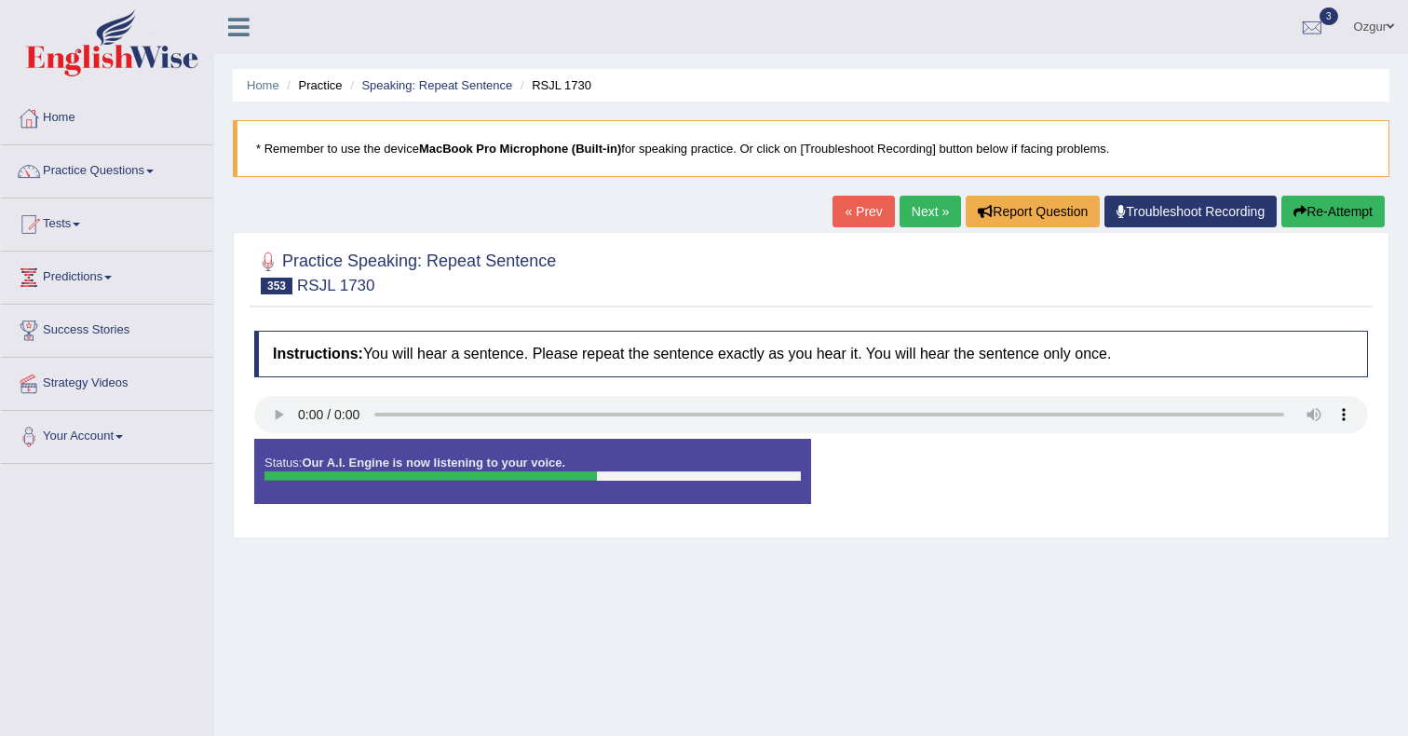
click at [873, 479] on div "Status: Our A.I. Engine is now listening to your voice. Start Answering Stop Re…" at bounding box center [811, 481] width 1114 height 84
click at [922, 201] on link "Next »" at bounding box center [930, 212] width 61 height 32
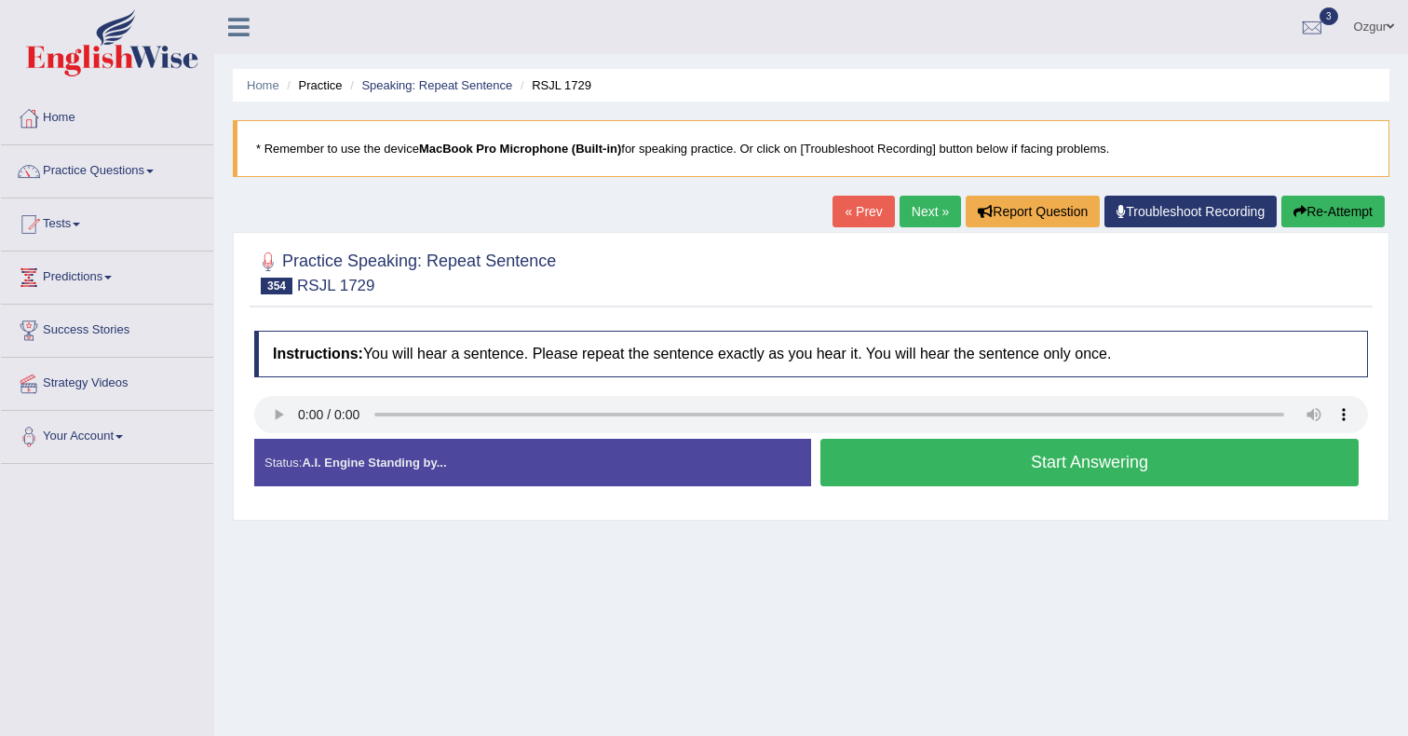
click at [940, 465] on button "Start Answering" at bounding box center [1090, 463] width 538 height 48
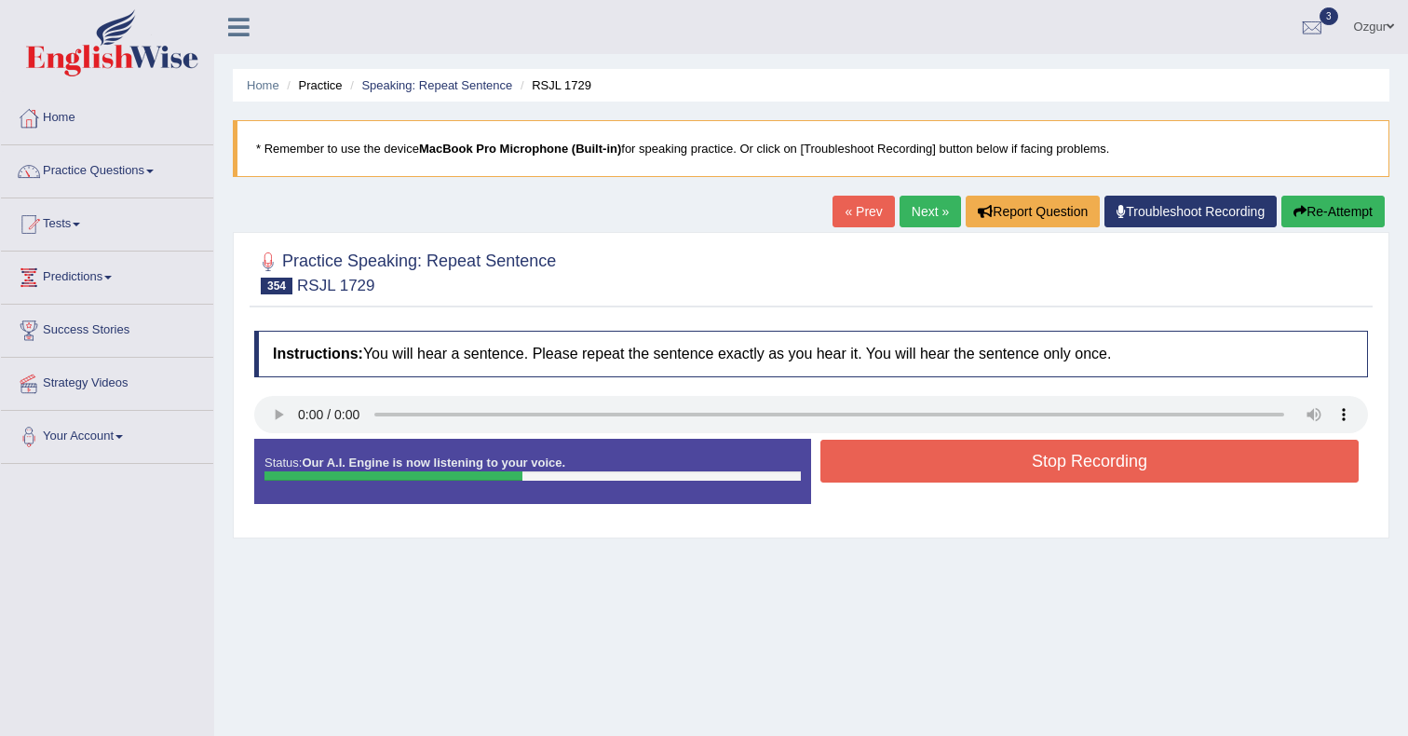
click at [845, 447] on button "Stop Recording" at bounding box center [1090, 461] width 538 height 43
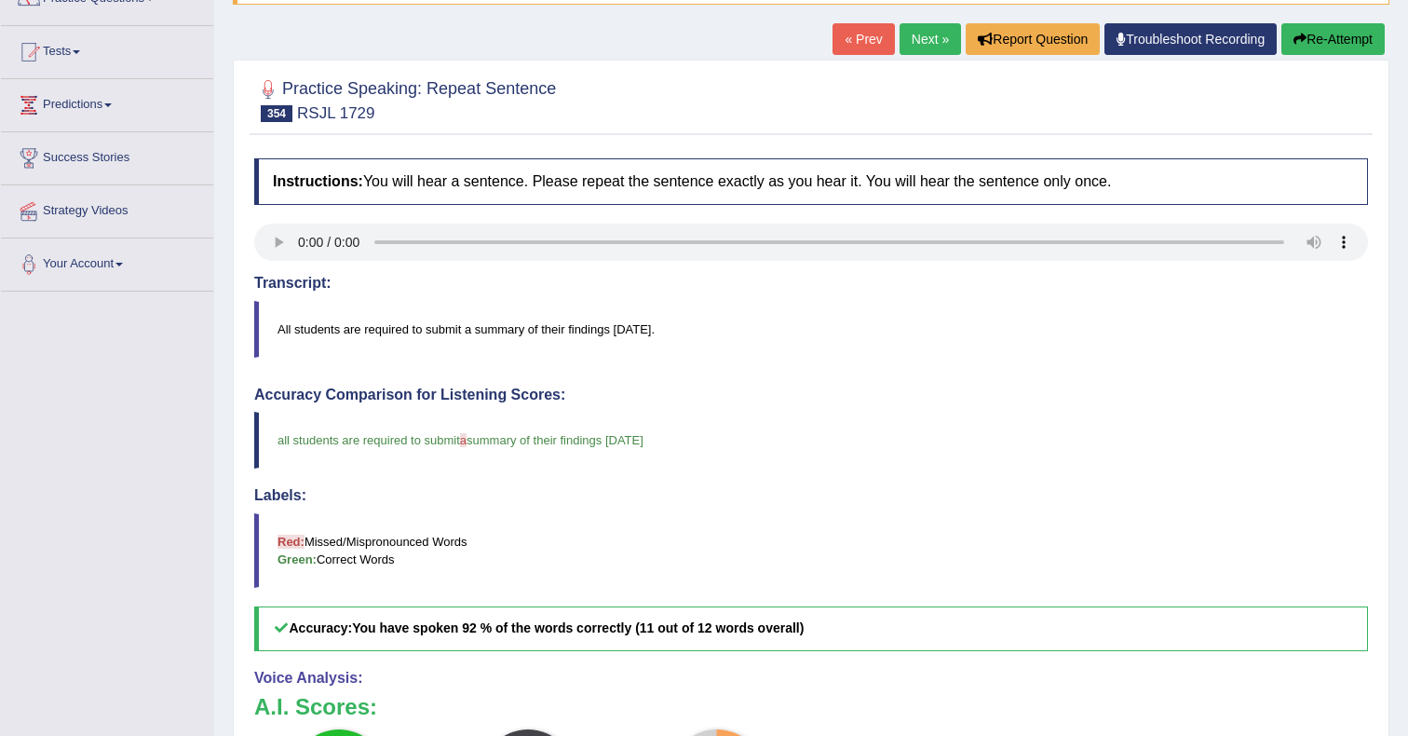
scroll to position [67, 0]
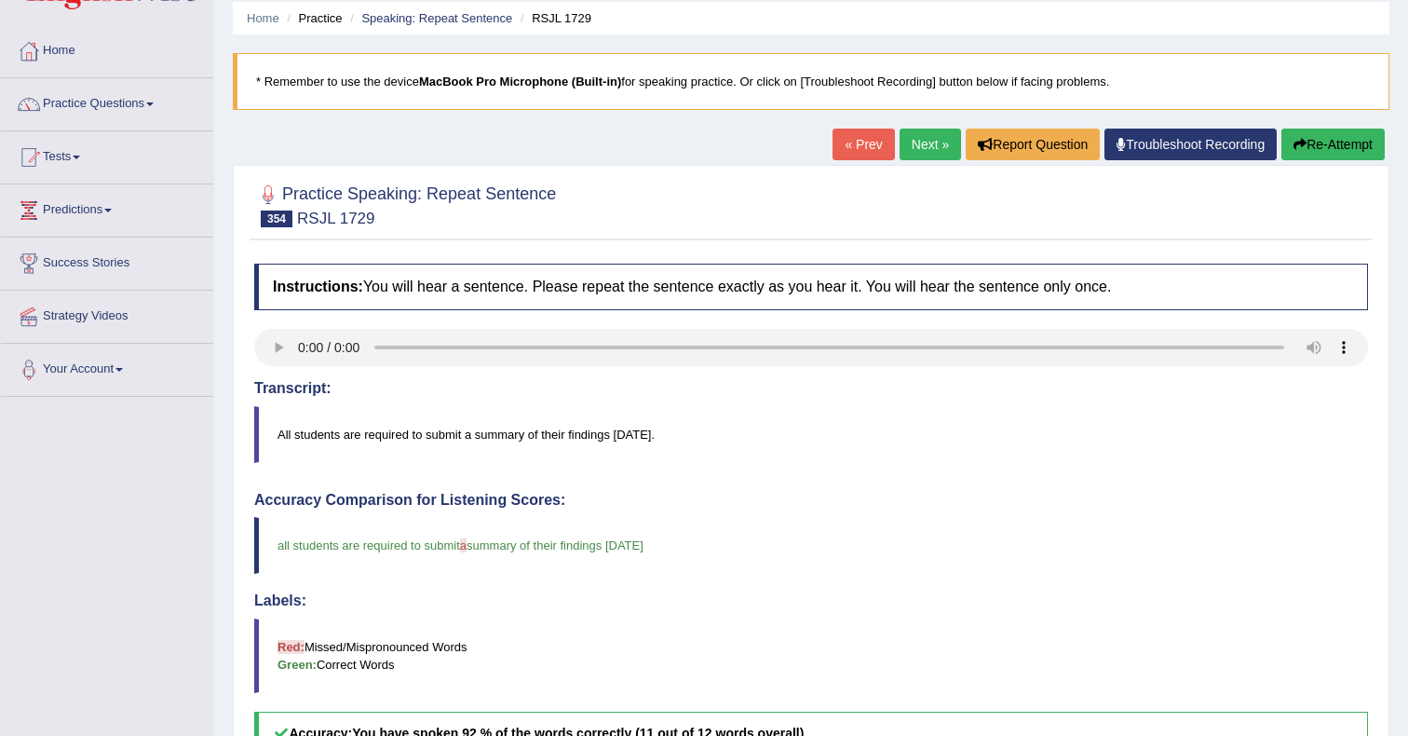
click at [922, 129] on link "Next »" at bounding box center [930, 145] width 61 height 32
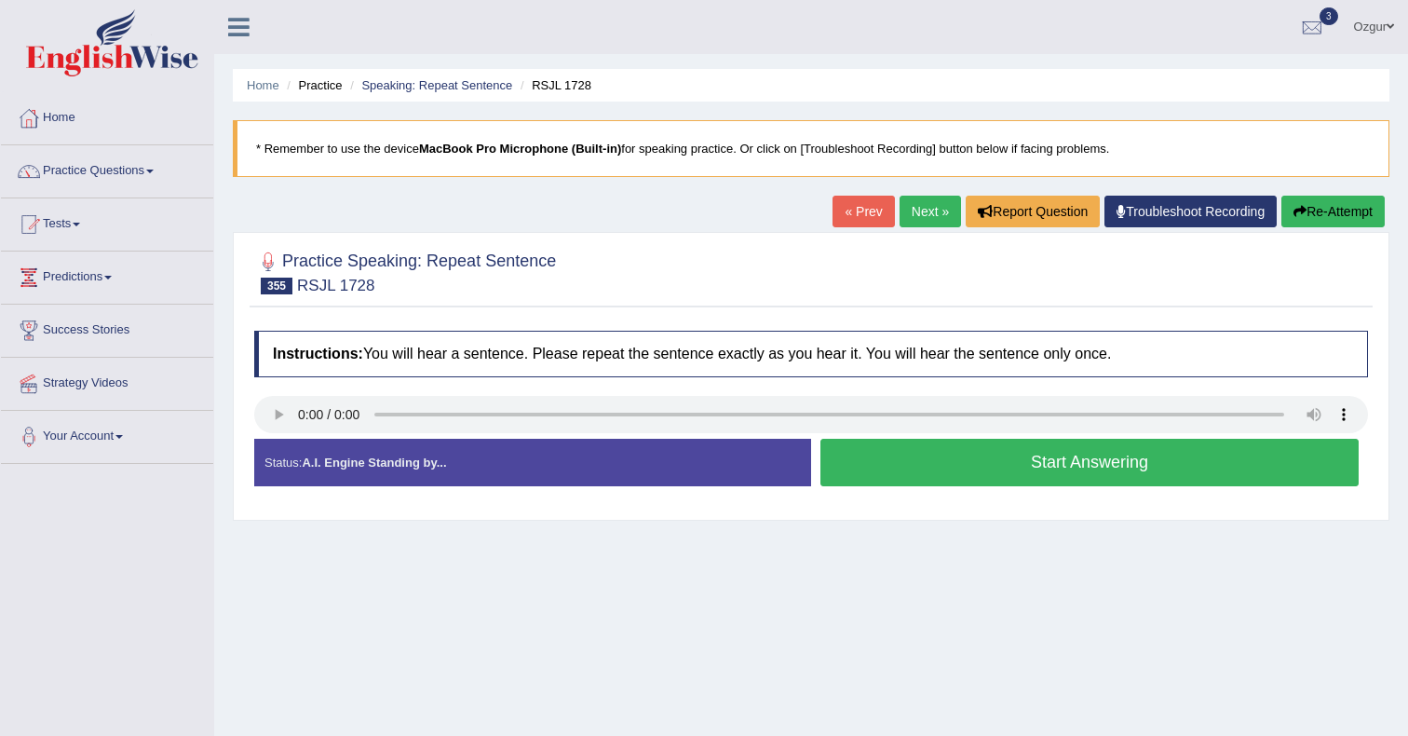
click at [951, 463] on button "Start Answering" at bounding box center [1090, 463] width 538 height 48
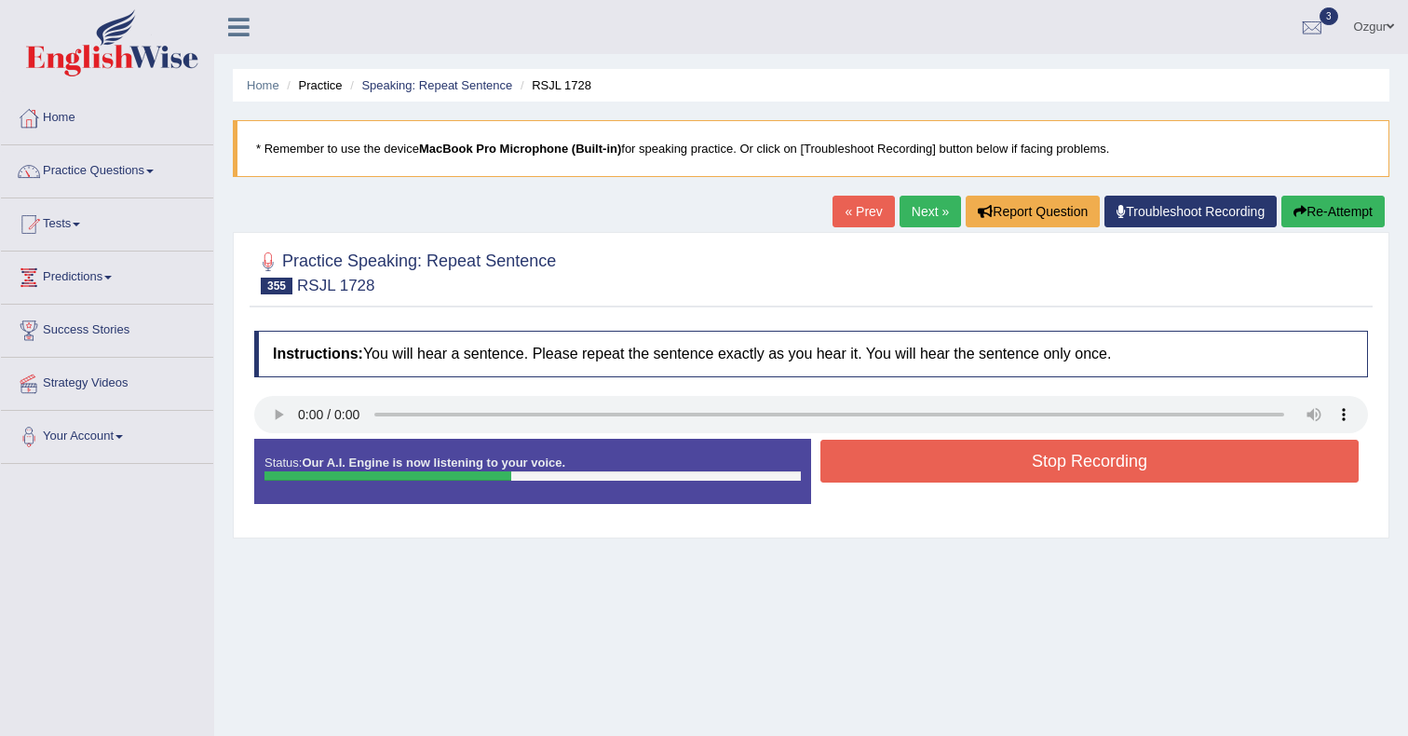
click at [968, 462] on button "Stop Recording" at bounding box center [1090, 461] width 538 height 43
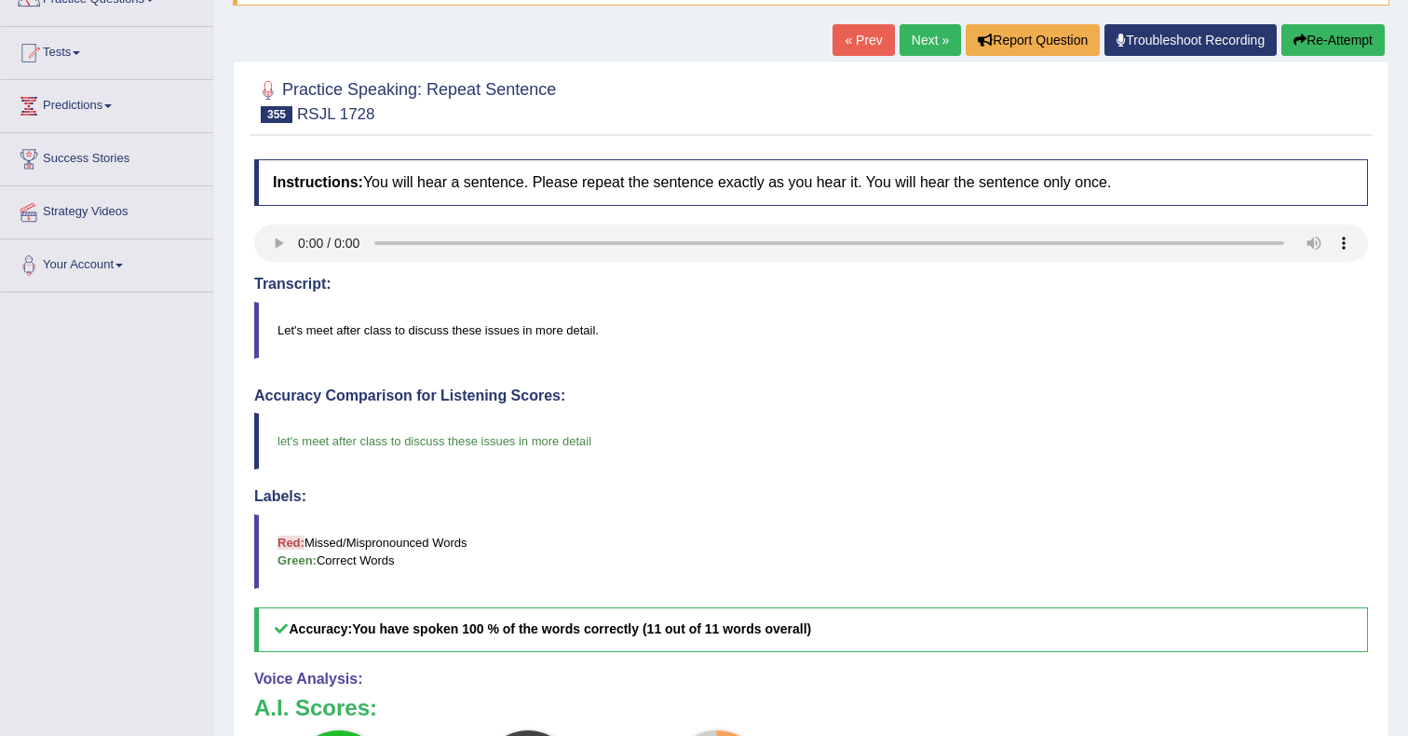
scroll to position [45, 0]
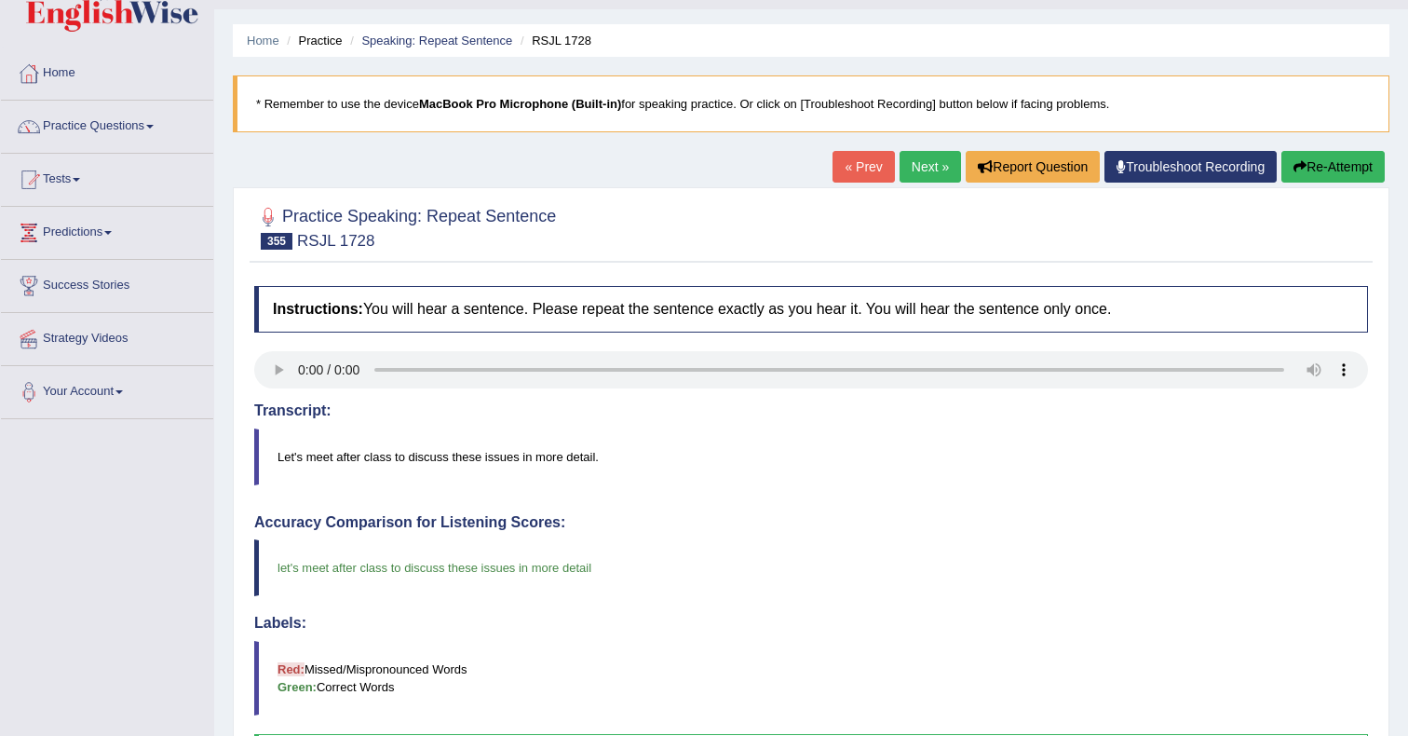
click at [914, 172] on link "Next »" at bounding box center [930, 167] width 61 height 32
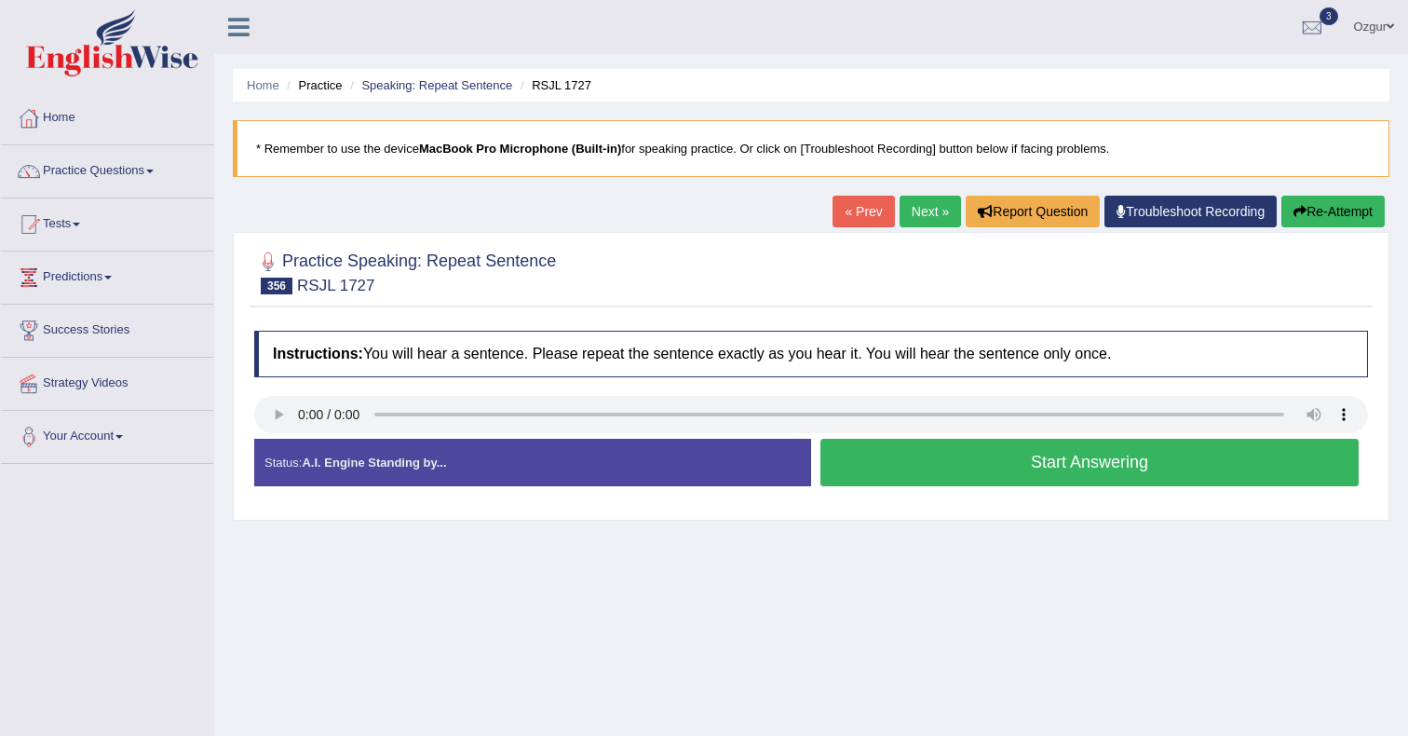
click at [997, 474] on button "Start Answering" at bounding box center [1090, 463] width 538 height 48
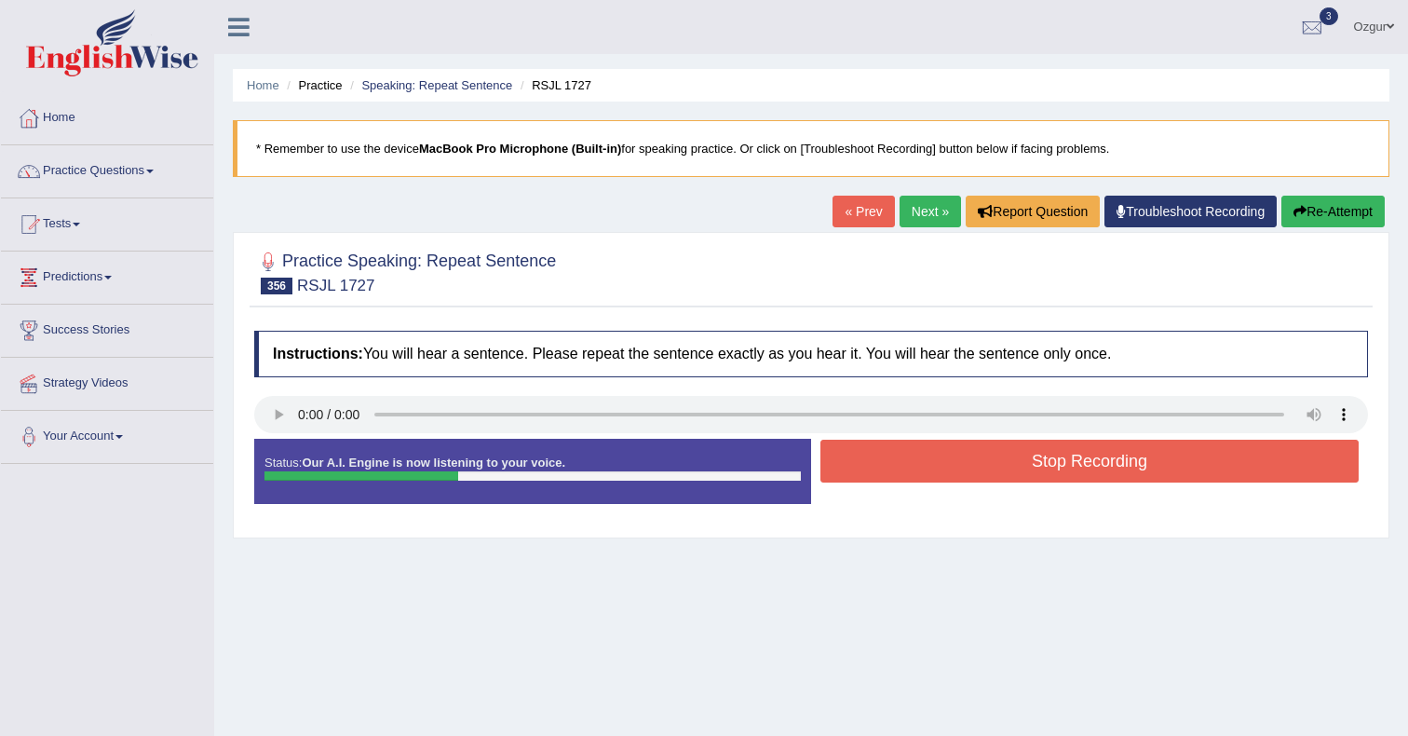
click at [911, 449] on button "Stop Recording" at bounding box center [1090, 461] width 538 height 43
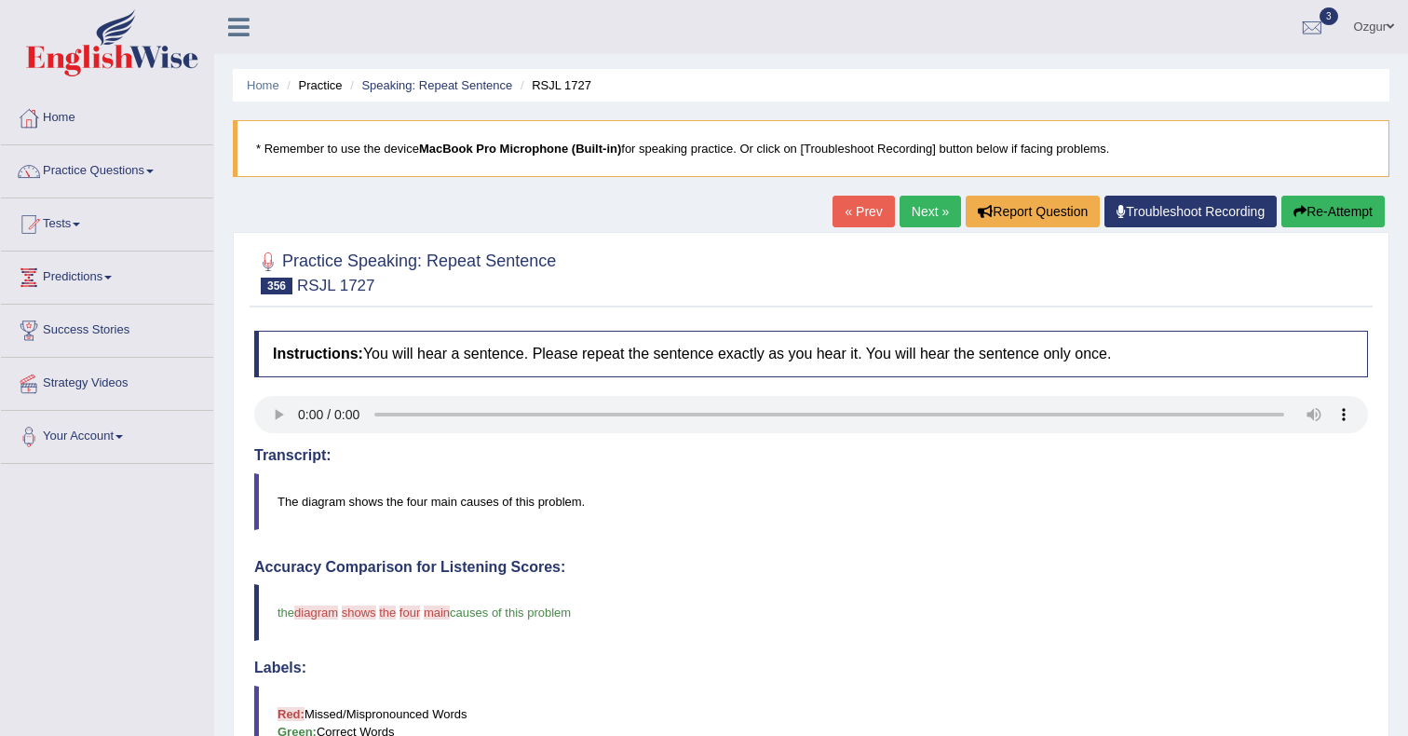
click at [920, 194] on div "Home Practice Speaking: Repeat Sentence RSJL 1727 * Remember to use the device …" at bounding box center [811, 606] width 1194 height 1213
click at [912, 213] on link "Next »" at bounding box center [930, 212] width 61 height 32
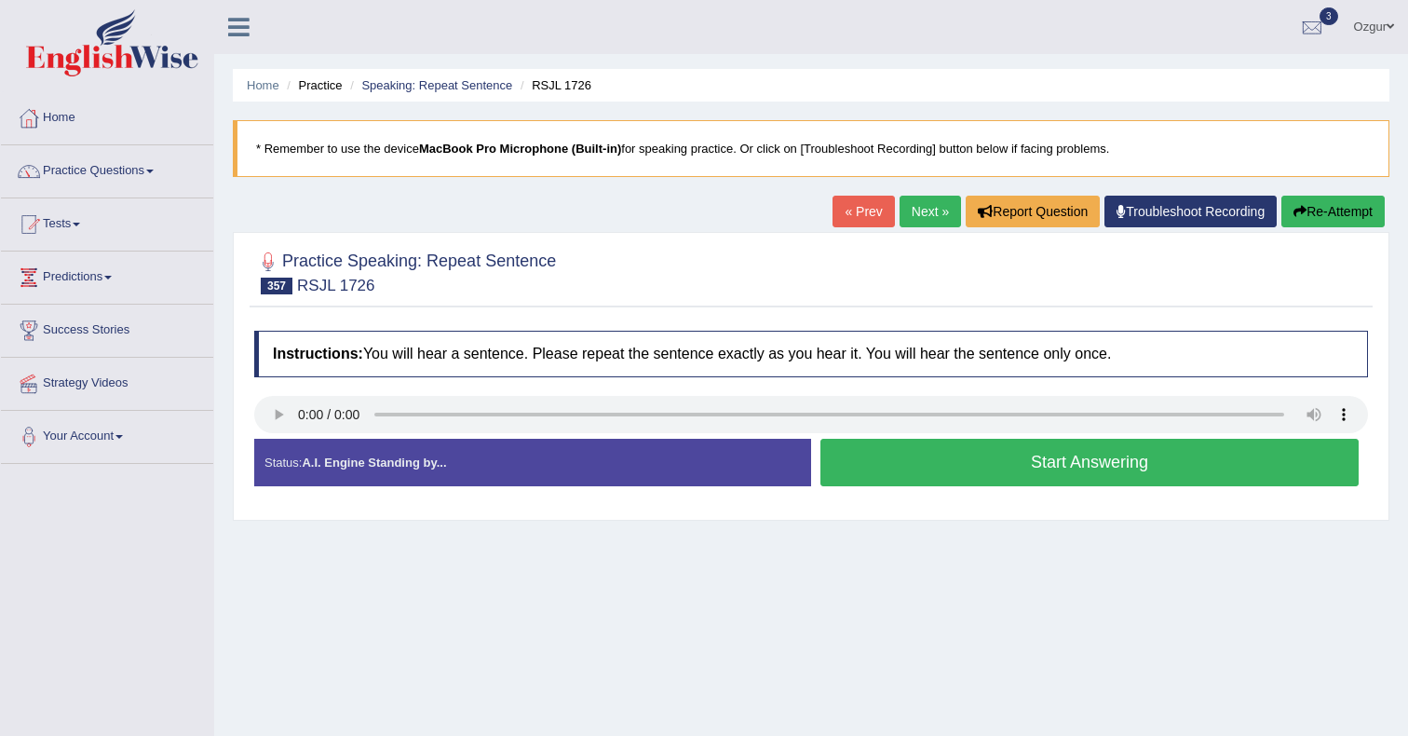
click at [932, 470] on button "Start Answering" at bounding box center [1090, 463] width 538 height 48
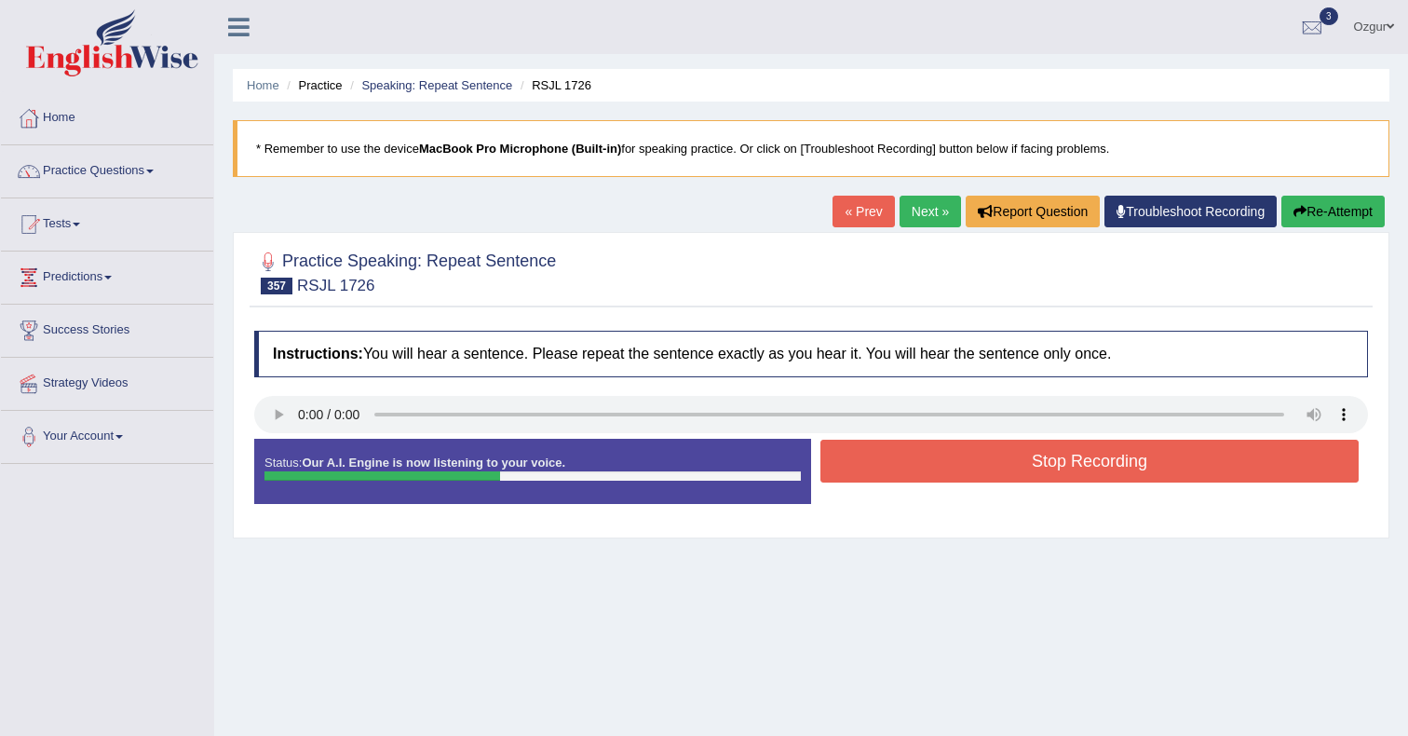
click at [1051, 471] on button "Stop Recording" at bounding box center [1090, 461] width 538 height 43
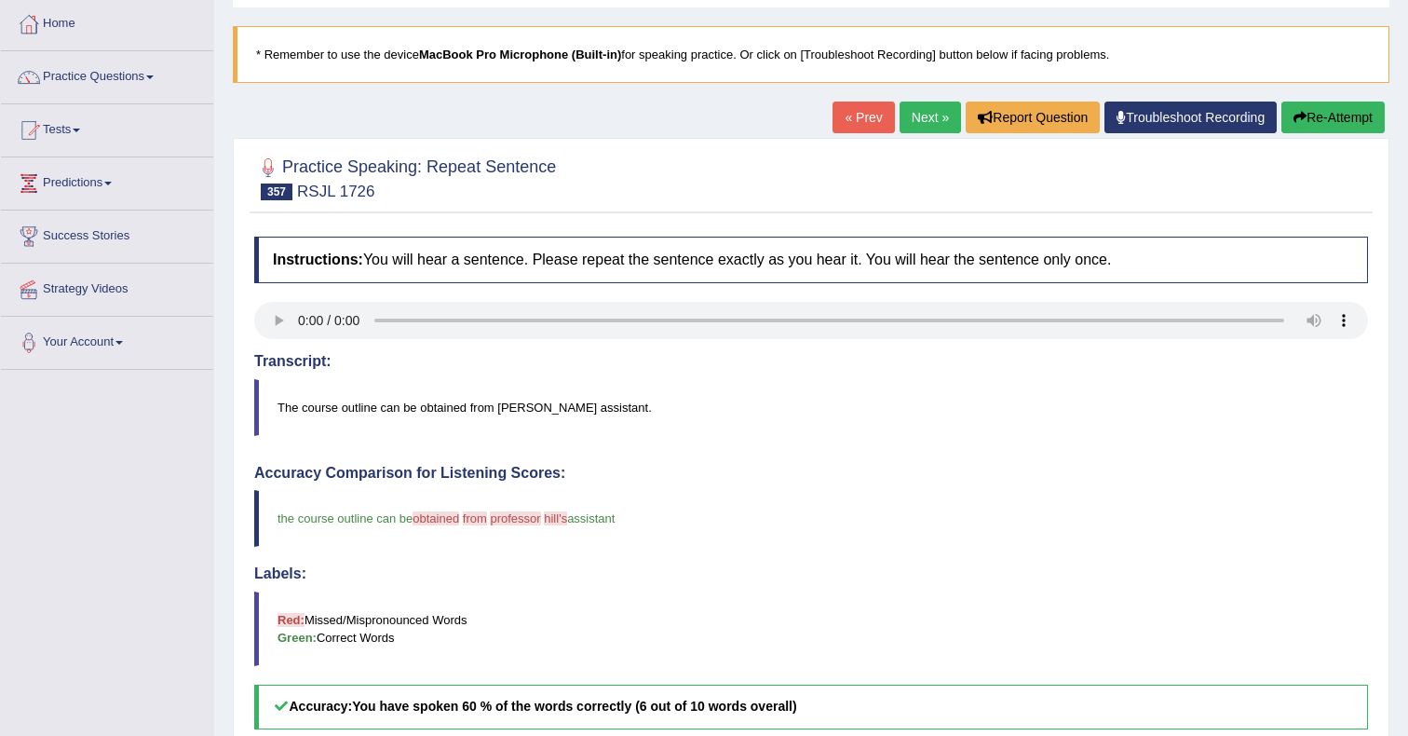
scroll to position [86, 0]
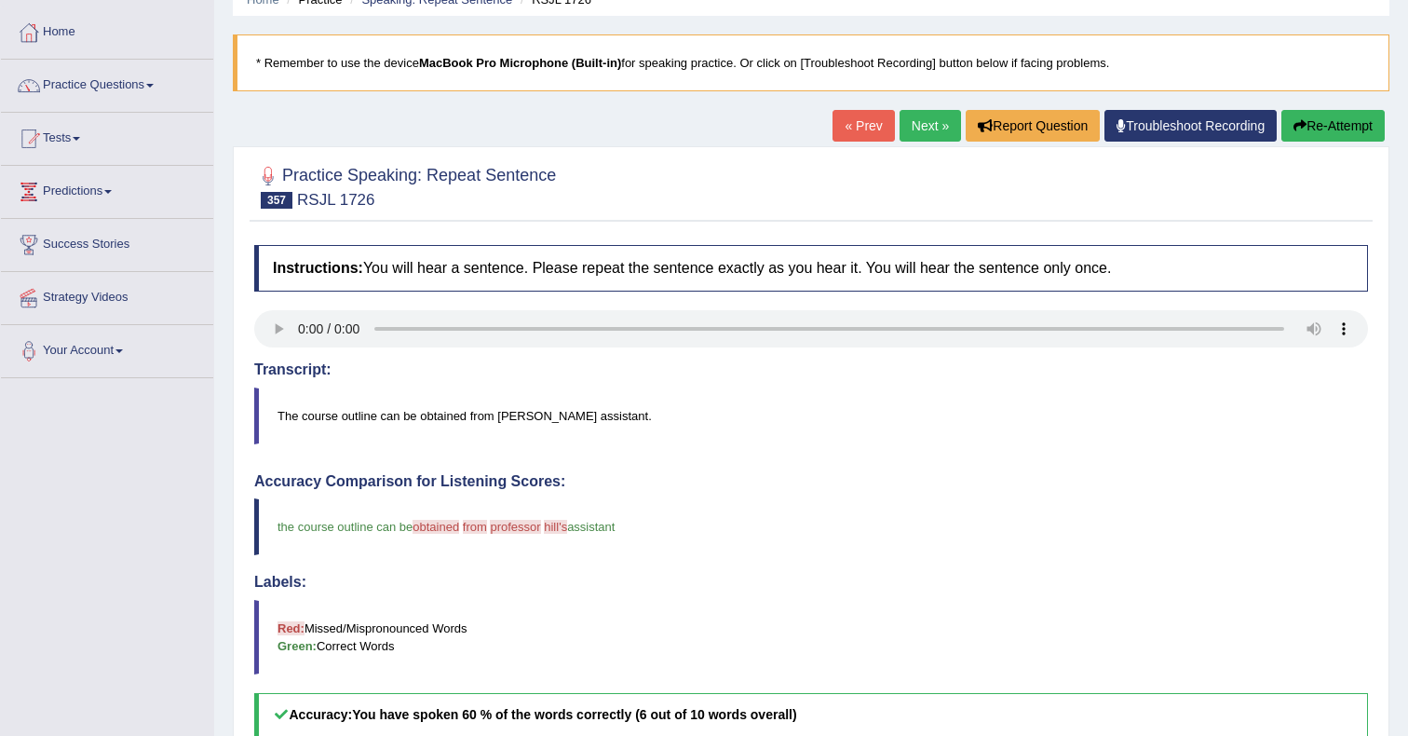
click at [932, 129] on link "Next »" at bounding box center [930, 126] width 61 height 32
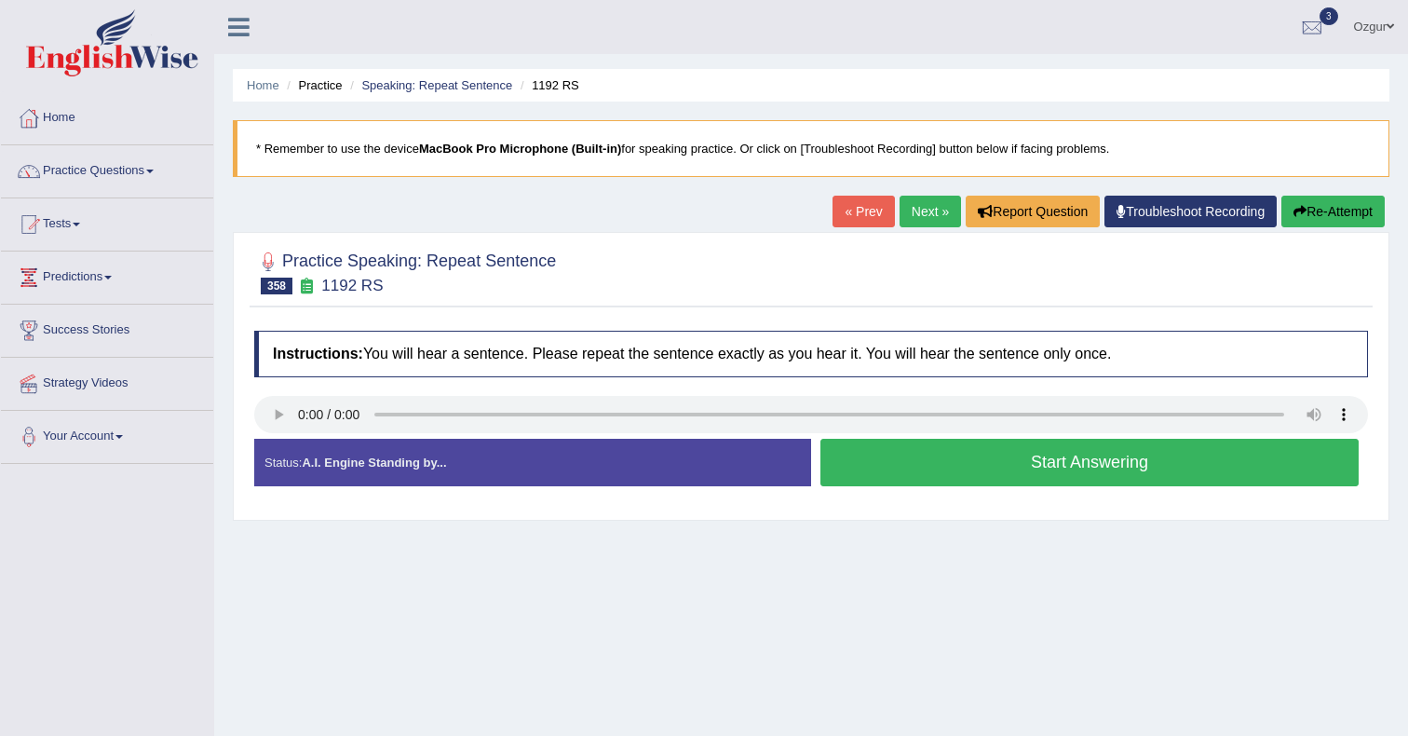
click at [935, 470] on button "Start Answering" at bounding box center [1090, 463] width 538 height 48
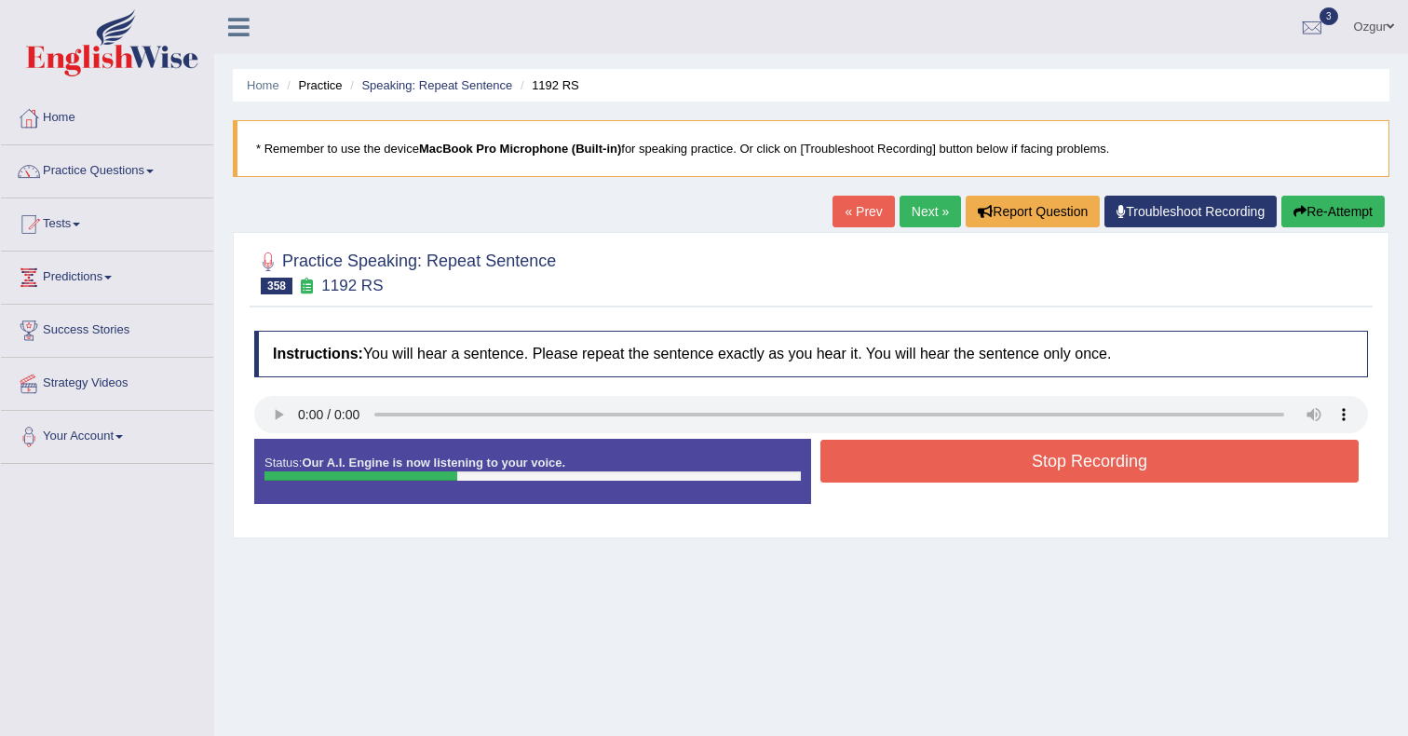
click at [1028, 456] on button "Stop Recording" at bounding box center [1090, 461] width 538 height 43
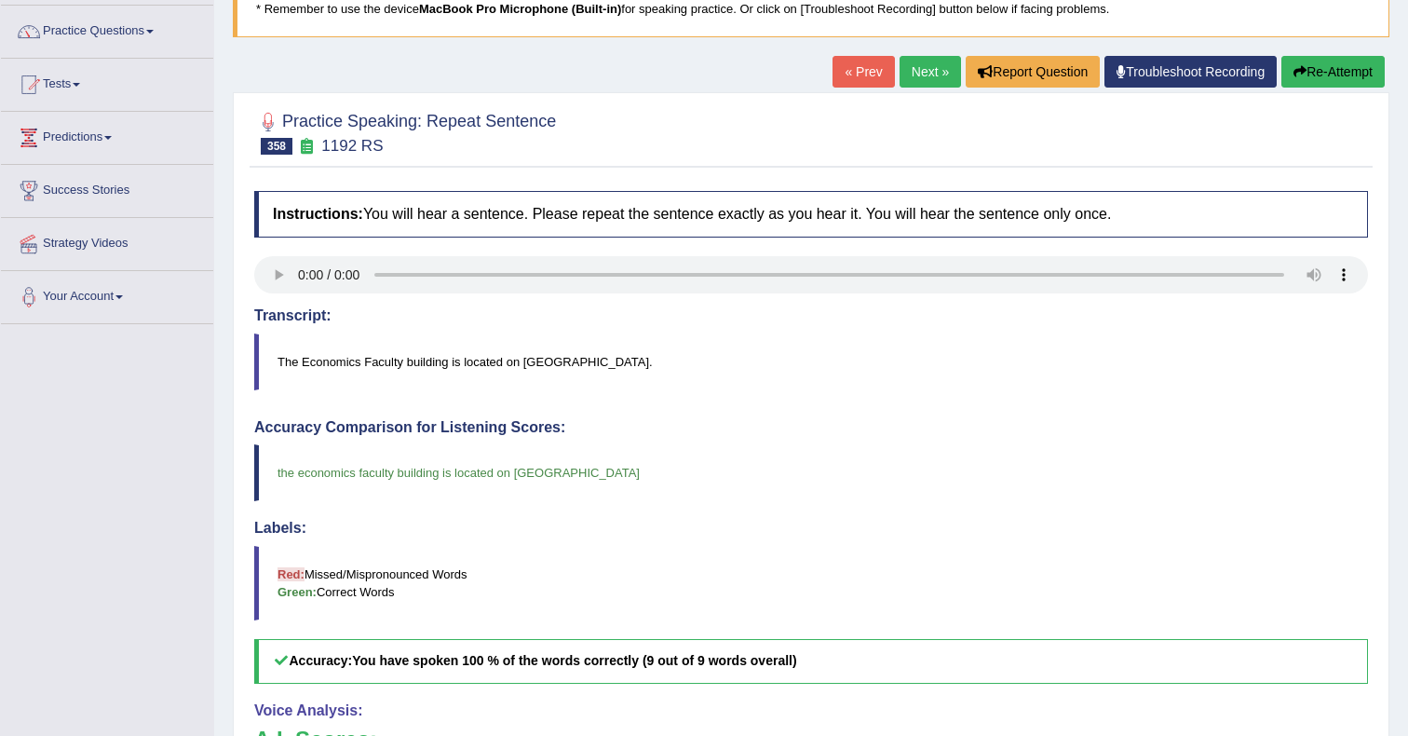
scroll to position [66, 0]
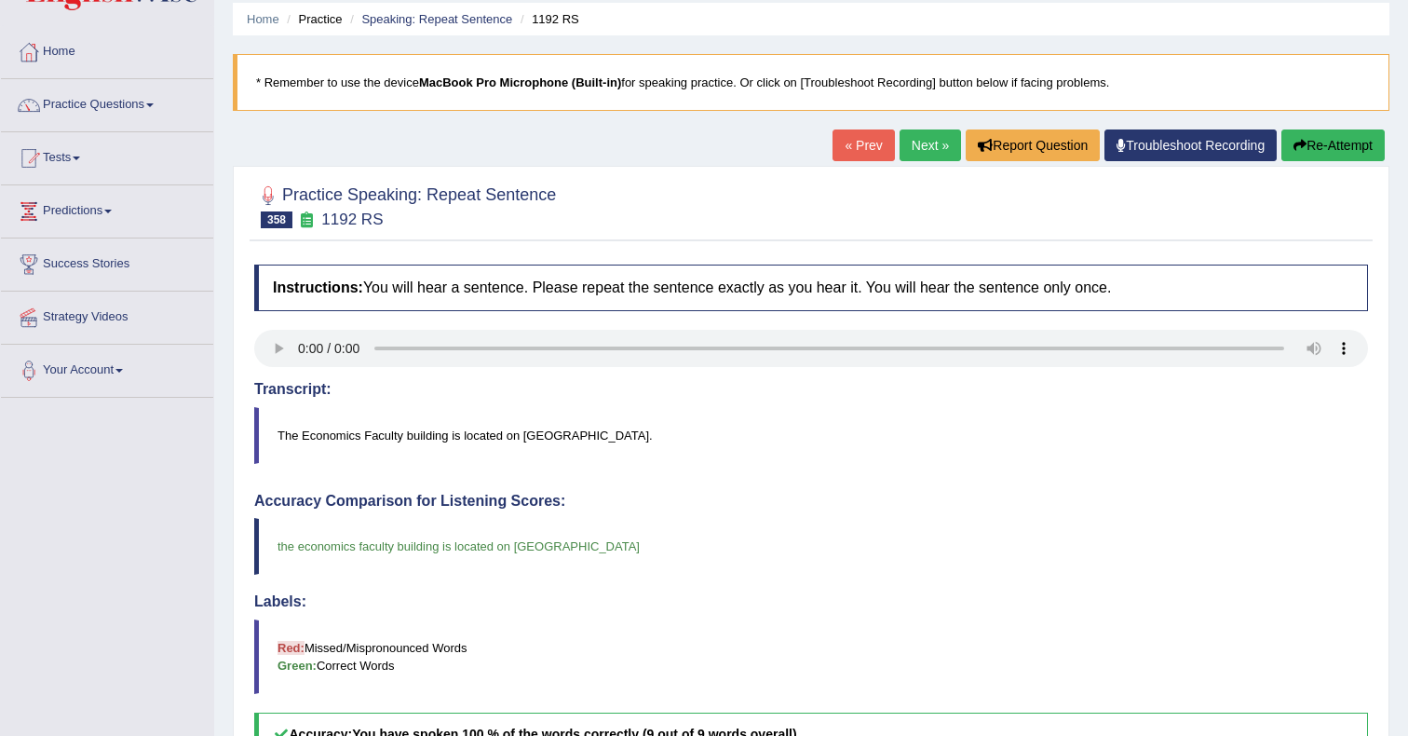
click at [928, 135] on link "Next »" at bounding box center [930, 145] width 61 height 32
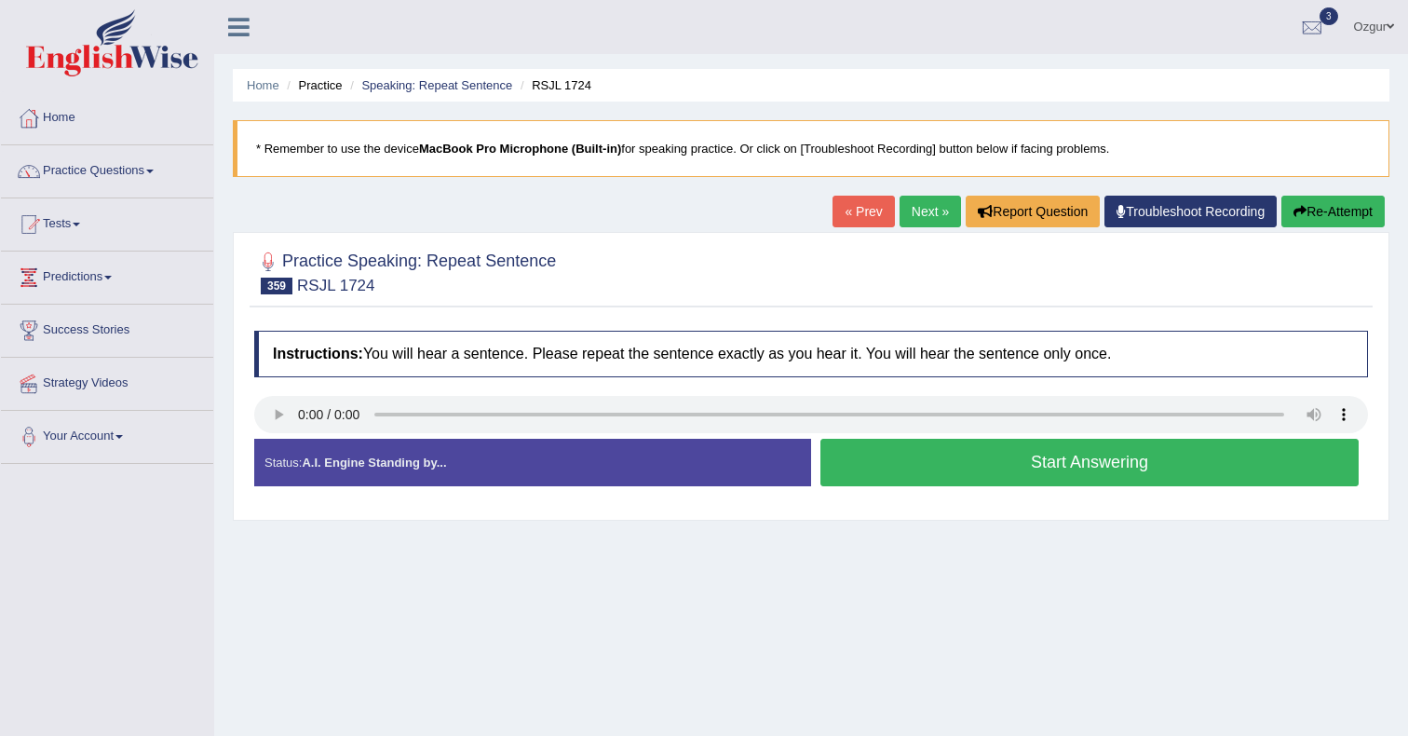
click at [969, 464] on button "Start Answering" at bounding box center [1090, 463] width 538 height 48
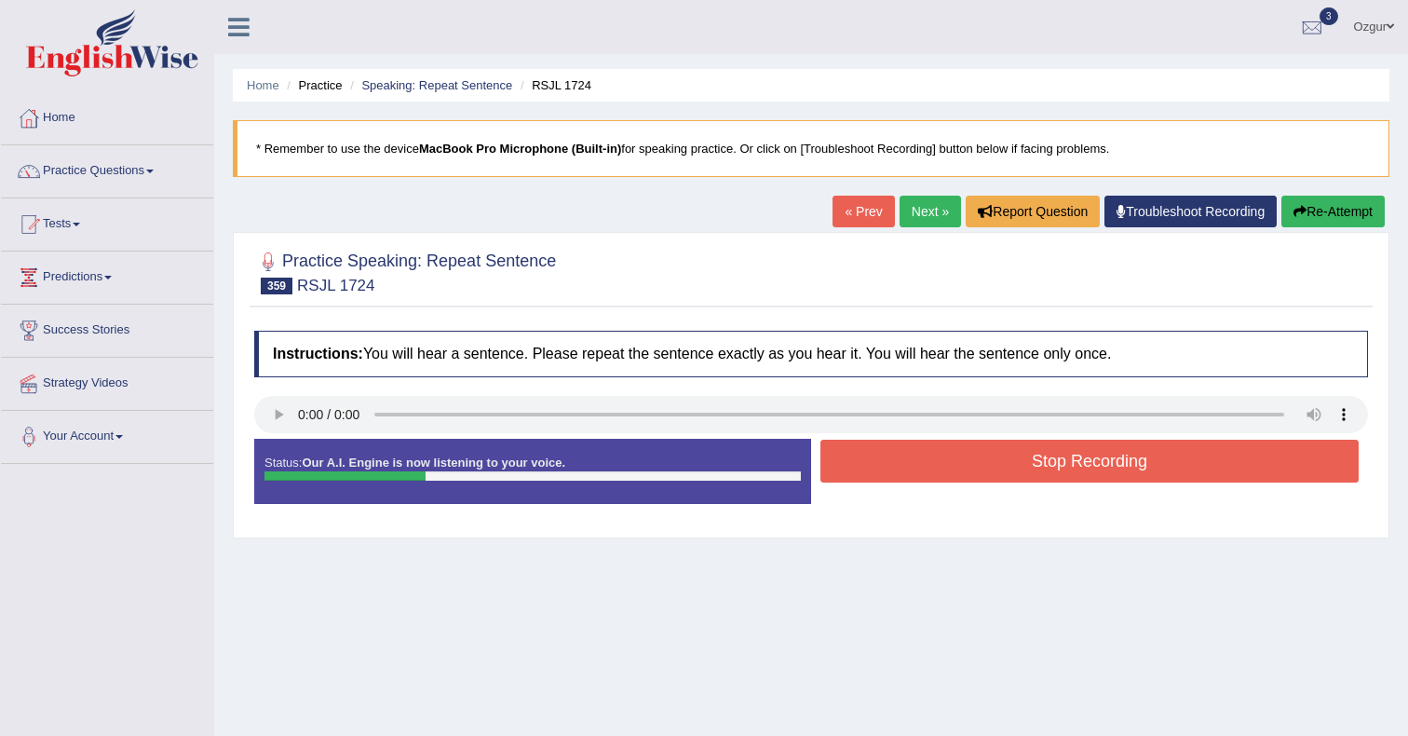
click at [969, 464] on button "Stop Recording" at bounding box center [1090, 461] width 538 height 43
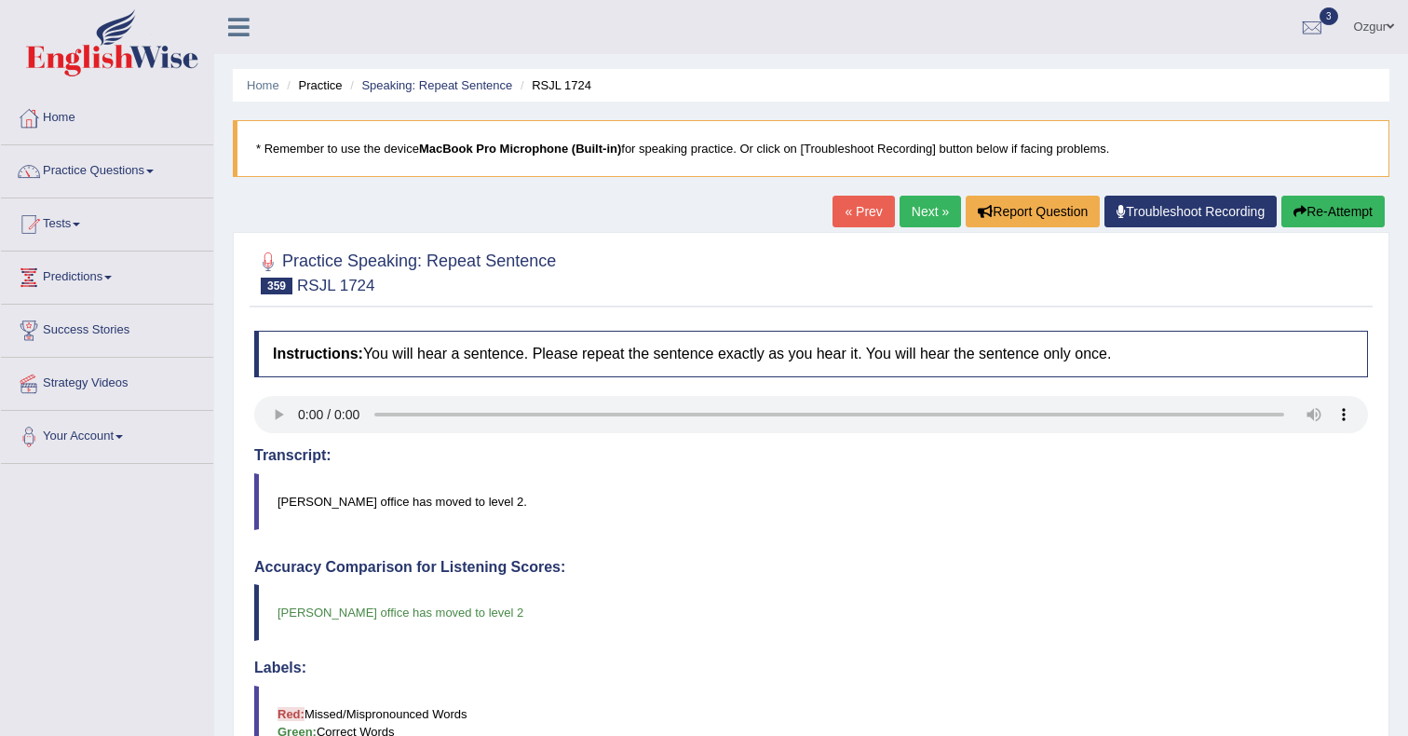
click at [904, 239] on div "Practice Speaking: Repeat Sentence 359 RSJL 1724 Instructions: You will hear a …" at bounding box center [811, 715] width 1157 height 966
click at [929, 225] on link "Next »" at bounding box center [930, 212] width 61 height 32
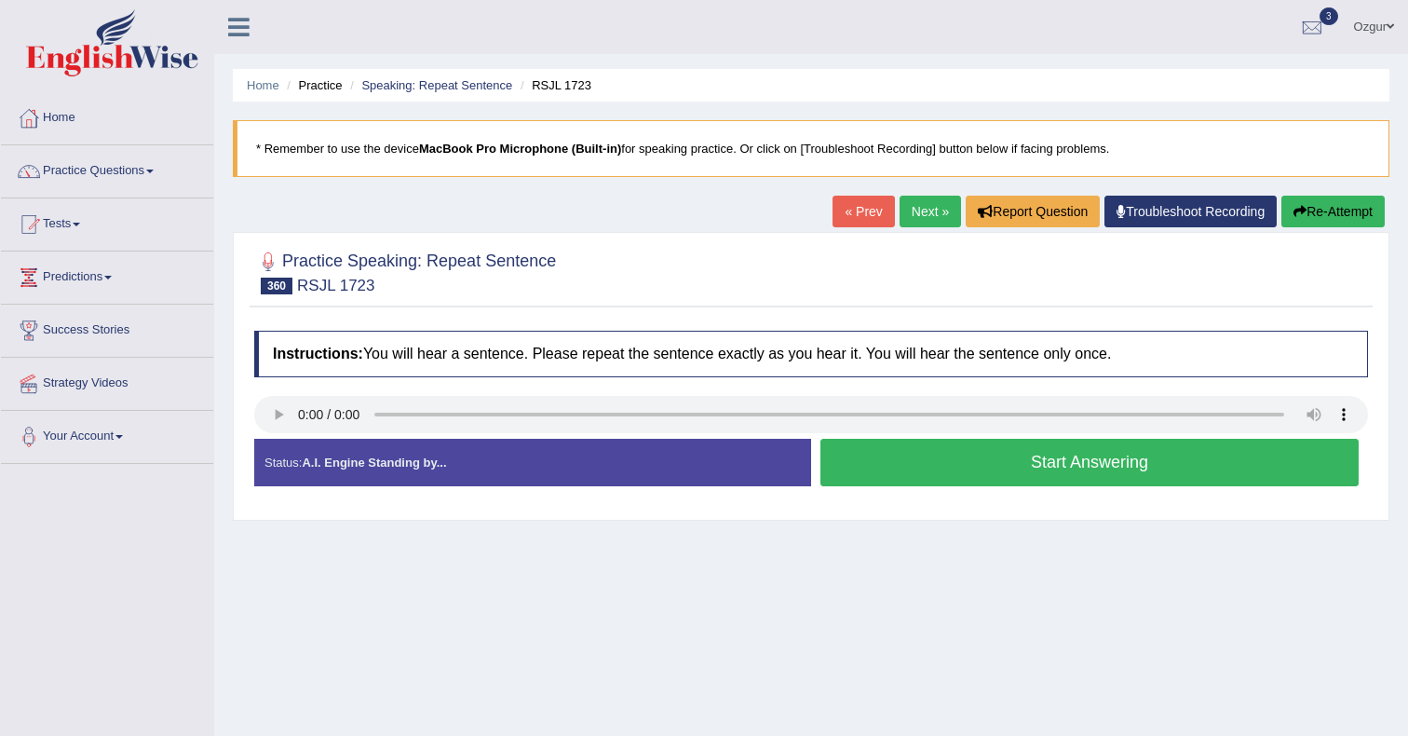
click at [967, 455] on button "Start Answering" at bounding box center [1090, 463] width 538 height 48
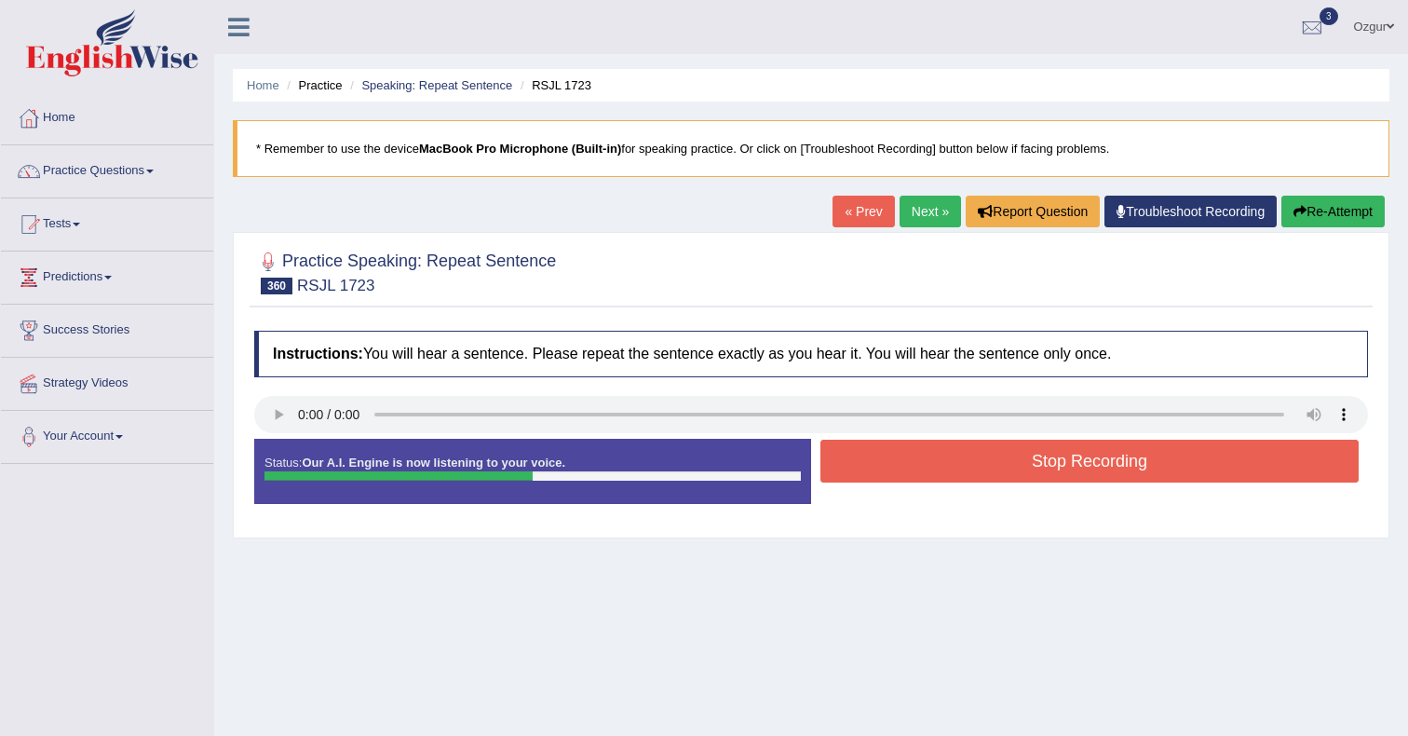
click at [958, 469] on button "Stop Recording" at bounding box center [1090, 461] width 538 height 43
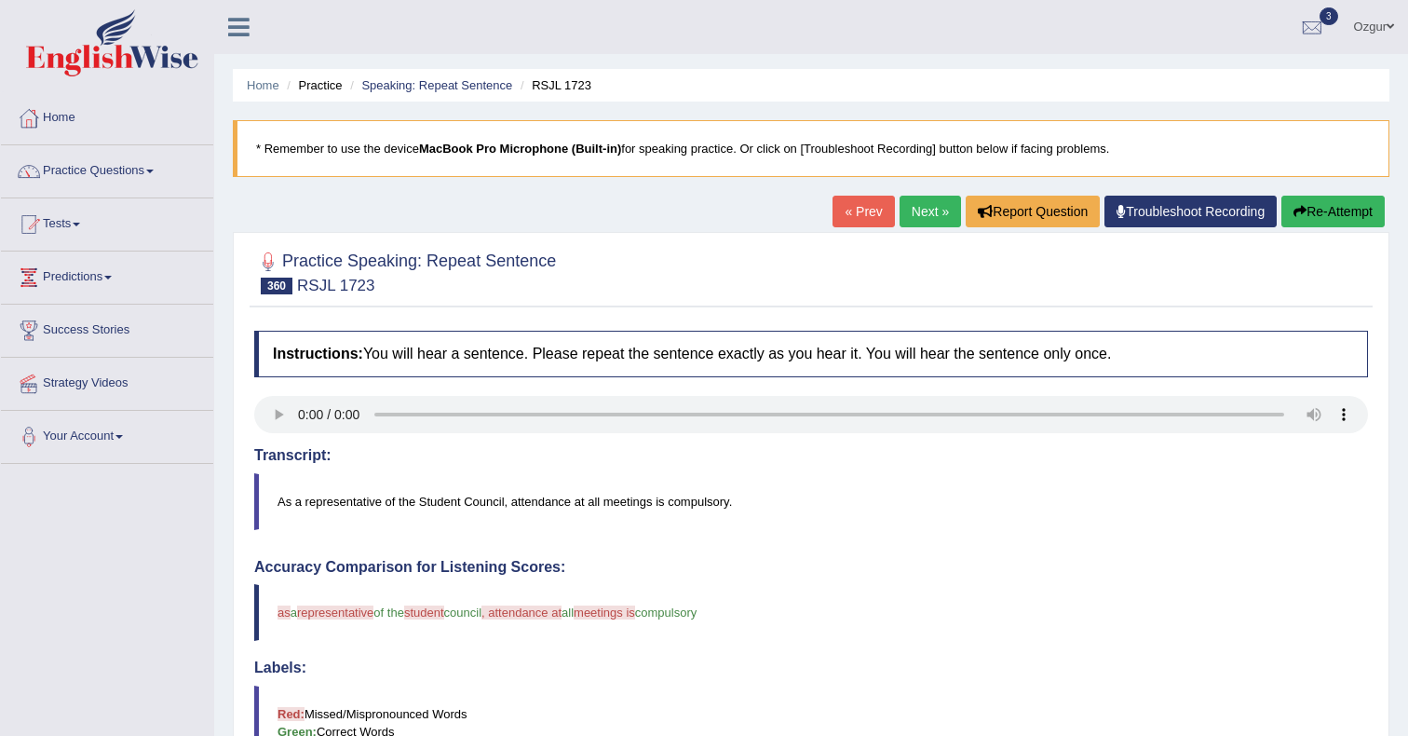
click at [1316, 202] on button "Re-Attempt" at bounding box center [1333, 212] width 103 height 32
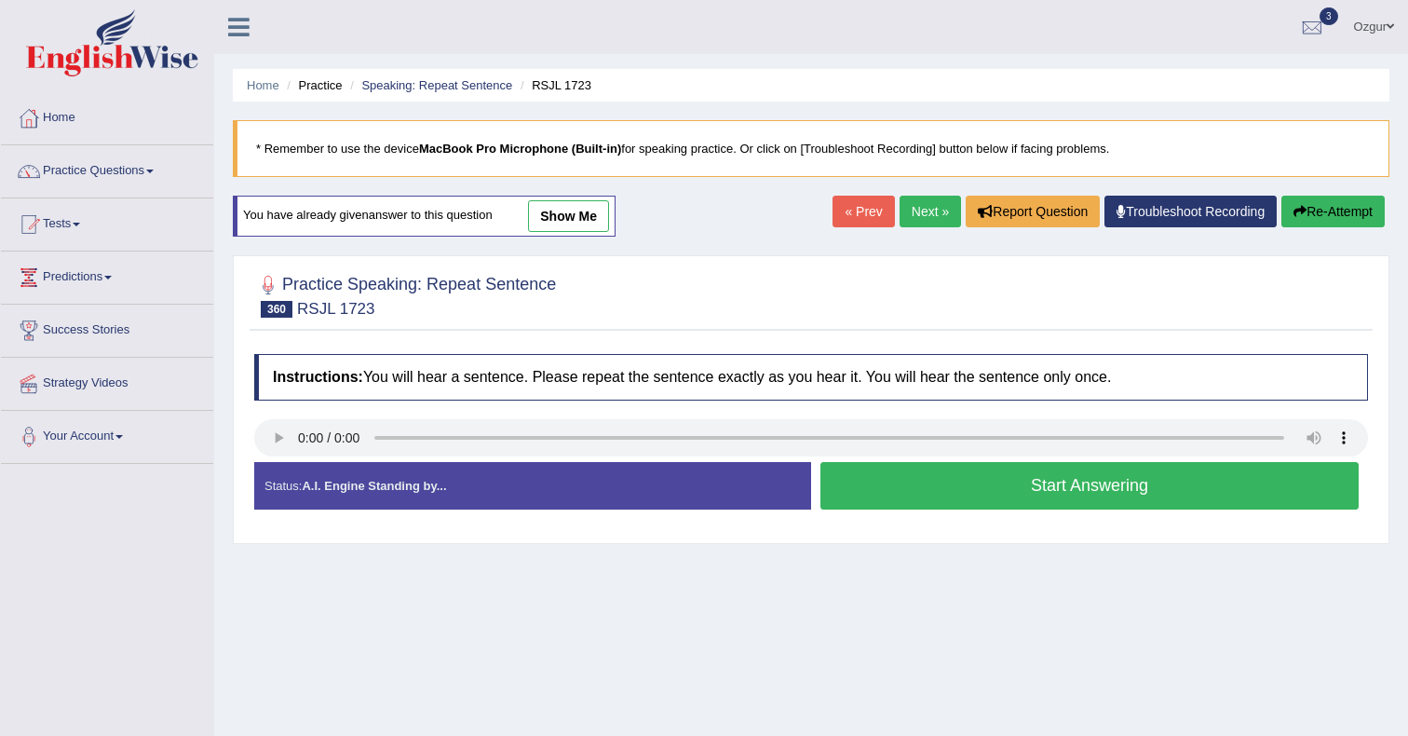
click at [936, 514] on div "Stop Recording" at bounding box center [1089, 514] width 557 height 1
click at [978, 499] on button "Start Answering" at bounding box center [1090, 486] width 538 height 48
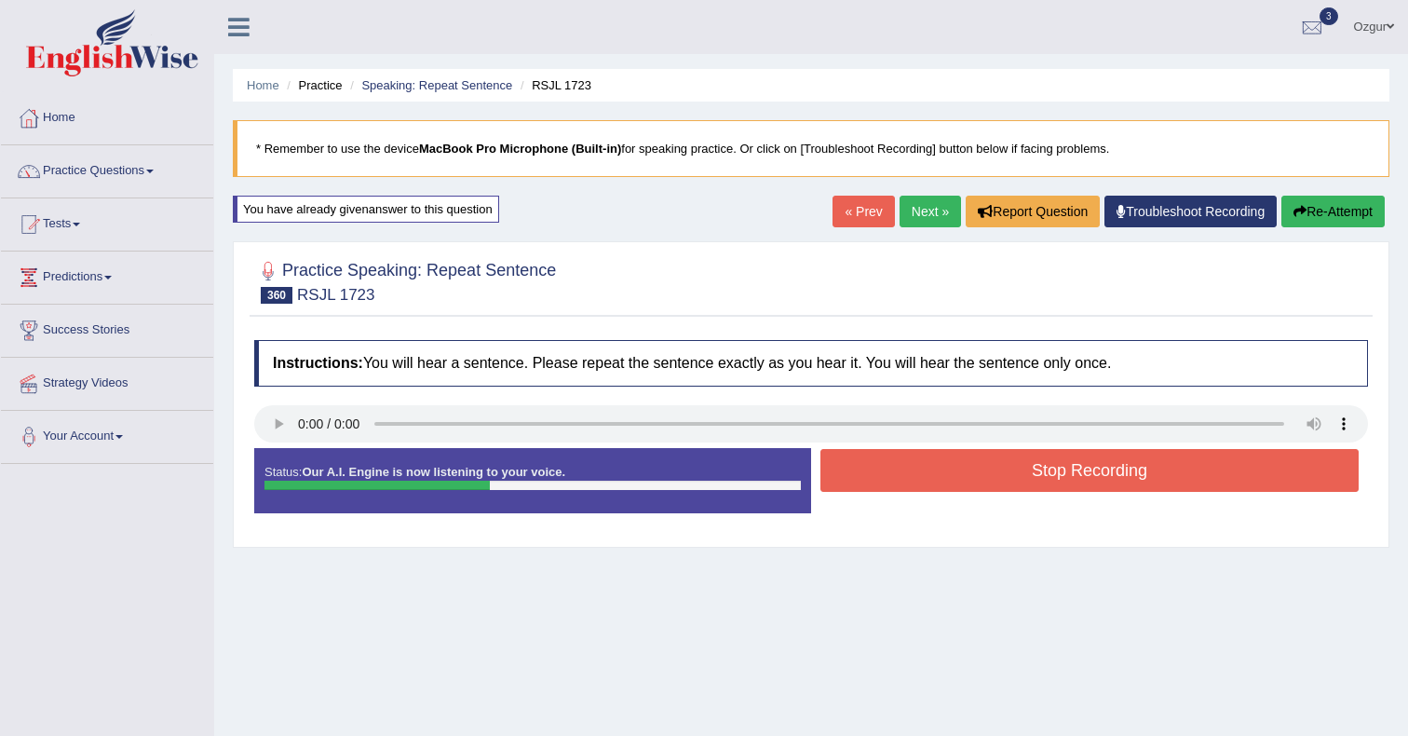
click at [986, 479] on button "Stop Recording" at bounding box center [1090, 470] width 538 height 43
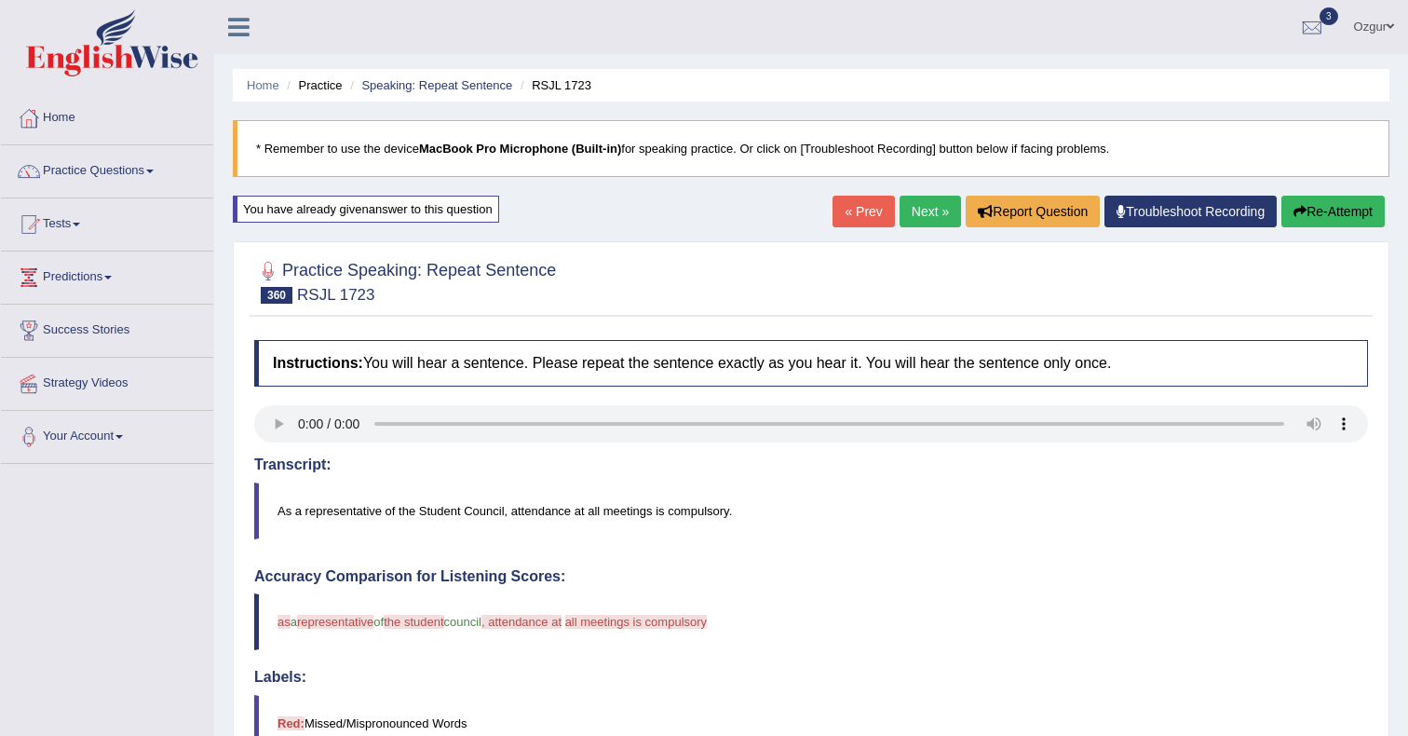
click at [1310, 211] on button "Re-Attempt" at bounding box center [1333, 212] width 103 height 32
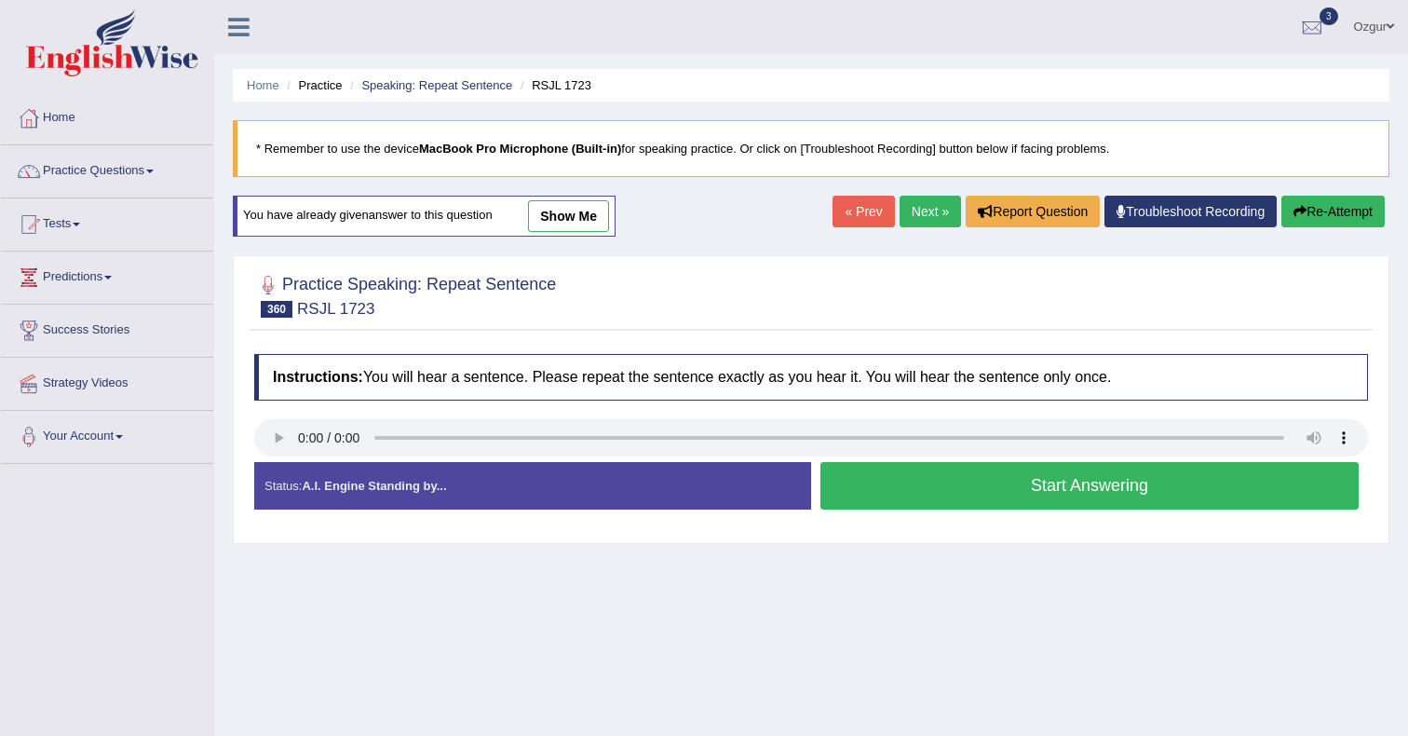
click at [1000, 482] on button "Start Answering" at bounding box center [1090, 486] width 538 height 48
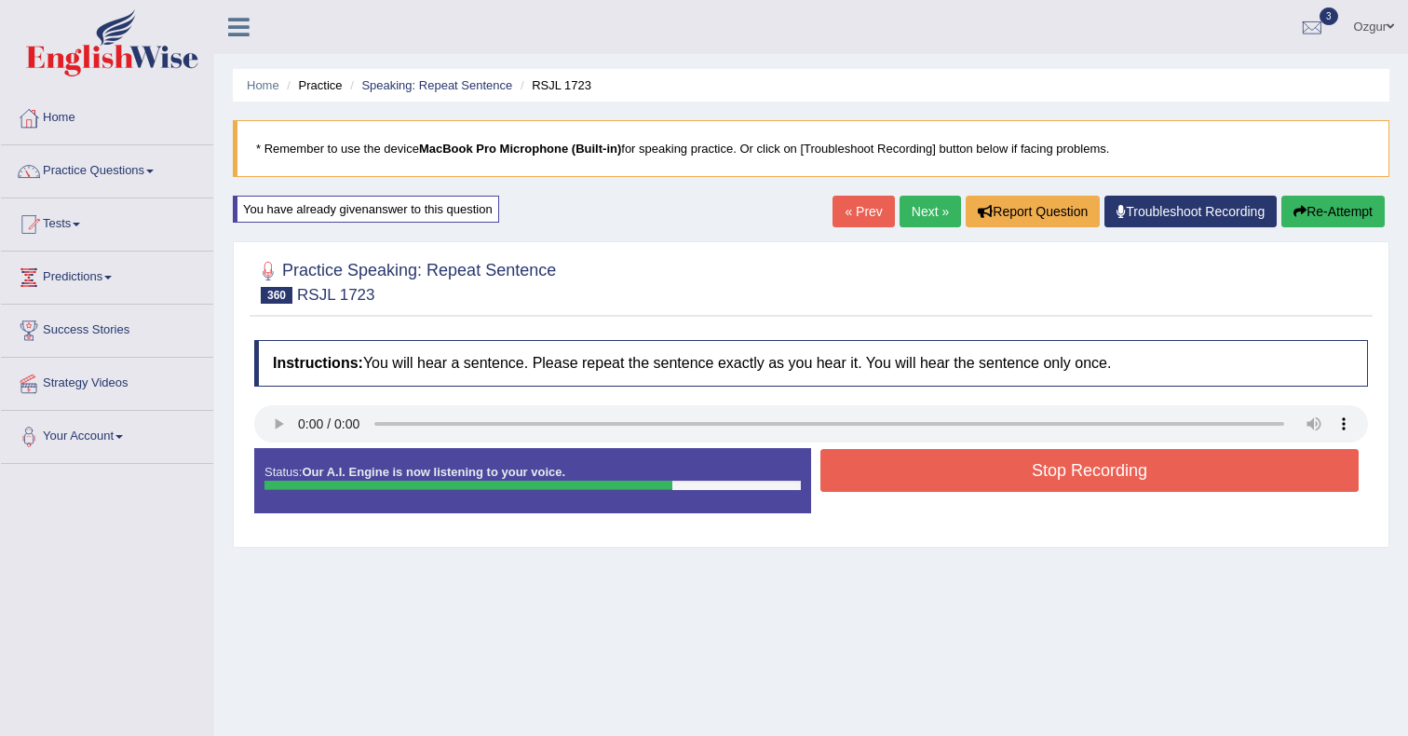
click at [927, 479] on button "Stop Recording" at bounding box center [1090, 470] width 538 height 43
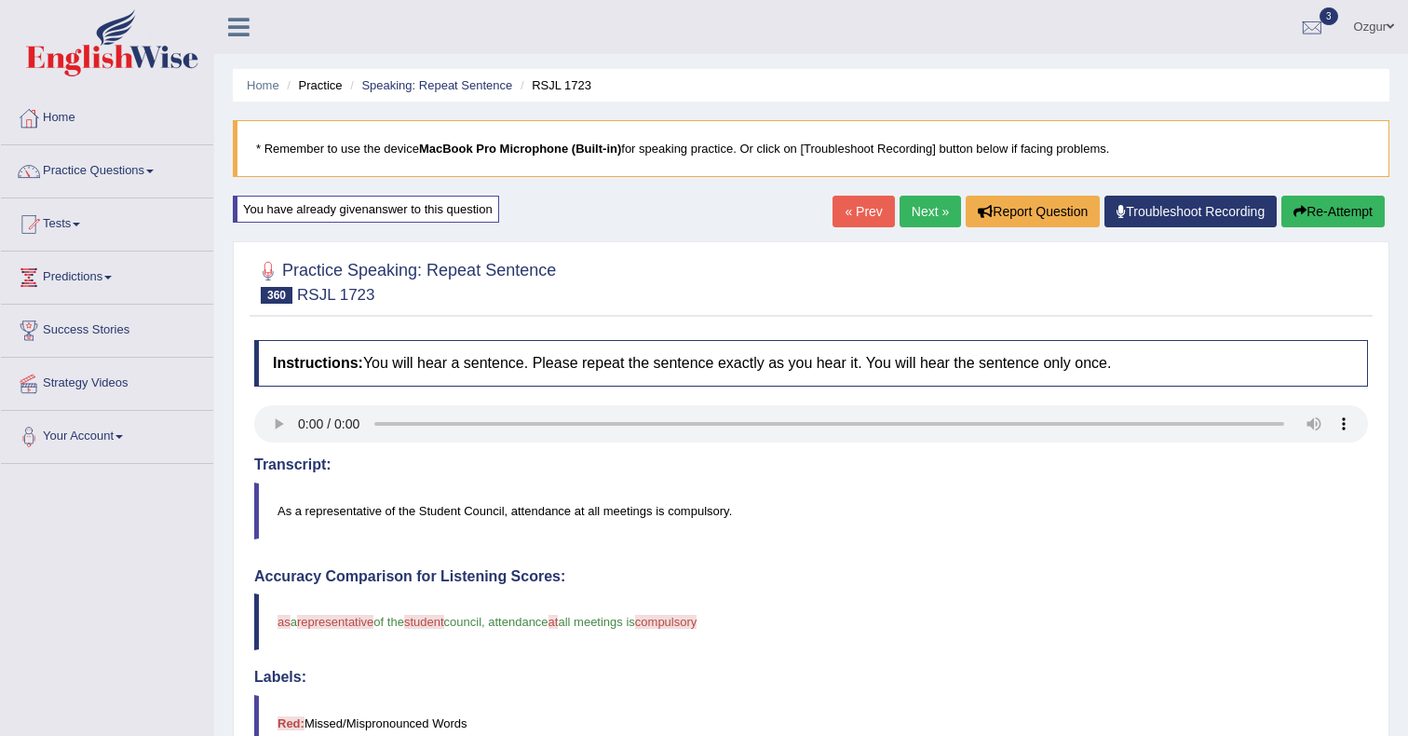
click at [934, 203] on link "Next »" at bounding box center [930, 212] width 61 height 32
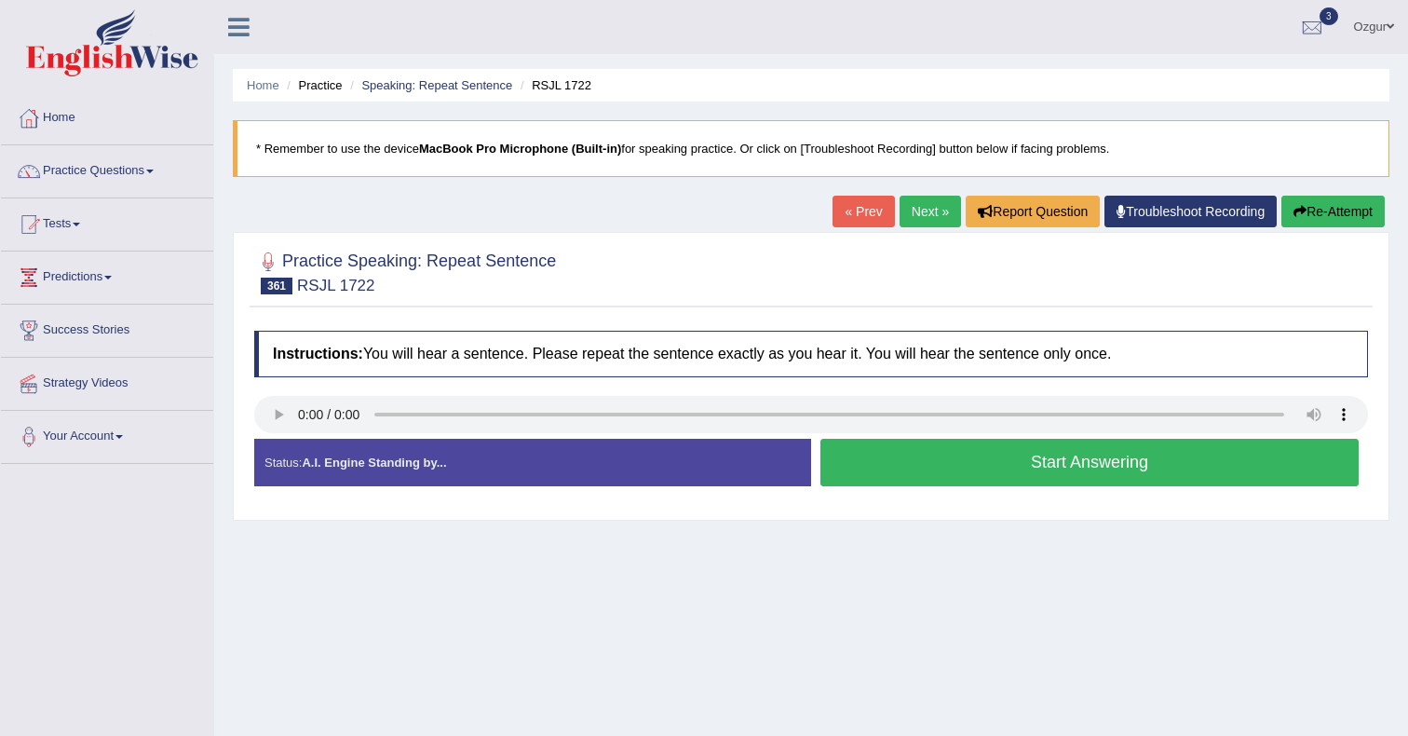
click at [965, 456] on button "Start Answering" at bounding box center [1090, 463] width 538 height 48
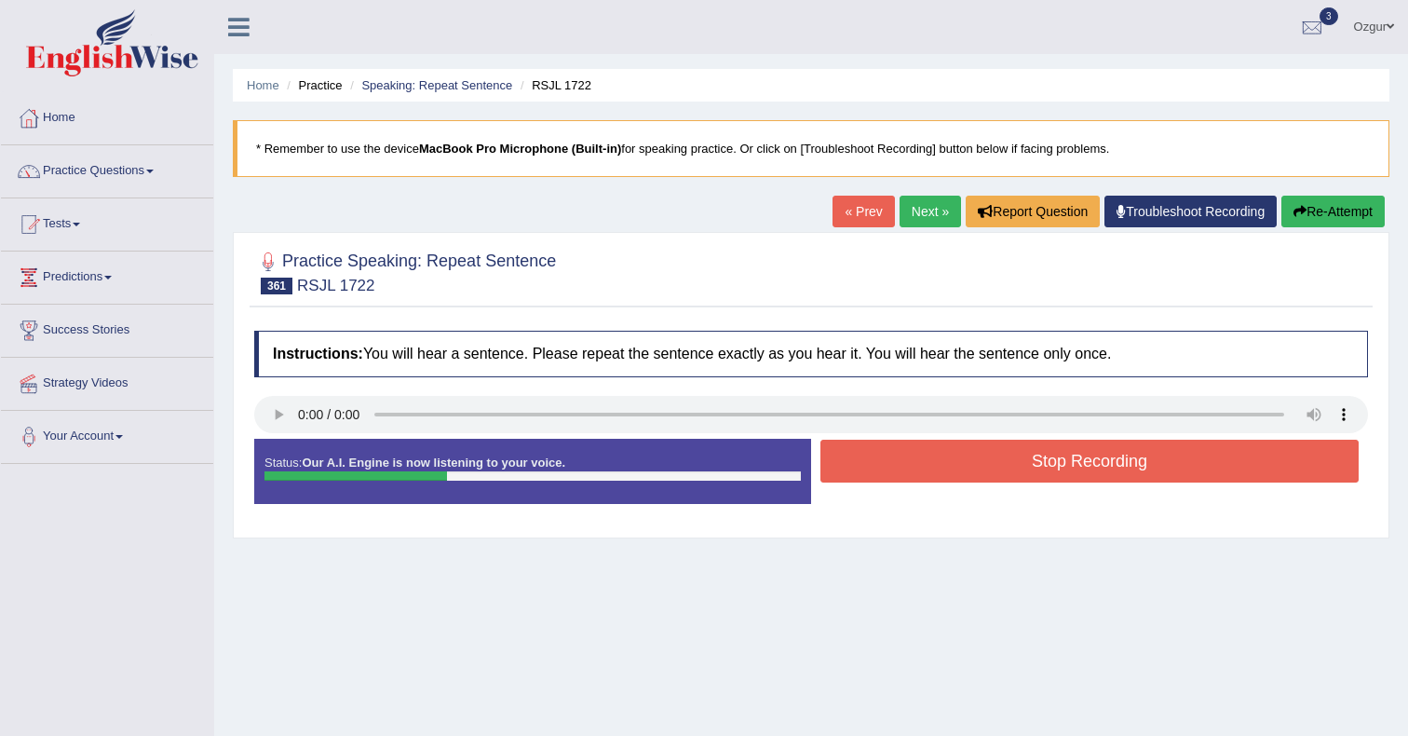
click at [905, 463] on button "Stop Recording" at bounding box center [1090, 461] width 538 height 43
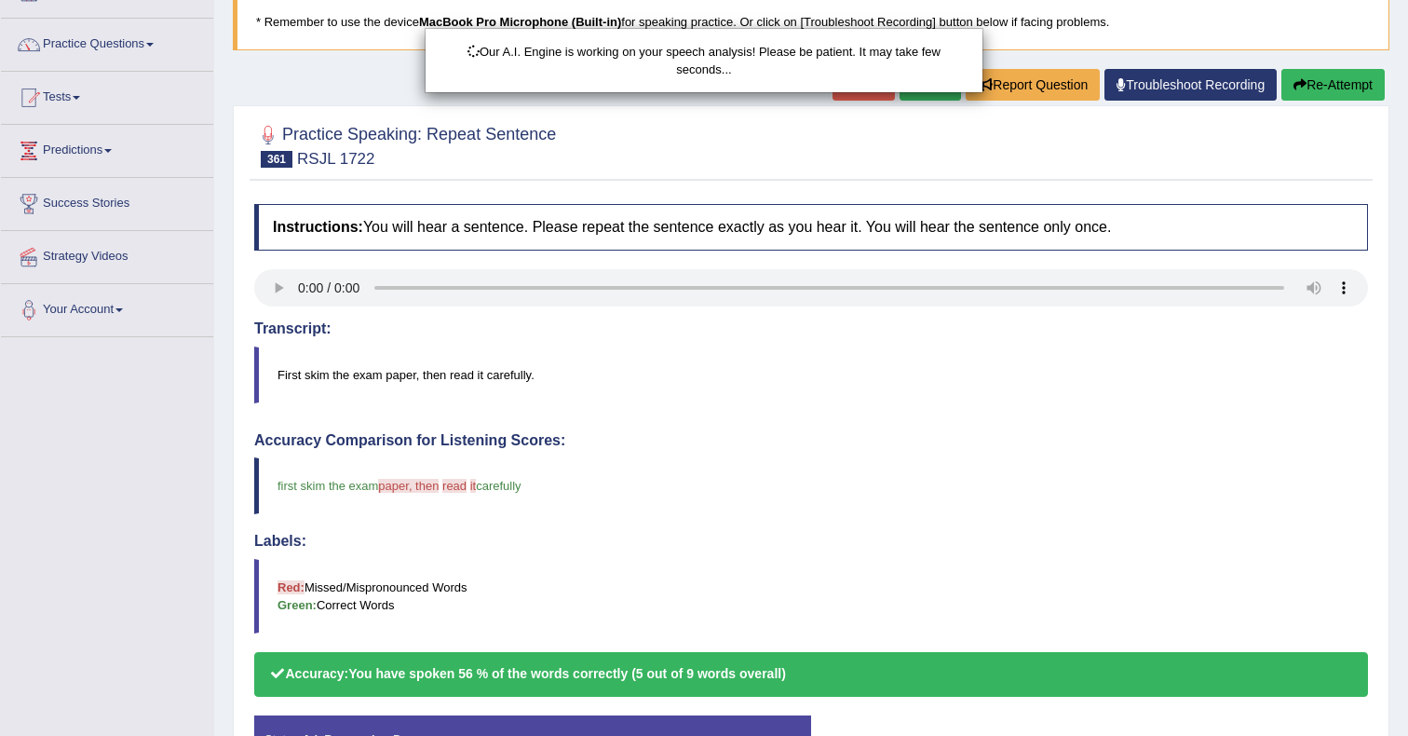
scroll to position [146, 0]
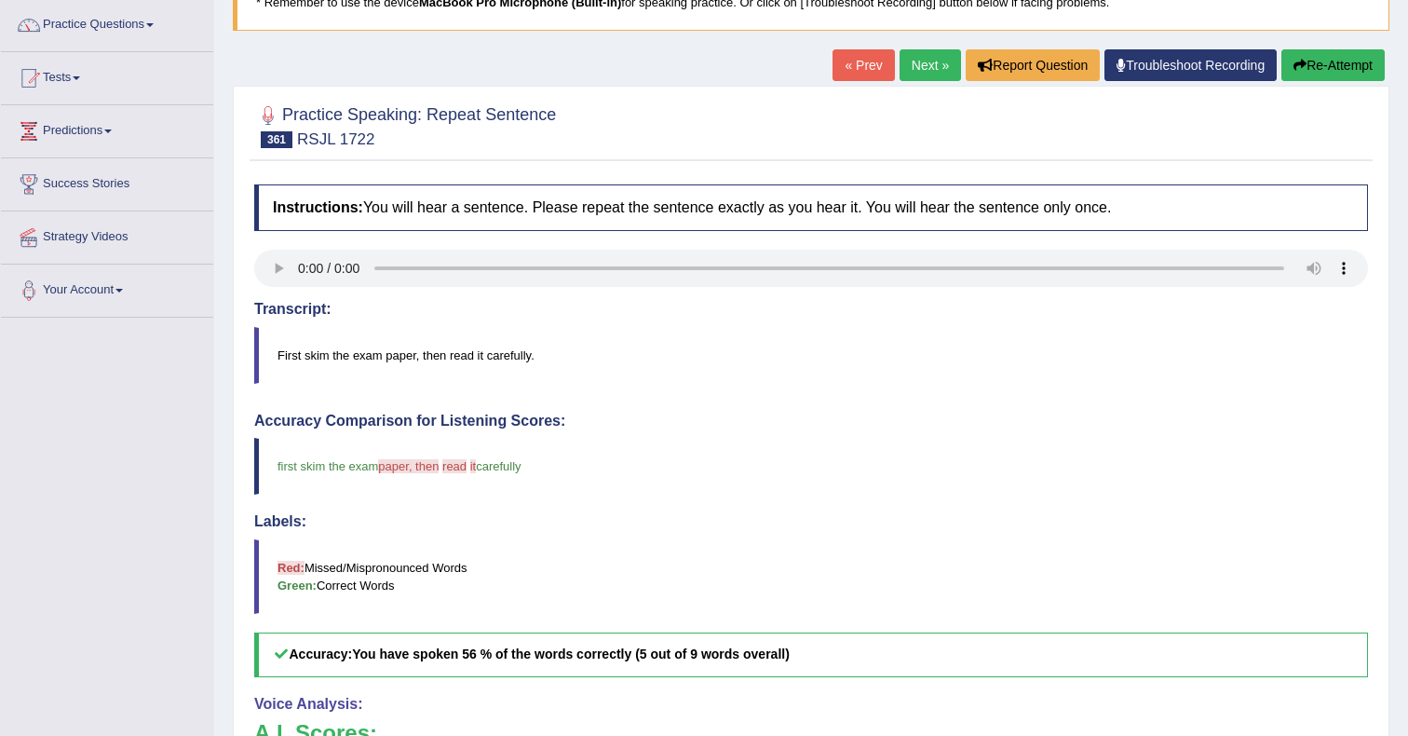
click at [926, 61] on link "Next »" at bounding box center [930, 65] width 61 height 32
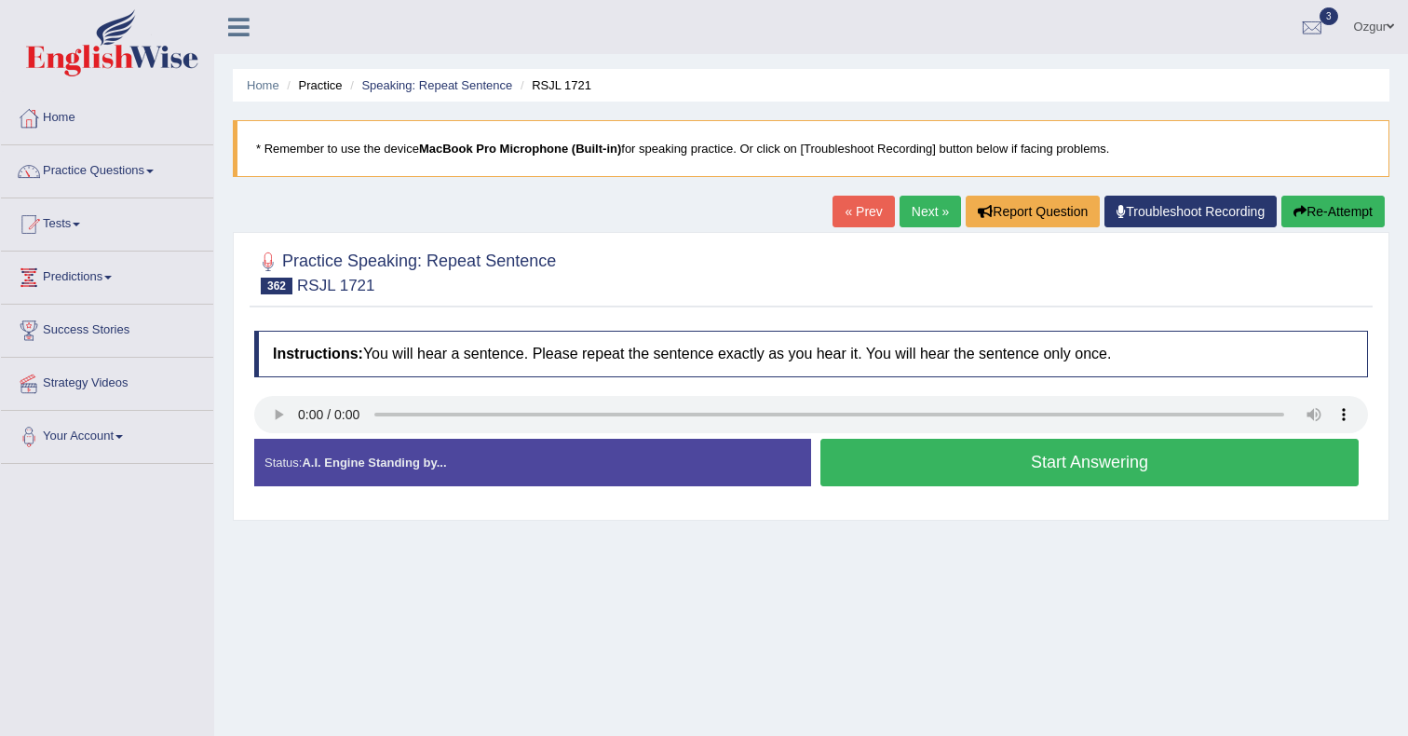
click at [945, 464] on button "Start Answering" at bounding box center [1090, 463] width 538 height 48
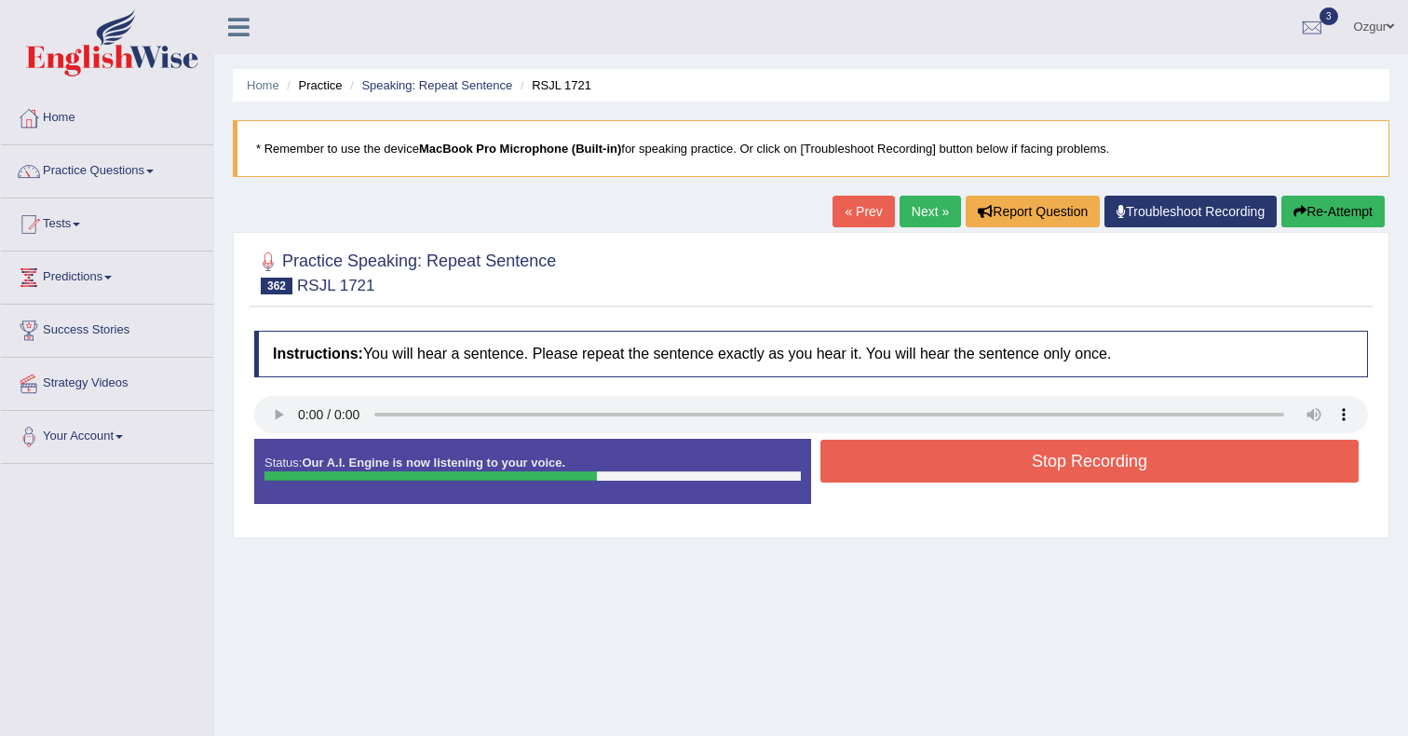
click at [899, 454] on button "Stop Recording" at bounding box center [1090, 461] width 538 height 43
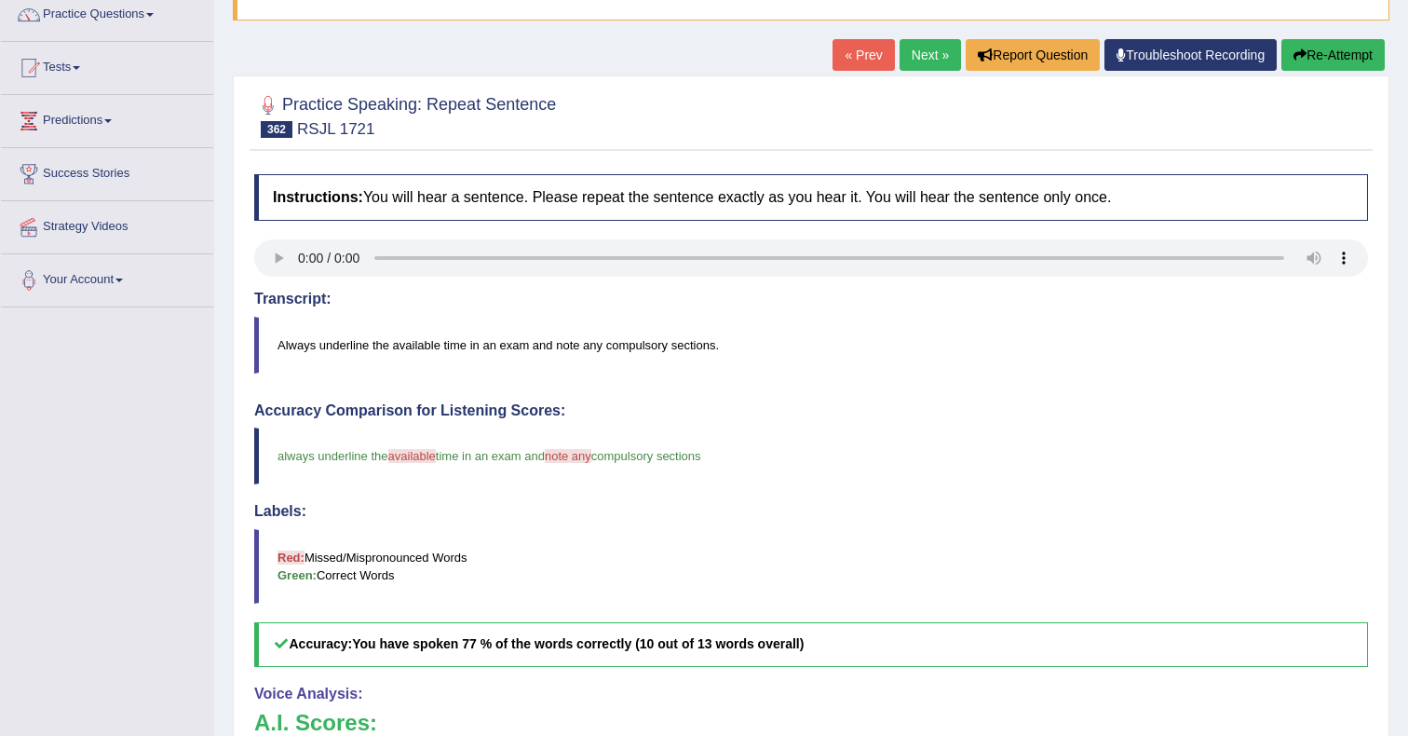
scroll to position [156, 0]
click at [928, 56] on link "Next »" at bounding box center [930, 56] width 61 height 32
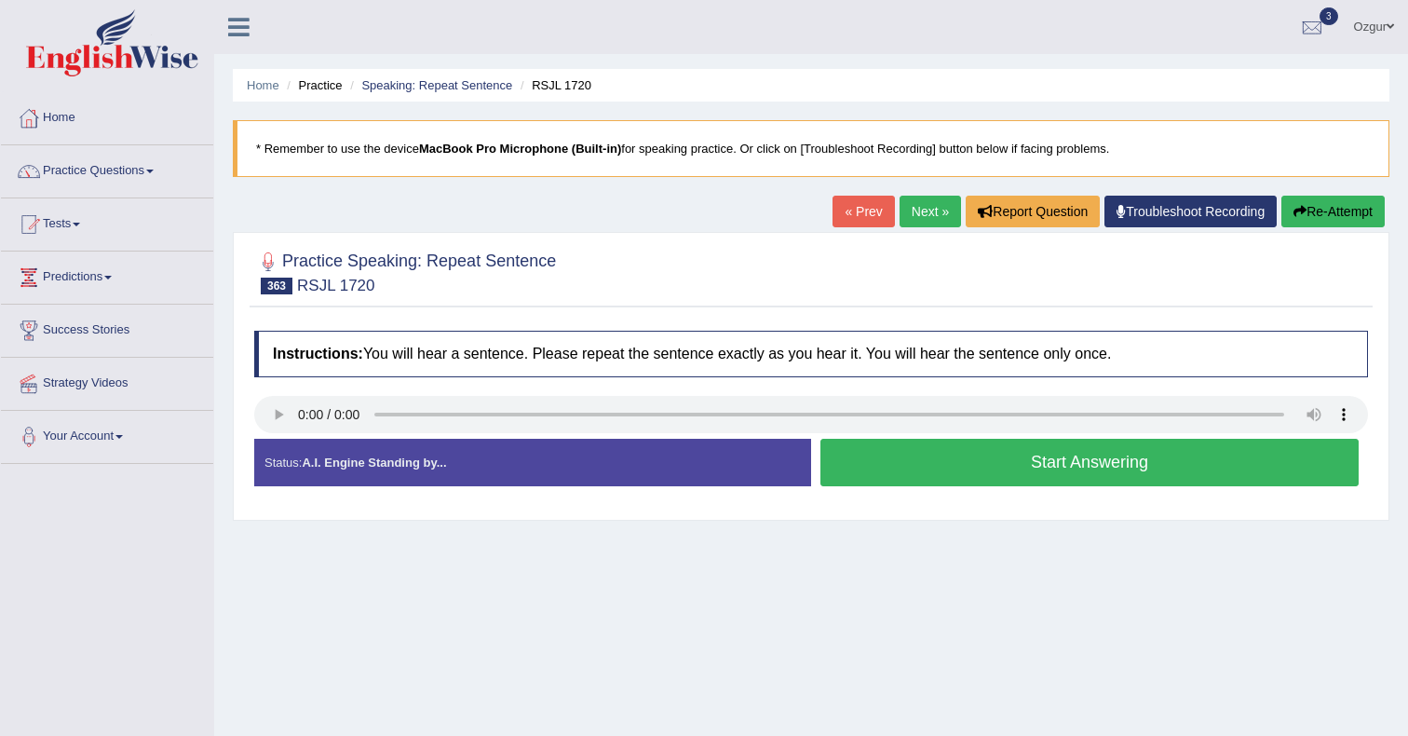
click at [950, 199] on div "« Prev Next » Report Question Troubleshoot Recording Re-Attempt" at bounding box center [1111, 214] width 557 height 36
click at [921, 208] on link "Next »" at bounding box center [930, 212] width 61 height 32
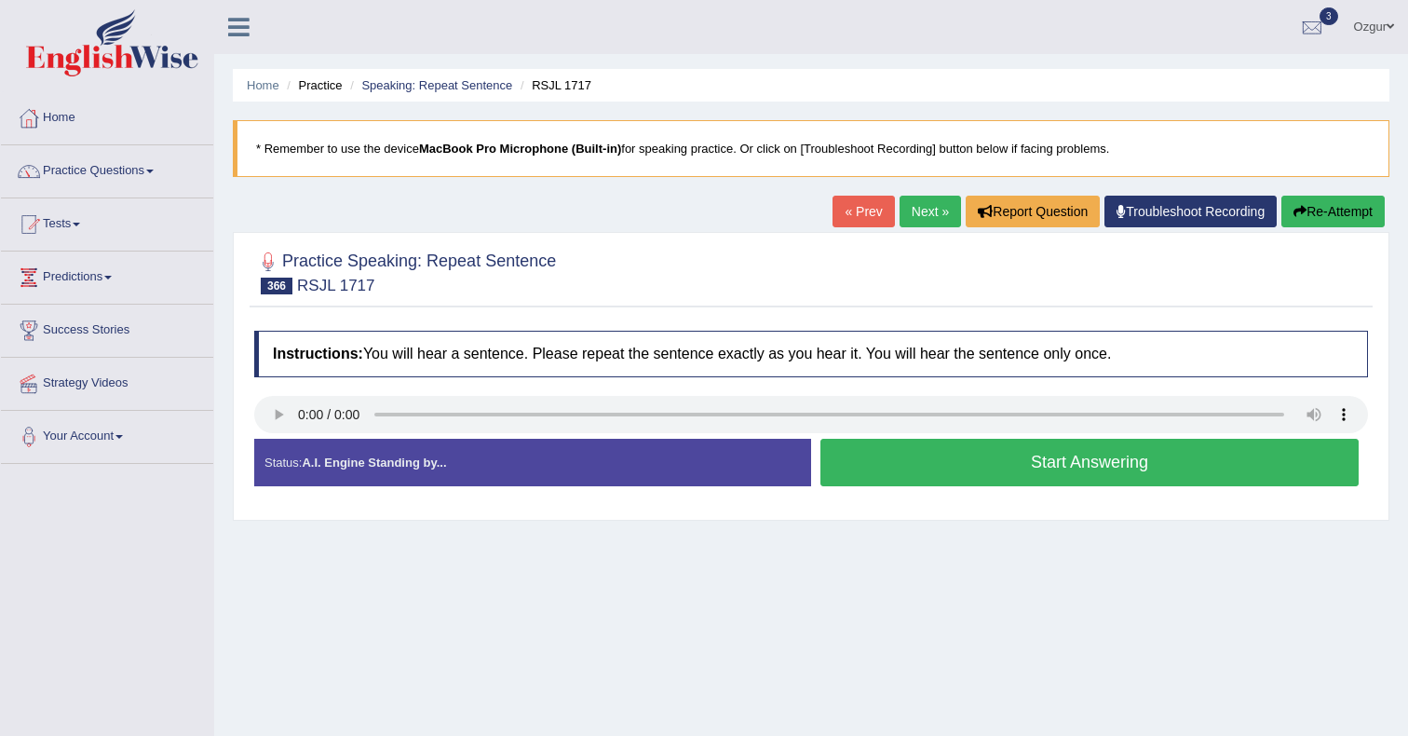
click at [946, 462] on button "Start Answering" at bounding box center [1090, 463] width 538 height 48
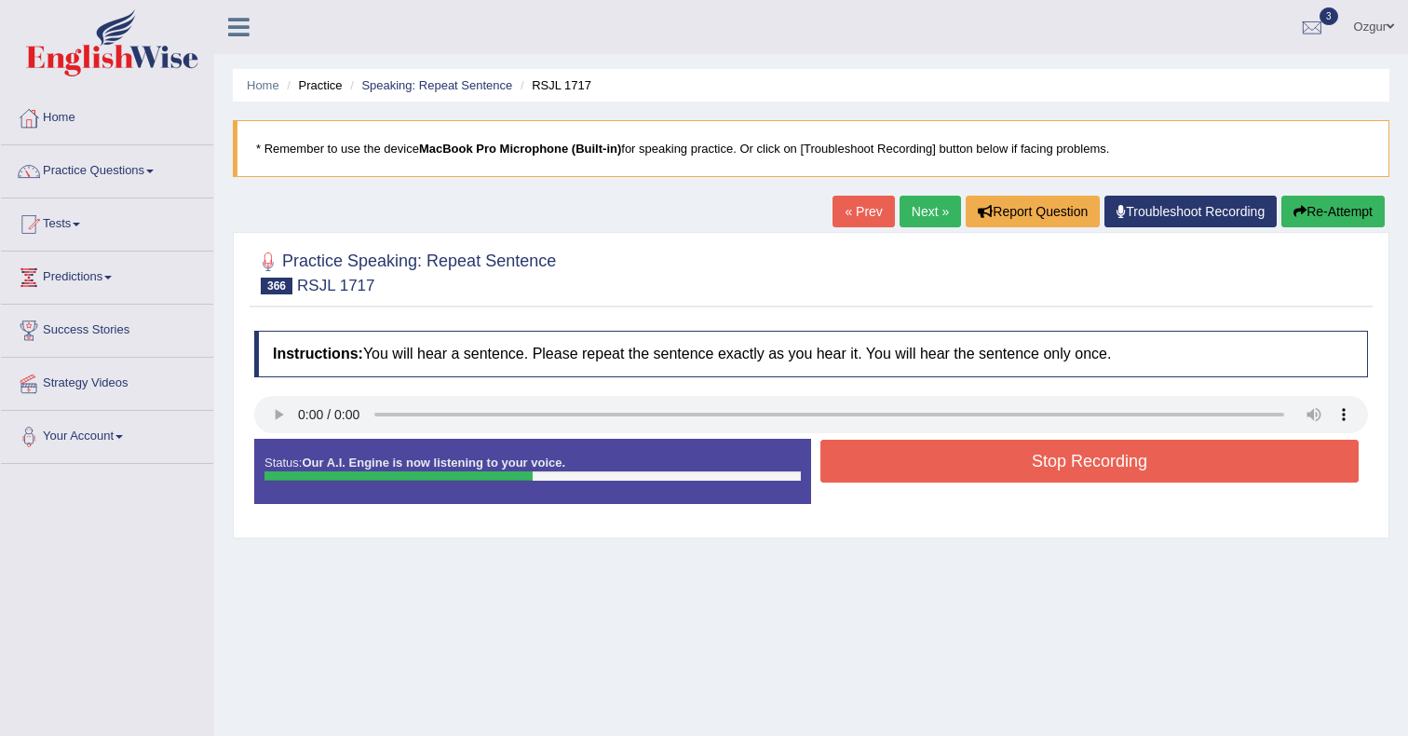
click at [941, 456] on button "Stop Recording" at bounding box center [1090, 461] width 538 height 43
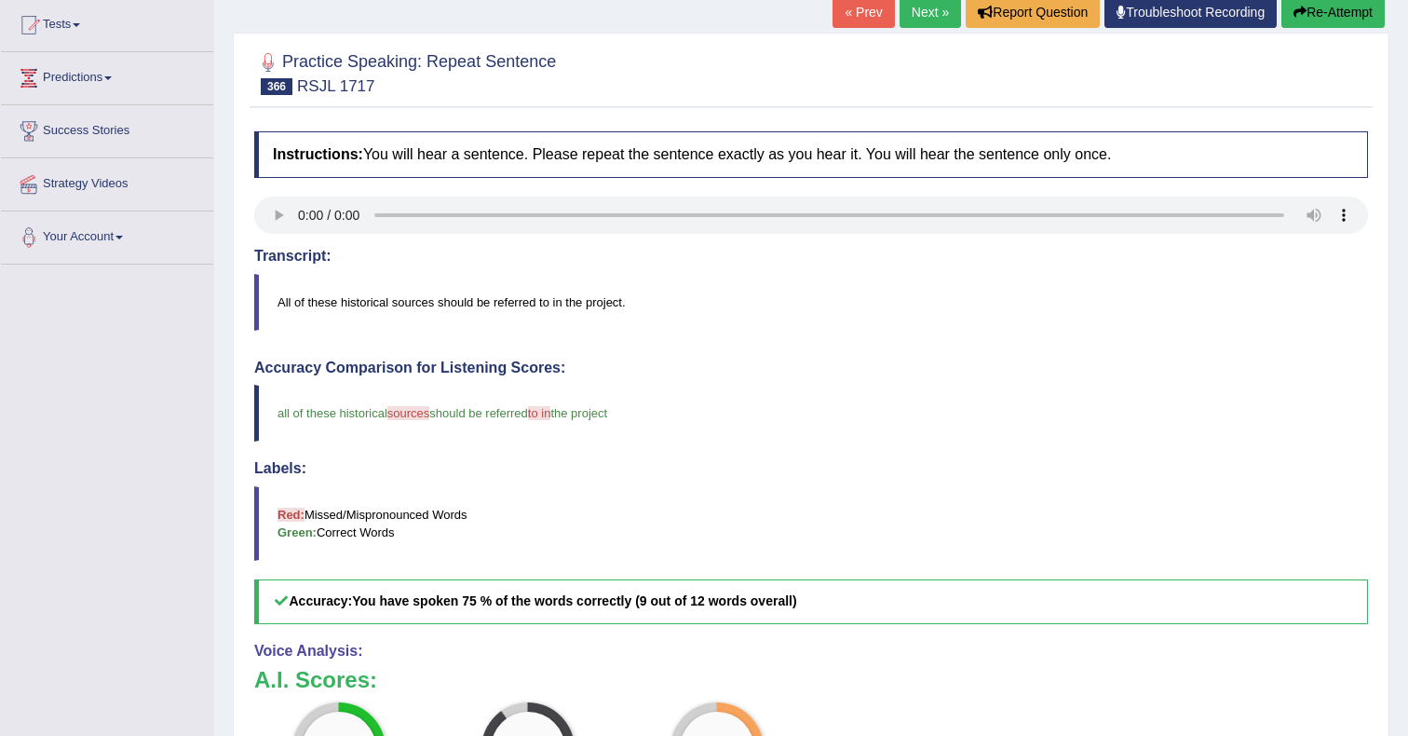
scroll to position [106, 0]
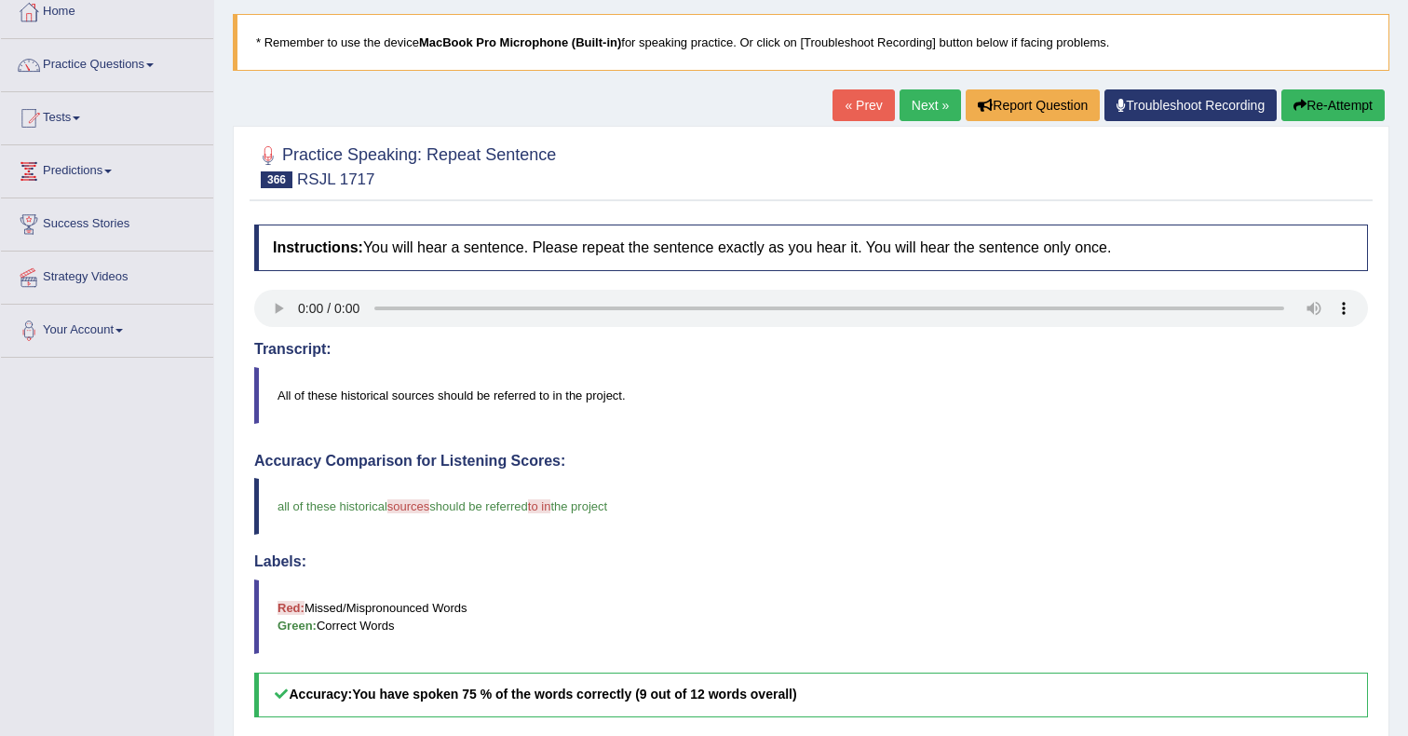
click at [924, 103] on link "Next »" at bounding box center [930, 105] width 61 height 32
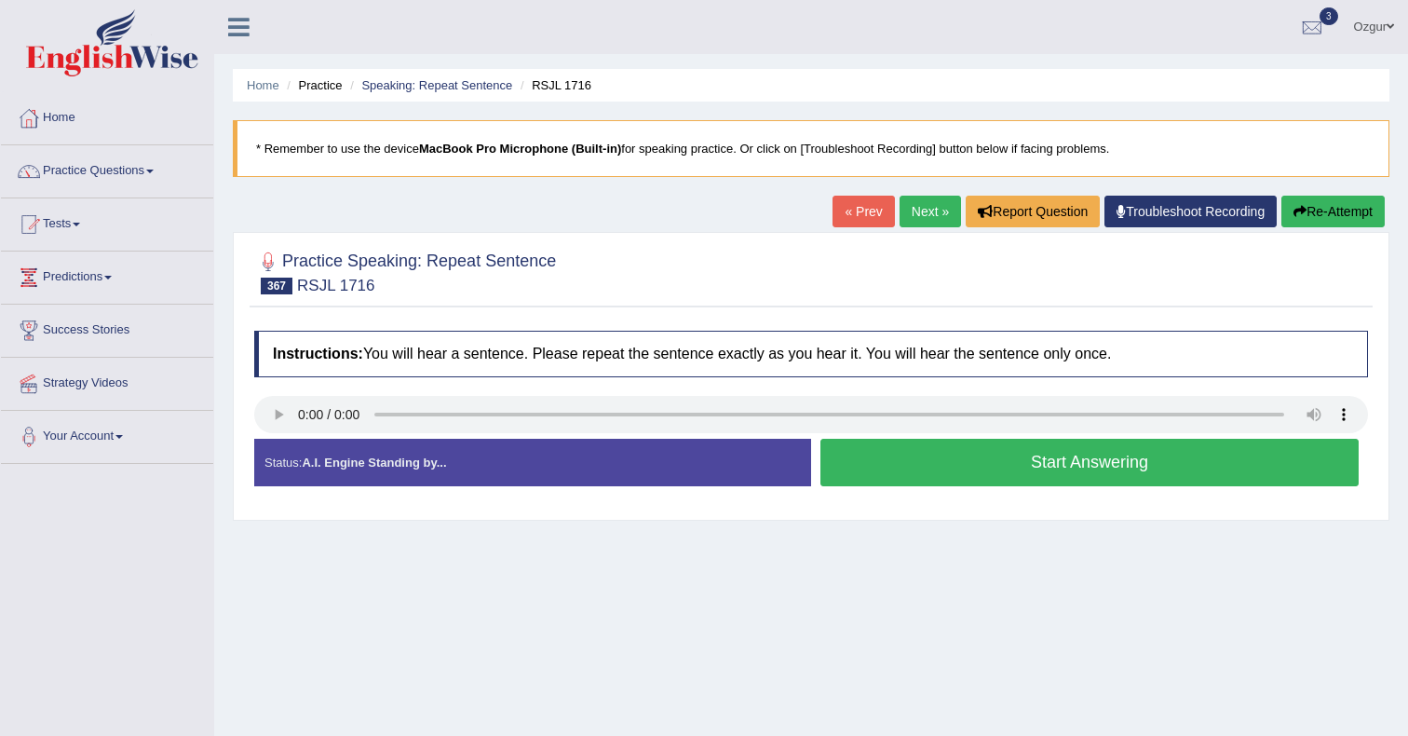
click at [893, 458] on button "Start Answering" at bounding box center [1090, 463] width 538 height 48
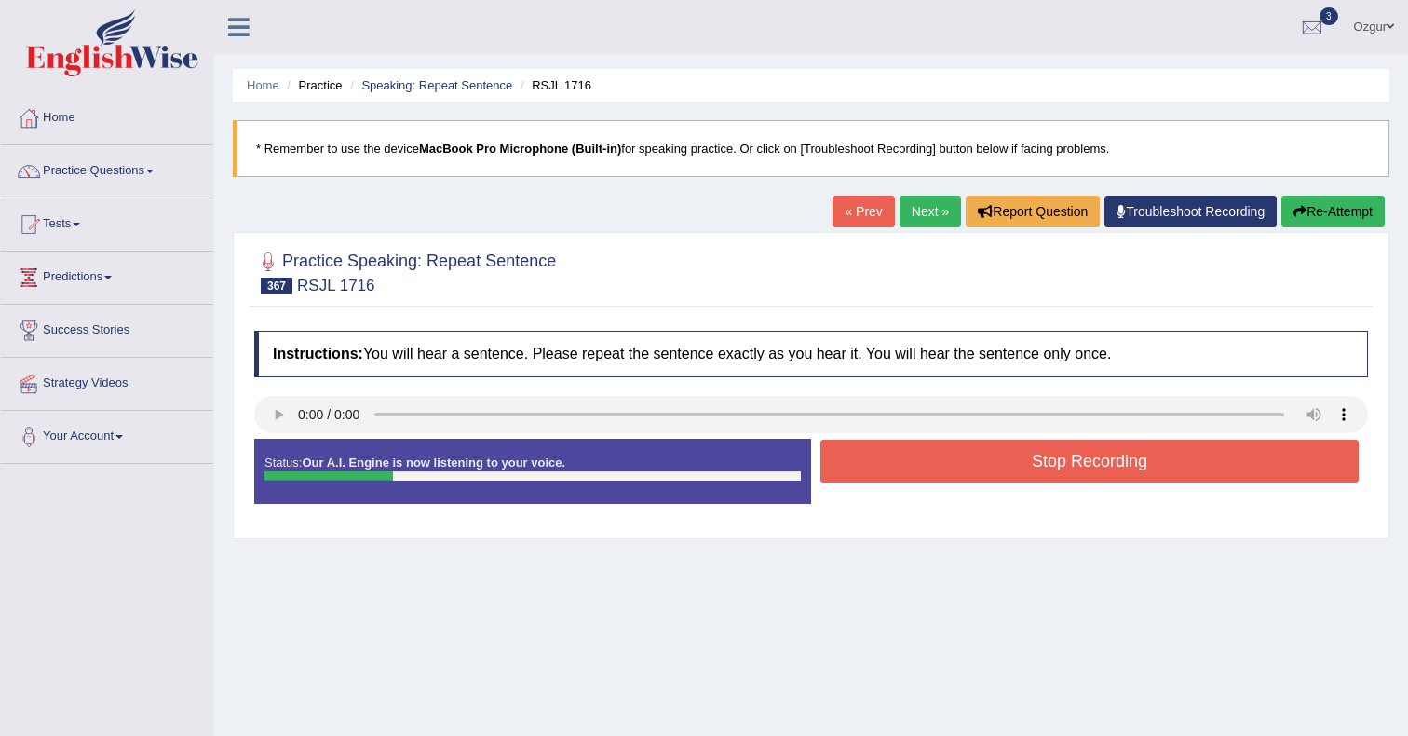
click at [910, 232] on div "Practice Speaking: Repeat Sentence 367 RSJL 1716 Instructions: You will hear a …" at bounding box center [811, 385] width 1157 height 306
click at [918, 225] on link "Next »" at bounding box center [930, 212] width 61 height 32
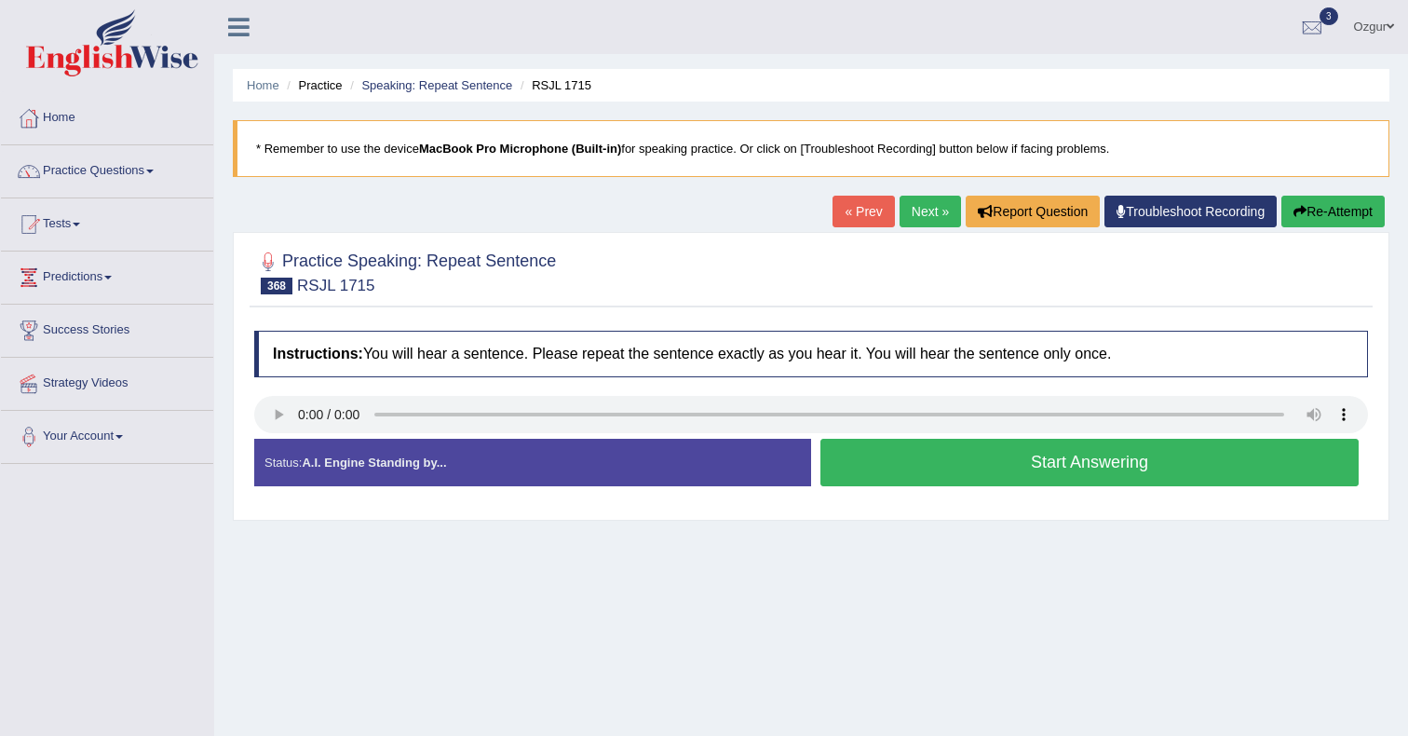
click at [989, 475] on button "Start Answering" at bounding box center [1090, 463] width 538 height 48
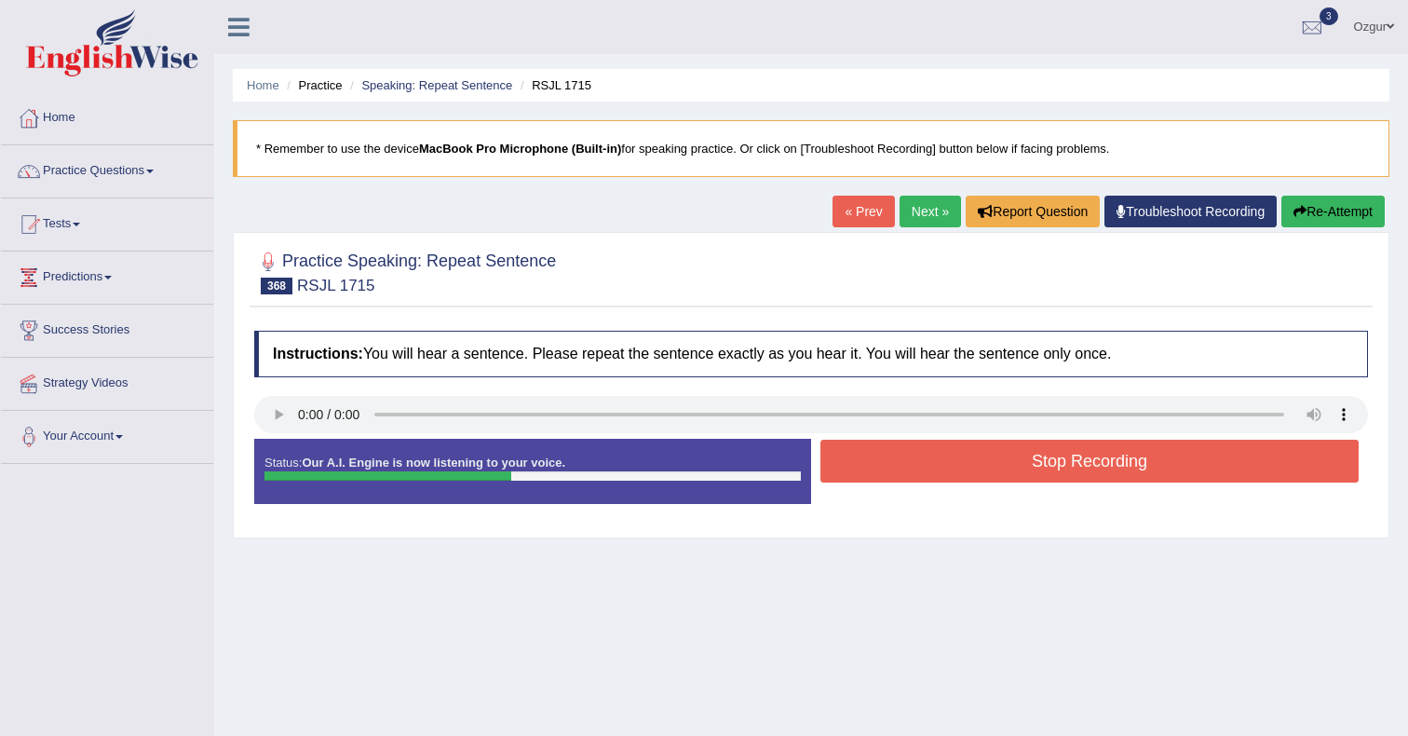
click at [886, 451] on button "Stop Recording" at bounding box center [1090, 461] width 538 height 43
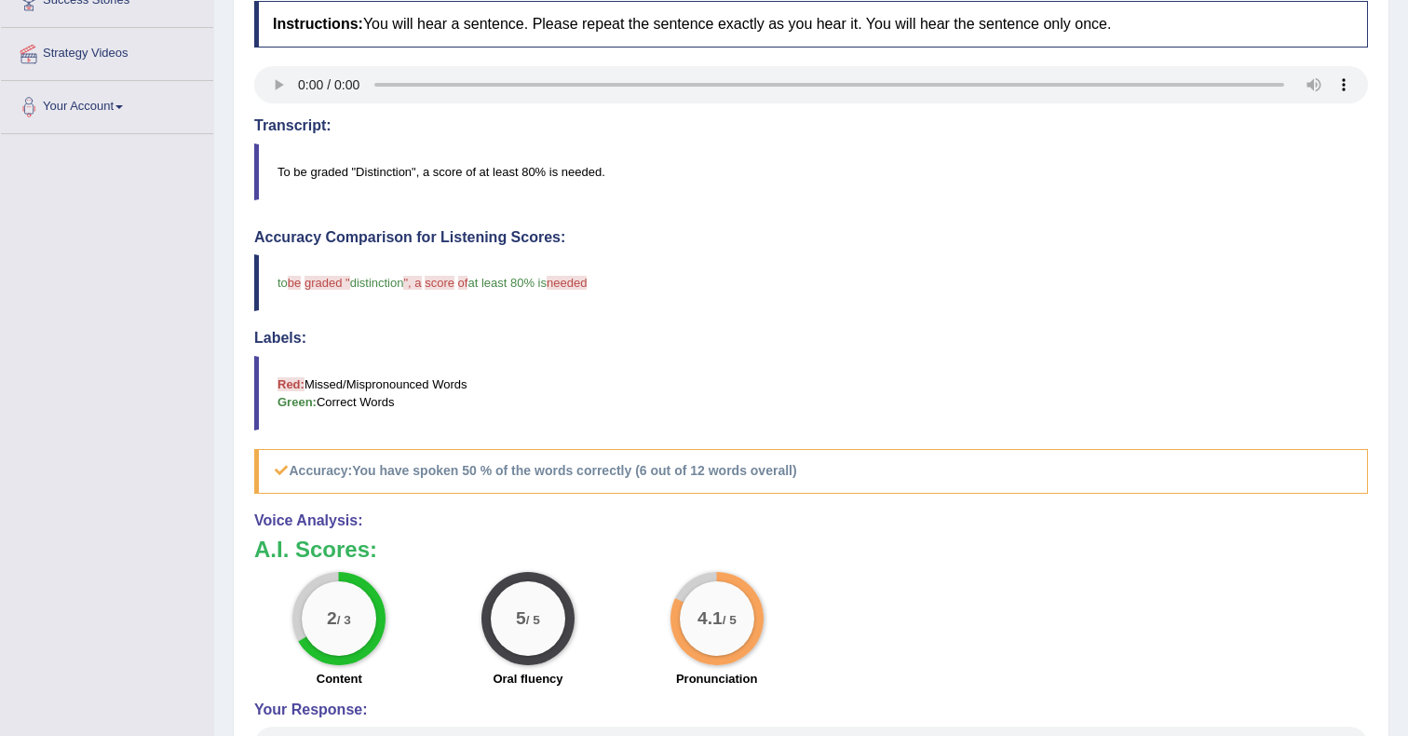
scroll to position [303, 0]
